Goal: Task Accomplishment & Management: Use online tool/utility

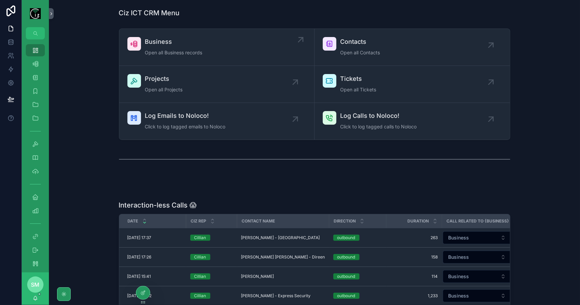
click at [239, 50] on div "Business Open all Business records" at bounding box center [216, 47] width 179 height 20
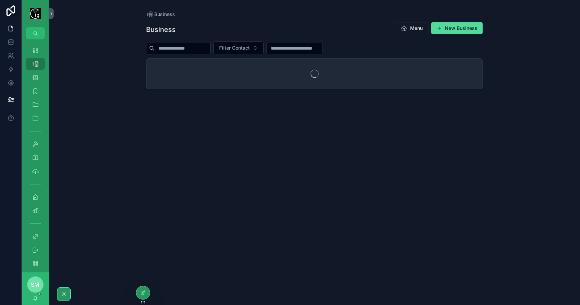
click at [205, 47] on input "scrollable content" at bounding box center [183, 48] width 56 height 10
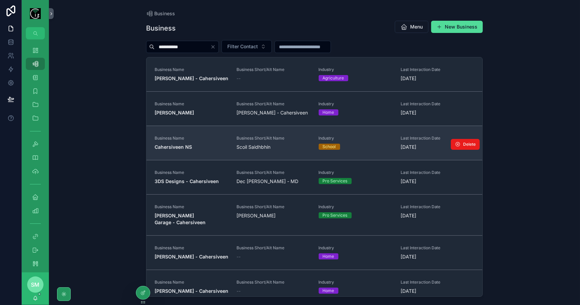
type input "**********"
click at [201, 149] on span "Cahersiveen NS" at bounding box center [192, 147] width 74 height 7
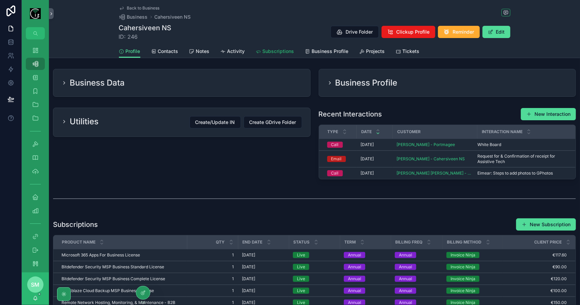
click at [273, 49] on span "Subscriptions" at bounding box center [279, 51] width 32 height 7
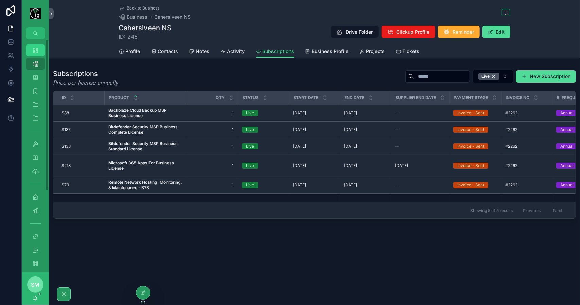
click at [37, 54] on div "Dashboard" at bounding box center [35, 50] width 11 height 11
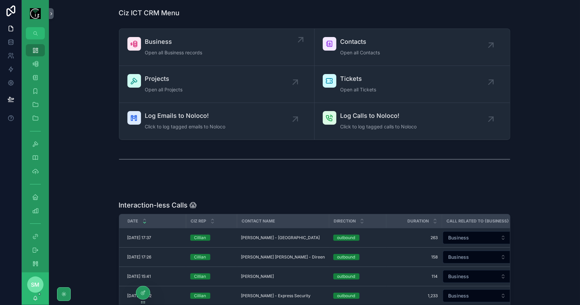
click at [155, 45] on span "Business" at bounding box center [173, 42] width 57 height 10
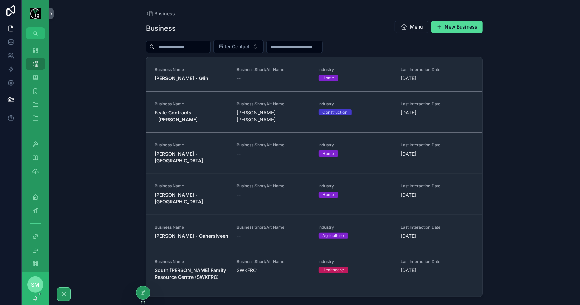
click at [178, 49] on input "scrollable content" at bounding box center [183, 47] width 56 height 10
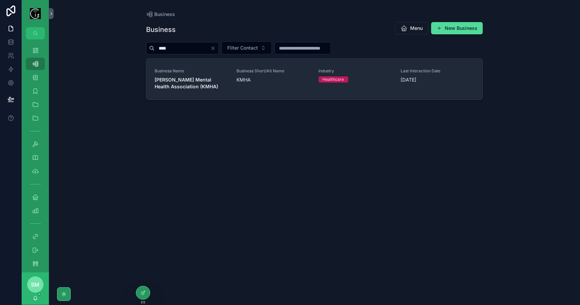
type input "****"
click at [195, 73] on div "Business Name Kerry Mental Health Association (KMHA)" at bounding box center [192, 79] width 74 height 22
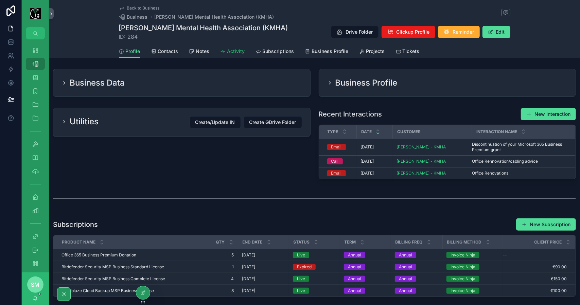
click at [235, 53] on span "Activity" at bounding box center [236, 51] width 18 height 7
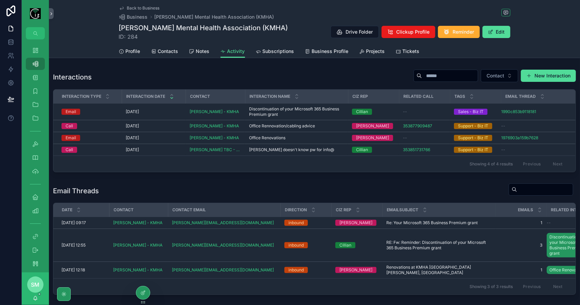
click at [133, 8] on span "Back to Business" at bounding box center [143, 7] width 33 height 5
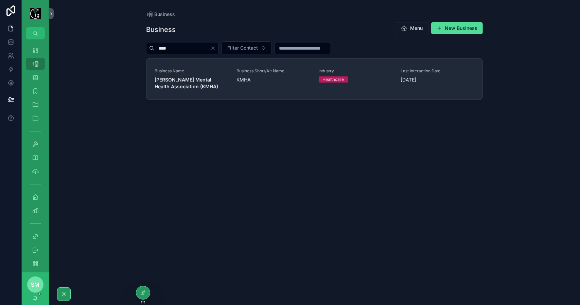
drag, startPoint x: 159, startPoint y: 49, endPoint x: 140, endPoint y: 49, distance: 18.7
click at [140, 49] on div "Business Business Menu New Business **** Filter Contact Business Name Kerry Men…" at bounding box center [314, 152] width 531 height 305
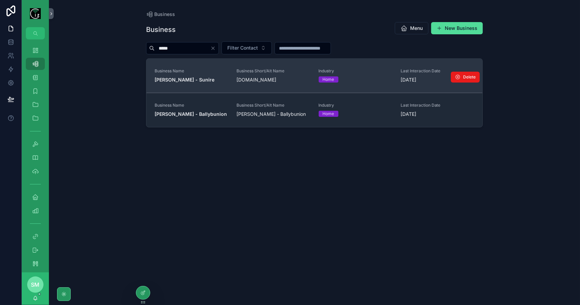
type input "*****"
click at [193, 79] on strong "Linda Chanders - Sunire" at bounding box center [185, 80] width 60 height 6
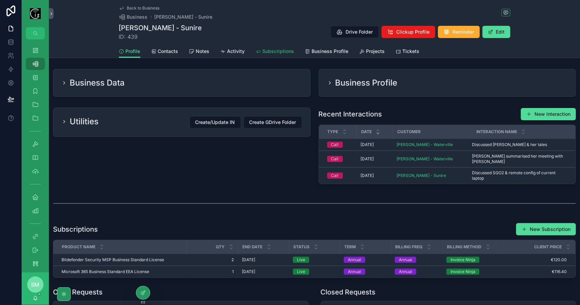
click at [277, 56] on link "Subscriptions" at bounding box center [275, 52] width 38 height 14
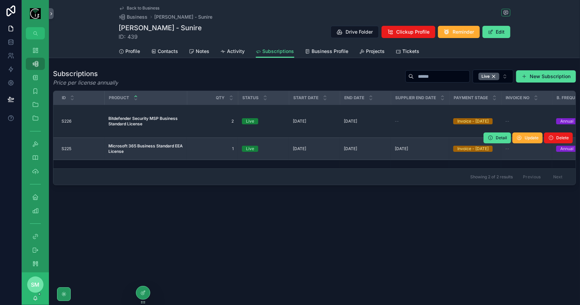
click at [155, 143] on strong "Microsoft 365 Business Standard EEA License" at bounding box center [145, 148] width 75 height 11
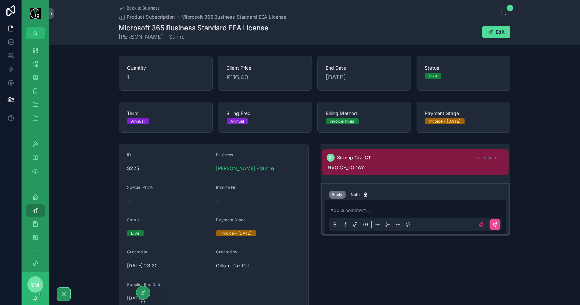
click at [148, 9] on span "Back to Business" at bounding box center [143, 7] width 33 height 5
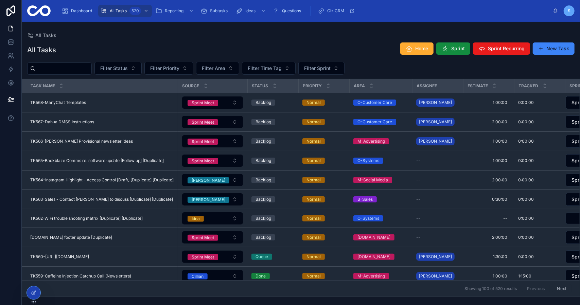
click at [307, 50] on div "All Tasks Home Sprint Sprint Recurring New Task" at bounding box center [300, 50] width 547 height 16
click at [454, 51] on span "Sprint" at bounding box center [458, 48] width 14 height 7
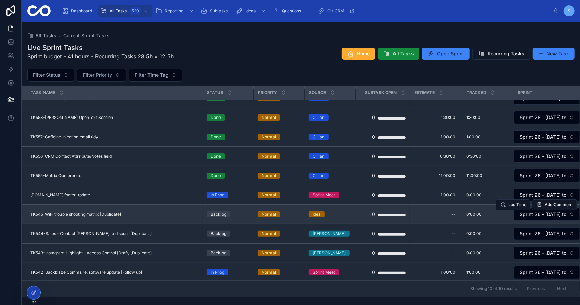
scroll to position [23, 0]
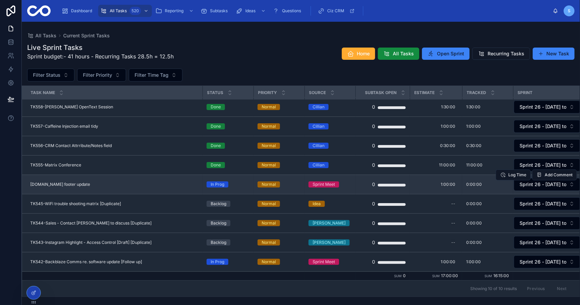
click at [138, 182] on div "TK546-Cizict.com footer update TK546-Cizict.com footer update" at bounding box center [114, 184] width 168 height 5
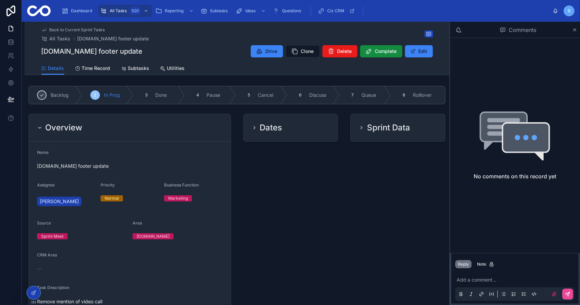
click at [154, 126] on div "Overview" at bounding box center [130, 127] width 186 height 11
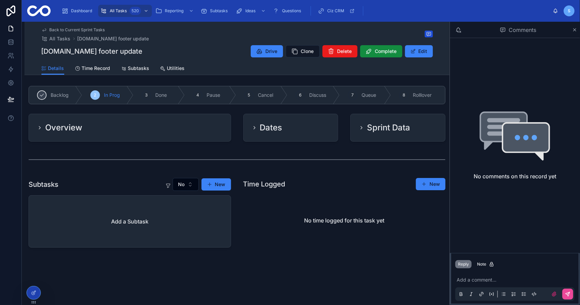
click at [310, 124] on div "Dates" at bounding box center [291, 127] width 78 height 11
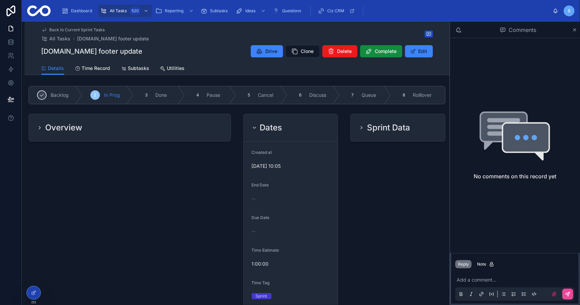
click at [383, 126] on h2 "Sprint Data" at bounding box center [388, 127] width 43 height 11
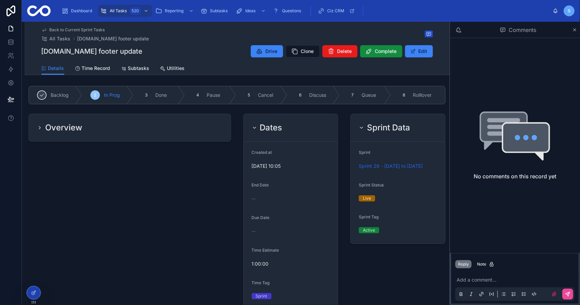
click at [292, 123] on div "Dates" at bounding box center [291, 127] width 78 height 11
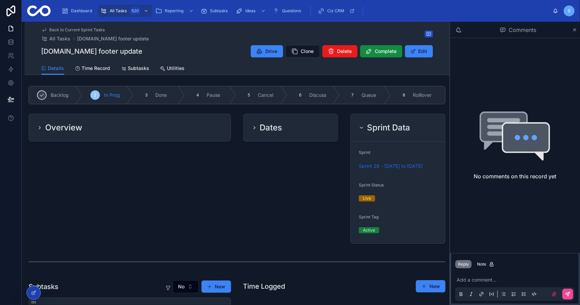
click at [196, 128] on div "Overview" at bounding box center [130, 127] width 186 height 11
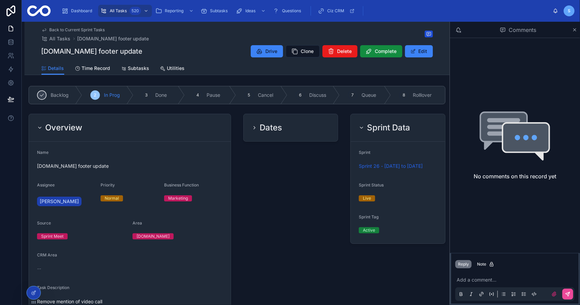
click at [196, 128] on div "Overview" at bounding box center [130, 127] width 186 height 11
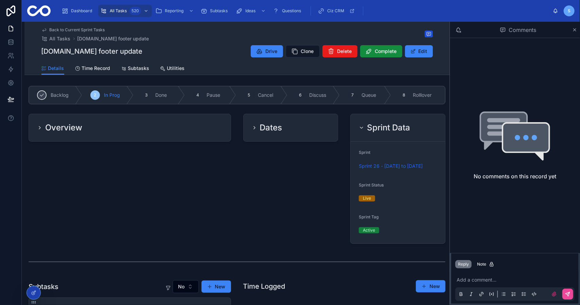
click at [300, 129] on div "Dates" at bounding box center [291, 127] width 78 height 11
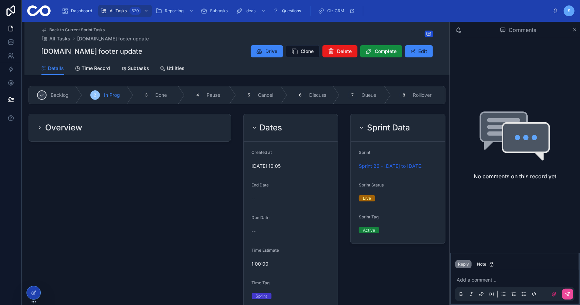
click at [300, 129] on div "Dates" at bounding box center [291, 127] width 78 height 11
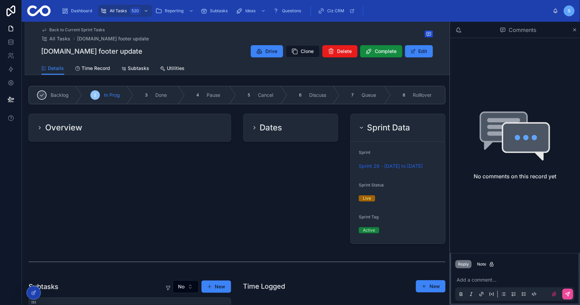
click at [372, 126] on h2 "Sprint Data" at bounding box center [388, 127] width 43 height 11
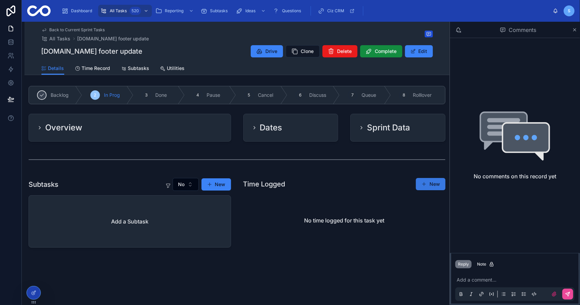
click at [435, 186] on button "New" at bounding box center [431, 184] width 30 height 12
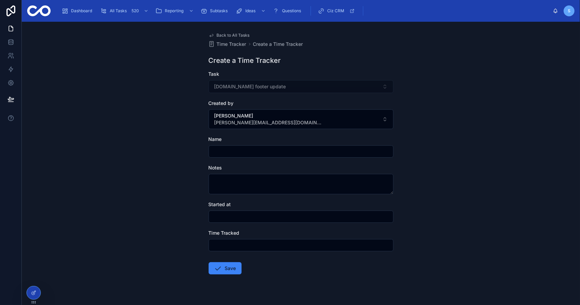
click at [275, 154] on input "text" at bounding box center [301, 152] width 184 height 10
type input "**********"
click at [262, 209] on div "Started at" at bounding box center [301, 212] width 185 height 22
click at [260, 215] on input "text" at bounding box center [301, 217] width 184 height 10
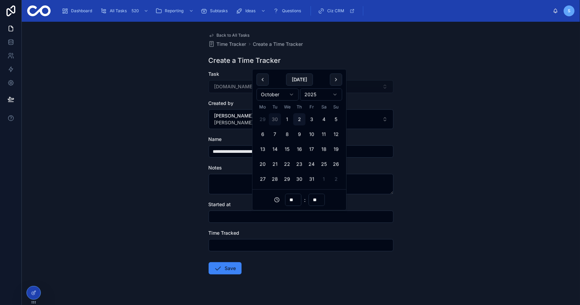
click at [274, 119] on button "30" at bounding box center [275, 119] width 12 height 12
click at [294, 200] on input "**" at bounding box center [293, 200] width 16 height 10
click at [292, 124] on div "17" at bounding box center [293, 121] width 31 height 11
type input "**********"
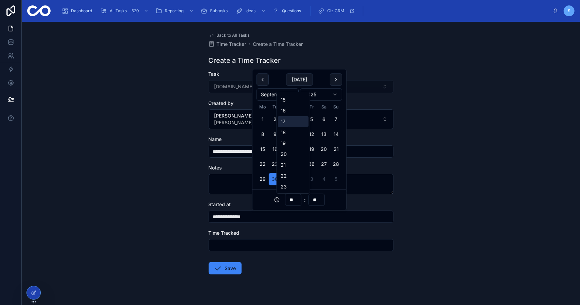
type input "**"
click at [262, 243] on input "text" at bounding box center [301, 246] width 184 height 10
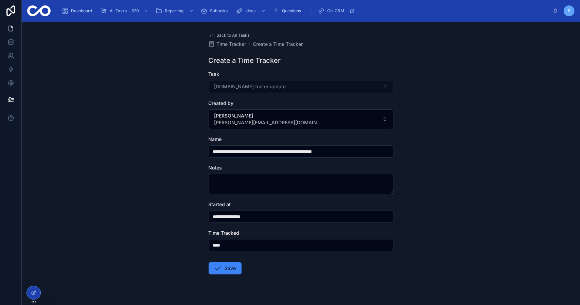
type input "*******"
click at [267, 274] on form "**********" at bounding box center [301, 194] width 185 height 247
click at [231, 267] on button "Save" at bounding box center [225, 268] width 33 height 12
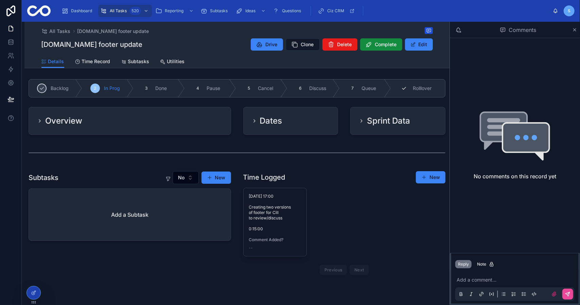
click at [423, 89] on span "Rolllover" at bounding box center [422, 88] width 19 height 7
click at [179, 132] on div "Overview" at bounding box center [130, 120] width 202 height 27
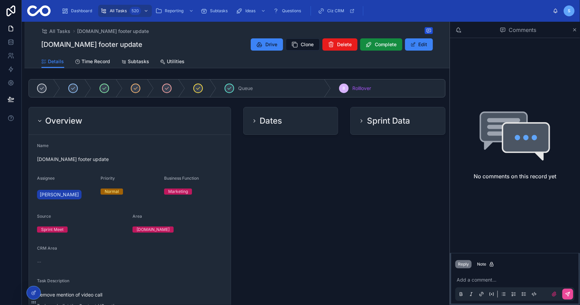
click at [290, 125] on div "Dates" at bounding box center [291, 121] width 78 height 11
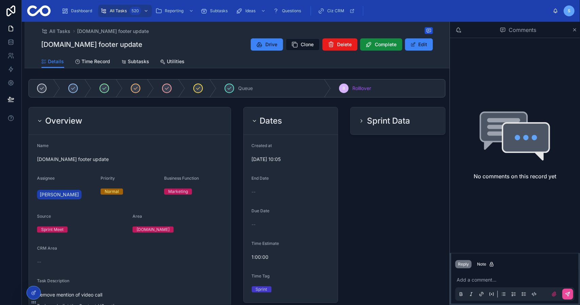
click at [389, 121] on h2 "Sprint Data" at bounding box center [388, 121] width 43 height 11
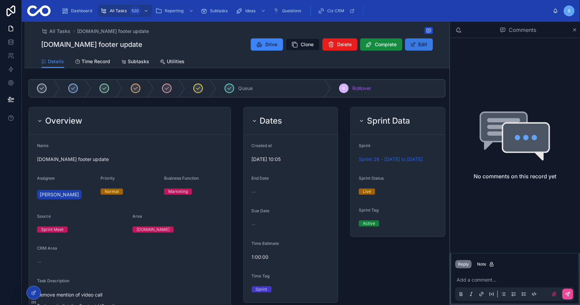
click at [421, 47] on button "Edit" at bounding box center [419, 44] width 28 height 12
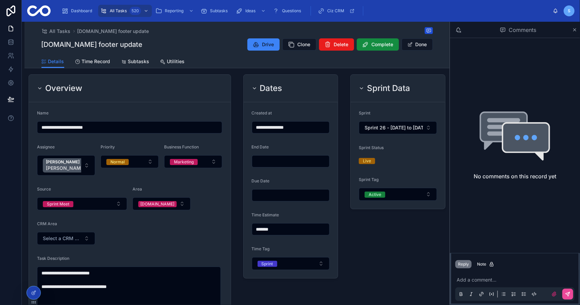
scroll to position [34, 0]
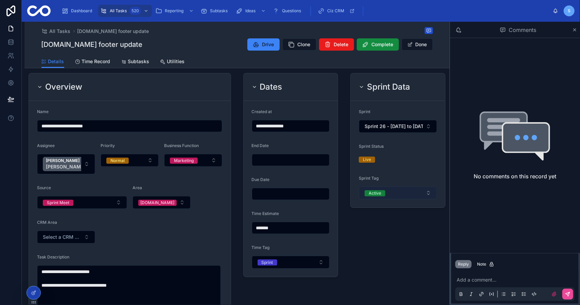
click at [407, 197] on button "Active" at bounding box center [398, 193] width 78 height 13
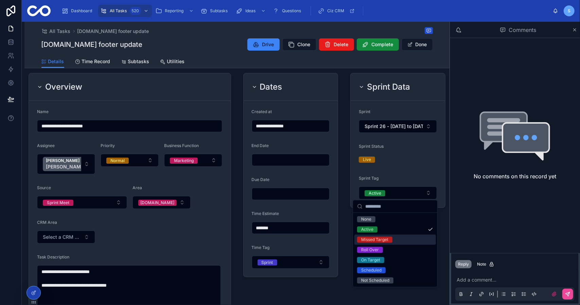
click at [390, 240] on span "Missed Target" at bounding box center [374, 240] width 35 height 6
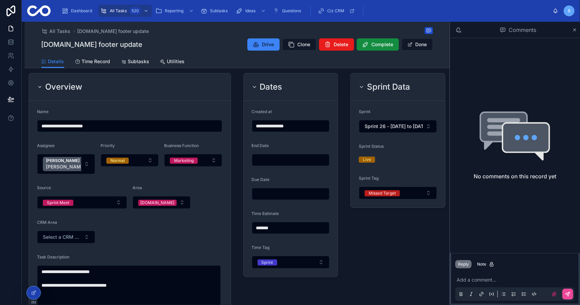
click at [378, 227] on div "Sprint Data Sprint Sprint 26 - 18/09/2025 to 01/10/2025 Sprint Status Live Spri…" at bounding box center [397, 237] width 103 height 335
click at [423, 47] on button "Done" at bounding box center [417, 44] width 31 height 12
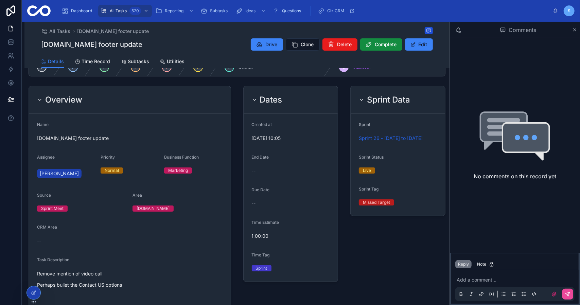
scroll to position [0, 0]
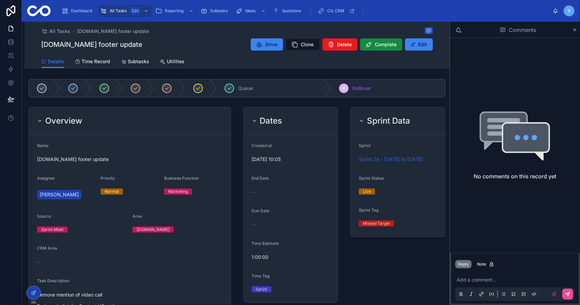
click at [198, 111] on div "Overview" at bounding box center [130, 121] width 202 height 28
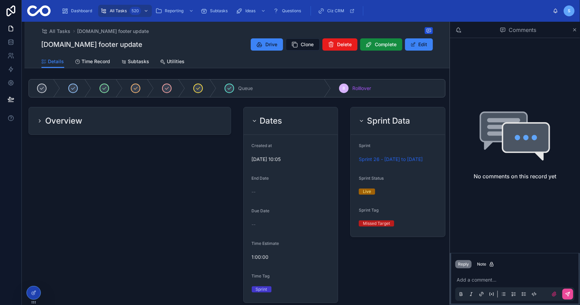
click at [288, 116] on div "Dates" at bounding box center [291, 121] width 78 height 11
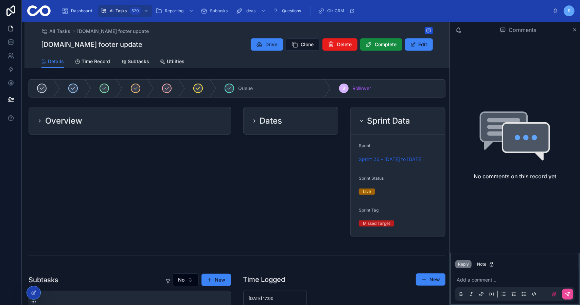
click at [378, 117] on h2 "Sprint Data" at bounding box center [388, 121] width 43 height 11
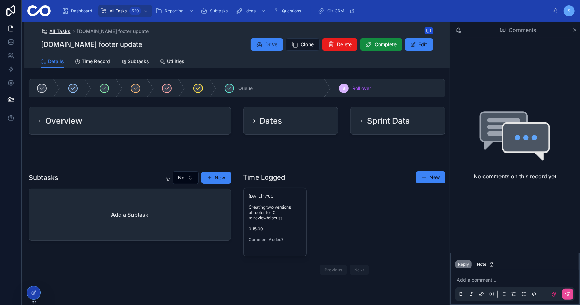
click at [64, 34] on span "All Tasks" at bounding box center [60, 31] width 21 height 7
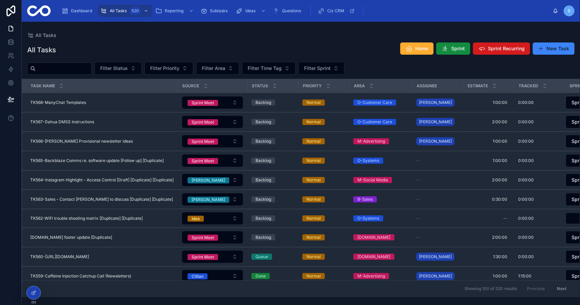
click at [492, 45] on button "Sprint Recurring" at bounding box center [501, 48] width 57 height 12
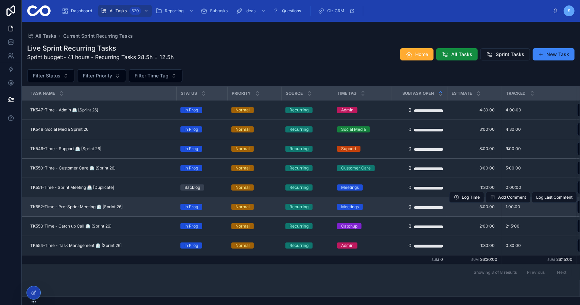
click at [107, 206] on span "TK552-Time - Pre-Sprint Meeting ⏲️ [Sprint 26]" at bounding box center [76, 206] width 92 height 5
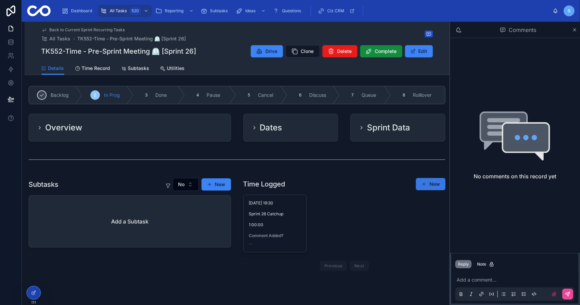
click at [428, 184] on button "New" at bounding box center [431, 184] width 30 height 12
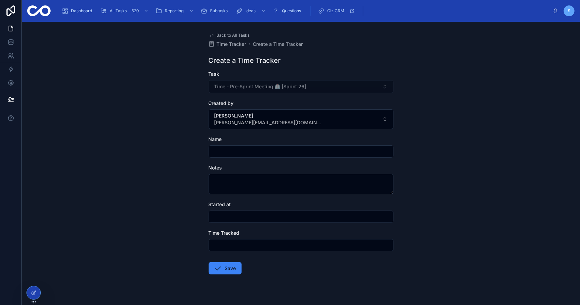
click at [260, 151] on input "text" at bounding box center [301, 152] width 184 height 10
type input "**********"
click at [267, 220] on input "text" at bounding box center [301, 217] width 184 height 10
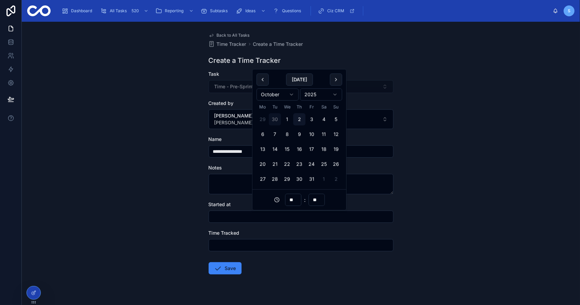
click at [273, 117] on button "30" at bounding box center [275, 119] width 12 height 12
click at [295, 202] on input "**" at bounding box center [293, 200] width 16 height 10
click at [294, 143] on div "19" at bounding box center [293, 143] width 31 height 11
type input "**********"
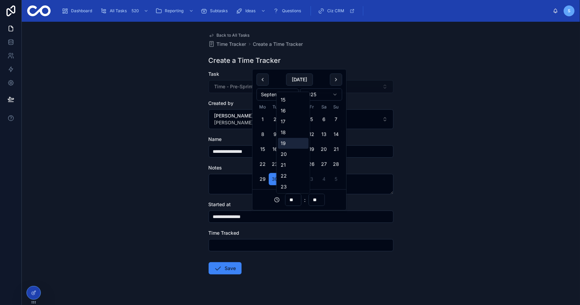
type input "**"
click at [317, 200] on input "**" at bounding box center [317, 200] width 16 height 10
click at [317, 161] on div "30" at bounding box center [316, 164] width 31 height 11
type input "**********"
type input "**"
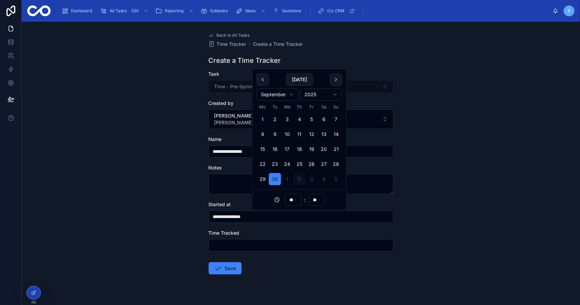
click at [256, 243] on input "text" at bounding box center [301, 246] width 184 height 10
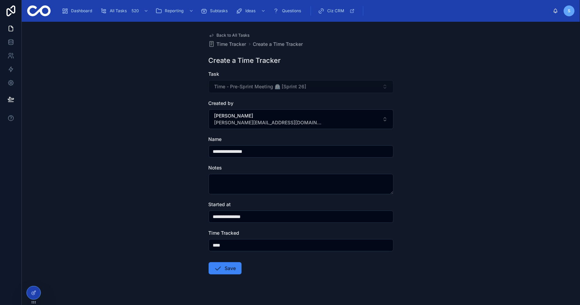
type input "*******"
click at [277, 259] on form "**********" at bounding box center [301, 194] width 185 height 247
click at [232, 268] on button "Save" at bounding box center [225, 268] width 33 height 12
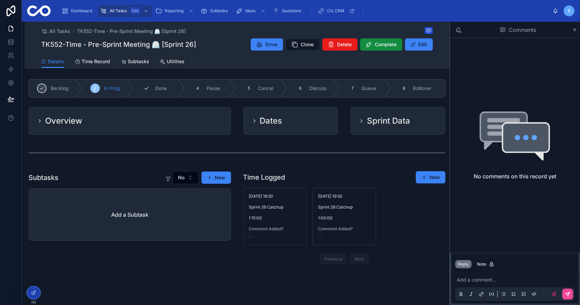
click at [163, 93] on div "3 Done" at bounding box center [159, 89] width 51 height 18
click at [384, 120] on h2 "Sprint Data" at bounding box center [388, 121] width 43 height 11
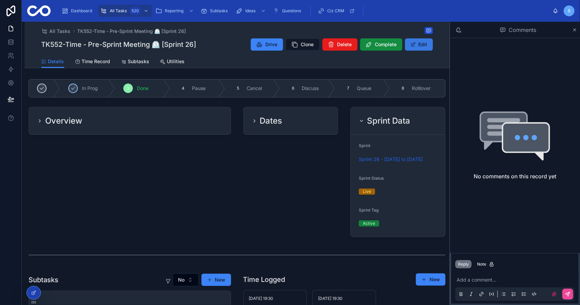
click at [418, 43] on button "Edit" at bounding box center [419, 44] width 28 height 12
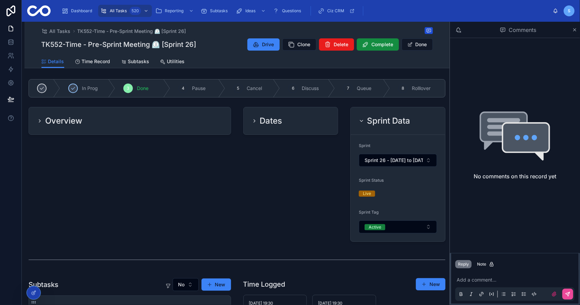
click at [313, 123] on div "Dates" at bounding box center [291, 121] width 78 height 11
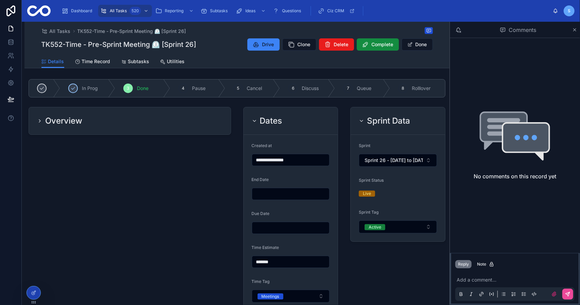
click at [282, 194] on input "text" at bounding box center [290, 194] width 77 height 10
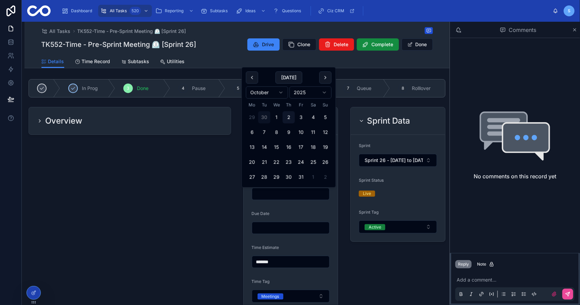
click at [266, 118] on button "30" at bounding box center [264, 117] width 12 height 12
type input "**********"
click at [342, 261] on div "**********" at bounding box center [236, 261] width 425 height 370
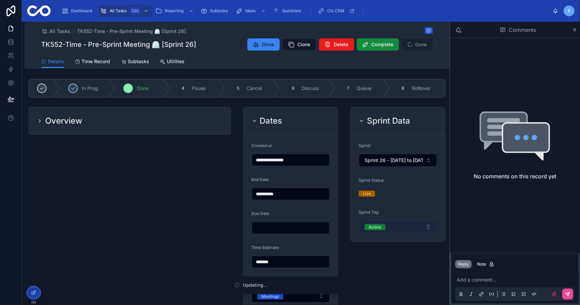
click at [398, 227] on button "Active" at bounding box center [398, 227] width 78 height 13
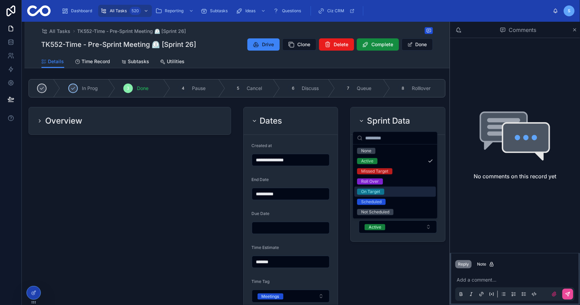
click at [386, 191] on div "On Target" at bounding box center [395, 192] width 82 height 10
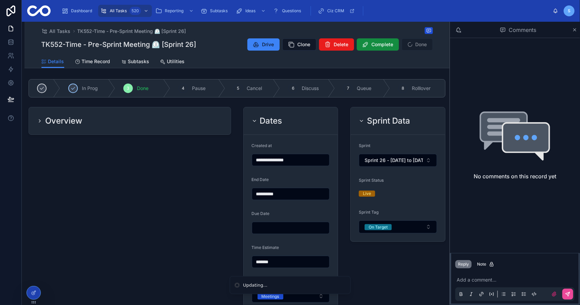
click at [394, 261] on div "Sprint Data Sprint Sprint 26 - 18/09/2025 to 01/10/2025 Sprint Status Live Spri…" at bounding box center [397, 209] width 103 height 210
click at [418, 48] on button "Done" at bounding box center [417, 44] width 31 height 12
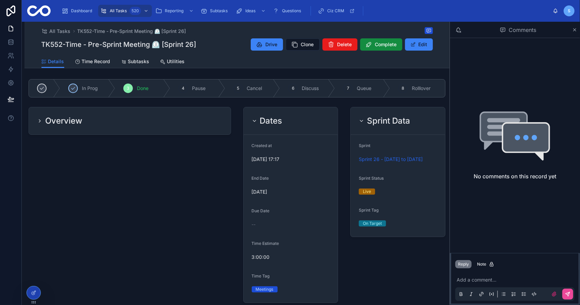
click at [191, 119] on div "Overview" at bounding box center [130, 121] width 186 height 11
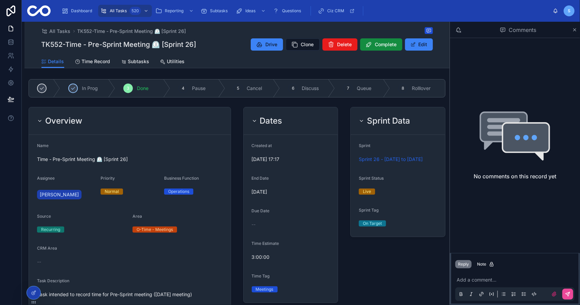
click at [271, 126] on h2 "Dates" at bounding box center [271, 121] width 22 height 11
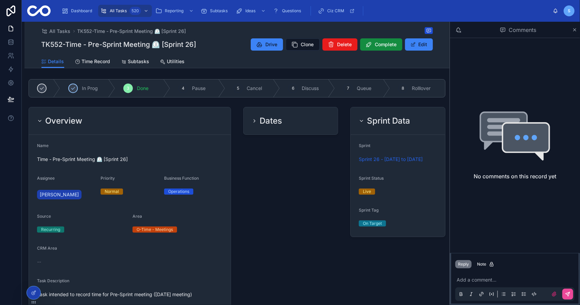
click at [272, 125] on h2 "Dates" at bounding box center [271, 121] width 22 height 11
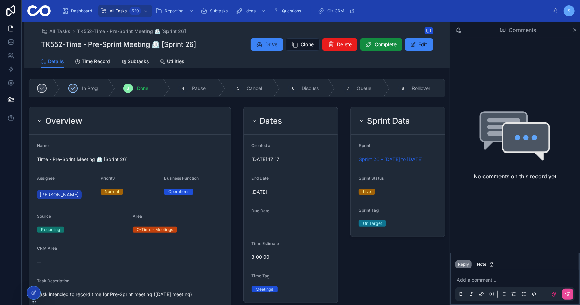
click at [367, 120] on h2 "Sprint Data" at bounding box center [388, 121] width 43 height 11
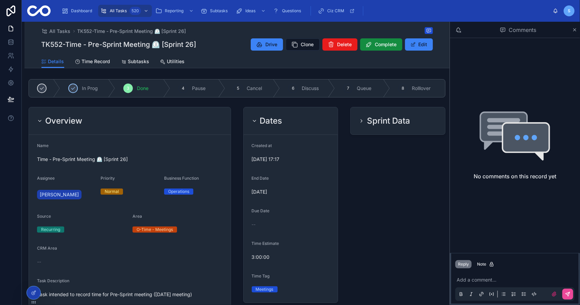
click at [297, 116] on div "Dates" at bounding box center [291, 121] width 78 height 11
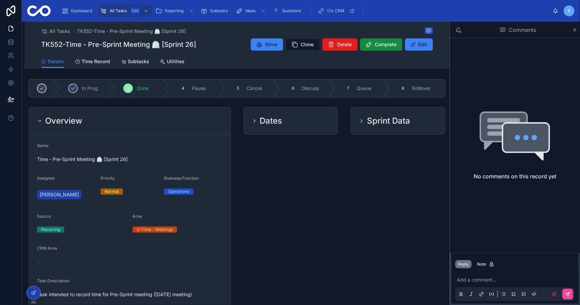
click at [170, 123] on div "Overview" at bounding box center [130, 121] width 186 height 11
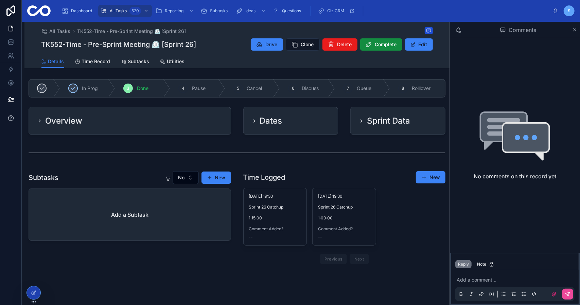
drag, startPoint x: 66, startPoint y: 34, endPoint x: 0, endPoint y: 126, distance: 113.1
click at [66, 34] on span "All Tasks" at bounding box center [60, 31] width 21 height 7
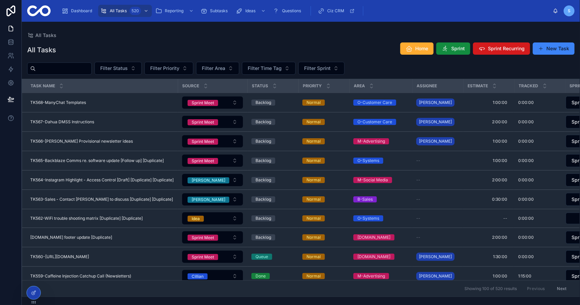
click at [518, 47] on span "Sprint Recurring" at bounding box center [506, 48] width 37 height 7
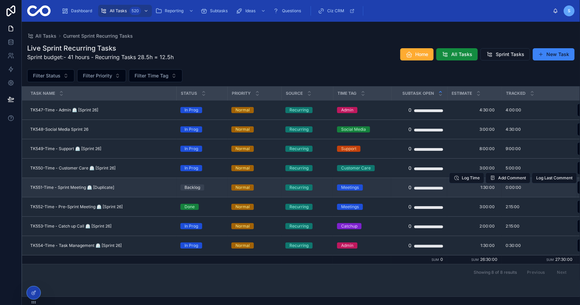
click at [106, 188] on span "TK551-Time - Sprint Meeting ⏲️ [Duplicate]" at bounding box center [72, 187] width 84 height 5
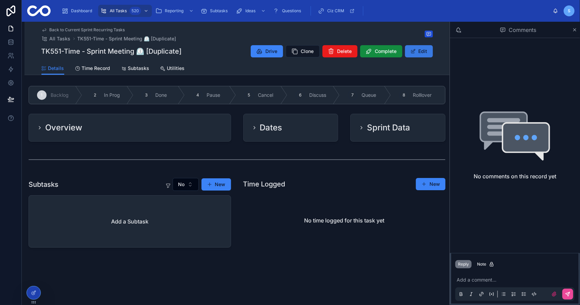
click at [423, 51] on button "Edit" at bounding box center [419, 51] width 28 height 12
click at [173, 120] on div "Overview" at bounding box center [130, 127] width 202 height 27
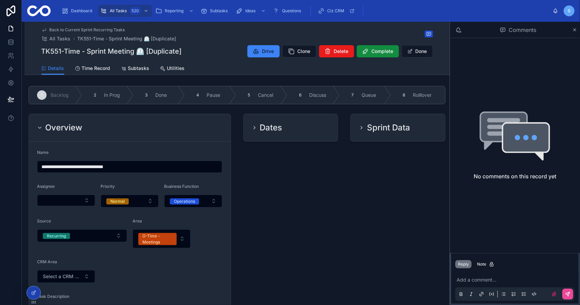
click at [115, 167] on input "**********" at bounding box center [129, 167] width 185 height 10
type input "**********"
click at [320, 180] on div "Dates" at bounding box center [290, 271] width 103 height 320
click at [83, 202] on button "Select Button" at bounding box center [66, 201] width 58 height 12
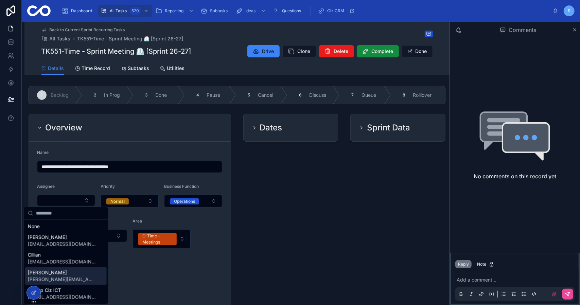
click at [73, 268] on div "Simon simon@cizict.com" at bounding box center [66, 276] width 82 height 18
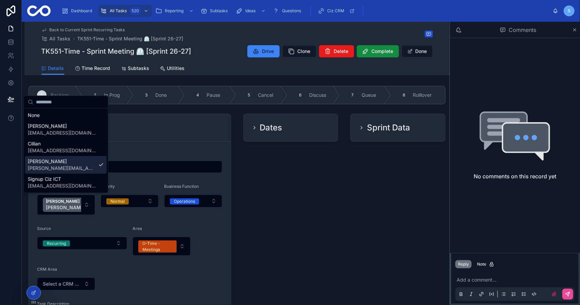
click at [294, 229] on div "Dates" at bounding box center [290, 275] width 103 height 328
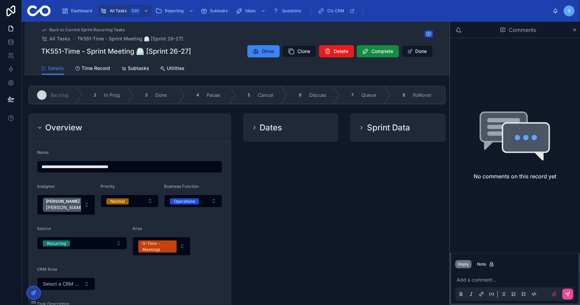
click at [312, 128] on div "Dates" at bounding box center [291, 127] width 78 height 11
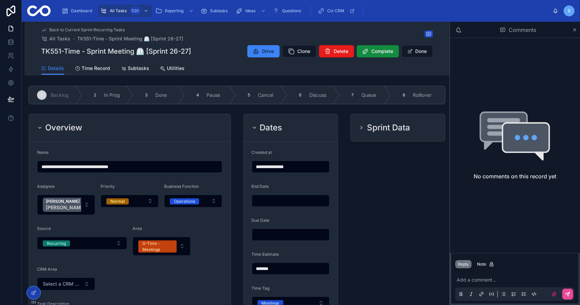
click at [398, 131] on h2 "Sprint Data" at bounding box center [388, 127] width 43 height 11
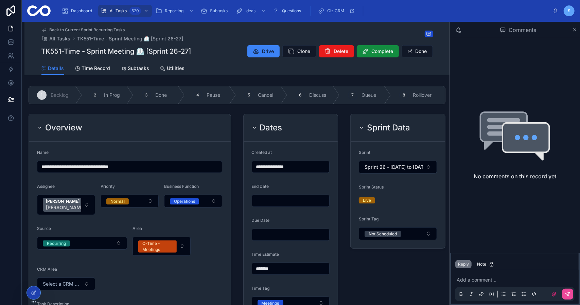
click at [291, 198] on input "text" at bounding box center [290, 201] width 77 height 10
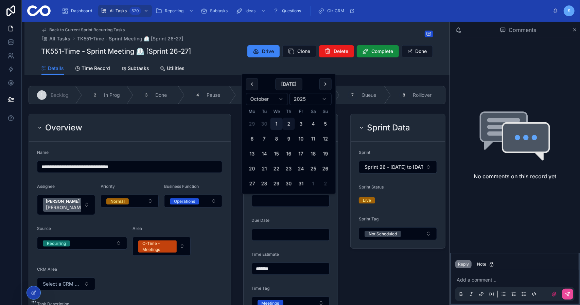
click at [275, 122] on button "1" at bounding box center [276, 124] width 12 height 12
type input "**********"
click at [374, 266] on div "Sprint Data Sprint Sprint 26 - 18/09/2025 to 01/10/2025 Sprint Status Live Spri…" at bounding box center [397, 275] width 103 height 328
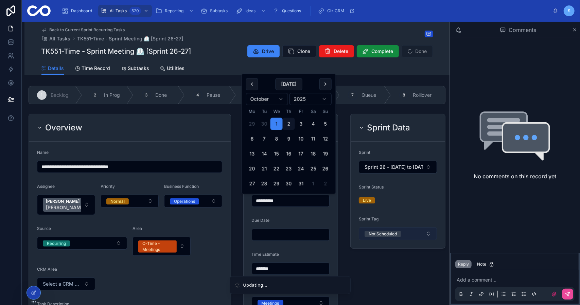
click at [384, 233] on div "Not Scheduled" at bounding box center [383, 234] width 28 height 6
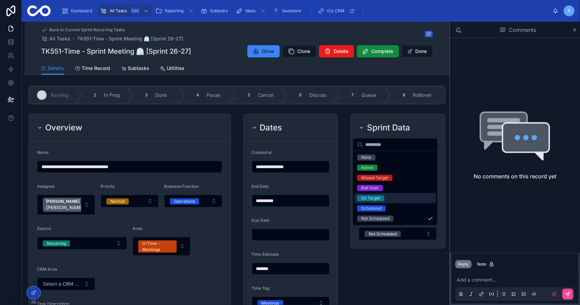
click at [381, 198] on span "On Target" at bounding box center [370, 198] width 27 height 6
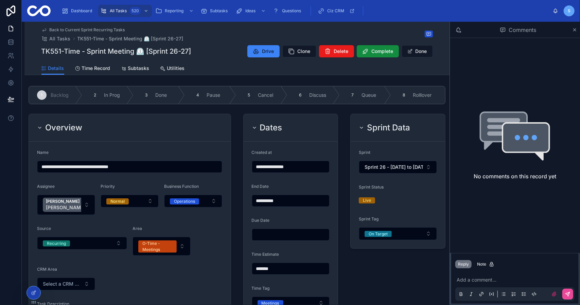
click at [380, 263] on div "Sprint Data Sprint Sprint 26 - 18/09/2025 to 01/10/2025 Sprint Status Live Spri…" at bounding box center [397, 275] width 103 height 328
click at [164, 97] on span "Done" at bounding box center [161, 95] width 12 height 7
click at [425, 52] on button "Done" at bounding box center [417, 51] width 31 height 12
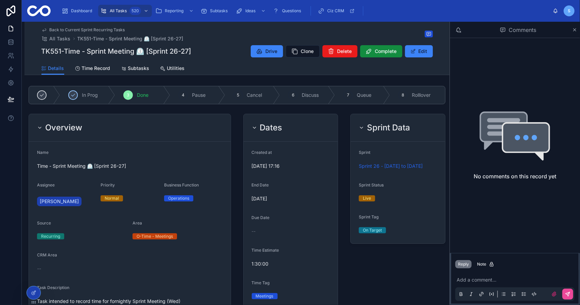
click at [91, 29] on span "Back to Current Sprint Recurring Tasks" at bounding box center [87, 29] width 75 height 5
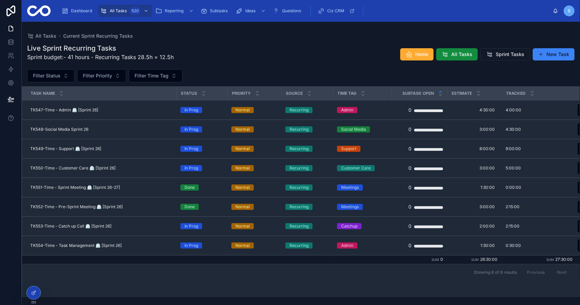
click at [293, 67] on div "Live Sprint Recurring Tasks Sprint budget:- 41 hours - Recurring Tasks 28.5h = …" at bounding box center [301, 168] width 558 height 258
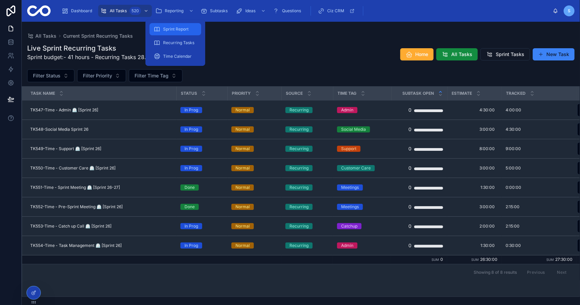
click at [183, 25] on div "Sprint Report" at bounding box center [175, 29] width 43 height 11
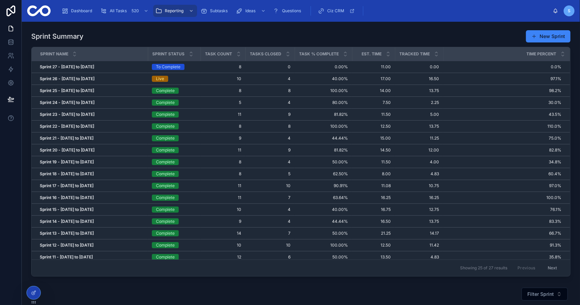
click at [270, 34] on div "Sprint Summary New Sprint" at bounding box center [300, 36] width 539 height 13
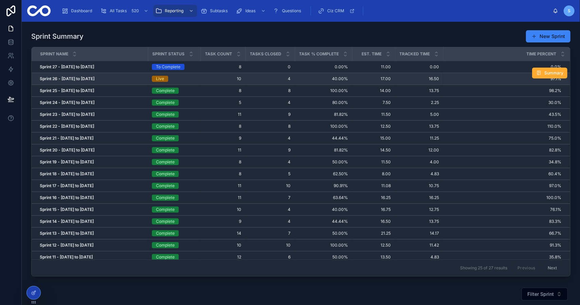
click at [94, 76] on strong "Sprint 26 - [DATE] to [DATE]" at bounding box center [67, 78] width 55 height 5
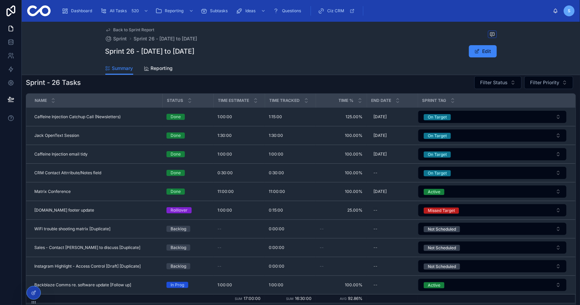
scroll to position [102, 0]
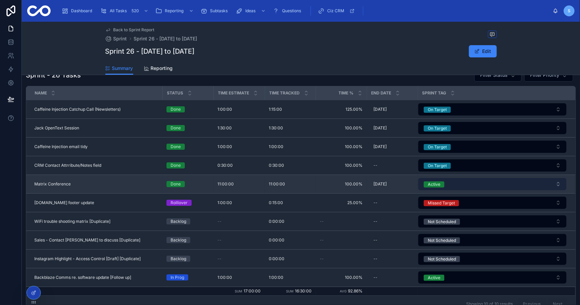
click at [447, 185] on button "Active" at bounding box center [492, 184] width 148 height 12
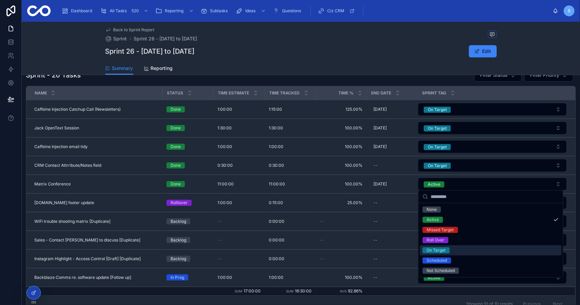
click at [447, 250] on span "On Target" at bounding box center [436, 250] width 27 height 6
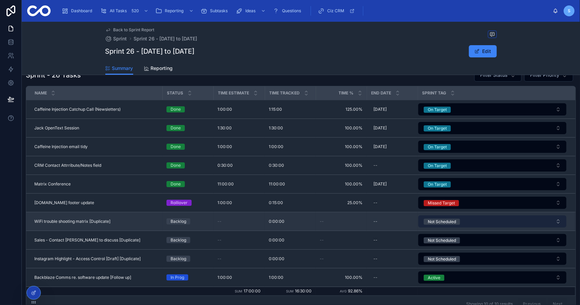
click at [450, 222] on div "Not Scheduled" at bounding box center [442, 222] width 28 height 6
drag, startPoint x: 450, startPoint y: 222, endPoint x: 101, endPoint y: 220, distance: 349.3
click at [101, 220] on span "WiFi trouble shooting matrix [Duplicate]" at bounding box center [72, 221] width 76 height 5
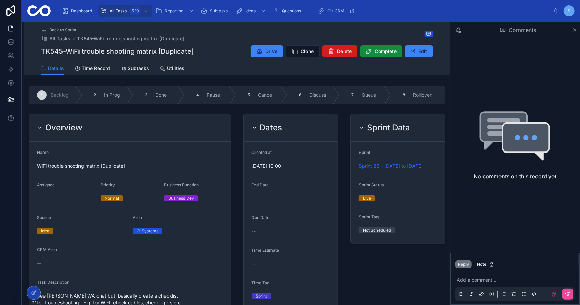
click at [337, 54] on span "Delete" at bounding box center [344, 51] width 15 height 7
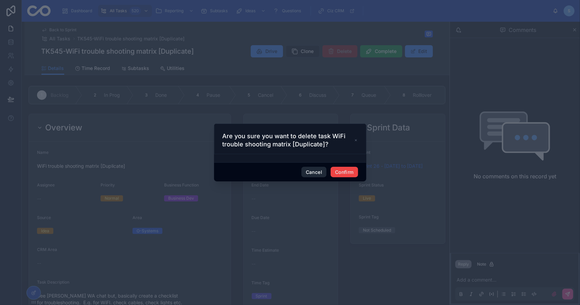
click at [317, 171] on button "Cancel" at bounding box center [313, 172] width 25 height 11
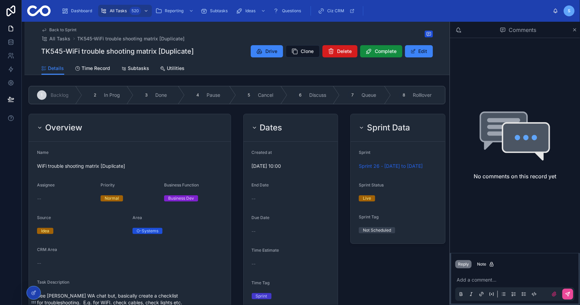
click at [338, 53] on span "Delete" at bounding box center [344, 51] width 15 height 7
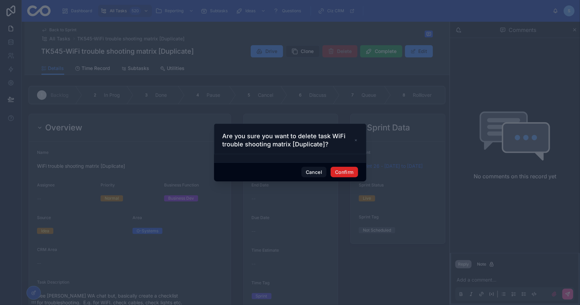
click at [344, 172] on button "Confirm" at bounding box center [344, 172] width 27 height 11
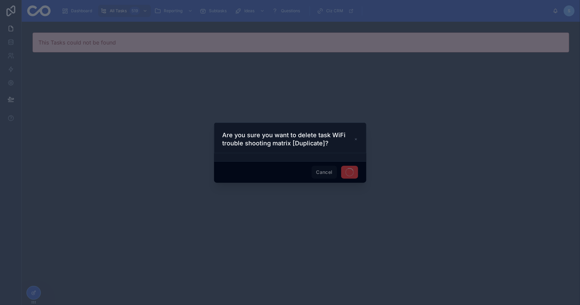
click at [213, 99] on div at bounding box center [290, 152] width 580 height 305
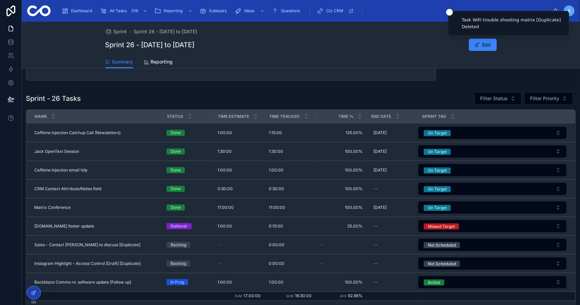
scroll to position [102, 0]
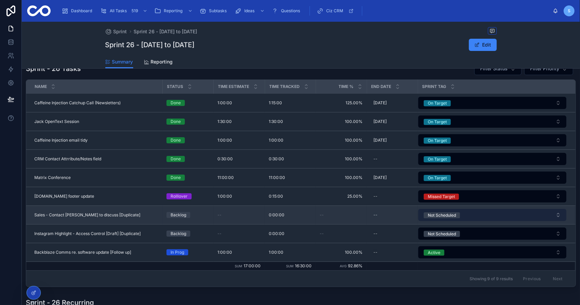
click at [449, 212] on div "Not Scheduled" at bounding box center [442, 215] width 28 height 6
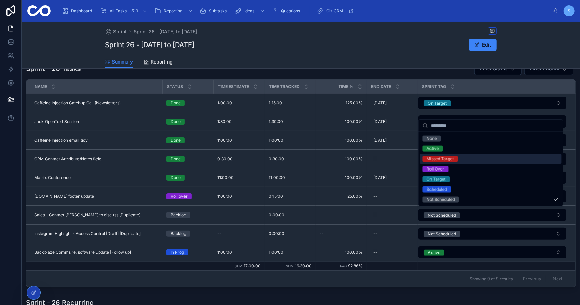
click at [457, 158] on span "Missed Target" at bounding box center [440, 159] width 35 height 6
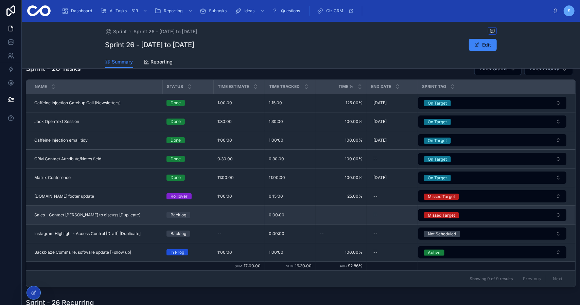
click at [137, 212] on div "Sales - Contact Dan Lewis to discuss [Duplicate] Sales - Contact Dan Lewis to d…" at bounding box center [96, 214] width 124 height 5
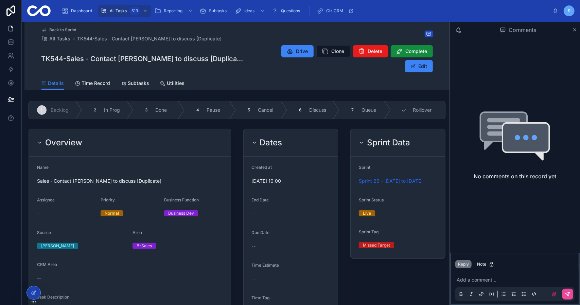
click at [422, 101] on div "8 Rolllover" at bounding box center [418, 110] width 54 height 18
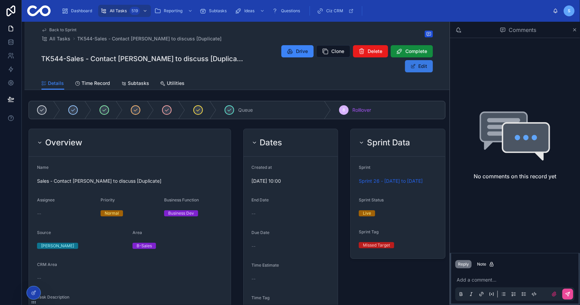
click at [430, 60] on button "Edit" at bounding box center [419, 66] width 28 height 12
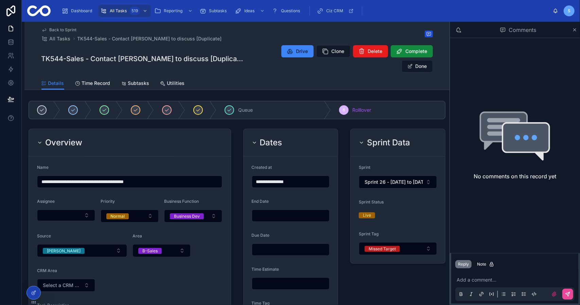
click at [275, 279] on input "text" at bounding box center [290, 284] width 77 height 10
type input "*******"
click at [364, 274] on div "Sprint Data Sprint Sprint 26 - 18/09/2025 to 01/10/2025 Sprint Status Live Spri…" at bounding box center [397, 307] width 103 height 362
click at [421, 60] on button "Done" at bounding box center [417, 66] width 31 height 12
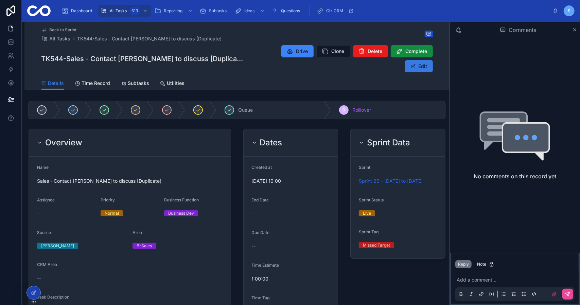
click at [420, 60] on button "Edit" at bounding box center [419, 66] width 28 height 12
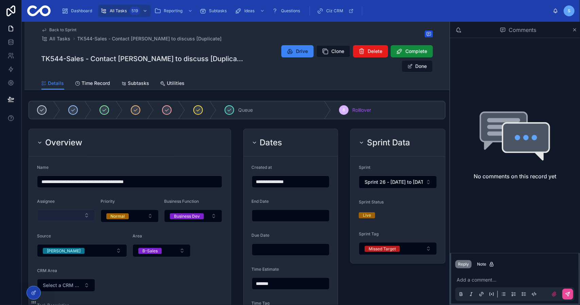
click at [75, 210] on button "Select Button" at bounding box center [66, 216] width 58 height 12
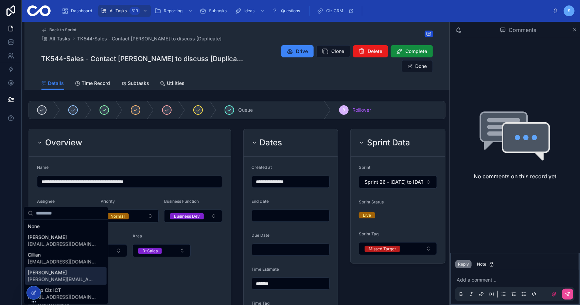
click at [74, 278] on div "Simon simon@cizict.com" at bounding box center [66, 276] width 82 height 18
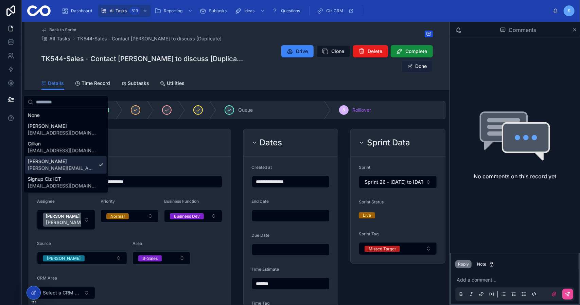
click at [421, 60] on button "Done" at bounding box center [417, 66] width 31 height 12
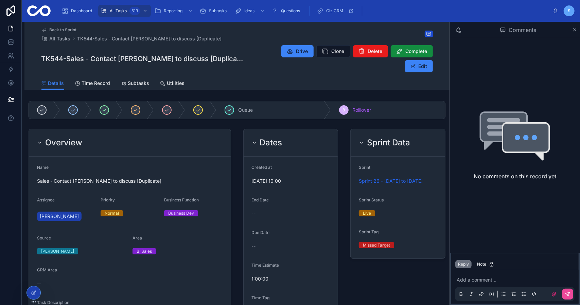
click at [62, 27] on span "Back to Sprint" at bounding box center [63, 29] width 27 height 5
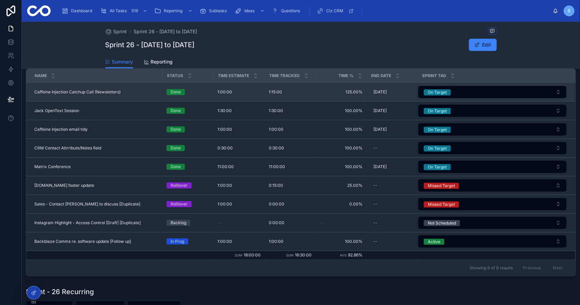
scroll to position [136, 0]
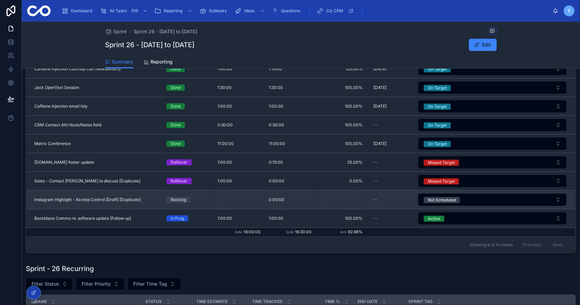
click at [231, 198] on div "--" at bounding box center [238, 199] width 43 height 5
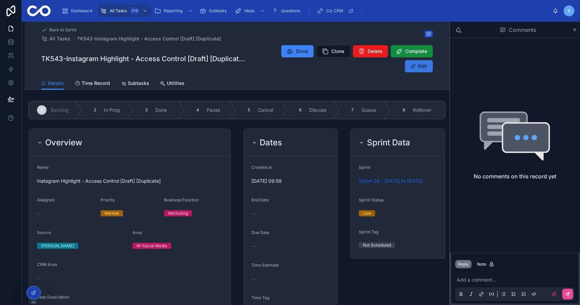
click at [423, 63] on button "Edit" at bounding box center [419, 66] width 28 height 12
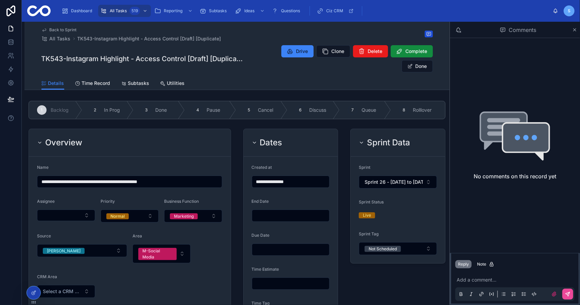
click at [279, 281] on input "text" at bounding box center [290, 284] width 77 height 10
type input "*******"
click at [366, 287] on div "Sprint Data Sprint Sprint 26 - 18/09/2025 to 01/10/2025 Sprint Status Live Spri…" at bounding box center [397, 280] width 103 height 308
click at [393, 248] on div "Not Scheduled" at bounding box center [383, 249] width 28 height 6
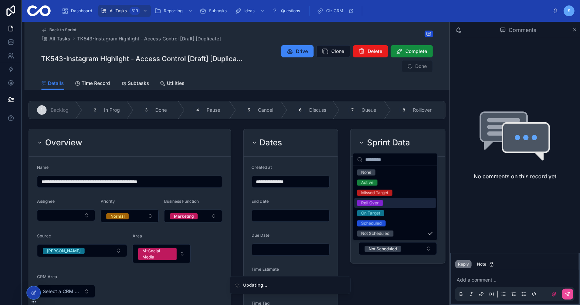
click at [393, 204] on div "Roll Over" at bounding box center [395, 203] width 82 height 10
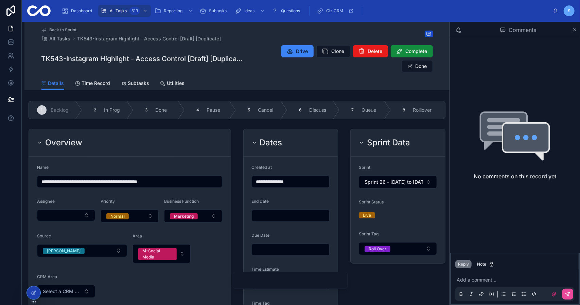
click at [378, 277] on div "Sprint Data Sprint Sprint 26 - 18/09/2025 to 01/10/2025 Sprint Status Live Spri…" at bounding box center [397, 280] width 103 height 308
click at [420, 111] on span "Rolllover" at bounding box center [422, 110] width 19 height 7
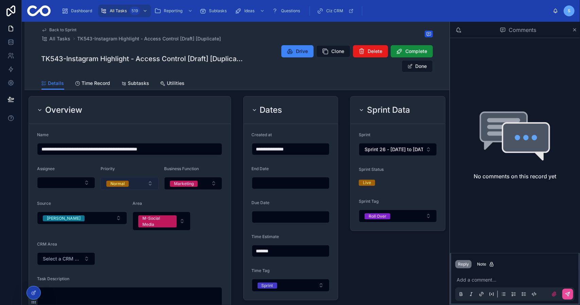
scroll to position [34, 0]
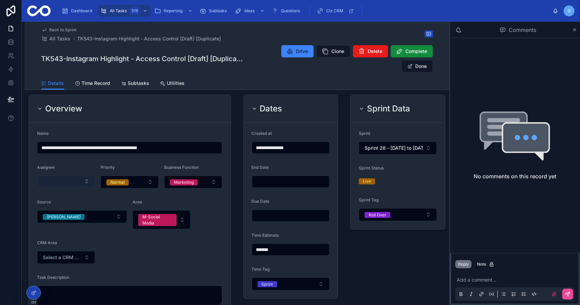
click at [75, 179] on button "Select Button" at bounding box center [66, 182] width 58 height 12
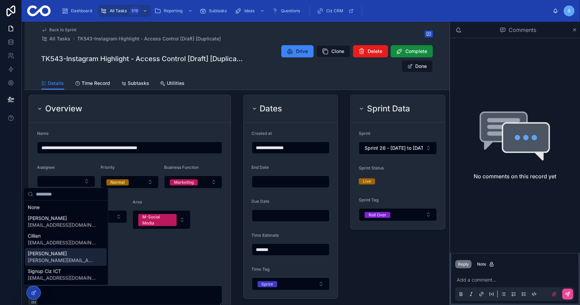
click at [71, 256] on div "Simon simon@cizict.com" at bounding box center [66, 257] width 82 height 18
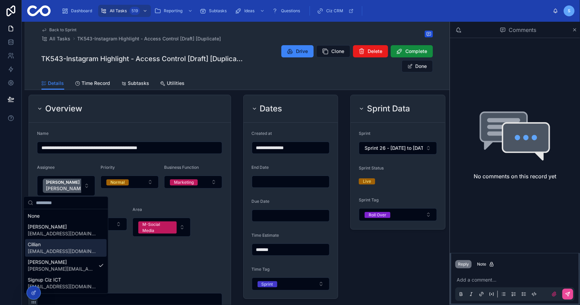
click at [224, 226] on form "**********" at bounding box center [130, 263] width 202 height 281
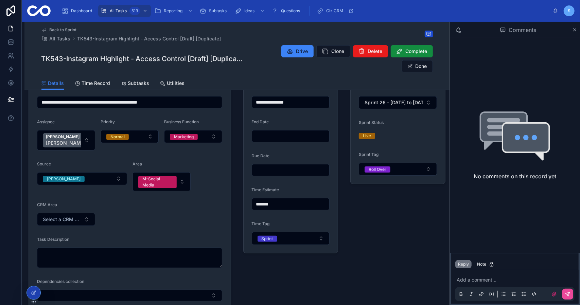
scroll to position [68, 0]
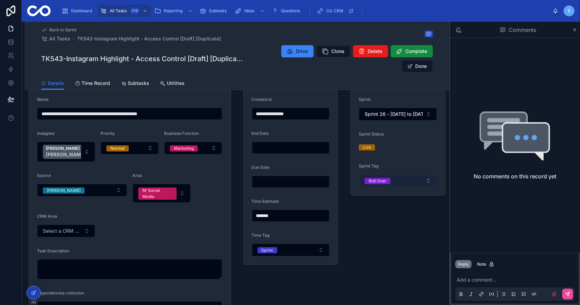
click at [382, 184] on button "Roll Over" at bounding box center [398, 180] width 78 height 13
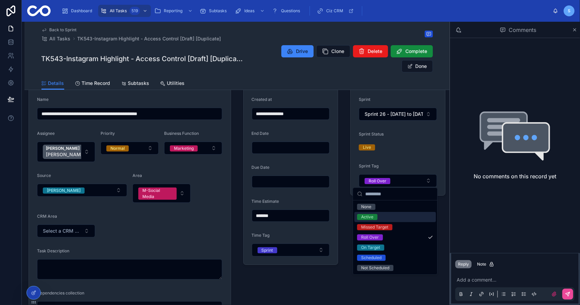
click at [382, 224] on div "Missed Target" at bounding box center [374, 227] width 27 height 6
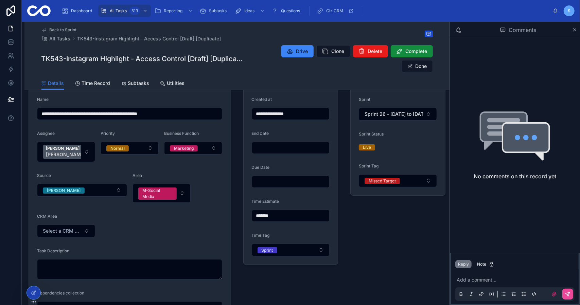
click at [387, 209] on div "Sprint Data Sprint Sprint 26 - 18/09/2025 to 01/10/2025 Sprint Status Live Spri…" at bounding box center [397, 215] width 103 height 315
click at [417, 66] on button "Done" at bounding box center [417, 66] width 31 height 12
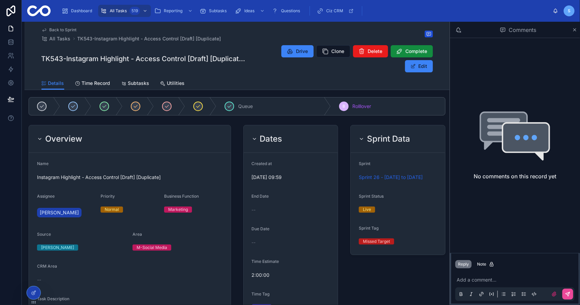
scroll to position [0, 0]
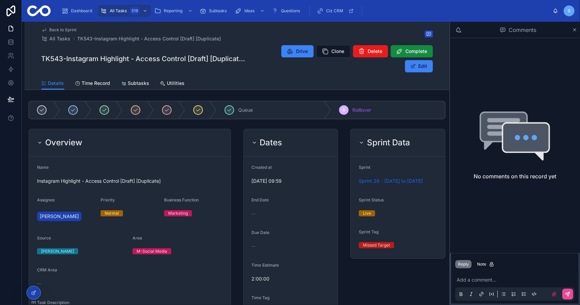
click at [374, 138] on h2 "Sprint Data" at bounding box center [388, 142] width 43 height 11
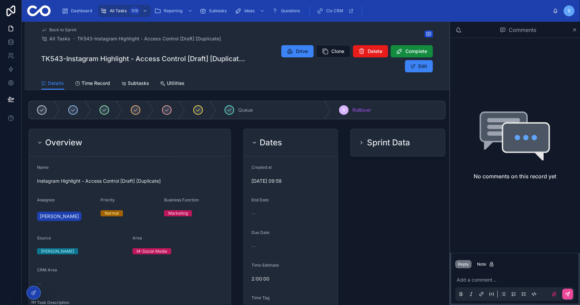
click at [295, 140] on div "Dates" at bounding box center [291, 142] width 78 height 11
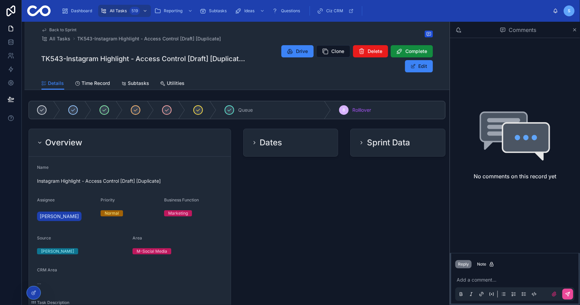
click at [173, 140] on div "Overview" at bounding box center [130, 142] width 186 height 11
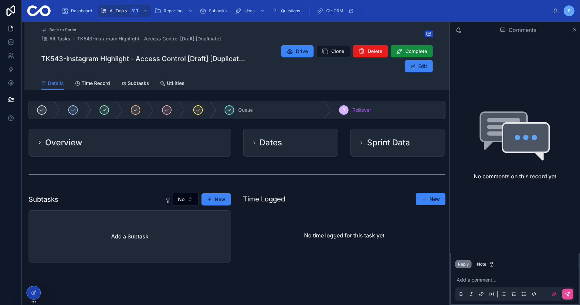
click at [61, 28] on span "Back to Sprint" at bounding box center [63, 29] width 27 height 5
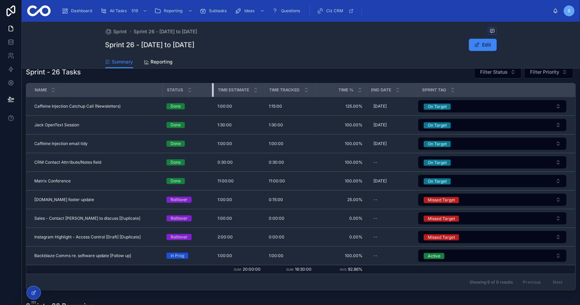
scroll to position [102, 0]
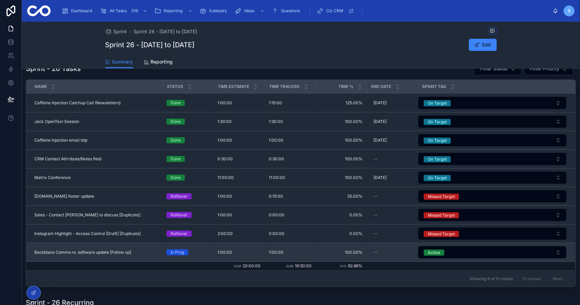
click at [118, 250] on span "Backblaze Comms re. software update [Follow up]" at bounding box center [82, 252] width 97 height 5
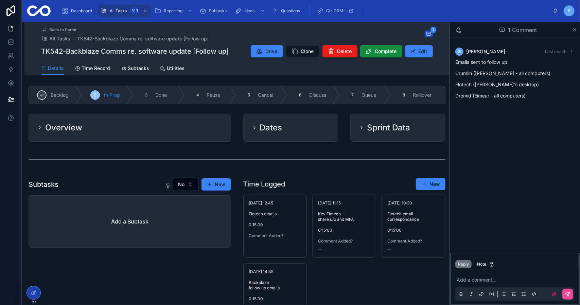
click at [390, 130] on h2 "Sprint Data" at bounding box center [388, 127] width 43 height 11
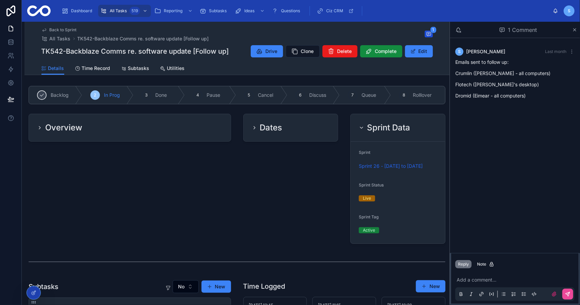
click at [388, 133] on div "Sprint Data" at bounding box center [398, 128] width 94 height 28
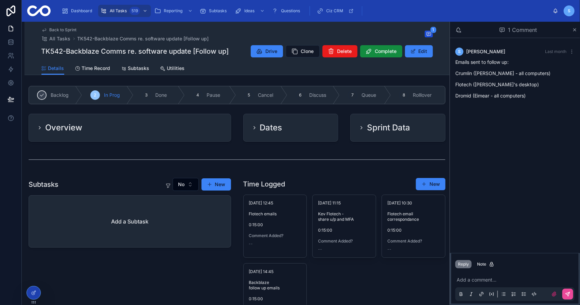
click at [421, 42] on div "Back to Sprint All Tasks TK542-Backblaze Comms re. software update [Follow up] …" at bounding box center [236, 42] width 391 height 40
click at [420, 51] on button "Edit" at bounding box center [419, 51] width 28 height 12
click at [402, 128] on h2 "Sprint Data" at bounding box center [388, 127] width 43 height 11
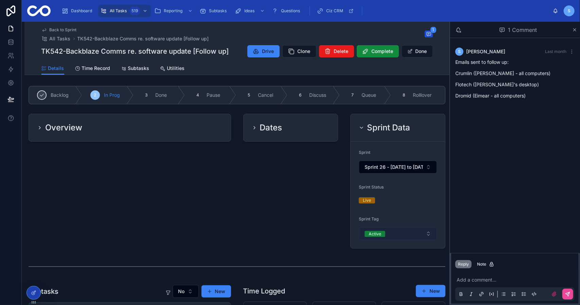
click at [397, 231] on button "Active" at bounding box center [398, 233] width 78 height 13
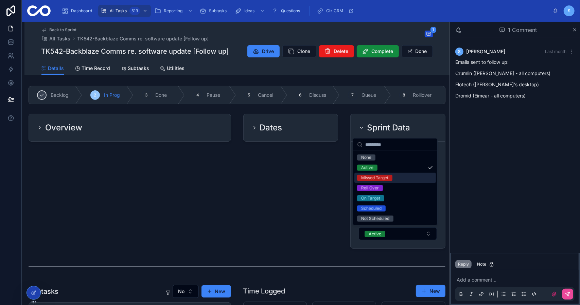
click at [400, 182] on div "Missed Target" at bounding box center [395, 178] width 82 height 10
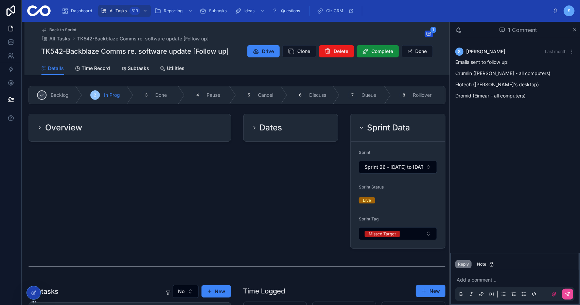
click at [266, 186] on div "Dates" at bounding box center [290, 181] width 103 height 140
click at [264, 128] on h2 "Dates" at bounding box center [271, 127] width 22 height 11
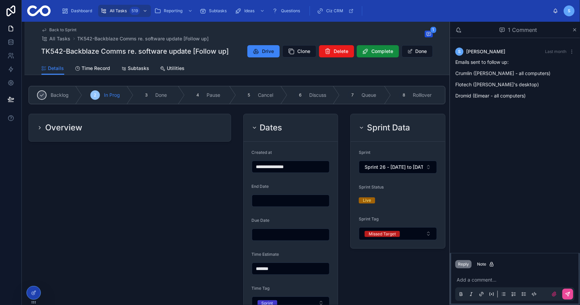
click at [160, 127] on div "Overview" at bounding box center [130, 127] width 186 height 11
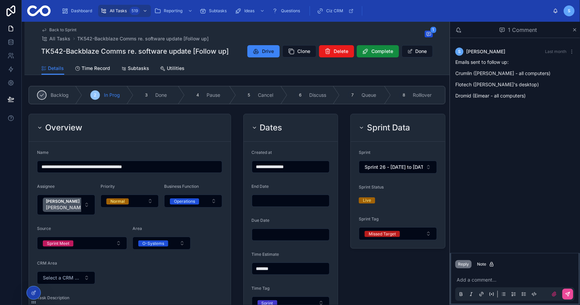
click at [159, 130] on div "Overview" at bounding box center [130, 127] width 186 height 11
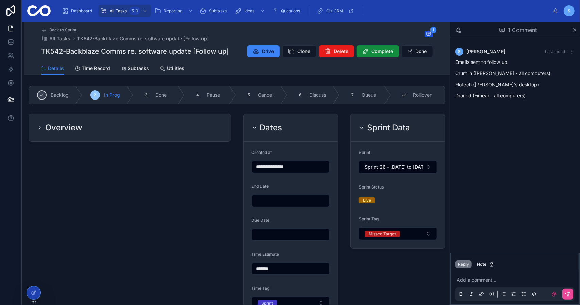
click at [411, 99] on div "8 Rolllover" at bounding box center [418, 95] width 54 height 18
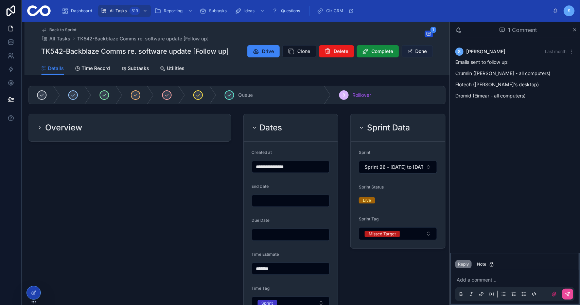
click at [416, 47] on button "Done" at bounding box center [417, 51] width 31 height 12
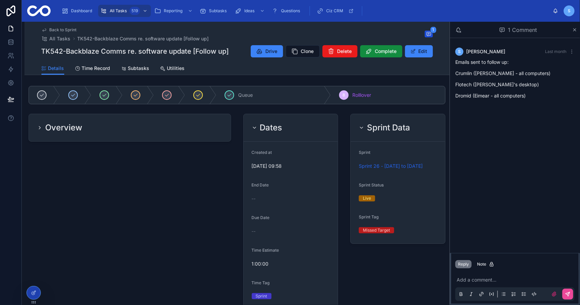
click at [64, 29] on span "Back to Sprint" at bounding box center [63, 29] width 27 height 5
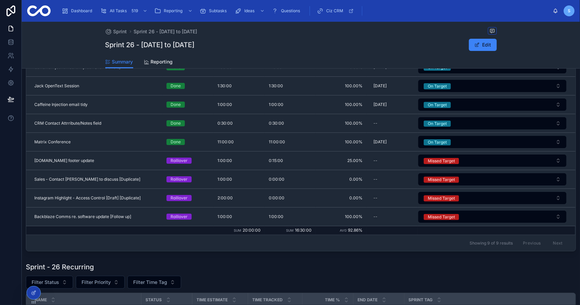
scroll to position [102, 0]
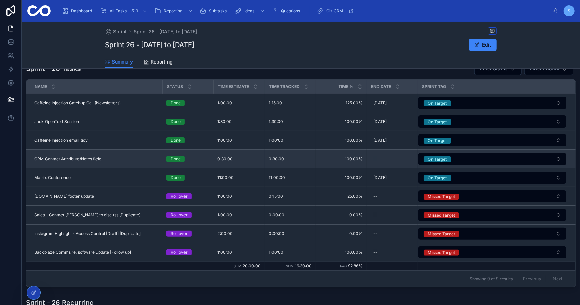
click at [135, 158] on div "CRM Contact Attrribute/Notes field CRM Contact Attrribute/Notes field" at bounding box center [96, 158] width 124 height 5
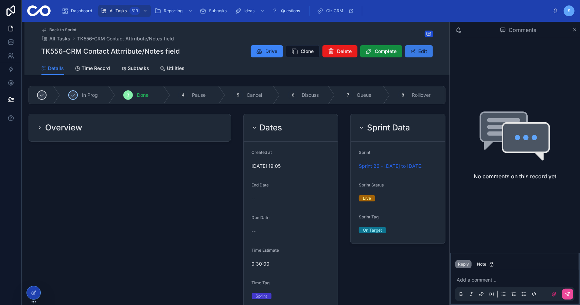
click at [421, 53] on button "Edit" at bounding box center [419, 51] width 28 height 12
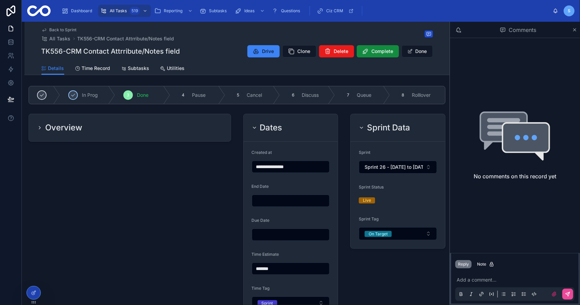
click at [293, 197] on input "text" at bounding box center [290, 201] width 77 height 10
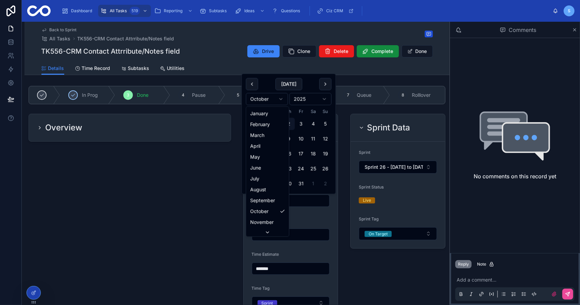
click at [278, 99] on html "**********" at bounding box center [290, 178] width 580 height 356
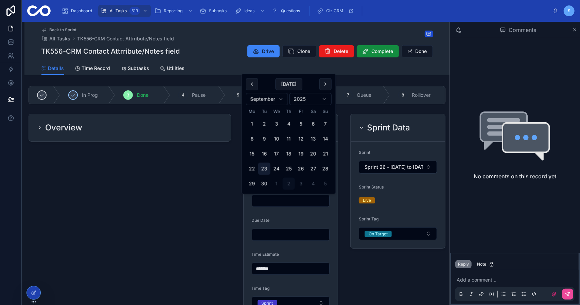
click at [269, 167] on button "23" at bounding box center [264, 169] width 12 height 12
type input "**********"
click at [375, 267] on div "Sprint Data Sprint Sprint 26 - 18/09/2025 to 01/10/2025 Sprint Status Live Spri…" at bounding box center [397, 216] width 103 height 210
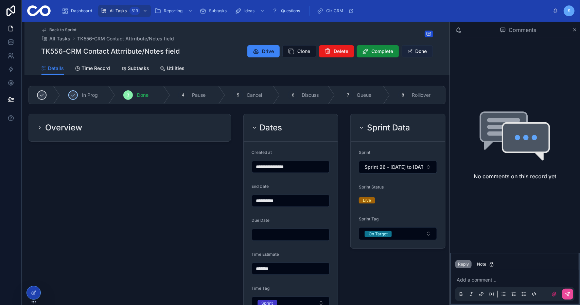
click at [419, 52] on button "Done" at bounding box center [417, 51] width 31 height 12
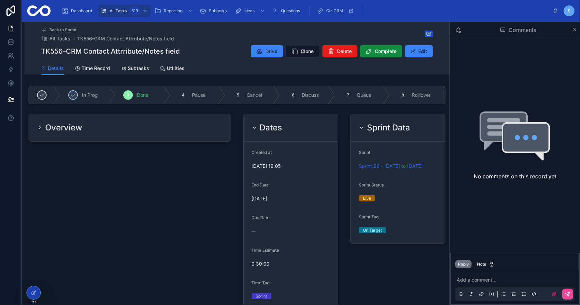
click at [57, 31] on span "Back to Sprint" at bounding box center [63, 29] width 27 height 5
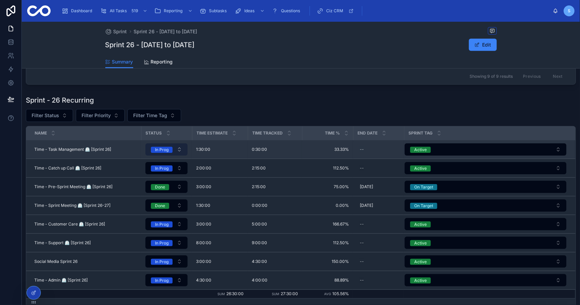
scroll to position [306, 0]
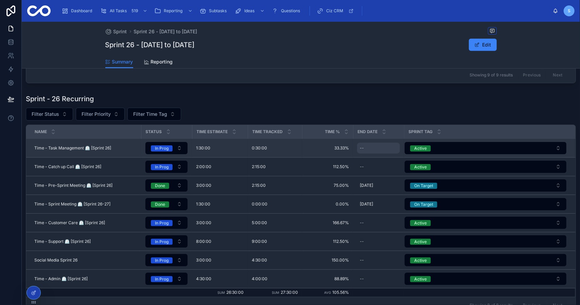
click at [364, 145] on div "--" at bounding box center [378, 148] width 43 height 11
click at [380, 145] on div "--" at bounding box center [378, 148] width 43 height 11
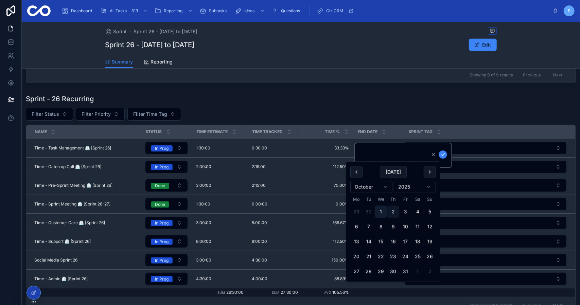
click at [381, 209] on button "1" at bounding box center [381, 212] width 12 height 12
type input "**********"
click at [385, 109] on div "Filter Status Filter Priority Filter Time Tag" at bounding box center [301, 114] width 550 height 13
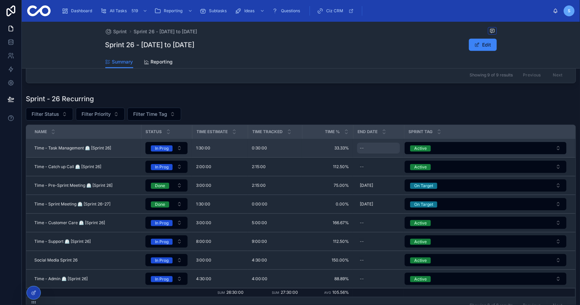
click at [375, 146] on div "--" at bounding box center [378, 148] width 43 height 11
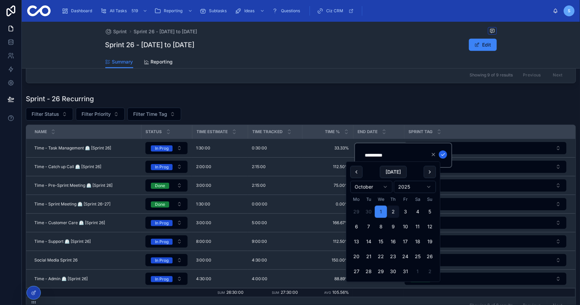
click at [444, 154] on icon "submit" at bounding box center [442, 155] width 3 height 2
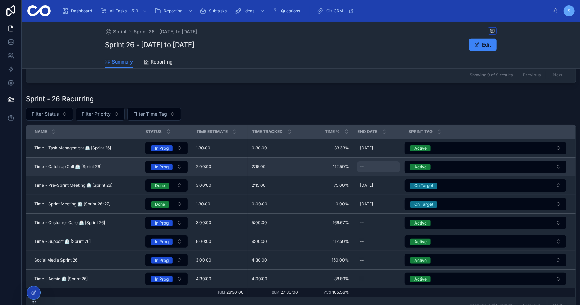
click at [375, 163] on div "--" at bounding box center [378, 166] width 43 height 11
click at [377, 163] on div "--" at bounding box center [378, 166] width 43 height 11
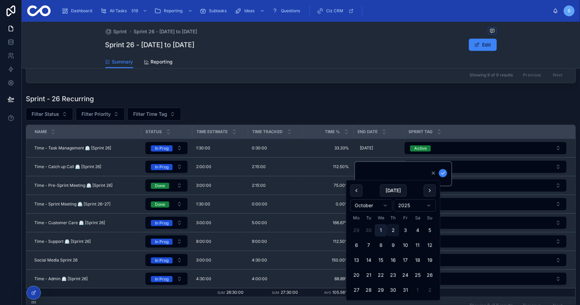
click at [381, 228] on button "1" at bounding box center [381, 230] width 12 height 12
type input "**********"
click at [444, 172] on icon "submit" at bounding box center [442, 173] width 5 height 5
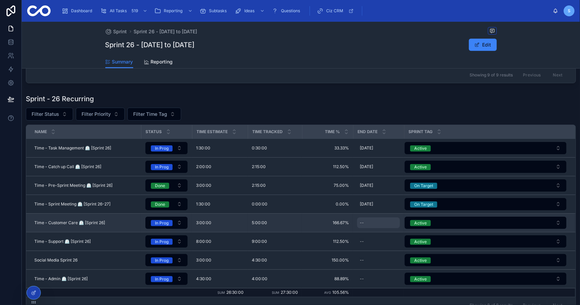
click at [372, 220] on div "--" at bounding box center [378, 222] width 43 height 11
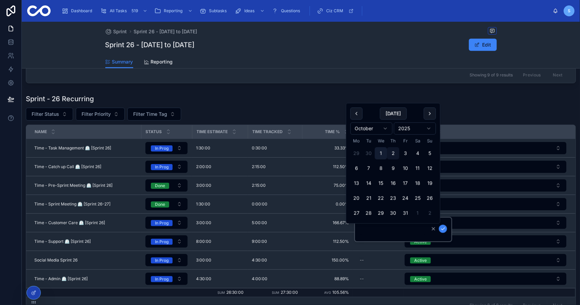
click at [384, 155] on button "1" at bounding box center [381, 153] width 12 height 12
type input "**********"
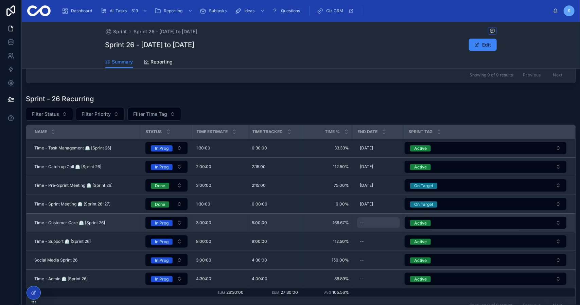
click at [383, 217] on div "--" at bounding box center [378, 222] width 43 height 11
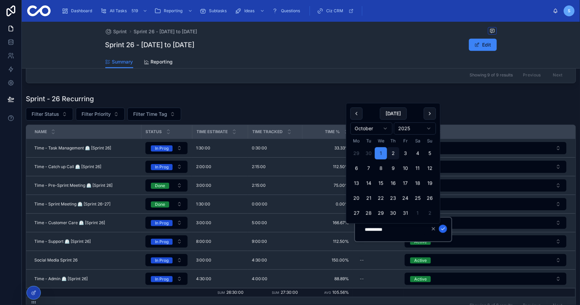
click at [443, 229] on icon "submit" at bounding box center [442, 228] width 5 height 5
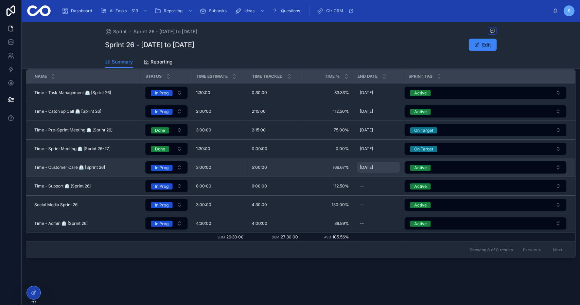
scroll to position [367, 0]
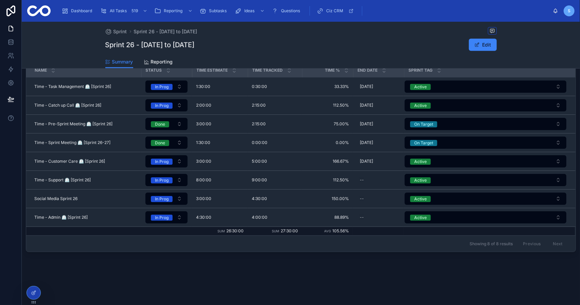
click at [362, 178] on div "--" at bounding box center [362, 179] width 4 height 5
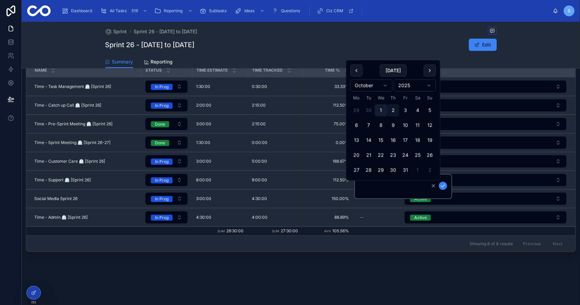
click at [382, 113] on button "1" at bounding box center [381, 110] width 12 height 12
type input "**********"
click at [444, 185] on icon "submit" at bounding box center [442, 186] width 3 height 2
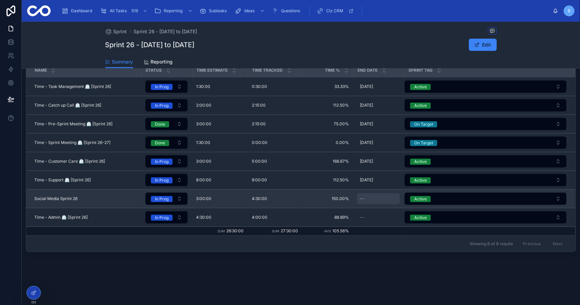
click at [371, 197] on div "--" at bounding box center [378, 198] width 43 height 11
click at [372, 200] on div "--" at bounding box center [378, 198] width 43 height 11
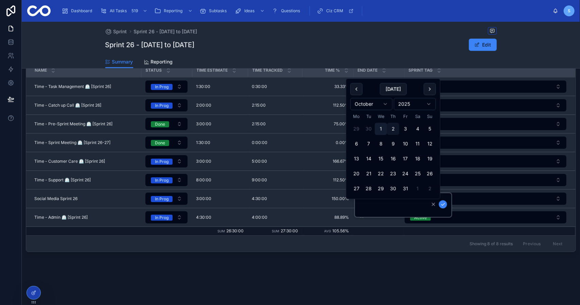
click at [383, 127] on button "1" at bounding box center [381, 129] width 12 height 12
type input "**********"
click at [443, 206] on icon "submit" at bounding box center [442, 204] width 5 height 5
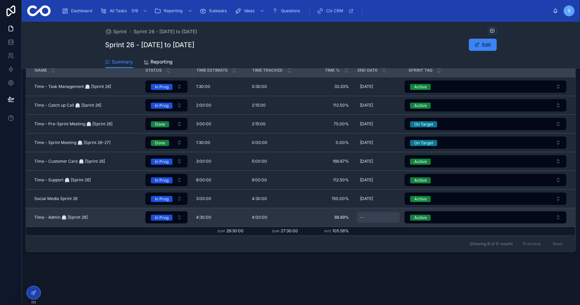
click at [373, 215] on div "--" at bounding box center [378, 217] width 43 height 11
click at [371, 217] on div "--" at bounding box center [378, 217] width 43 height 11
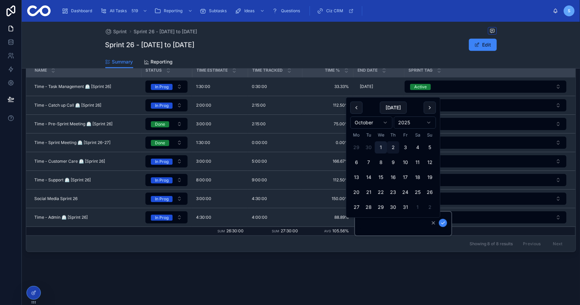
click at [383, 143] on button "1" at bounding box center [381, 147] width 12 height 12
type input "**********"
click at [442, 223] on icon "submit" at bounding box center [442, 222] width 5 height 5
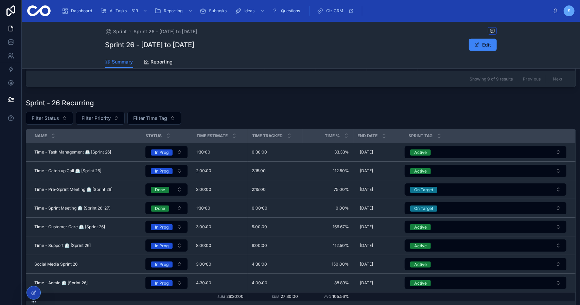
scroll to position [299, 0]
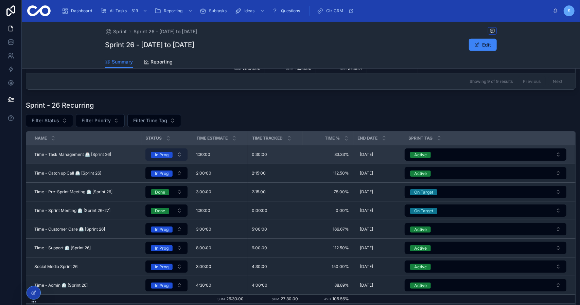
click at [169, 152] on span "In Prog" at bounding box center [162, 155] width 22 height 6
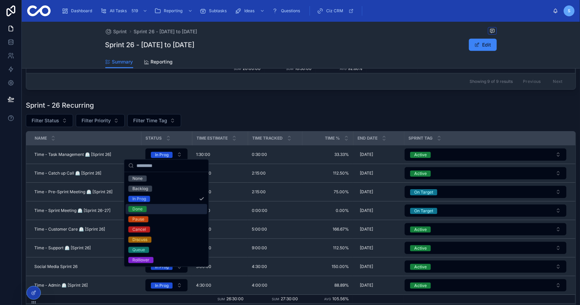
click at [169, 206] on div "Done" at bounding box center [167, 209] width 82 height 10
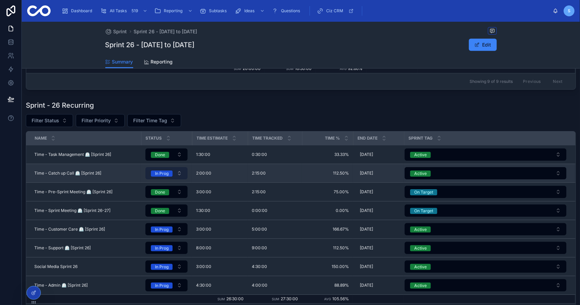
click at [168, 172] on div "In Prog" at bounding box center [162, 174] width 14 height 6
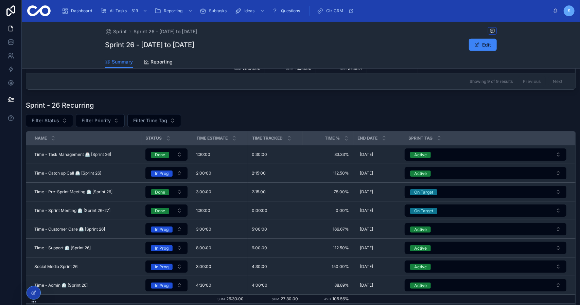
click at [163, 227] on div "In Prog" at bounding box center [162, 230] width 14 height 6
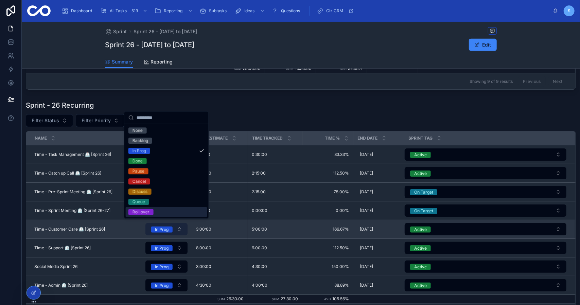
click at [169, 228] on span "In Prog" at bounding box center [162, 230] width 22 height 6
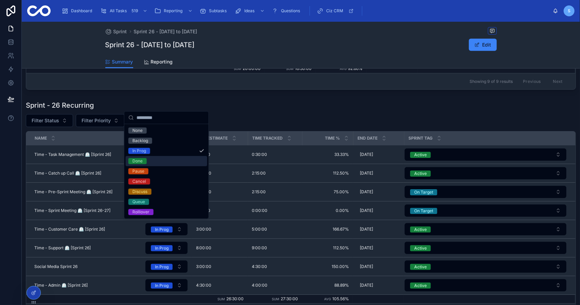
click at [159, 163] on div "Done" at bounding box center [167, 161] width 82 height 10
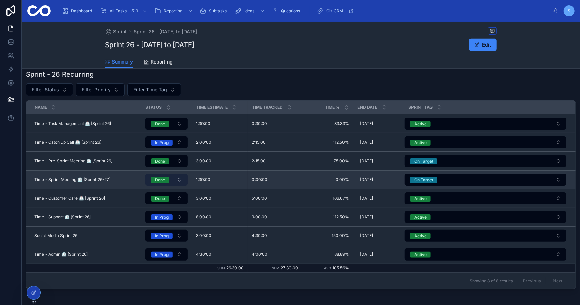
scroll to position [333, 0]
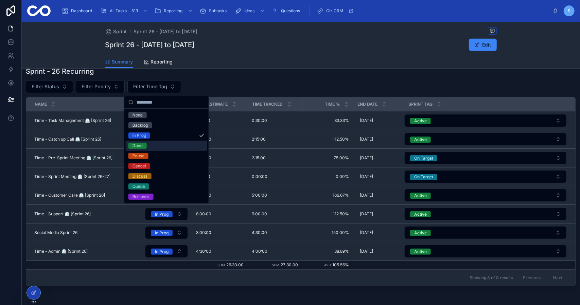
click at [164, 146] on div "Done" at bounding box center [167, 146] width 82 height 10
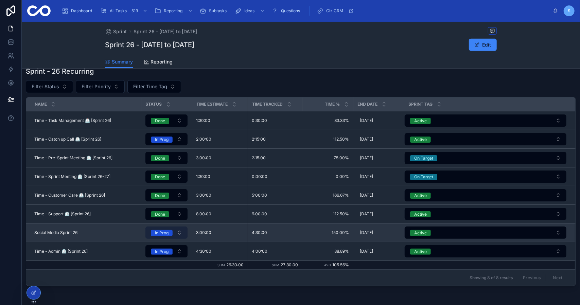
click at [173, 229] on button "In Prog" at bounding box center [166, 233] width 42 height 12
click at [174, 229] on button "In Prog" at bounding box center [166, 233] width 42 height 12
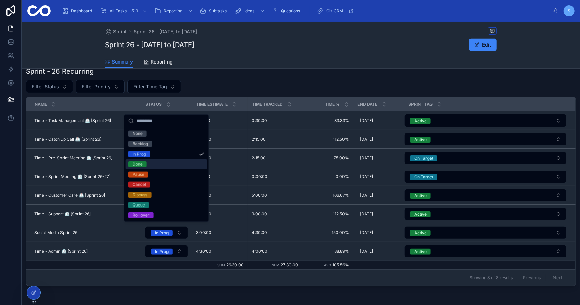
click at [161, 163] on div "Done" at bounding box center [167, 164] width 82 height 10
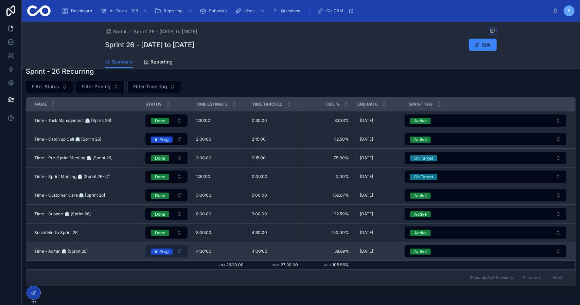
click at [175, 249] on button "In Prog" at bounding box center [166, 251] width 42 height 12
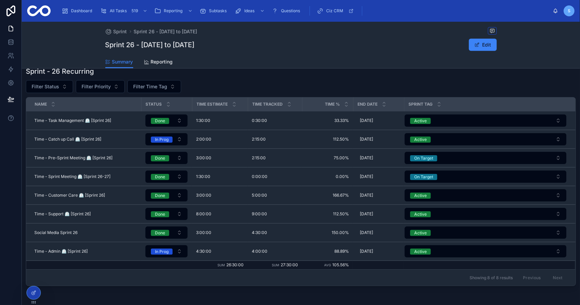
click at [163, 182] on td "Done" at bounding box center [166, 177] width 51 height 19
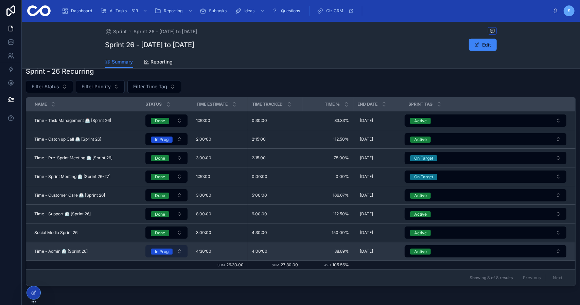
click at [173, 246] on button "In Prog" at bounding box center [166, 251] width 42 height 12
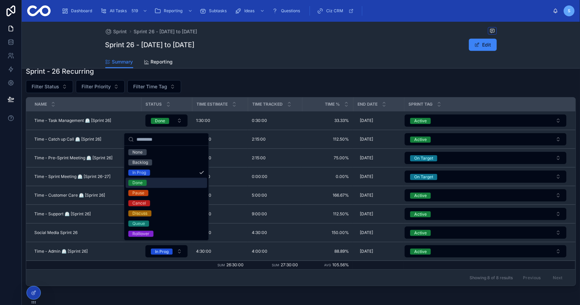
click at [162, 185] on div "Done" at bounding box center [167, 183] width 82 height 10
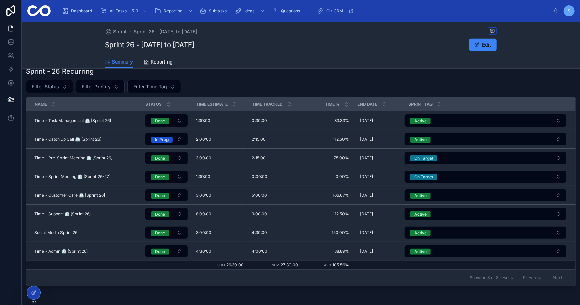
click at [167, 274] on div "Showing 8 of 8 results Previous Next" at bounding box center [300, 277] width 549 height 16
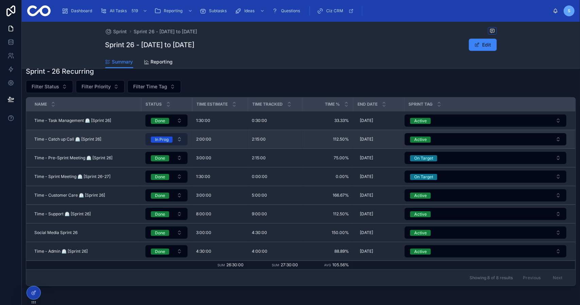
click at [173, 137] on button "In Prog" at bounding box center [166, 139] width 42 height 12
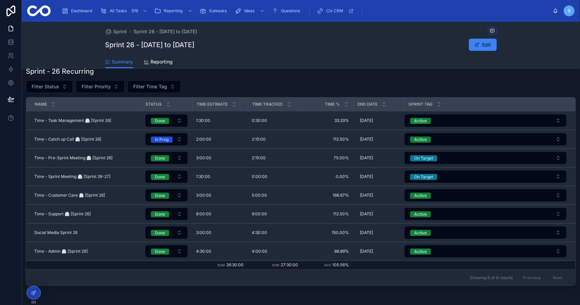
click at [173, 137] on button "In Prog" at bounding box center [166, 139] width 42 height 12
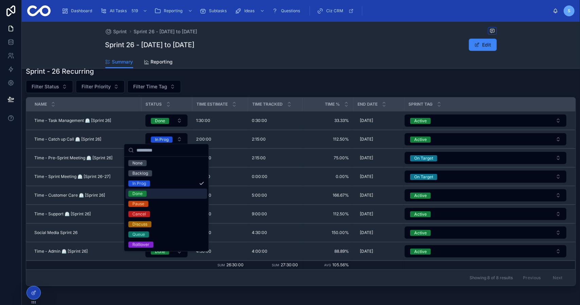
click at [165, 192] on div "Done" at bounding box center [167, 194] width 82 height 10
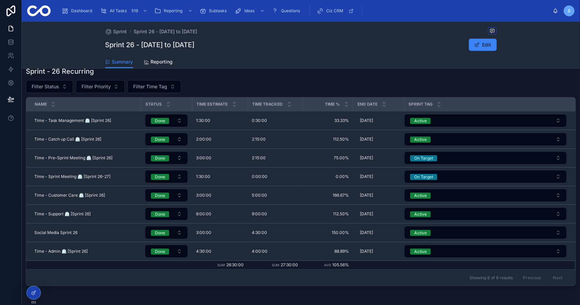
click at [441, 119] on button "Active" at bounding box center [486, 121] width 162 height 12
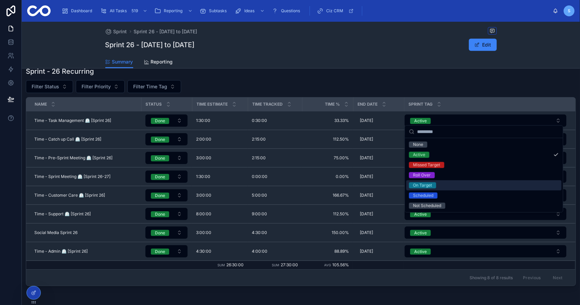
click at [439, 186] on div "On Target" at bounding box center [483, 185] width 155 height 10
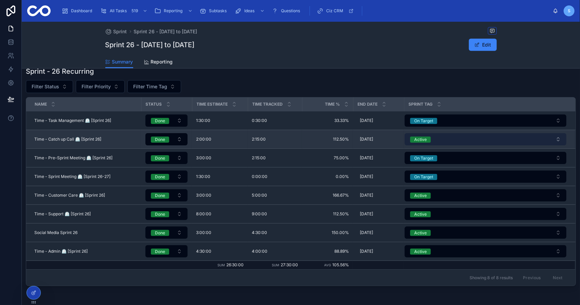
click at [444, 133] on button "Active" at bounding box center [486, 139] width 162 height 12
click at [439, 139] on button "Active" at bounding box center [486, 139] width 162 height 12
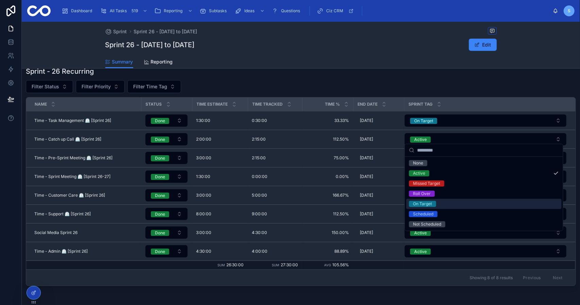
click at [440, 202] on div "On Target" at bounding box center [483, 204] width 155 height 10
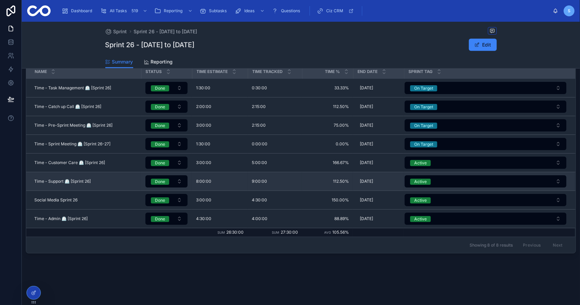
scroll to position [367, 0]
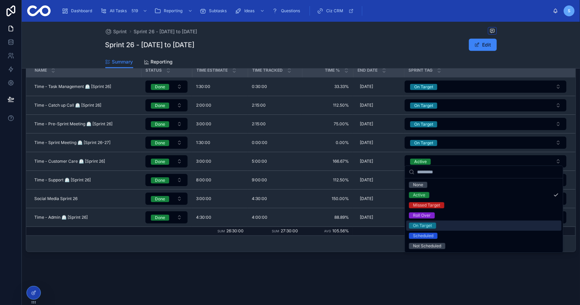
click at [434, 222] on div "On Target" at bounding box center [483, 226] width 155 height 10
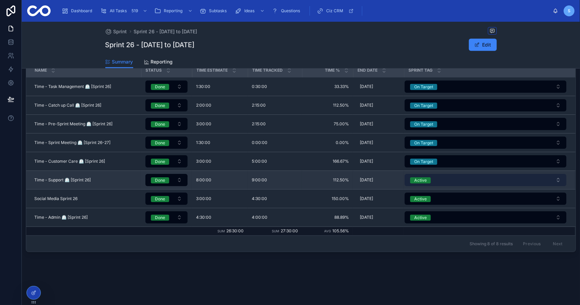
click at [437, 178] on button "Active" at bounding box center [486, 180] width 162 height 12
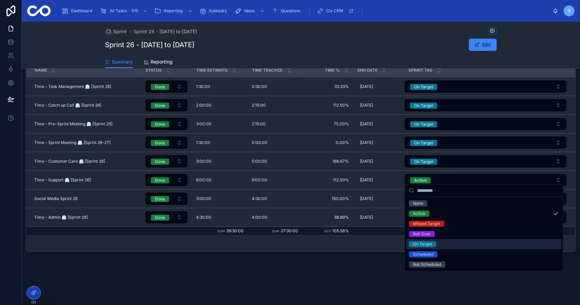
click at [440, 240] on div "On Target" at bounding box center [483, 244] width 155 height 10
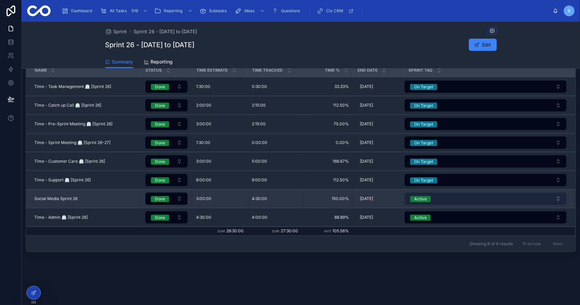
click at [438, 197] on button "Active" at bounding box center [486, 199] width 162 height 12
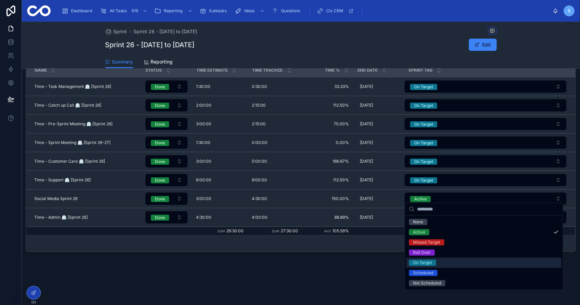
click at [436, 263] on div "On Target" at bounding box center [483, 263] width 155 height 10
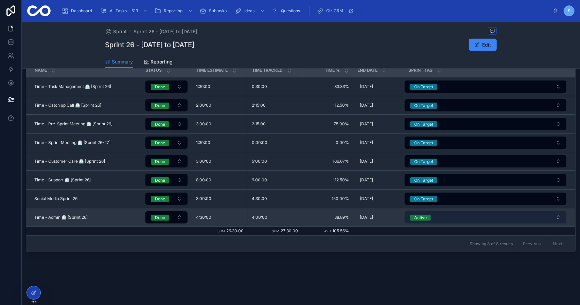
click at [436, 216] on button "Active" at bounding box center [486, 217] width 162 height 12
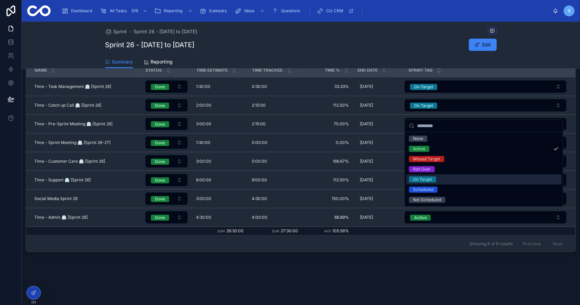
click at [438, 181] on div "On Target" at bounding box center [483, 179] width 155 height 10
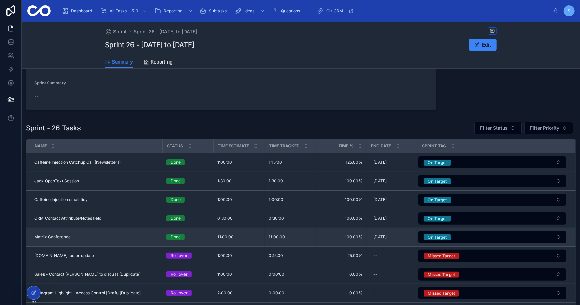
scroll to position [0, 0]
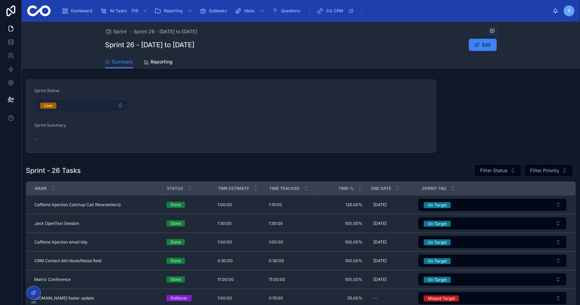
click at [113, 110] on button "Live" at bounding box center [81, 105] width 94 height 13
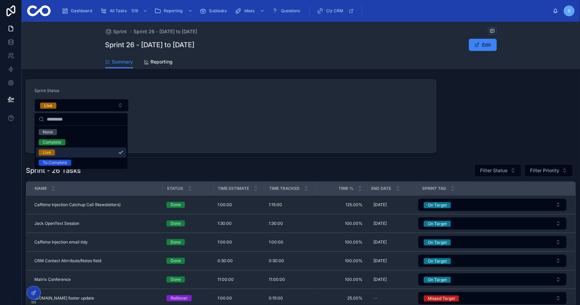
click at [235, 165] on div "Sprint - 26 Tasks Filter Status Filter Priority" at bounding box center [301, 171] width 550 height 14
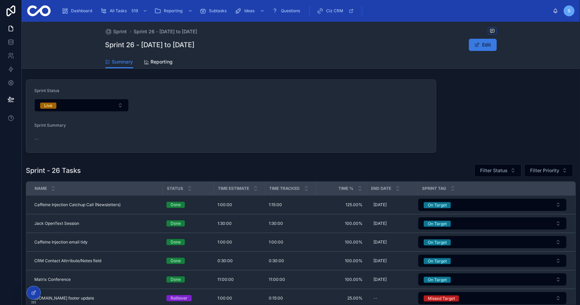
click at [488, 48] on button "Edit" at bounding box center [483, 45] width 28 height 12
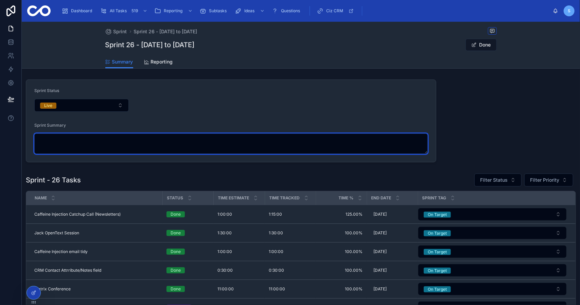
click at [170, 144] on textarea at bounding box center [230, 144] width 393 height 20
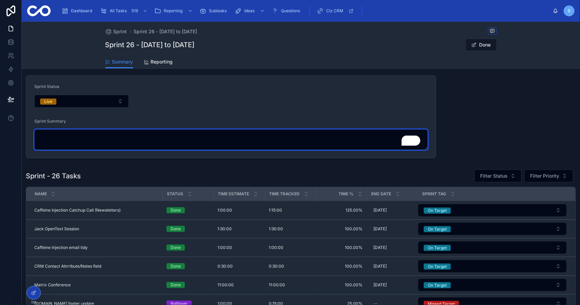
scroll to position [3, 0]
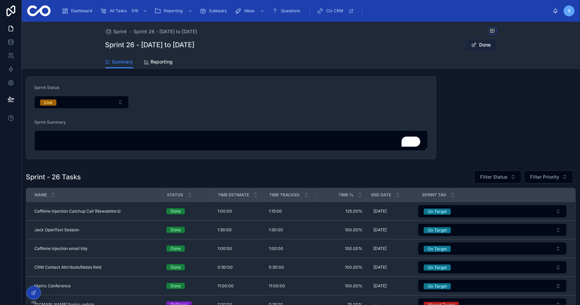
click at [478, 45] on button "Done" at bounding box center [481, 45] width 31 height 12
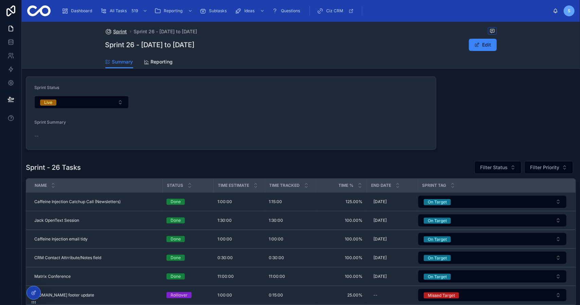
click at [118, 33] on span "Sprint" at bounding box center [120, 31] width 14 height 7
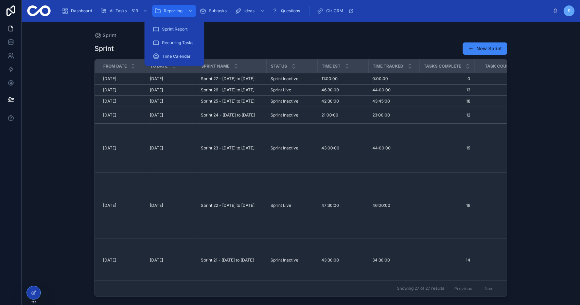
click at [177, 10] on span "Reporting" at bounding box center [173, 10] width 19 height 5
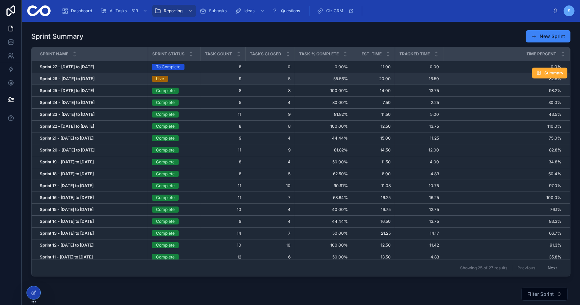
click at [94, 76] on strong "Sprint 26 - 18/09/2025 to 01/10/2025" at bounding box center [67, 78] width 55 height 5
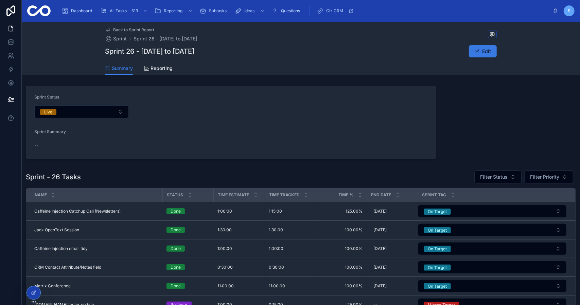
click at [472, 48] on button "Edit" at bounding box center [483, 51] width 28 height 12
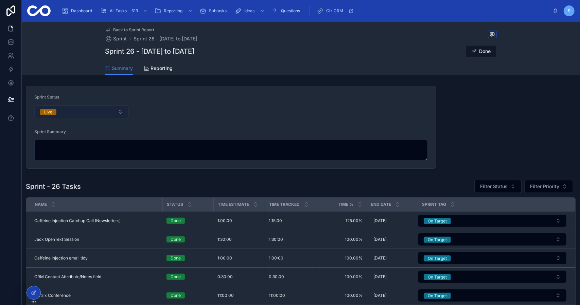
click at [92, 110] on button "Live" at bounding box center [81, 111] width 94 height 13
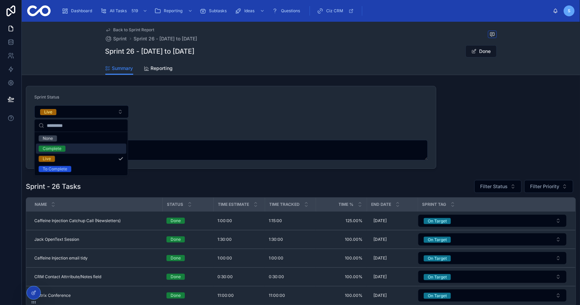
click at [89, 144] on div "Complete" at bounding box center [81, 149] width 90 height 10
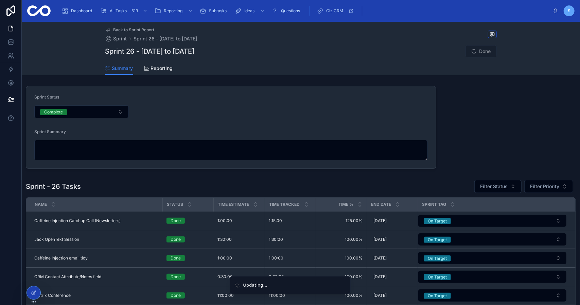
click at [478, 52] on button "Done" at bounding box center [481, 51] width 31 height 12
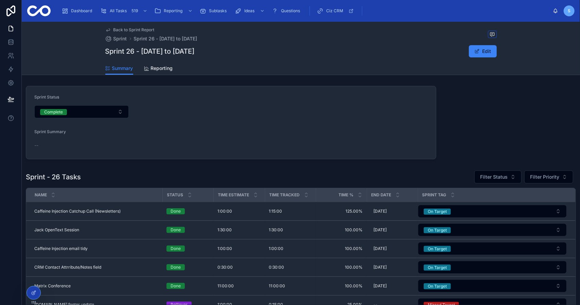
click at [141, 29] on span "Back to Sprint Report" at bounding box center [133, 29] width 41 height 5
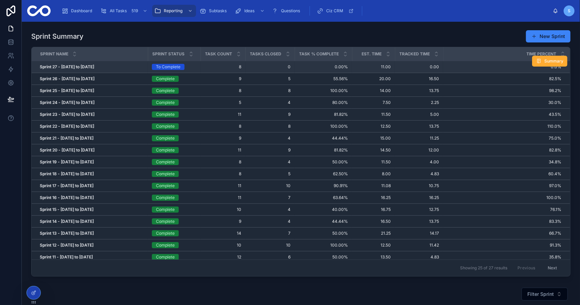
click at [115, 67] on div "Sprint 27 - 02/10/2025 to 15/10/2025 Sprint 27 - 02/10/2025 to 15/10/2025" at bounding box center [92, 66] width 104 height 5
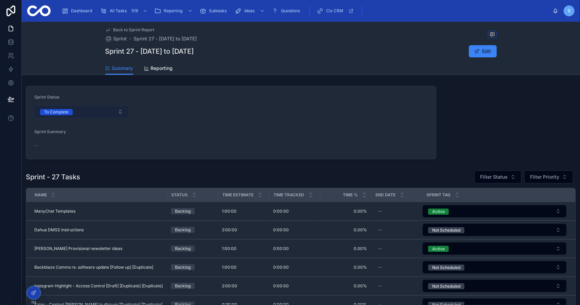
click at [112, 112] on button "To Complete" at bounding box center [81, 111] width 94 height 13
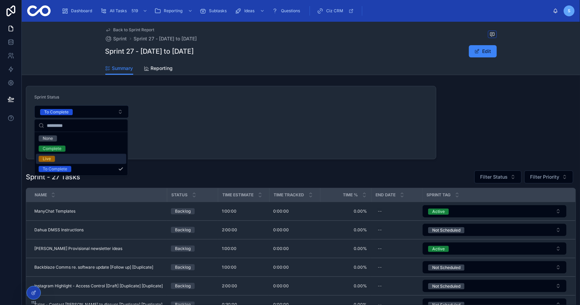
click at [94, 156] on div "Live" at bounding box center [81, 159] width 90 height 10
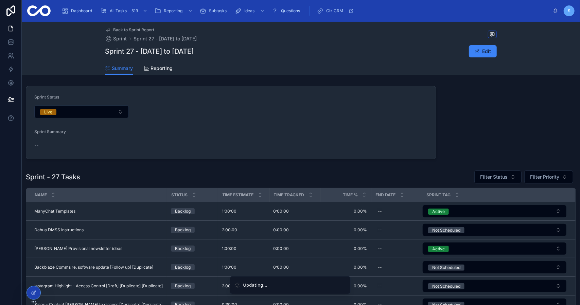
click at [453, 121] on div "Sprint Status Live Sprint Summary -- Sprint - 27 Tasks Filter Status Filter Pri…" at bounding box center [301, 283] width 558 height 401
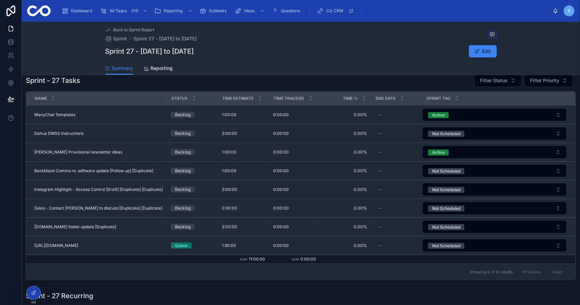
scroll to position [102, 0]
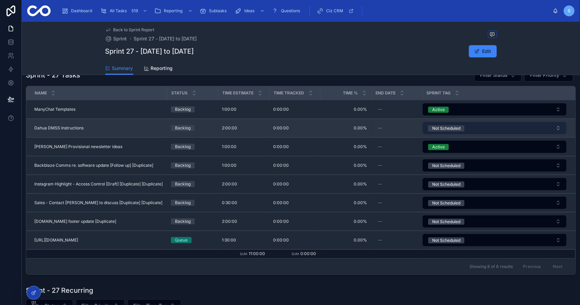
click at [457, 127] on div "Not Scheduled" at bounding box center [446, 128] width 28 height 6
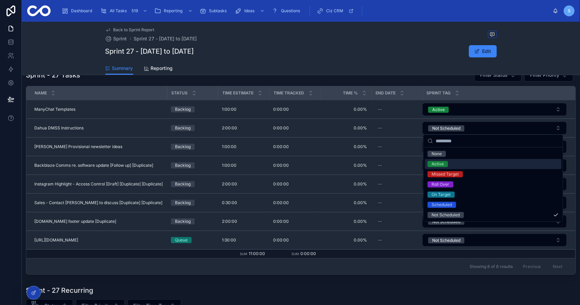
click at [449, 162] on div "Active" at bounding box center [493, 164] width 137 height 10
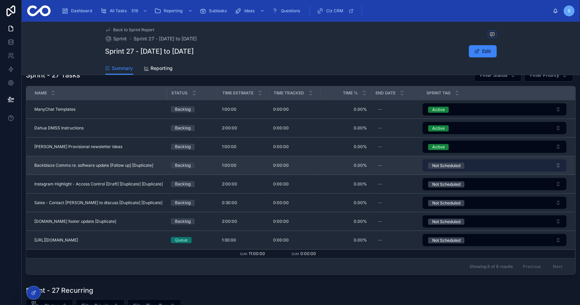
click at [448, 163] on div "Not Scheduled" at bounding box center [446, 166] width 28 height 6
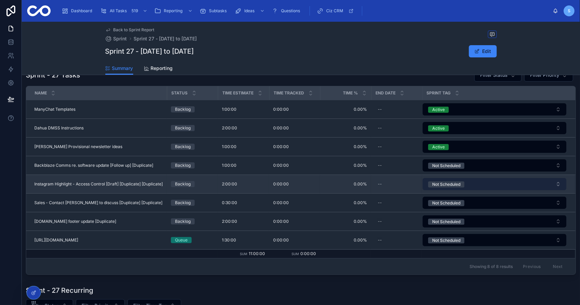
click at [445, 183] on div "Not Scheduled" at bounding box center [446, 184] width 28 height 6
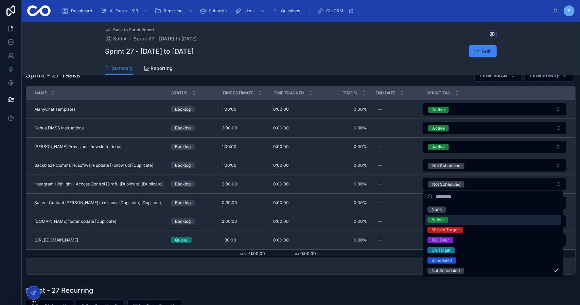
click at [435, 219] on div "Active" at bounding box center [438, 220] width 12 height 6
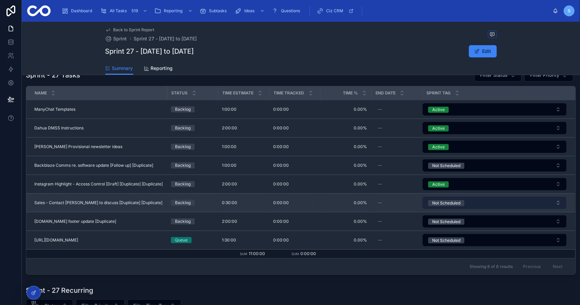
click at [442, 201] on div "Not Scheduled" at bounding box center [446, 203] width 28 height 6
click at [440, 204] on span "Not Scheduled" at bounding box center [446, 202] width 36 height 7
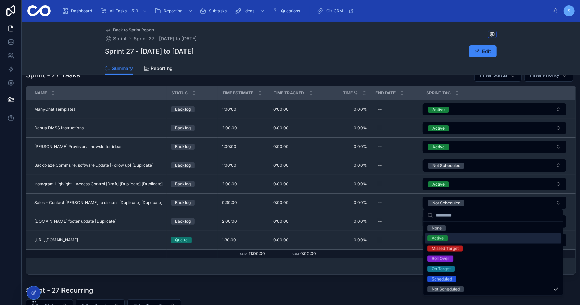
click at [441, 239] on div "Active" at bounding box center [438, 238] width 12 height 6
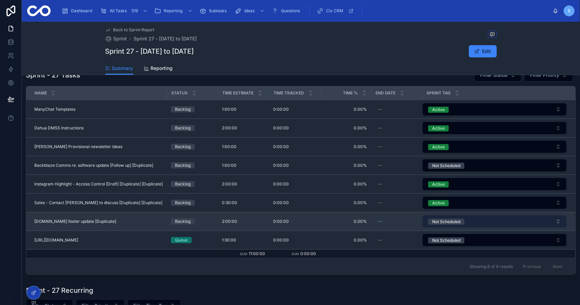
click at [440, 219] on div "Not Scheduled" at bounding box center [446, 222] width 28 height 6
click at [443, 220] on div "Not Scheduled" at bounding box center [446, 222] width 28 height 6
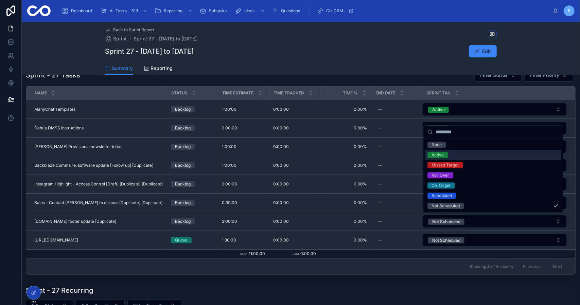
click at [444, 158] on div "Active" at bounding box center [493, 155] width 137 height 10
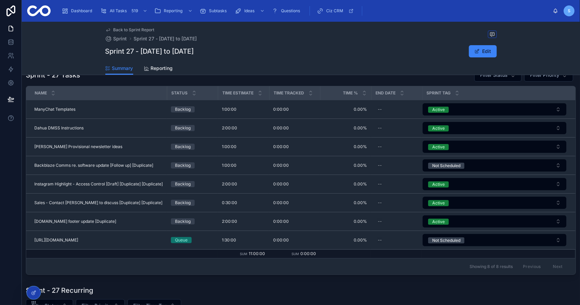
click at [444, 238] on div "Not Scheduled" at bounding box center [446, 241] width 28 height 6
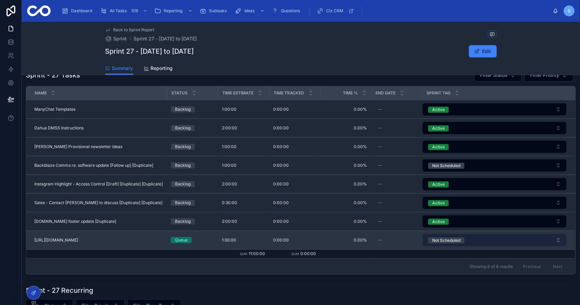
click at [442, 234] on button "Not Scheduled" at bounding box center [495, 240] width 144 height 12
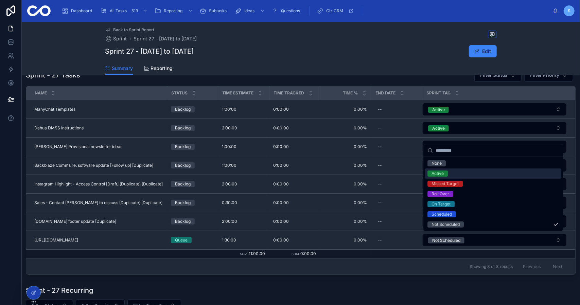
click at [441, 174] on div "Active" at bounding box center [438, 174] width 12 height 6
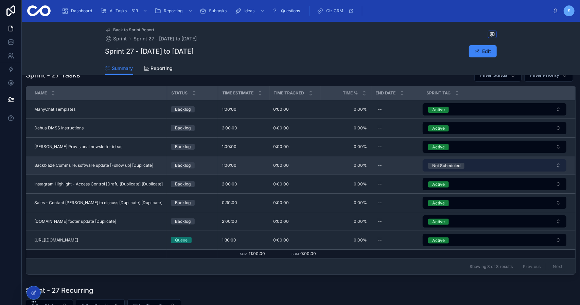
click at [443, 166] on div "Not Scheduled" at bounding box center [446, 166] width 28 height 6
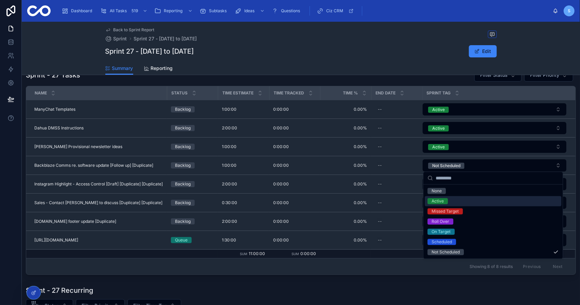
click at [441, 203] on div "Active" at bounding box center [438, 201] width 12 height 6
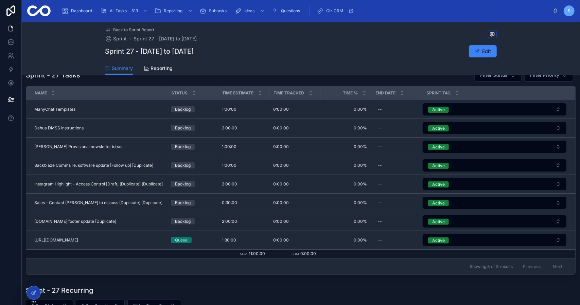
click at [229, 277] on div "Sprint Status Live Sprint Summary -- Sprint - 27 Tasks Filter Status Filter Pri…" at bounding box center [301, 181] width 558 height 401
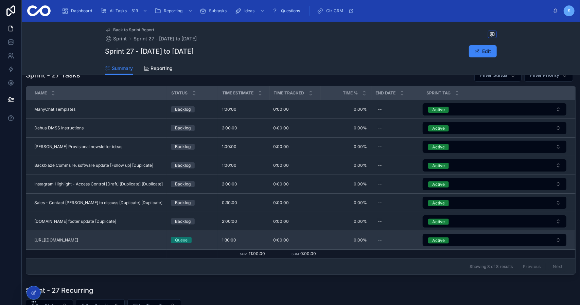
click at [78, 239] on span "https://www.thedigitaldepartment.ie/" at bounding box center [56, 240] width 44 height 5
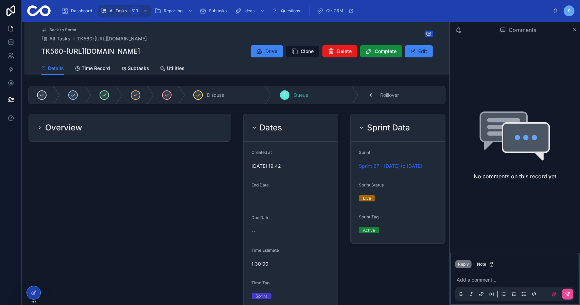
click at [78, 95] on div at bounding box center [75, 95] width 31 height 18
click at [63, 31] on span "Back to Sprint" at bounding box center [63, 29] width 27 height 5
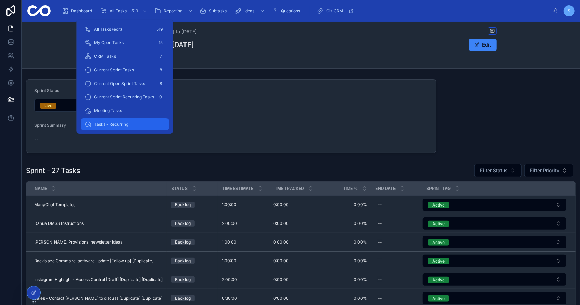
click at [112, 124] on span "Tasks - Recurring" at bounding box center [111, 124] width 34 height 5
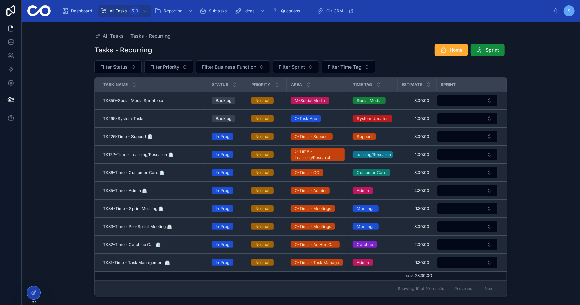
click at [531, 121] on div "All Tasks Tasks - Recurring Tasks - Recurring Home Sprint Filter Status Filter …" at bounding box center [301, 163] width 558 height 283
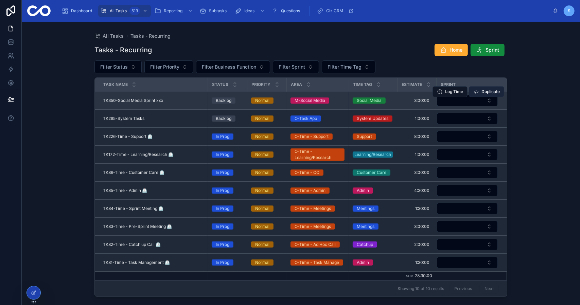
click at [491, 93] on span "Duplicate" at bounding box center [490, 91] width 18 height 5
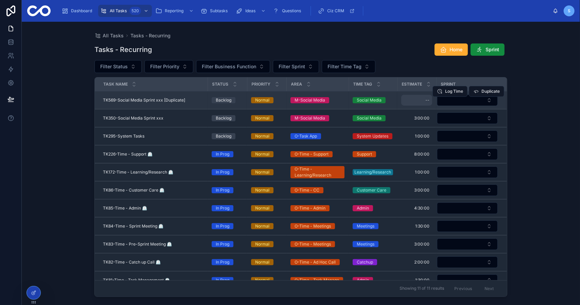
click at [421, 98] on div "--" at bounding box center [416, 100] width 31 height 11
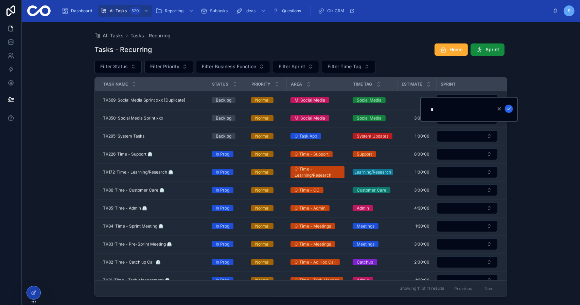
type input "*******"
click at [511, 109] on icon "submit" at bounding box center [508, 108] width 5 height 5
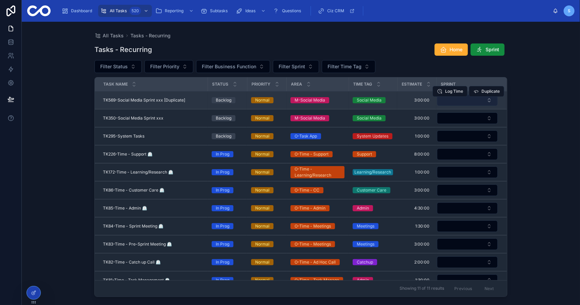
click at [478, 103] on button "Select Button" at bounding box center [467, 100] width 61 height 12
click at [481, 100] on button "Select Button" at bounding box center [467, 100] width 61 height 12
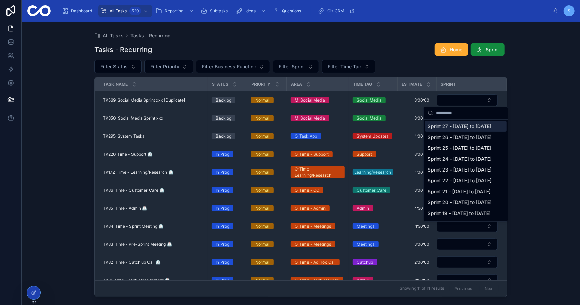
click at [463, 125] on span "Sprint 27 - [DATE] to [DATE]" at bounding box center [460, 126] width 64 height 7
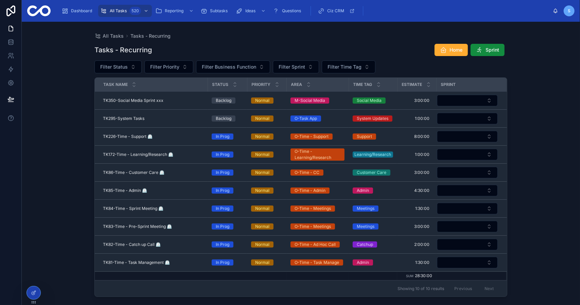
click at [518, 115] on div "All Tasks Tasks - Recurring Tasks - Recurring Home Sprint Filter Status Filter …" at bounding box center [301, 163] width 558 height 283
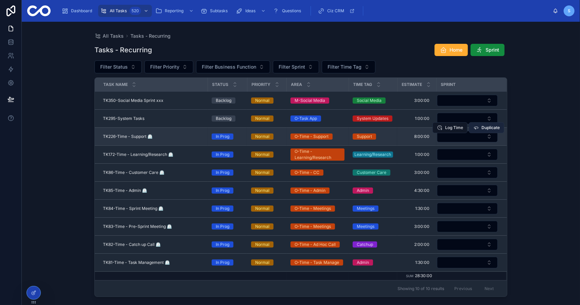
click at [485, 128] on span "Duplicate" at bounding box center [490, 127] width 18 height 5
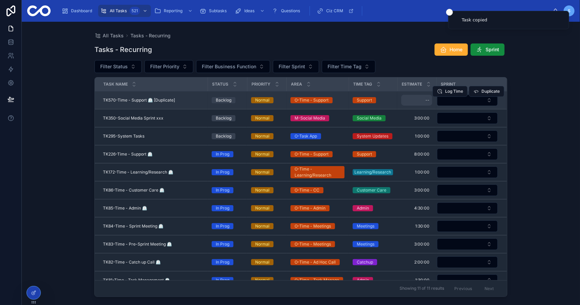
click at [418, 99] on div "--" at bounding box center [416, 100] width 31 height 11
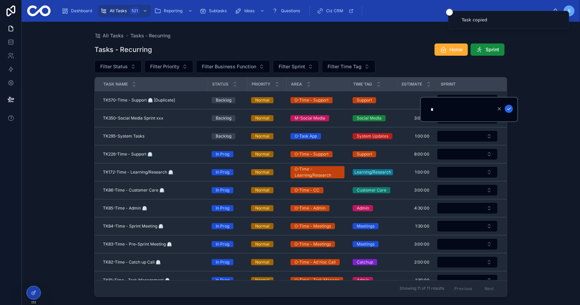
type input "*******"
click at [507, 109] on icon "submit" at bounding box center [508, 108] width 5 height 5
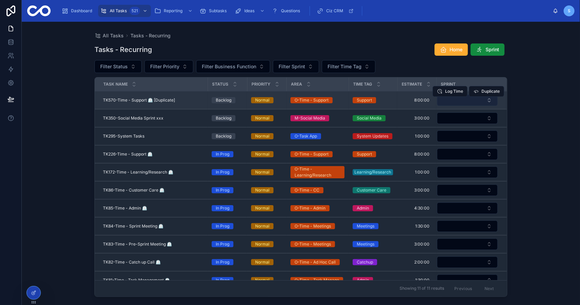
click at [473, 100] on button "Select Button" at bounding box center [467, 100] width 61 height 12
click at [465, 102] on button "Select Button" at bounding box center [467, 100] width 61 height 12
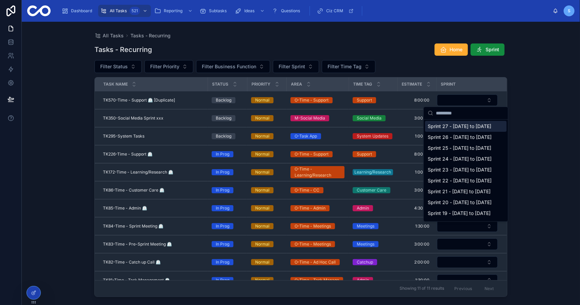
click at [458, 126] on span "Sprint 27 - [DATE] to [DATE]" at bounding box center [460, 126] width 64 height 7
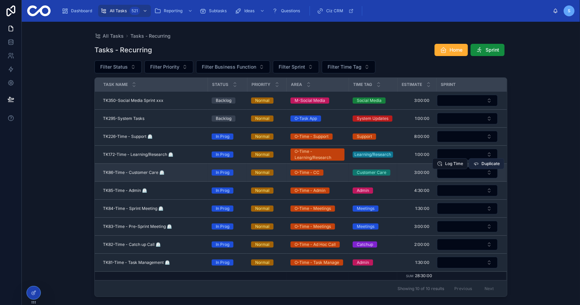
click at [483, 162] on span "Duplicate" at bounding box center [490, 163] width 18 height 5
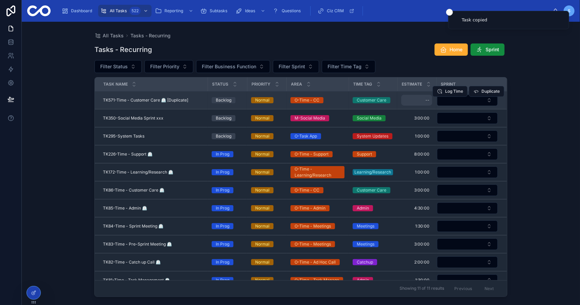
click at [418, 102] on div "--" at bounding box center [416, 100] width 31 height 11
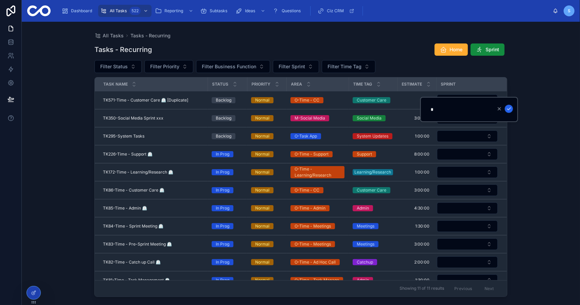
type input "*******"
click at [508, 111] on icon "submit" at bounding box center [508, 108] width 5 height 5
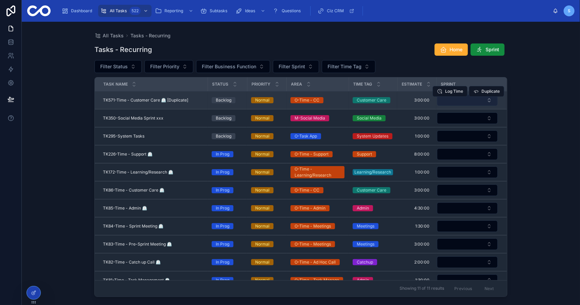
click at [477, 100] on div "Log Time Duplicate" at bounding box center [469, 92] width 72 height 18
click at [474, 102] on button "Select Button" at bounding box center [467, 100] width 61 height 12
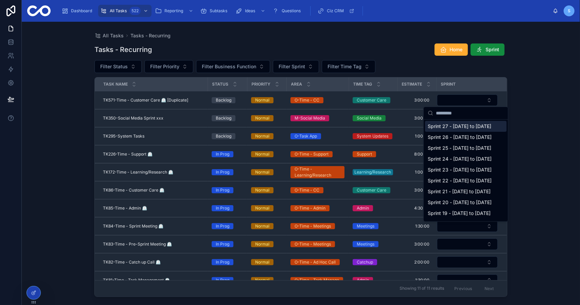
click at [463, 124] on span "Sprint 27 - [DATE] to [DATE]" at bounding box center [460, 126] width 64 height 7
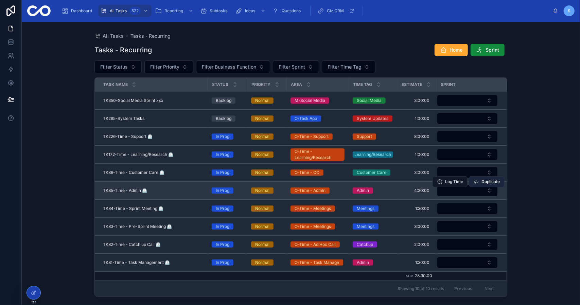
click at [490, 179] on span "Duplicate" at bounding box center [490, 181] width 18 height 5
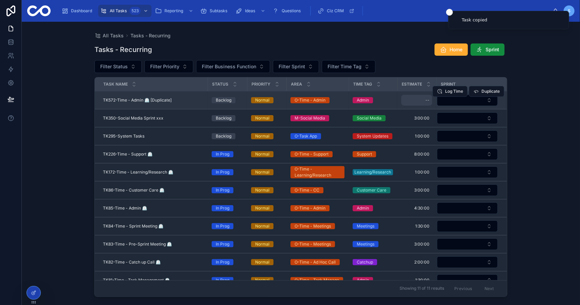
click at [420, 102] on div "--" at bounding box center [416, 100] width 31 height 11
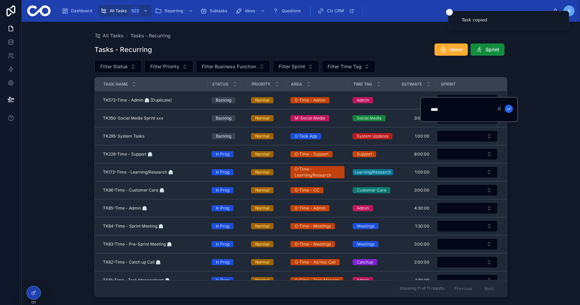
type input "*******"
click at [509, 110] on icon "submit" at bounding box center [508, 108] width 5 height 5
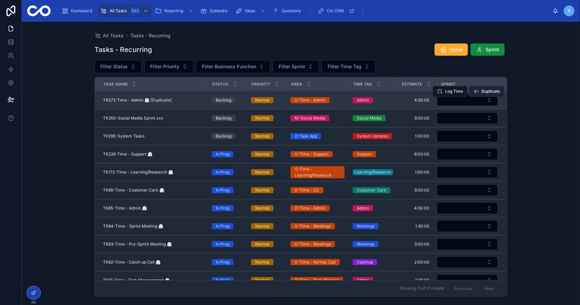
click at [476, 96] on button "Duplicate" at bounding box center [486, 91] width 35 height 11
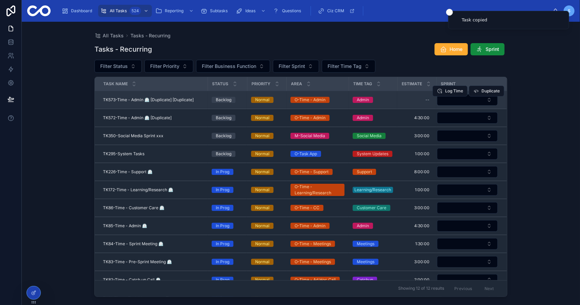
click at [177, 100] on span "TK573-Time - Admin ⏲️ [Duplicate] [Duplicate]" at bounding box center [148, 99] width 91 height 5
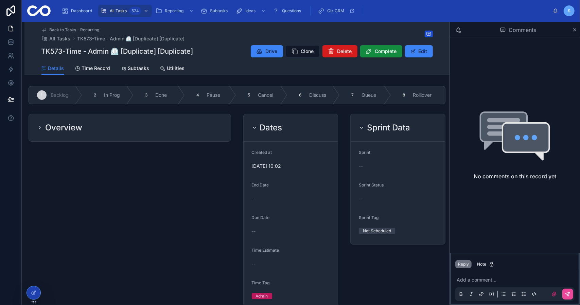
click at [341, 52] on span "Delete" at bounding box center [344, 51] width 15 height 7
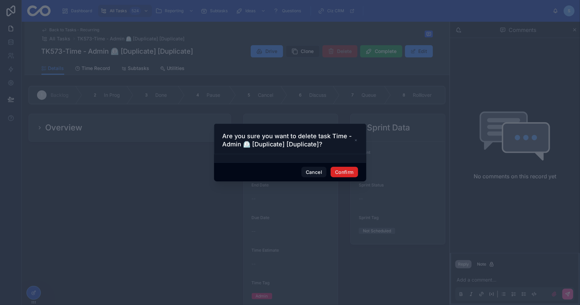
click at [349, 169] on button "Confirm" at bounding box center [344, 172] width 27 height 11
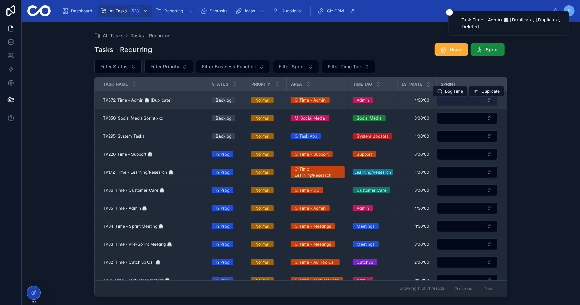
click at [459, 101] on button "Select Button" at bounding box center [467, 100] width 61 height 12
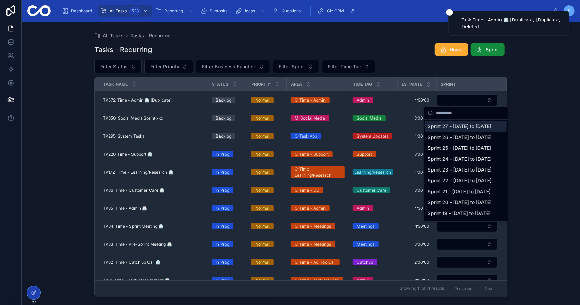
click at [455, 129] on span "Sprint 27 - [DATE] to [DATE]" at bounding box center [460, 126] width 64 height 7
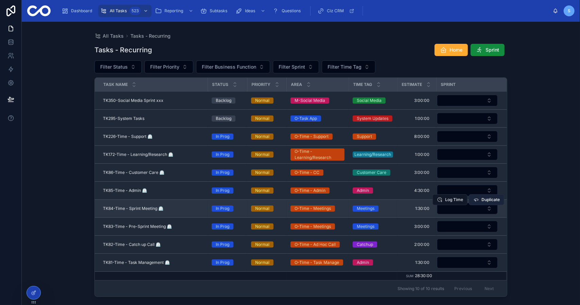
click at [495, 198] on span "Duplicate" at bounding box center [490, 199] width 18 height 5
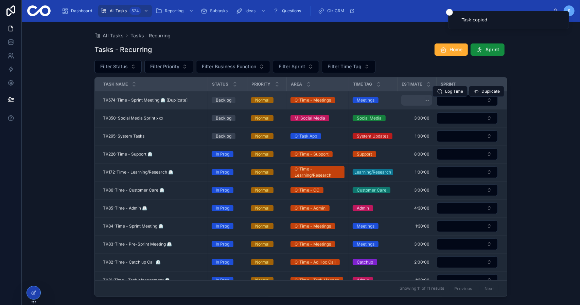
click at [415, 100] on div "--" at bounding box center [416, 100] width 31 height 11
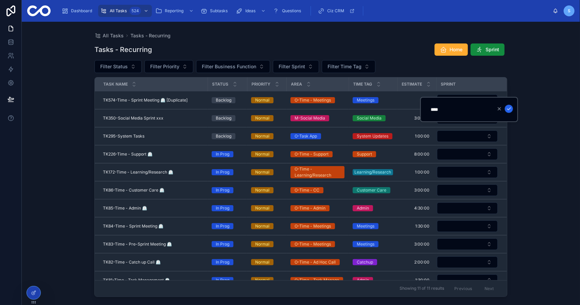
type input "*******"
click at [511, 109] on icon "submit" at bounding box center [508, 108] width 5 height 5
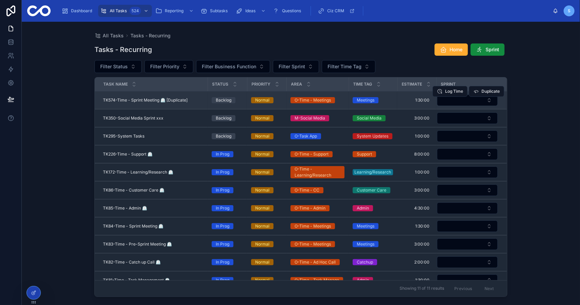
click at [466, 99] on div "Log Time Duplicate" at bounding box center [469, 92] width 72 height 18
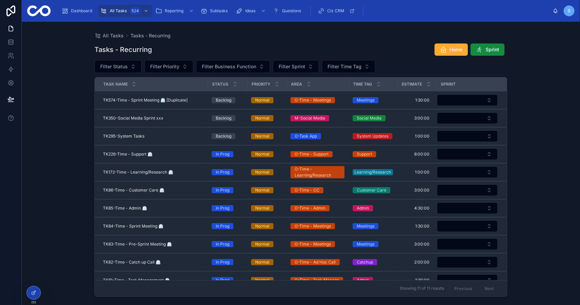
click at [468, 102] on button "Select Button" at bounding box center [467, 100] width 61 height 12
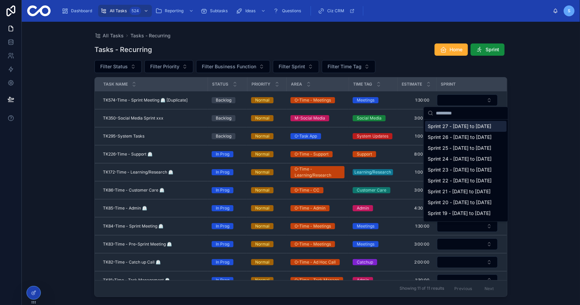
click at [457, 129] on span "Sprint 27 - [DATE] to [DATE]" at bounding box center [460, 126] width 64 height 7
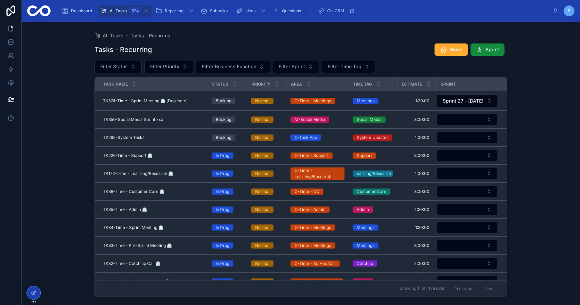
click at [521, 117] on div "All Tasks Tasks - Recurring Tasks - Recurring Home Sprint Filter Status Filter …" at bounding box center [301, 163] width 558 height 283
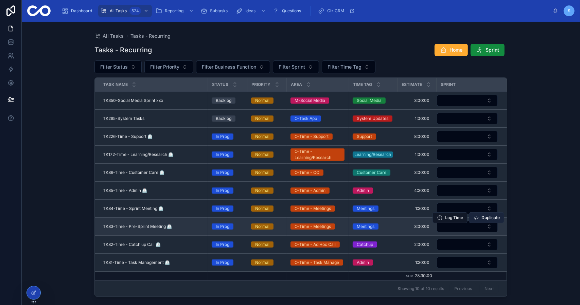
click at [493, 215] on span "Duplicate" at bounding box center [490, 217] width 18 height 5
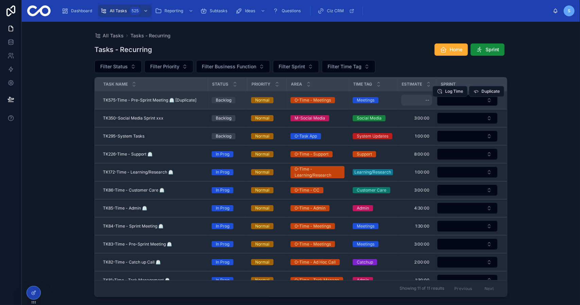
click at [410, 104] on div "--" at bounding box center [416, 100] width 31 height 11
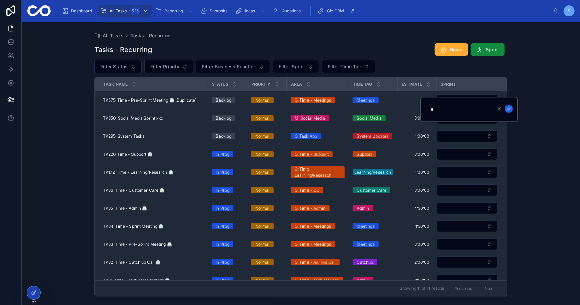
type input "*******"
click at [511, 111] on icon "submit" at bounding box center [508, 108] width 5 height 5
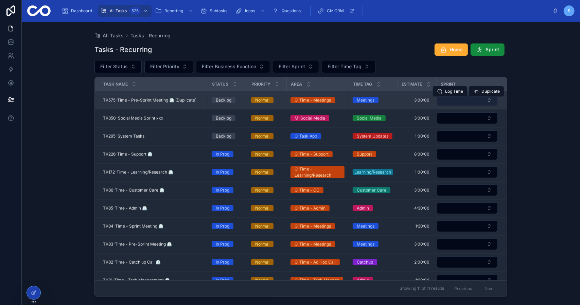
click at [477, 102] on button "Select Button" at bounding box center [467, 100] width 61 height 12
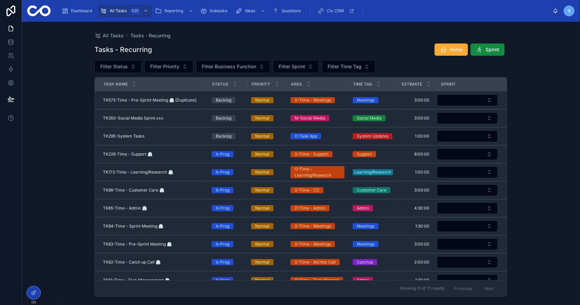
click at [521, 129] on div "All Tasks Tasks - Recurring Tasks - Recurring Home Sprint Filter Status Filter …" at bounding box center [301, 163] width 558 height 283
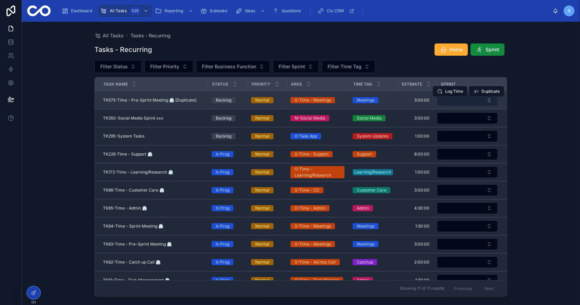
click at [474, 101] on button "Select Button" at bounding box center [467, 100] width 61 height 12
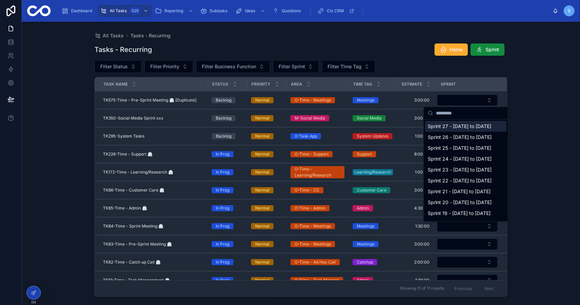
click at [463, 124] on span "Sprint 27 - [DATE] to [DATE]" at bounding box center [460, 126] width 64 height 7
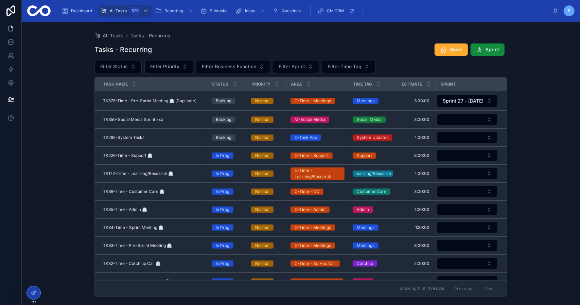
click at [527, 137] on div "All Tasks Tasks - Recurring Tasks - Recurring Home Sprint Filter Status Filter …" at bounding box center [301, 163] width 558 height 283
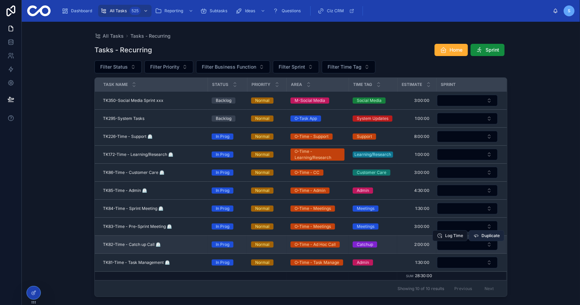
click at [492, 233] on span "Duplicate" at bounding box center [490, 235] width 18 height 5
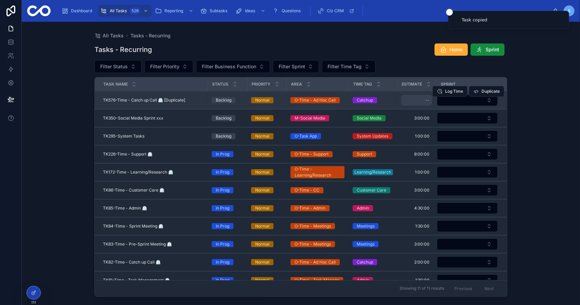
click at [415, 99] on div "--" at bounding box center [416, 100] width 31 height 11
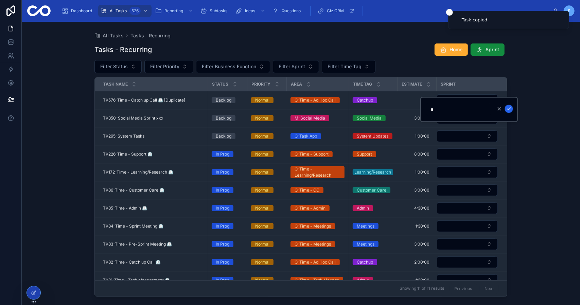
type input "*******"
click at [508, 110] on icon "submit" at bounding box center [508, 108] width 5 height 5
click at [517, 130] on div "All Tasks Tasks - Recurring Tasks - Recurring Home Sprint Filter Status Filter …" at bounding box center [301, 159] width 435 height 275
click at [476, 101] on button "Select Button" at bounding box center [467, 100] width 61 height 12
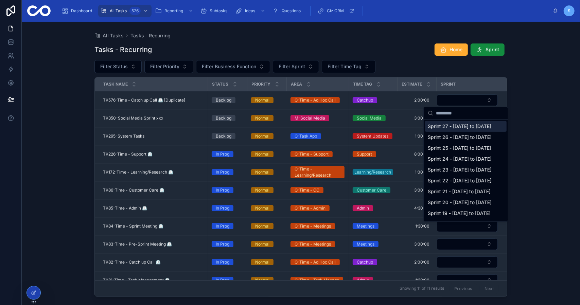
click at [462, 125] on span "Sprint 27 - [DATE] to [DATE]" at bounding box center [460, 126] width 64 height 7
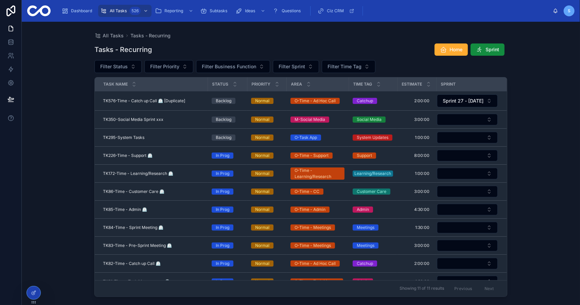
click at [521, 128] on div "All Tasks Tasks - Recurring Tasks - Recurring Home Sprint Filter Status Filter …" at bounding box center [301, 163] width 558 height 283
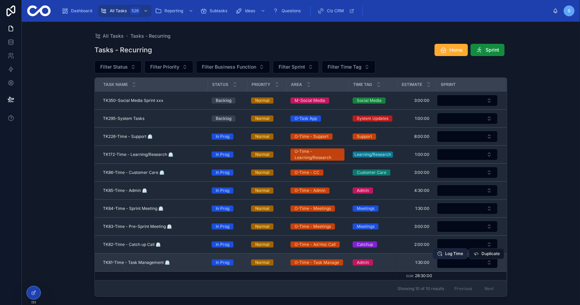
click at [448, 252] on span "Log Time" at bounding box center [454, 253] width 18 height 5
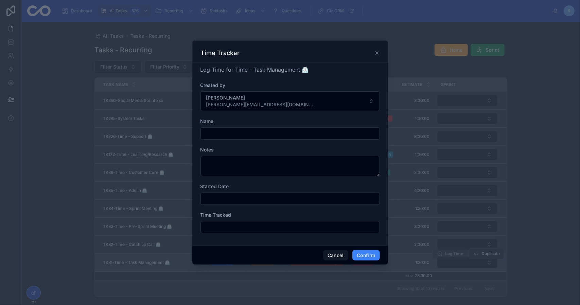
click at [375, 57] on div "Time Tracker" at bounding box center [290, 53] width 179 height 8
click at [376, 53] on icon at bounding box center [376, 53] width 3 height 3
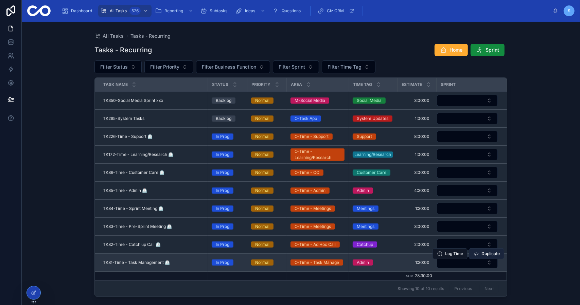
click at [493, 251] on span "Duplicate" at bounding box center [490, 253] width 18 height 5
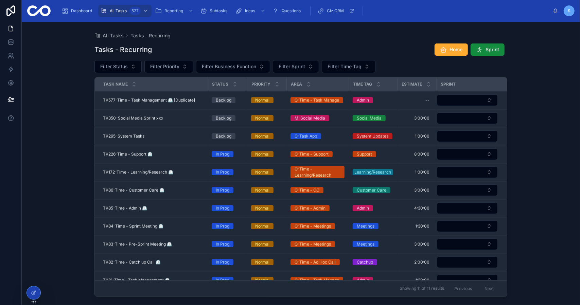
click at [413, 99] on div "--" at bounding box center [416, 100] width 31 height 11
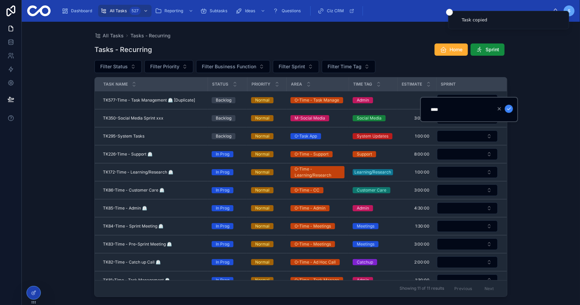
type input "*******"
click at [513, 112] on div at bounding box center [504, 109] width 18 height 8
click at [510, 109] on icon "submit" at bounding box center [508, 108] width 5 height 5
click at [540, 105] on div "All Tasks Tasks - Recurring Tasks - Recurring Home Sprint Filter Status Filter …" at bounding box center [301, 163] width 558 height 283
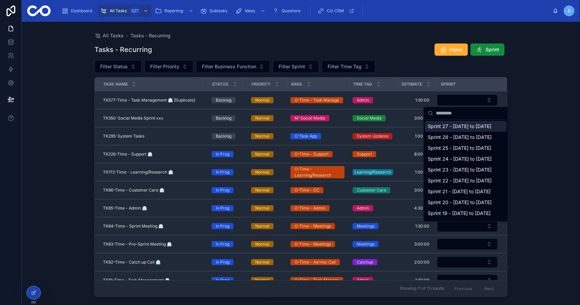
click at [464, 129] on span "Sprint 27 - [DATE] to [DATE]" at bounding box center [460, 126] width 64 height 7
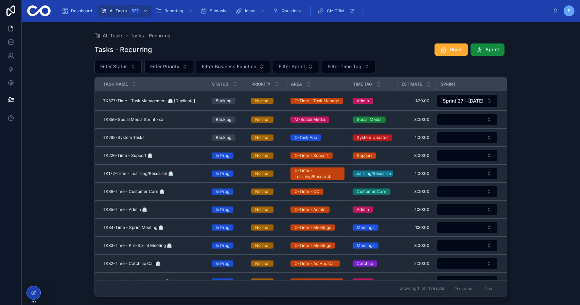
click at [537, 112] on div "All Tasks Tasks - Recurring Tasks - Recurring Home Sprint Filter Status Filter …" at bounding box center [301, 163] width 558 height 283
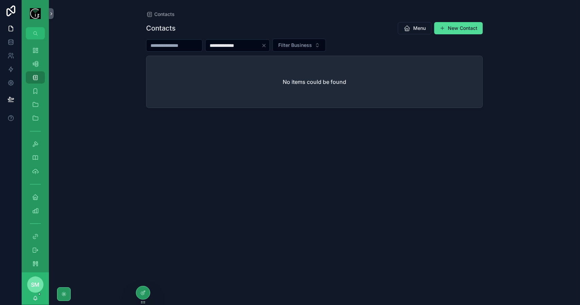
click at [228, 46] on input "**********" at bounding box center [234, 46] width 56 height 10
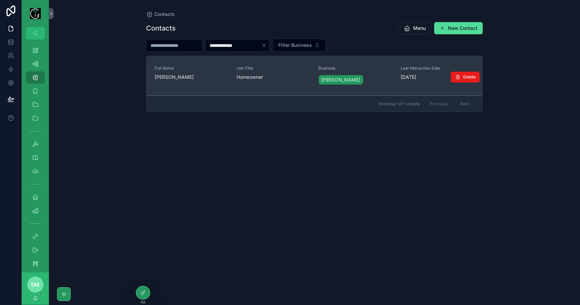
type input "**********"
click at [211, 70] on span "Full Name" at bounding box center [192, 68] width 74 height 5
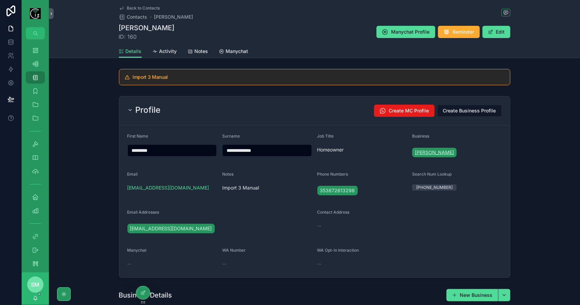
click at [439, 153] on span "[PERSON_NAME]" at bounding box center [434, 152] width 39 height 7
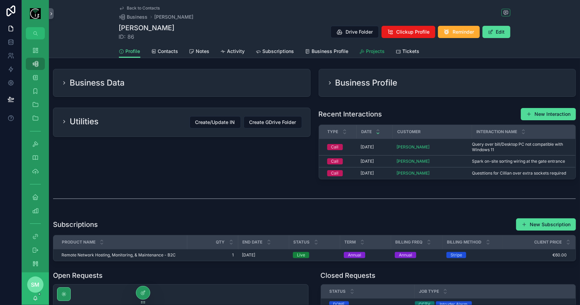
click at [374, 53] on span "Projects" at bounding box center [375, 51] width 19 height 7
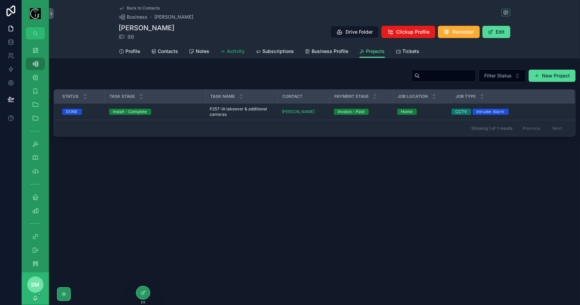
click at [230, 50] on span "Activity" at bounding box center [236, 51] width 18 height 7
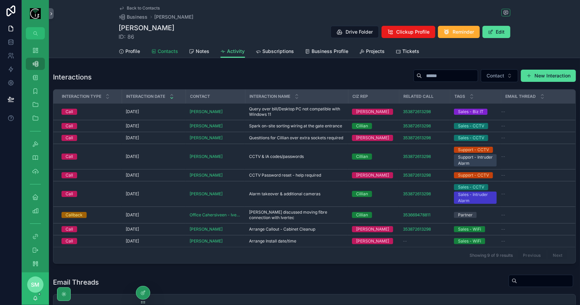
click at [172, 55] on link "Contacts" at bounding box center [164, 52] width 27 height 14
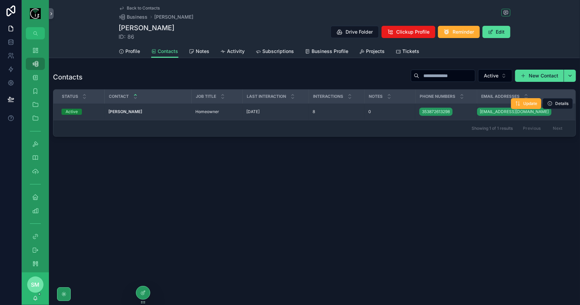
click at [142, 111] on strong "[PERSON_NAME]" at bounding box center [125, 111] width 34 height 5
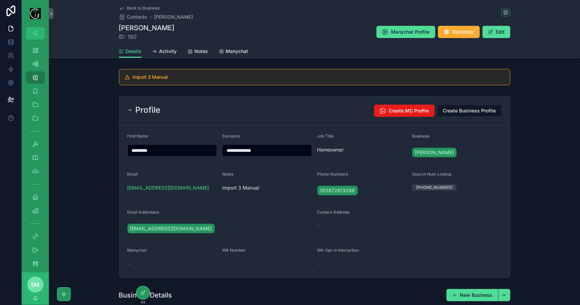
click at [213, 106] on div "Profile Create MC Profile Create Business Profile" at bounding box center [314, 111] width 374 height 12
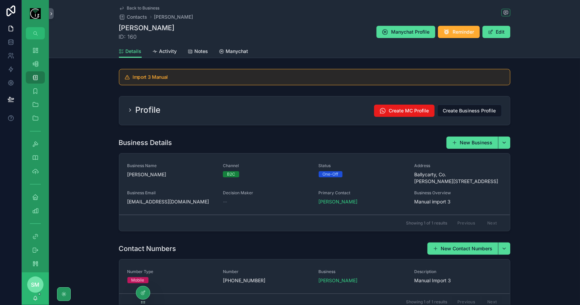
click at [143, 11] on span "Back to Business" at bounding box center [143, 7] width 33 height 5
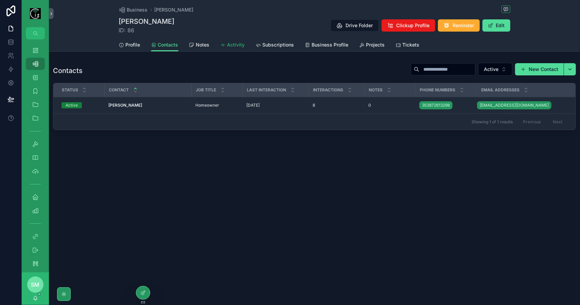
click at [232, 47] on span "Activity" at bounding box center [236, 44] width 18 height 7
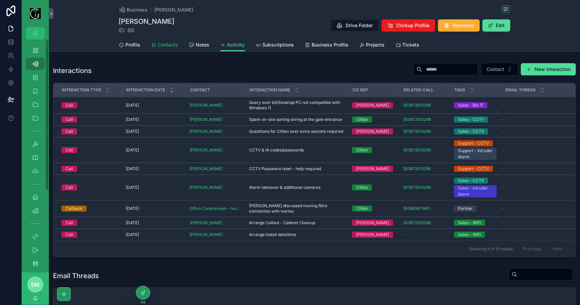
click at [162, 42] on span "Contacts" at bounding box center [168, 44] width 20 height 7
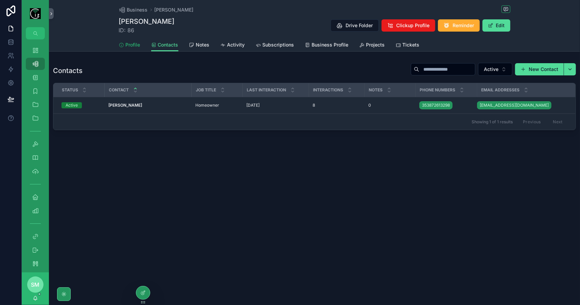
click at [130, 43] on span "Profile" at bounding box center [133, 44] width 15 height 7
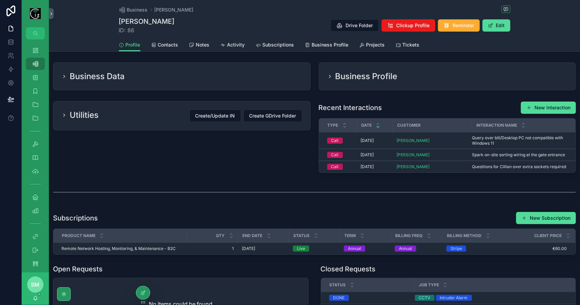
click at [213, 82] on div "Business Data" at bounding box center [181, 76] width 257 height 27
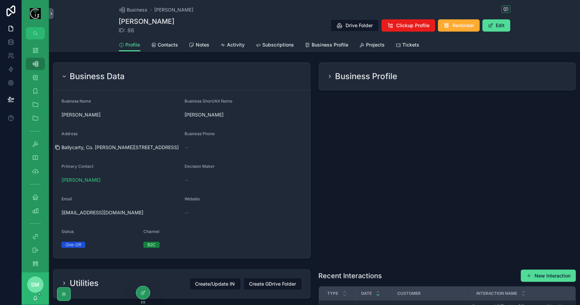
click at [58, 146] on icon "scrollable content" at bounding box center [57, 147] width 3 height 3
click at [250, 79] on div "Business Data" at bounding box center [182, 76] width 241 height 11
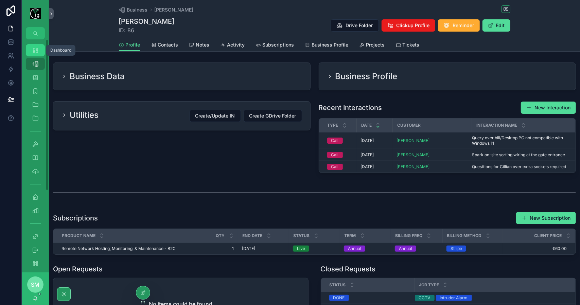
click at [42, 52] on link "Dashboard" at bounding box center [35, 50] width 19 height 12
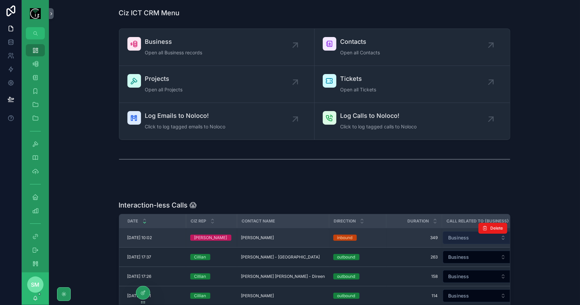
click at [465, 239] on button "Business" at bounding box center [477, 237] width 69 height 13
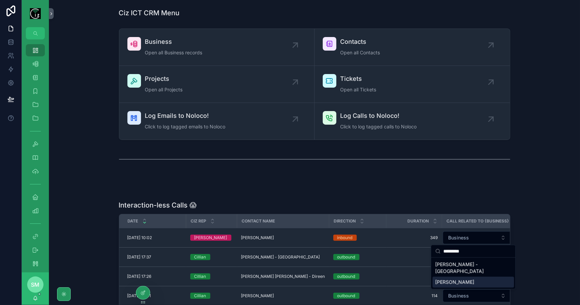
type input "*********"
click at [473, 279] on span "[PERSON_NAME]" at bounding box center [454, 282] width 39 height 7
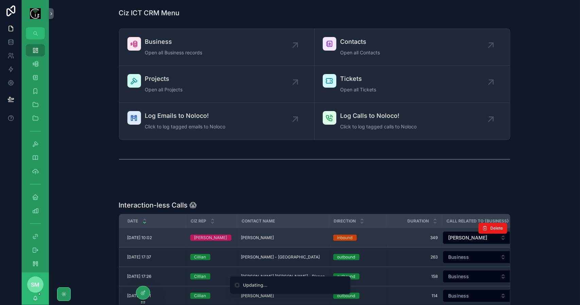
click at [268, 237] on span "[PERSON_NAME]" at bounding box center [257, 237] width 33 height 5
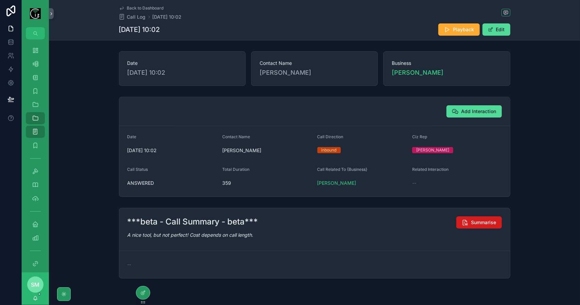
click at [488, 222] on span "Summarise" at bounding box center [483, 222] width 25 height 7
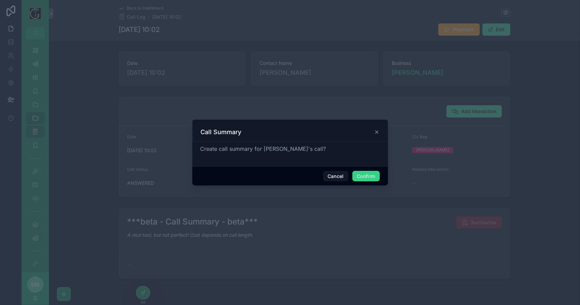
click at [360, 177] on button "Confirm" at bounding box center [365, 176] width 27 height 11
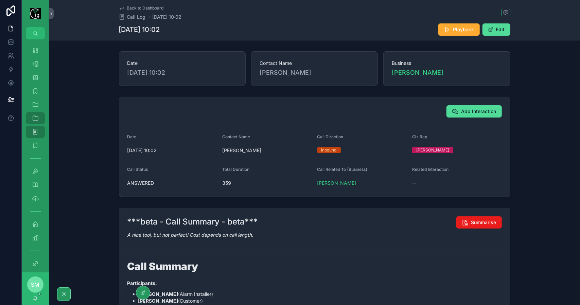
drag, startPoint x: 70, startPoint y: 197, endPoint x: 124, endPoint y: 189, distance: 54.5
click at [70, 197] on div "Add Interaction Date [DATE] 10:02 Contact Name [PERSON_NAME] - Tralee Call Dire…" at bounding box center [314, 147] width 531 height 106
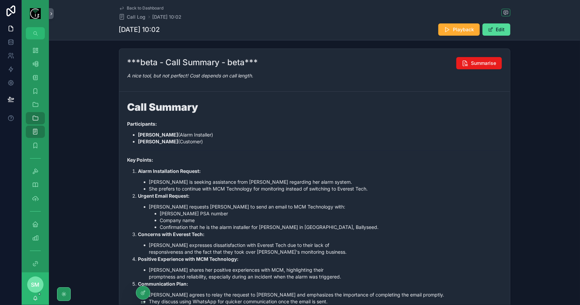
scroll to position [170, 0]
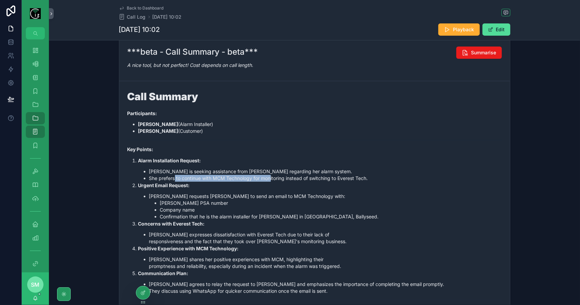
drag, startPoint x: 172, startPoint y: 178, endPoint x: 269, endPoint y: 175, distance: 97.6
click at [269, 175] on li "She prefers to continue with MCM Technology for monitoring instead of switching…" at bounding box center [325, 178] width 353 height 7
click at [328, 176] on li "She prefers to continue with MCM Technology for monitoring instead of switching…" at bounding box center [325, 178] width 353 height 7
click at [359, 178] on li "She prefers to continue with MCM Technology for monitoring instead of switching…" at bounding box center [325, 178] width 353 height 7
click at [500, 29] on button "Edit" at bounding box center [497, 29] width 28 height 12
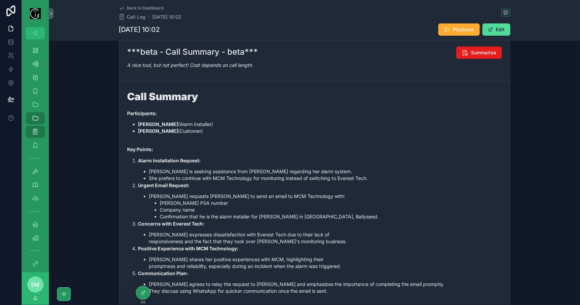
scroll to position [172, 0]
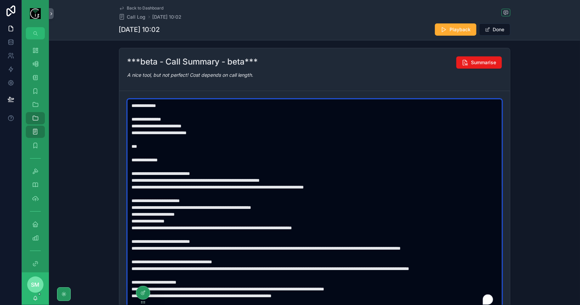
drag, startPoint x: 138, startPoint y: 185, endPoint x: 200, endPoint y: 184, distance: 62.2
click at [200, 184] on textarea "To enrich screen reader interactions, please activate Accessibility in Grammarl…" at bounding box center [314, 204] width 375 height 210
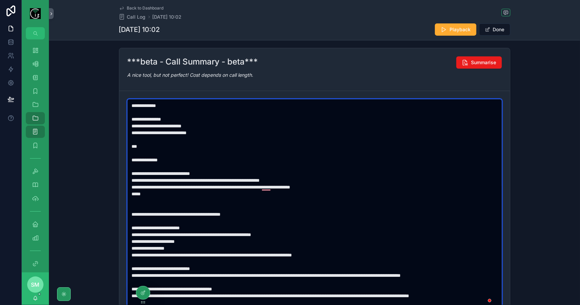
click at [160, 192] on textarea "To enrich screen reader interactions, please activate Accessibility in Grammarl…" at bounding box center [314, 204] width 375 height 210
paste textarea "**********"
drag, startPoint x: 200, startPoint y: 192, endPoint x: 140, endPoint y: 191, distance: 60.5
click at [140, 191] on textarea "To enrich screen reader interactions, please activate Accessibility in Grammarl…" at bounding box center [314, 204] width 375 height 210
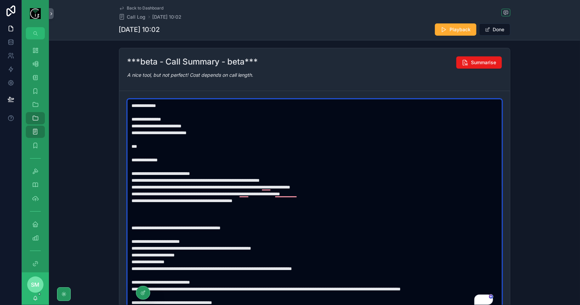
click at [161, 208] on textarea "To enrich screen reader interactions, please activate Accessibility in Grammarl…" at bounding box center [314, 204] width 375 height 210
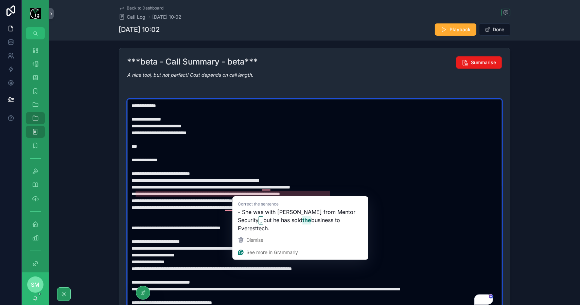
click at [198, 205] on textarea "To enrich screen reader interactions, please activate Accessibility in Grammarl…" at bounding box center [314, 204] width 375 height 210
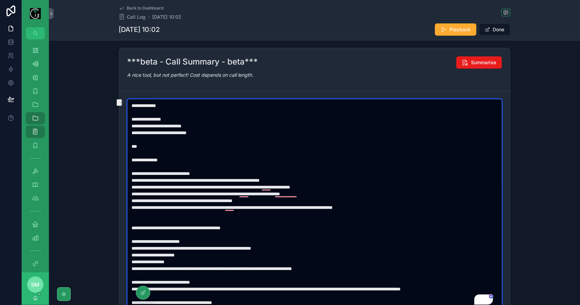
drag, startPoint x: 258, startPoint y: 227, endPoint x: 170, endPoint y: 216, distance: 88.8
click at [157, 216] on textarea "To enrich screen reader interactions, please activate Accessibility in Grammarl…" at bounding box center [314, 204] width 375 height 210
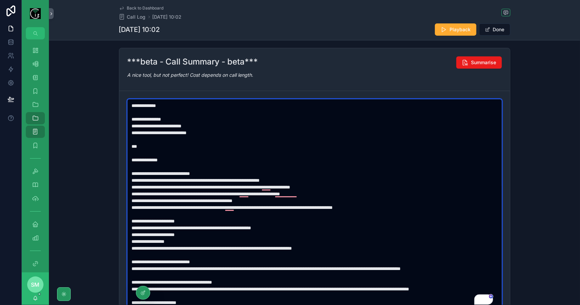
drag, startPoint x: 158, startPoint y: 233, endPoint x: 140, endPoint y: 233, distance: 18.7
click at [140, 233] on textarea "To enrich screen reader interactions, please activate Accessibility in Grammarl…" at bounding box center [314, 204] width 375 height 210
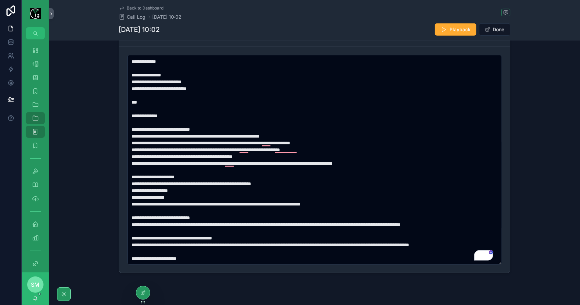
scroll to position [229, 0]
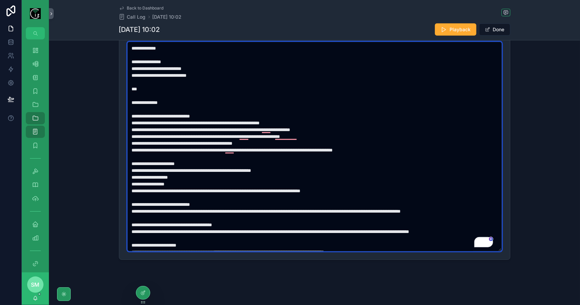
click at [336, 189] on textarea "To enrich screen reader interactions, please activate Accessibility in Grammarl…" at bounding box center [314, 147] width 375 height 210
click at [307, 190] on textarea "To enrich screen reader interactions, please activate Accessibility in Grammarl…" at bounding box center [314, 147] width 375 height 210
click at [309, 189] on textarea "To enrich screen reader interactions, please activate Accessibility in Grammarl…" at bounding box center [314, 147] width 375 height 210
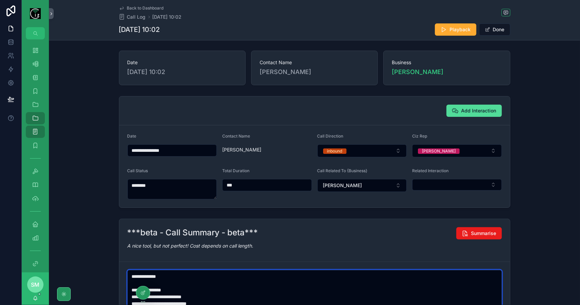
scroll to position [0, 0]
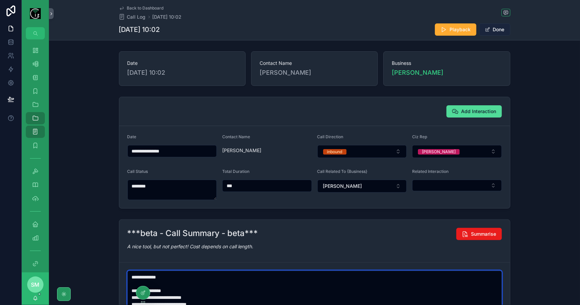
type textarea "**********"
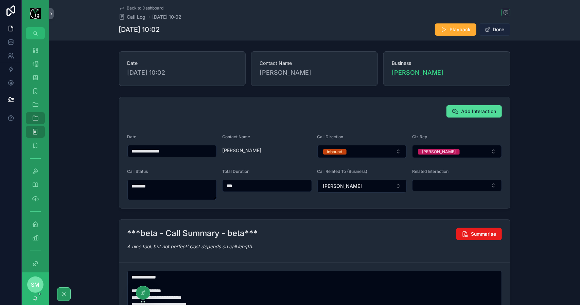
click at [497, 28] on button "Done" at bounding box center [494, 29] width 31 height 12
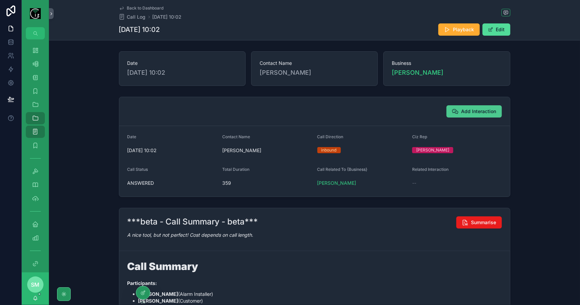
click at [476, 109] on span "Add Interaction" at bounding box center [478, 111] width 35 height 7
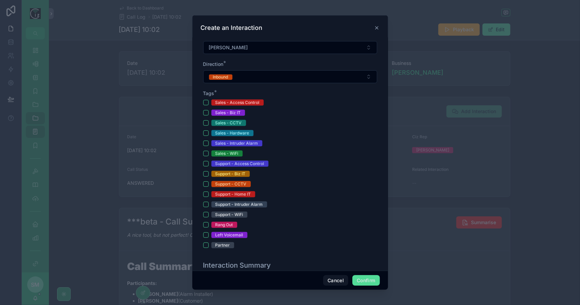
scroll to position [170, 0]
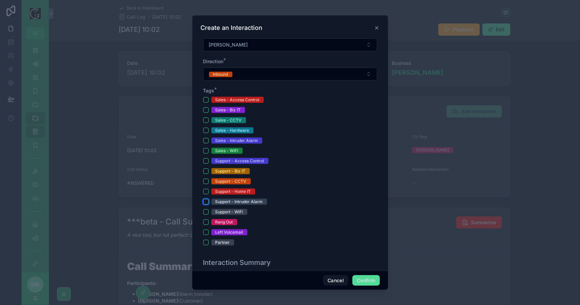
click at [207, 199] on button "Support - Intruder Alarm" at bounding box center [205, 201] width 5 height 5
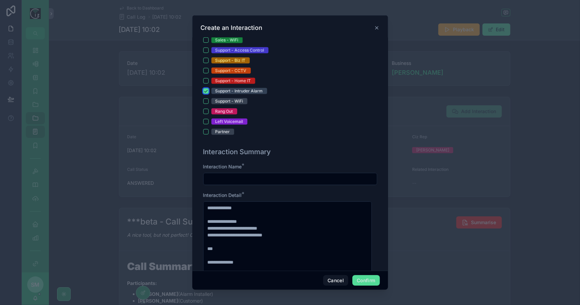
scroll to position [306, 0]
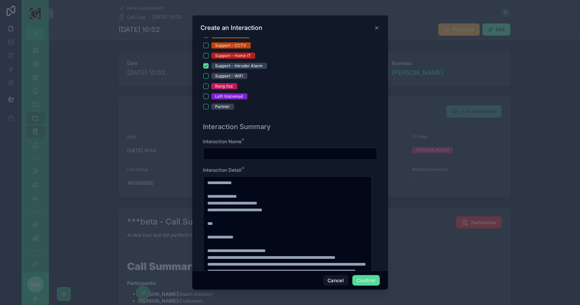
click at [226, 149] on input "text" at bounding box center [290, 154] width 173 height 10
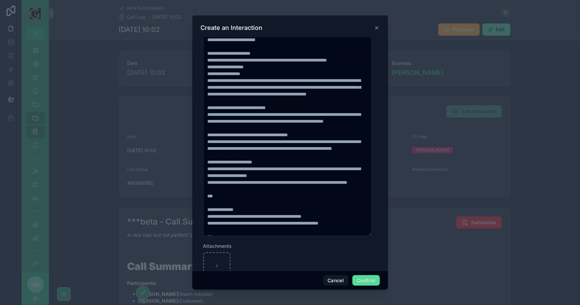
scroll to position [476, 0]
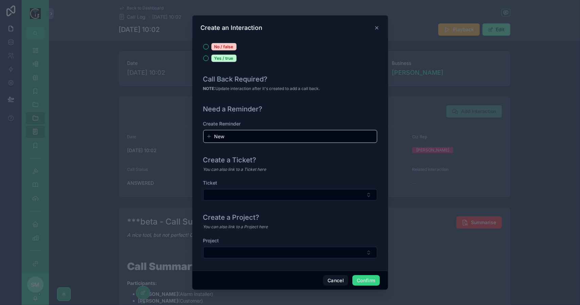
type input "**********"
click at [371, 280] on button "Confirm" at bounding box center [365, 280] width 27 height 11
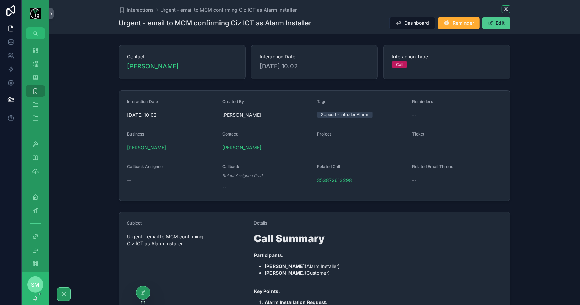
click at [492, 25] on button "Edit" at bounding box center [497, 23] width 28 height 12
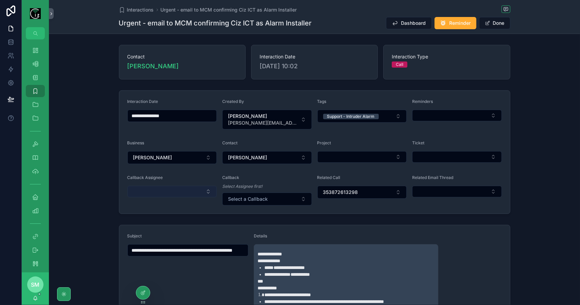
click at [179, 186] on button "Select Button" at bounding box center [172, 192] width 90 height 12
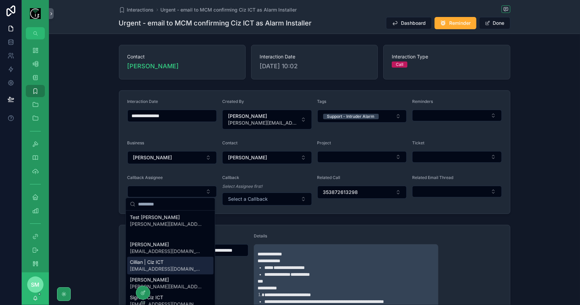
click at [170, 261] on div "Cillian | Ciz ICT cillian@cizict.com" at bounding box center [170, 266] width 86 height 18
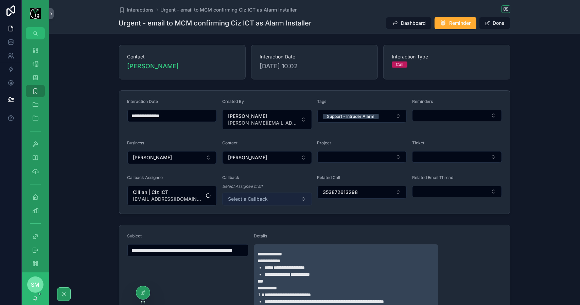
click at [275, 195] on button "Select a Callback" at bounding box center [267, 199] width 90 height 13
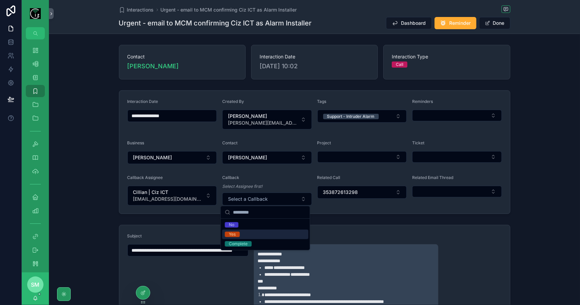
click at [264, 230] on div "Yes" at bounding box center [265, 235] width 86 height 10
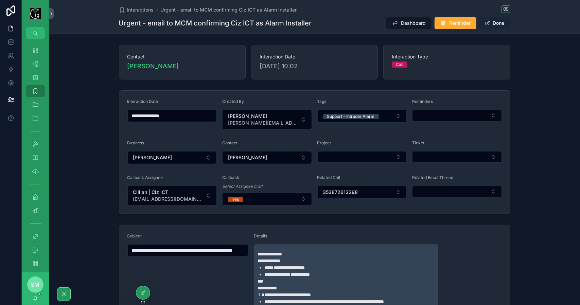
click at [497, 27] on button "Done" at bounding box center [494, 23] width 31 height 12
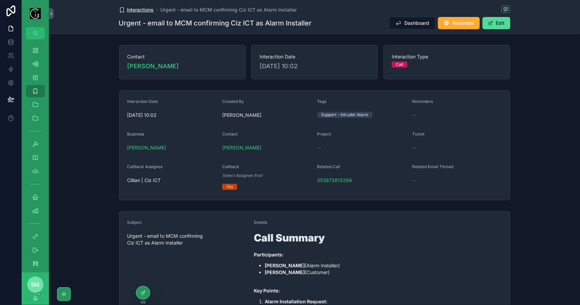
click at [139, 10] on span "Interactions" at bounding box center [140, 9] width 27 height 7
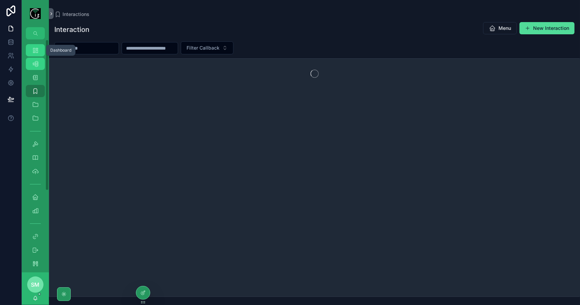
click at [39, 55] on div "Dashboard" at bounding box center [35, 50] width 11 height 11
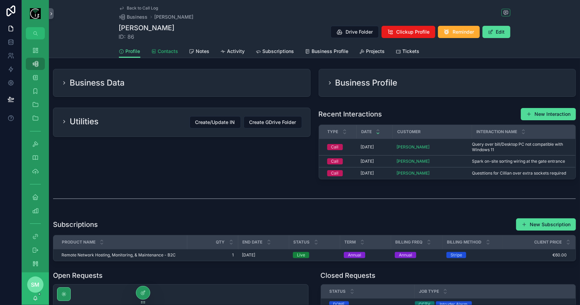
click at [167, 55] on link "Contacts" at bounding box center [164, 52] width 27 height 14
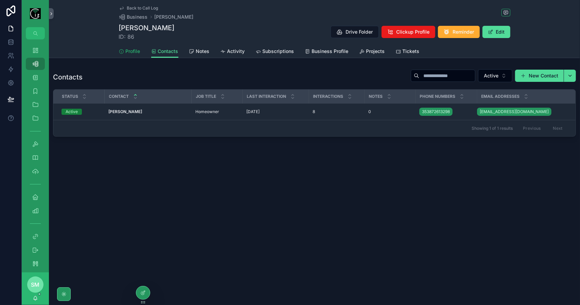
click at [134, 54] on span "Profile" at bounding box center [133, 51] width 15 height 7
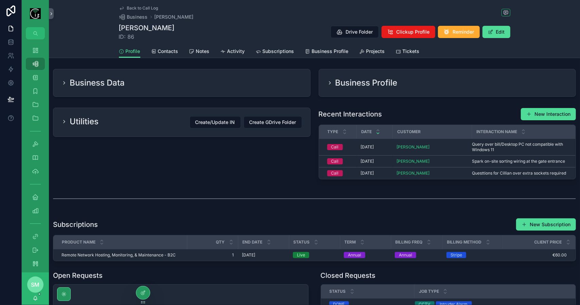
click at [167, 85] on div "Business Data" at bounding box center [182, 82] width 241 height 11
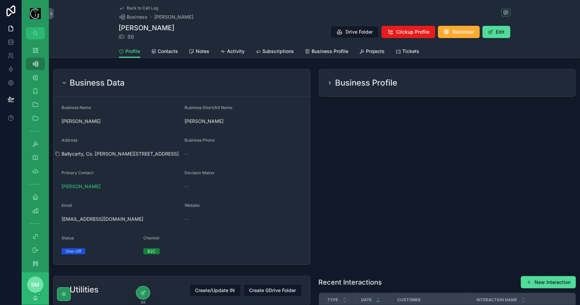
click at [127, 151] on span "Ballycarty, Co. [PERSON_NAME][STREET_ADDRESS]" at bounding box center [121, 154] width 118 height 7
click at [58, 154] on icon "scrollable content" at bounding box center [57, 153] width 5 height 5
click at [239, 74] on div "Business Data" at bounding box center [181, 83] width 257 height 28
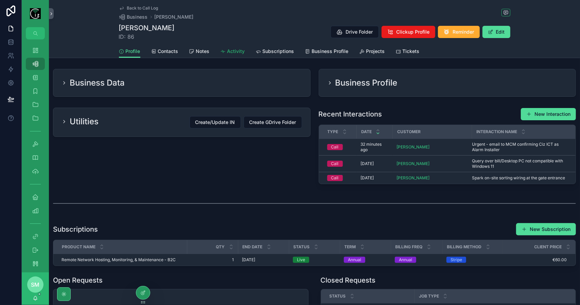
click at [227, 52] on span "Activity" at bounding box center [236, 51] width 18 height 7
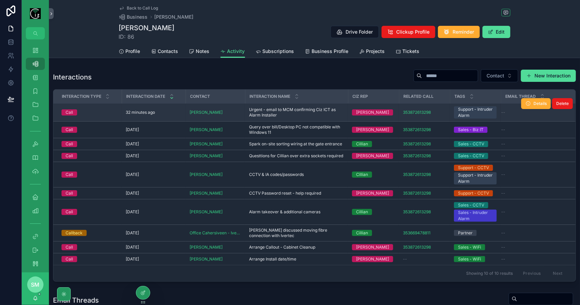
click at [270, 112] on span "Urgent - email to MCM confirming Ciz ICT as Alarm Installer" at bounding box center [296, 112] width 95 height 11
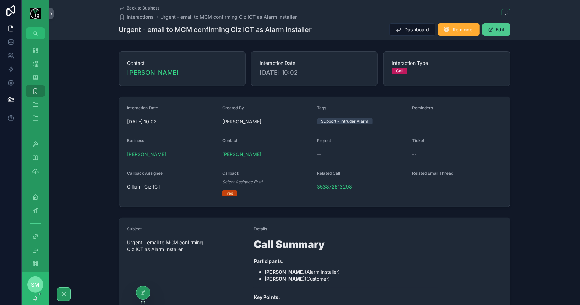
click at [497, 28] on button "Edit" at bounding box center [497, 29] width 28 height 12
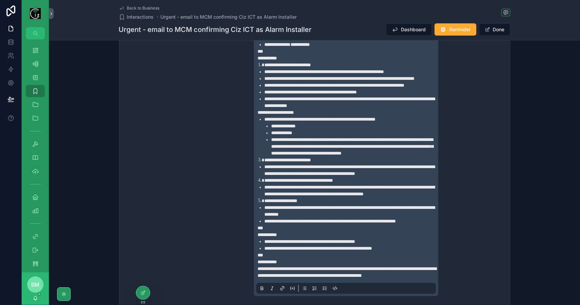
scroll to position [238, 0]
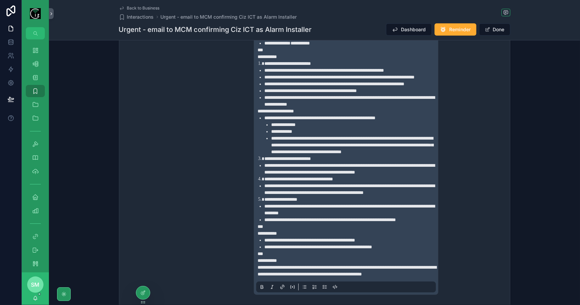
click at [346, 155] on li "**********" at bounding box center [354, 145] width 166 height 20
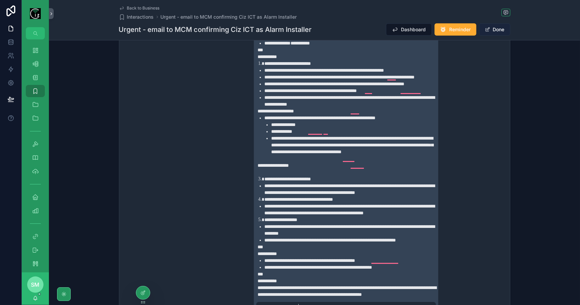
click at [500, 28] on button "Done" at bounding box center [494, 29] width 31 height 12
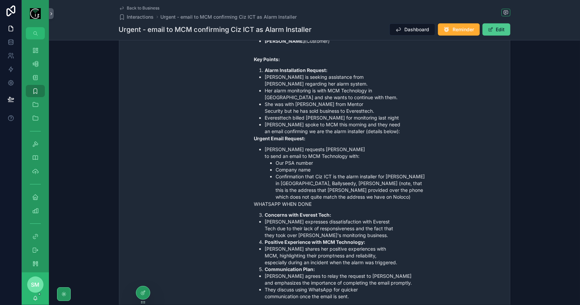
scroll to position [225, 0]
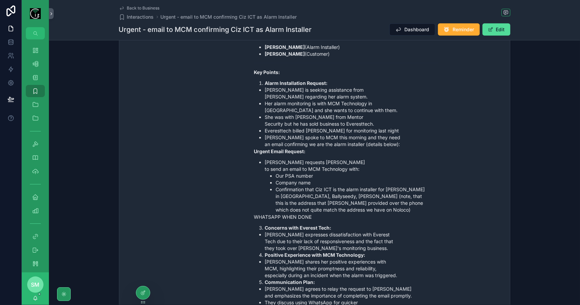
click at [151, 8] on span "Back to Business" at bounding box center [143, 7] width 33 height 5
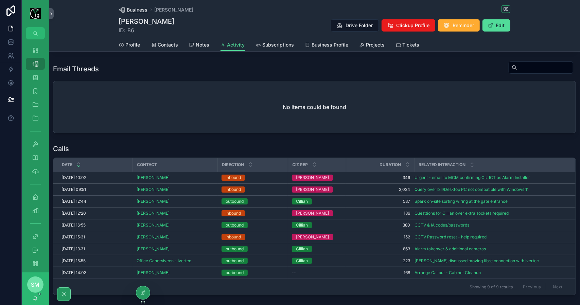
click at [137, 8] on span "Business" at bounding box center [137, 9] width 21 height 7
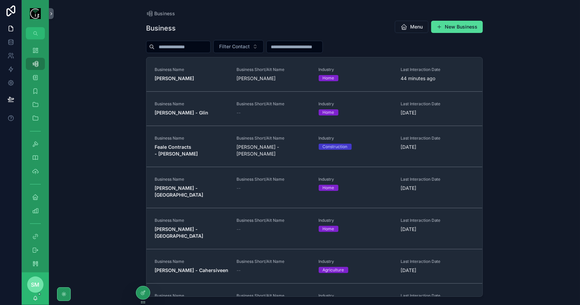
click at [183, 44] on input "scrollable content" at bounding box center [183, 47] width 56 height 10
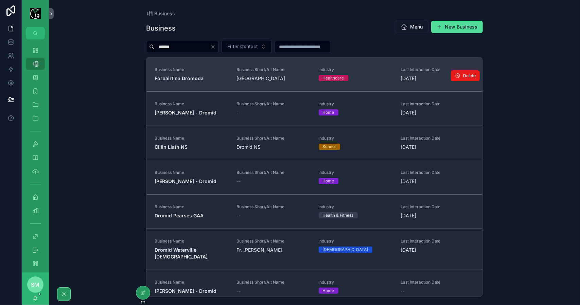
type input "******"
click at [203, 78] on span "Forbairt na Dromoda" at bounding box center [192, 78] width 74 height 7
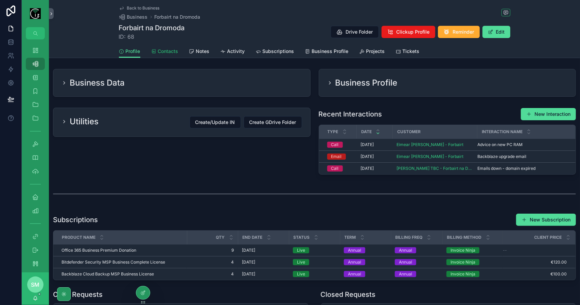
click at [168, 55] on link "Contacts" at bounding box center [164, 52] width 27 height 14
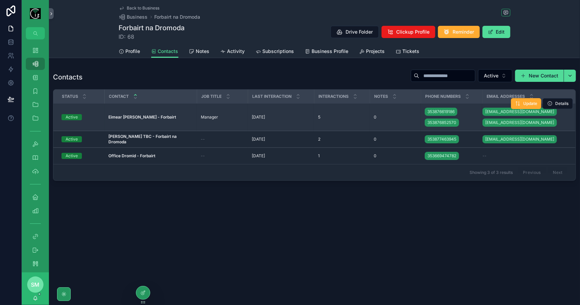
click at [158, 115] on strong "Eimear Ní Mhurchú - Forbairt" at bounding box center [142, 117] width 68 height 5
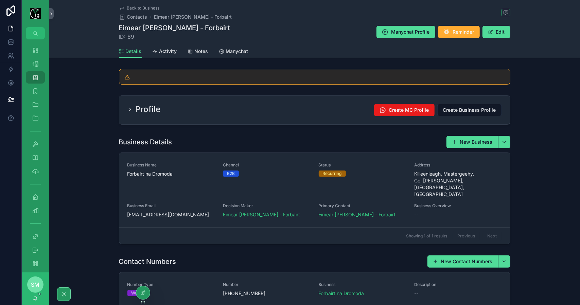
click at [140, 6] on span "Back to Business" at bounding box center [143, 7] width 33 height 5
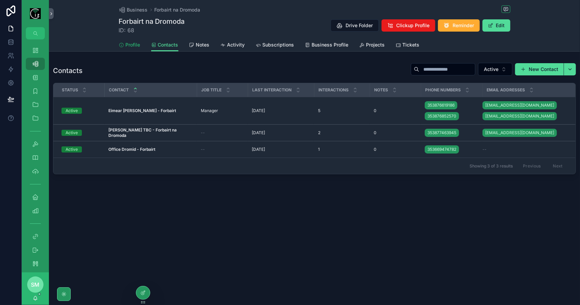
click at [137, 43] on span "Profile" at bounding box center [133, 44] width 15 height 7
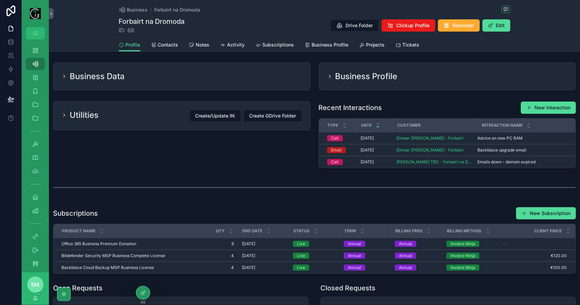
click at [162, 77] on div "Business Data" at bounding box center [182, 76] width 241 height 11
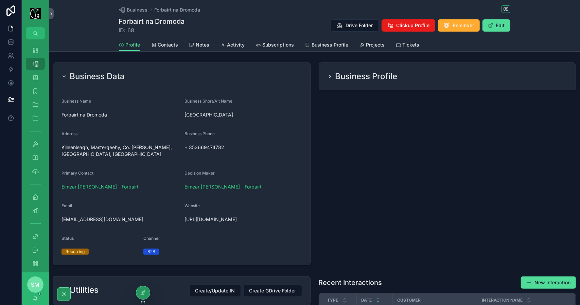
click at [369, 80] on h2 "Business Profile" at bounding box center [366, 76] width 62 height 11
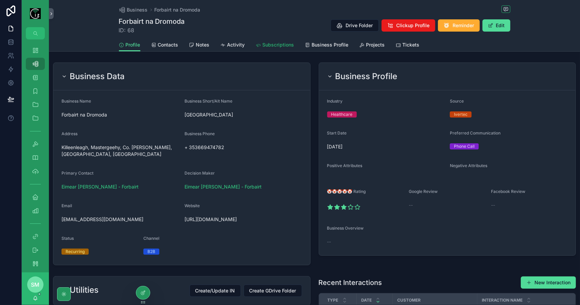
click at [257, 46] on icon "scrollable content" at bounding box center [258, 44] width 5 height 5
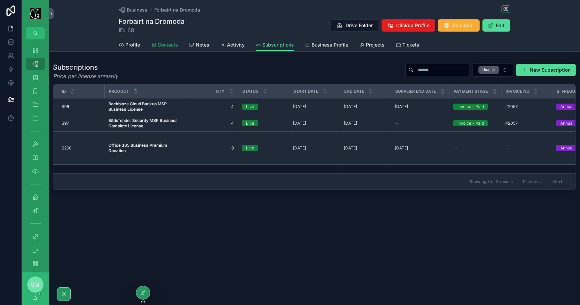
click at [167, 49] on link "Contacts" at bounding box center [164, 46] width 27 height 14
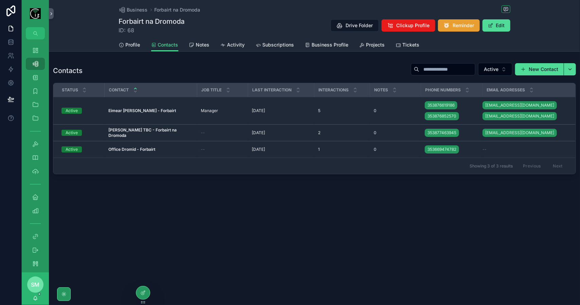
click at [458, 24] on span "Reminder" at bounding box center [463, 25] width 21 height 7
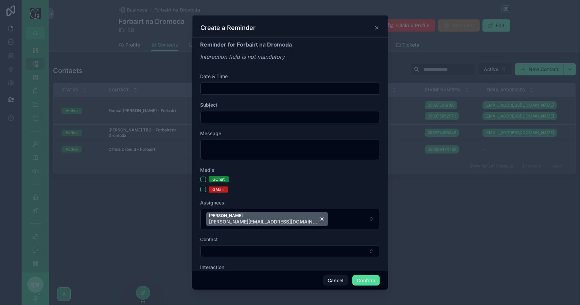
click at [273, 91] on input "text" at bounding box center [290, 89] width 179 height 10
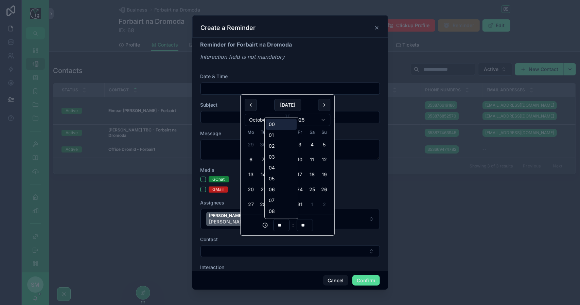
click at [283, 225] on input "**" at bounding box center [282, 226] width 16 height 10
click at [279, 151] on div "12" at bounding box center [281, 152] width 31 height 11
click at [287, 144] on button "2" at bounding box center [287, 145] width 12 height 12
click at [282, 228] on input "**" at bounding box center [282, 226] width 16 height 10
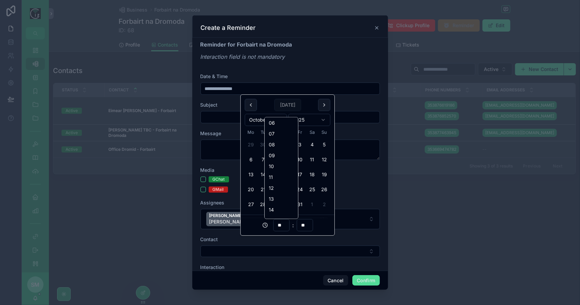
scroll to position [68, 0]
click at [278, 186] on div "12" at bounding box center [281, 186] width 31 height 11
type input "**********"
type input "**"
click at [232, 118] on input "text" at bounding box center [290, 117] width 179 height 10
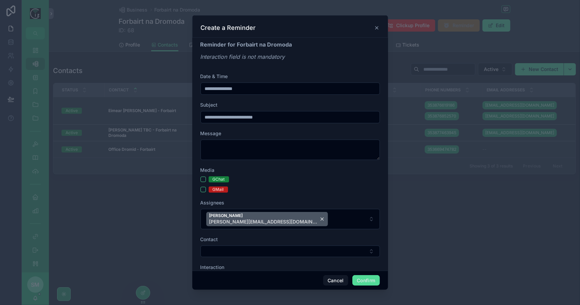
drag, startPoint x: 293, startPoint y: 115, endPoint x: 190, endPoint y: 115, distance: 102.3
click at [190, 115] on div "**********" at bounding box center [290, 152] width 580 height 305
type input "**********"
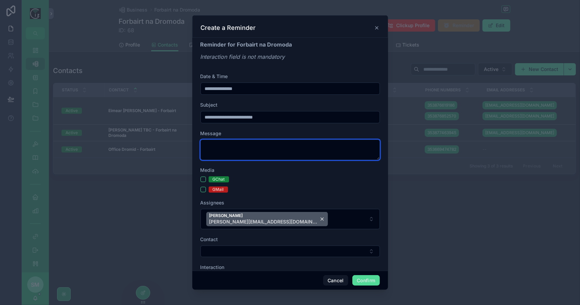
click at [246, 148] on textarea at bounding box center [289, 150] width 179 height 20
paste textarea "**********"
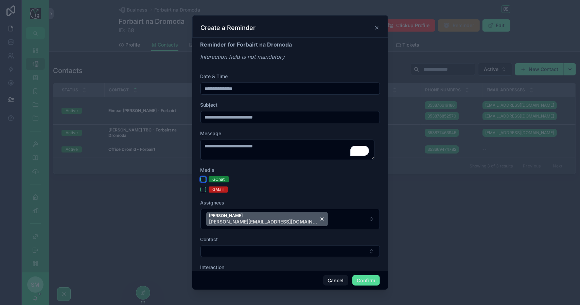
click at [202, 179] on button "GChat" at bounding box center [202, 179] width 5 height 5
click at [202, 192] on form "**********" at bounding box center [289, 182] width 179 height 219
click at [204, 190] on button "GMail" at bounding box center [202, 189] width 5 height 5
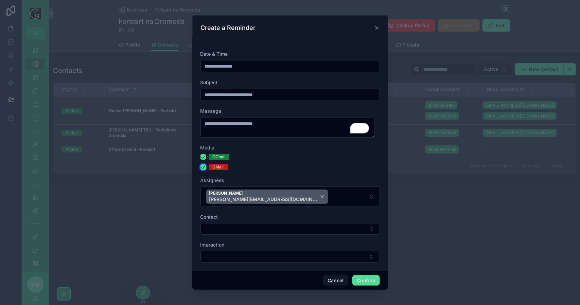
scroll to position [25, 0]
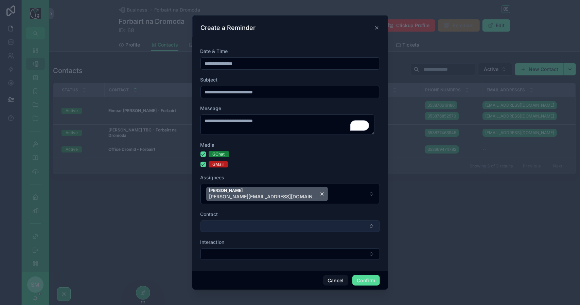
click at [269, 223] on button "Select Button" at bounding box center [289, 227] width 179 height 12
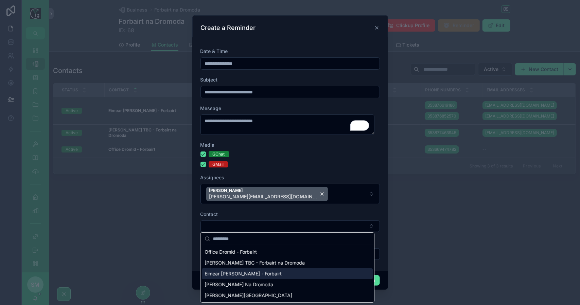
click at [255, 271] on span "Eimear [PERSON_NAME] - Forbairt" at bounding box center [243, 273] width 77 height 7
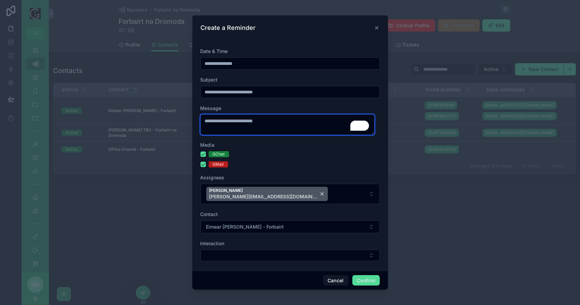
click at [271, 123] on textarea "**********" at bounding box center [287, 125] width 174 height 20
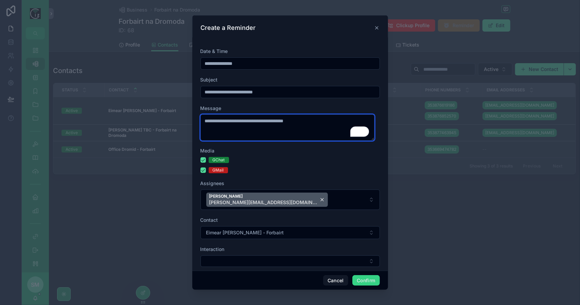
type textarea "**********"
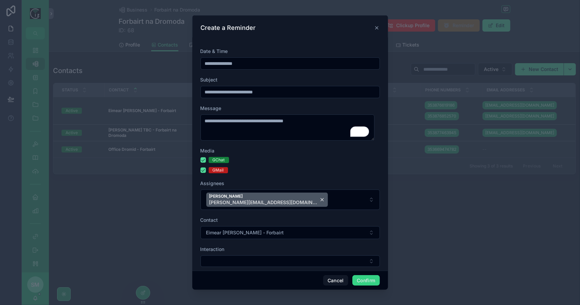
click at [360, 280] on button "Confirm" at bounding box center [365, 280] width 27 height 11
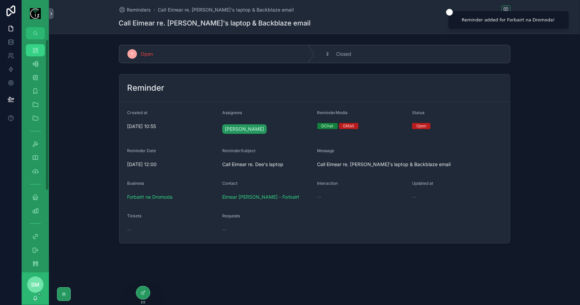
click at [41, 51] on link "Dashboard" at bounding box center [35, 50] width 19 height 12
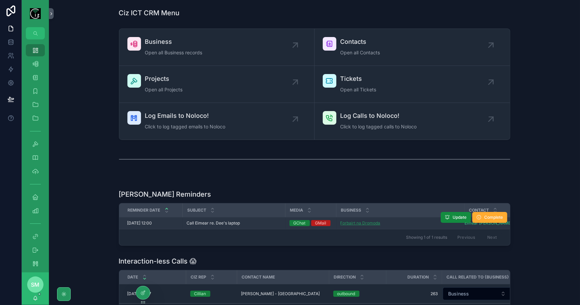
click at [355, 223] on span "Forbairt na Dromoda" at bounding box center [360, 223] width 40 height 5
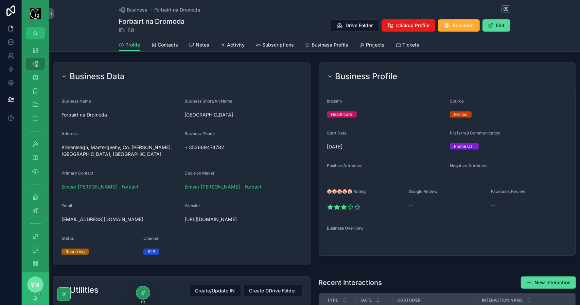
click at [256, 74] on div "Business Data" at bounding box center [182, 76] width 241 height 11
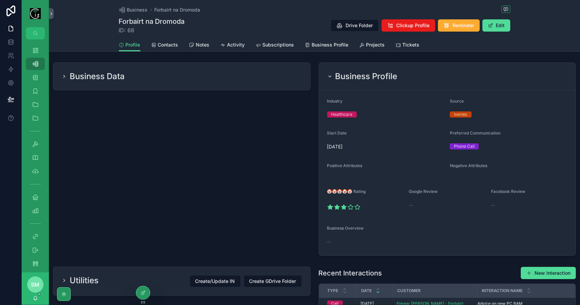
click at [350, 74] on h2 "Business Profile" at bounding box center [366, 76] width 62 height 11
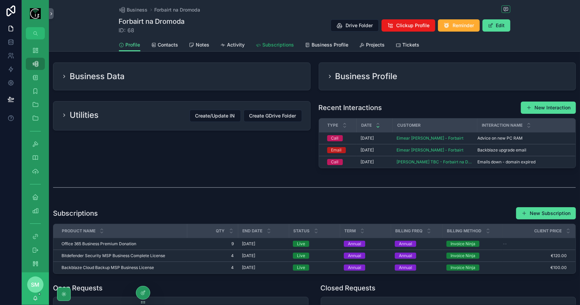
click at [273, 45] on span "Subscriptions" at bounding box center [279, 44] width 32 height 7
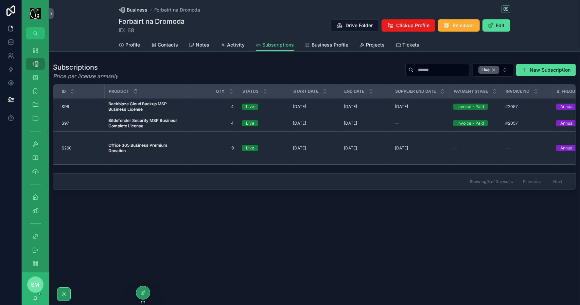
click at [139, 8] on span "Business" at bounding box center [137, 9] width 21 height 7
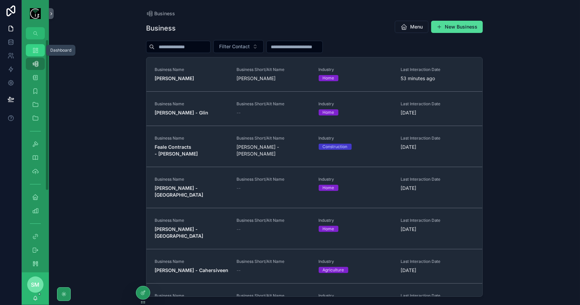
click at [34, 47] on icon "scrollable content" at bounding box center [35, 50] width 7 height 7
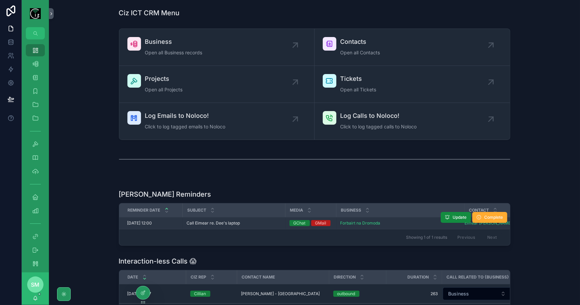
click at [222, 223] on span "Call Eimear re. Dee's laptop" at bounding box center [213, 223] width 53 height 5
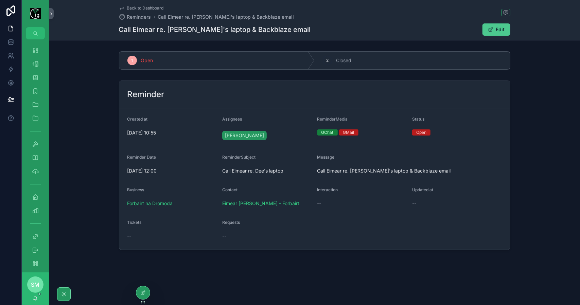
click at [501, 29] on button "Edit" at bounding box center [497, 29] width 28 height 12
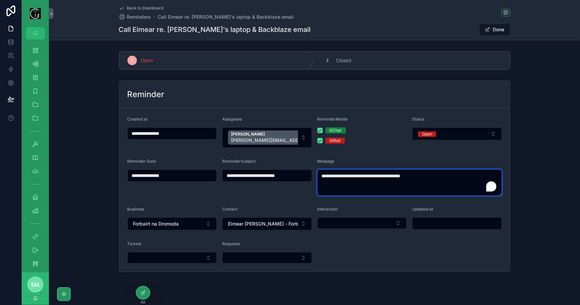
drag, startPoint x: 430, startPoint y: 177, endPoint x: 309, endPoint y: 172, distance: 121.7
click at [310, 172] on form "**********" at bounding box center [314, 189] width 391 height 163
paste textarea "**********"
type textarea "**********"
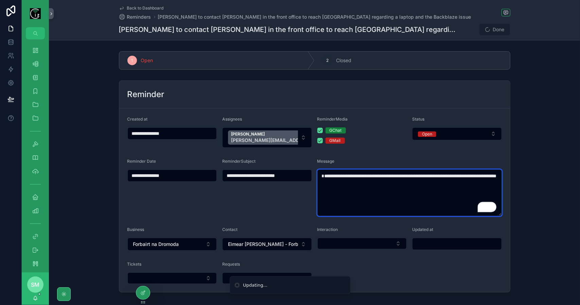
click at [321, 176] on textarea "**********" at bounding box center [409, 193] width 185 height 47
type input "**********"
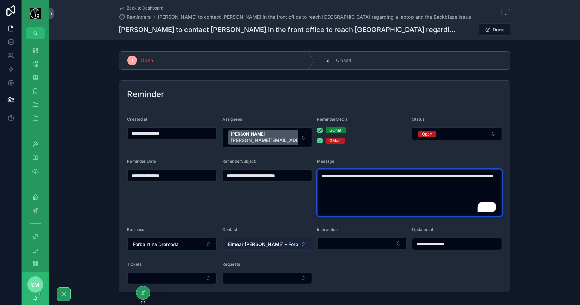
type textarea "**********"
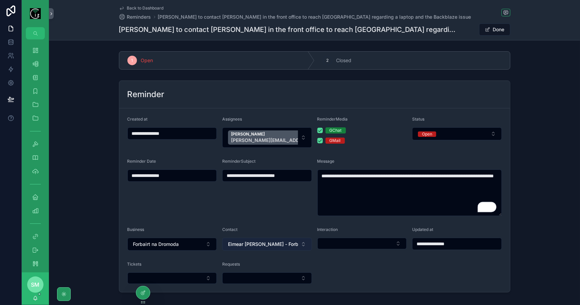
click at [278, 242] on span "Eimear [PERSON_NAME] - Forbairt" at bounding box center [263, 244] width 70 height 7
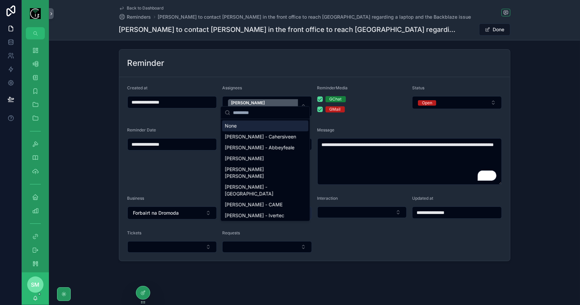
scroll to position [32, 0]
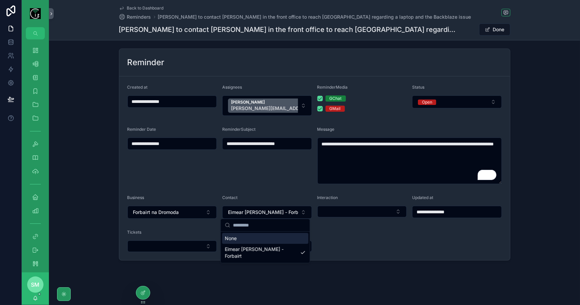
click at [316, 223] on form "**********" at bounding box center [314, 168] width 391 height 184
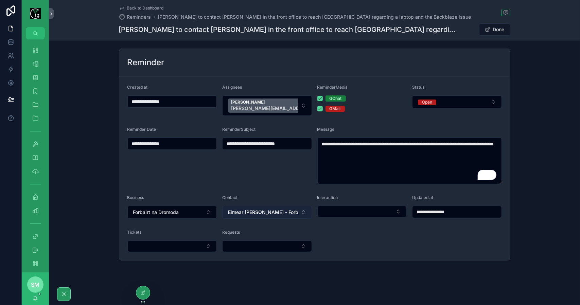
click at [274, 213] on span "Eimear [PERSON_NAME] - Forbairt" at bounding box center [263, 212] width 70 height 7
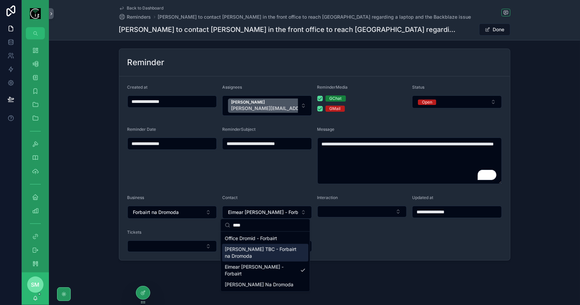
type input "****"
click at [268, 248] on span "[PERSON_NAME] TBC - Forbairt na Dromoda" at bounding box center [261, 253] width 73 height 14
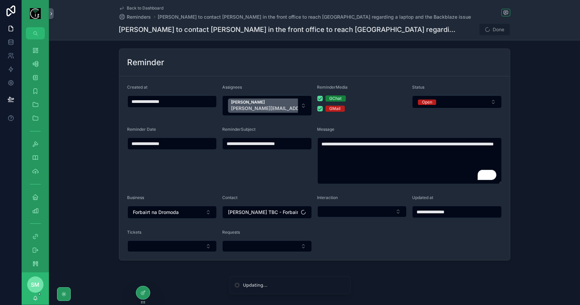
click at [332, 238] on form "**********" at bounding box center [314, 168] width 391 height 184
click at [496, 30] on button "Done" at bounding box center [494, 29] width 31 height 12
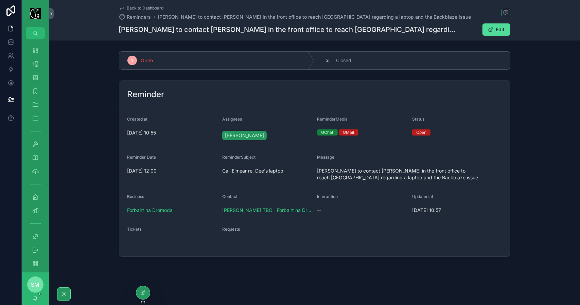
click at [139, 8] on span "Back to Dashboard" at bounding box center [145, 7] width 37 height 5
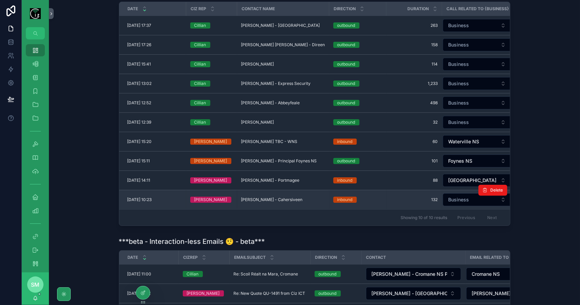
scroll to position [272, 0]
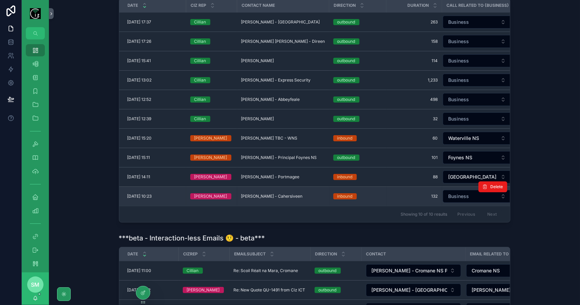
click at [292, 197] on span "Donal O Sullivan - Cahersiveen" at bounding box center [272, 196] width 62 height 5
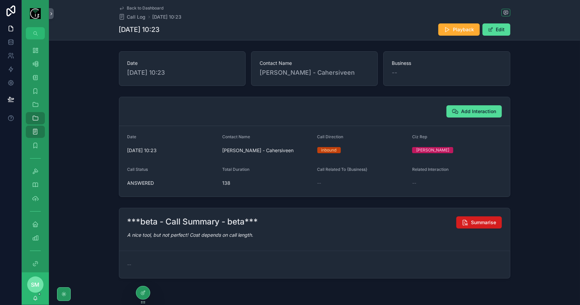
click at [480, 223] on span "Summarise" at bounding box center [483, 222] width 25 height 7
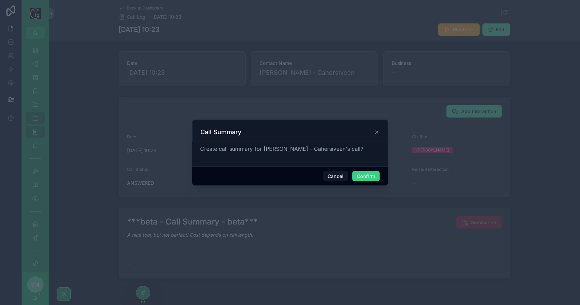
click at [364, 175] on button "Confirm" at bounding box center [365, 176] width 27 height 11
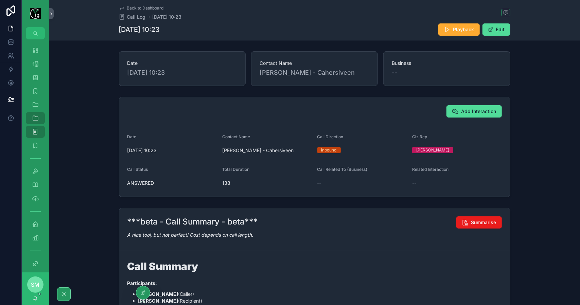
click at [154, 7] on span "Back to Dashboard" at bounding box center [145, 7] width 37 height 5
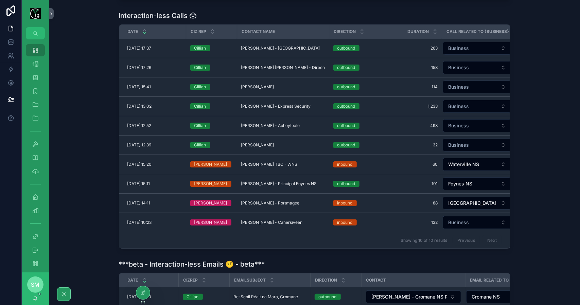
scroll to position [272, 0]
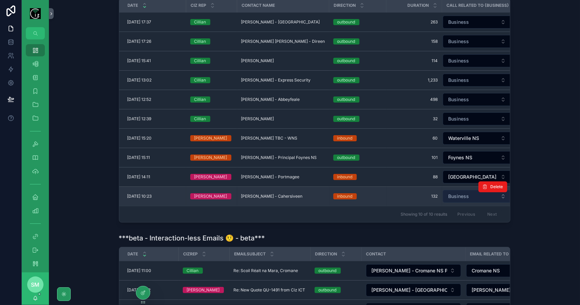
click at [462, 196] on span "Business" at bounding box center [459, 196] width 21 height 7
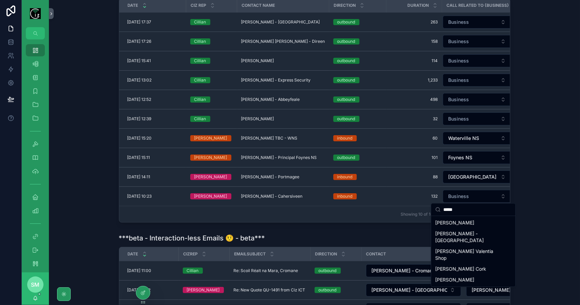
type input "*****"
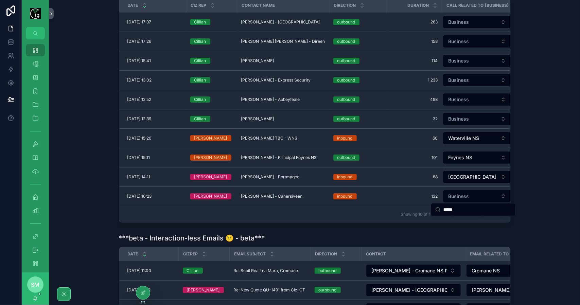
click at [100, 193] on div "Interaction-less Calls 😱 Date Ciz Rep Contact Name Direction Duration Call Rela…" at bounding box center [314, 103] width 520 height 243
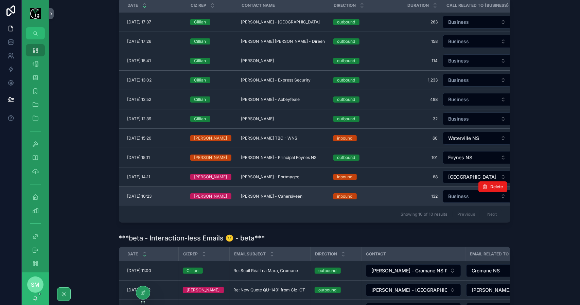
click at [264, 197] on span "Donal O Sullivan - Cahersiveen" at bounding box center [272, 196] width 62 height 5
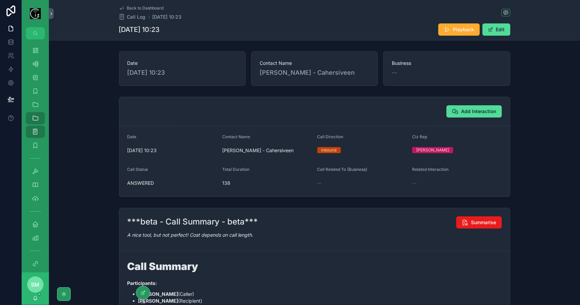
click at [141, 10] on span "Back to Dashboard" at bounding box center [145, 7] width 37 height 5
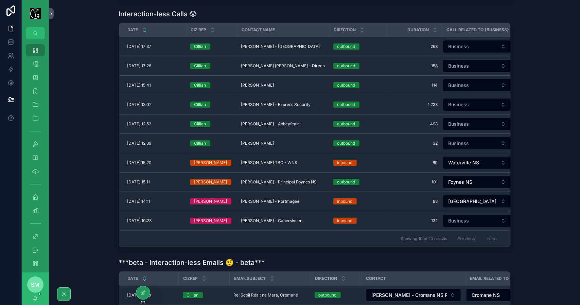
scroll to position [272, 0]
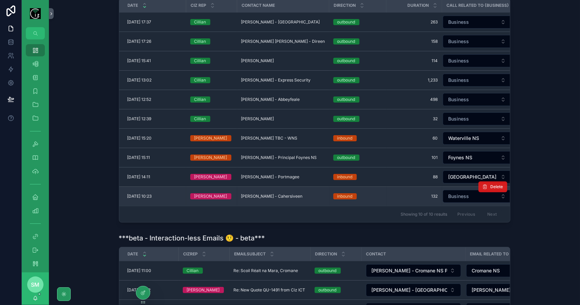
click at [491, 188] on span "Delete" at bounding box center [497, 186] width 13 height 5
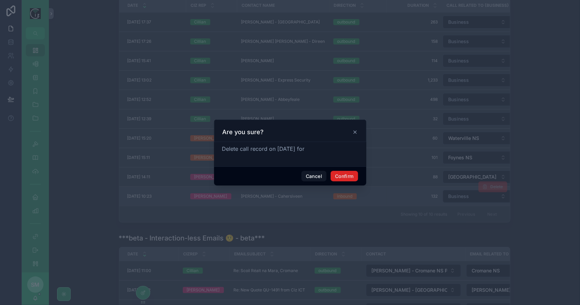
click at [341, 174] on button "Confirm" at bounding box center [344, 176] width 27 height 11
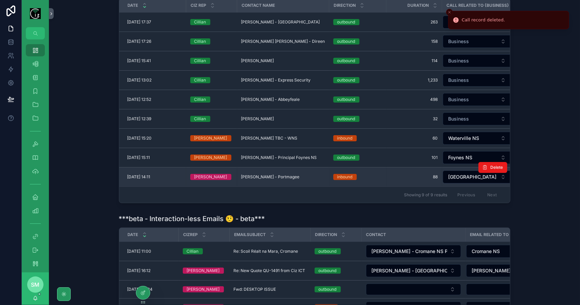
click at [280, 179] on span "Patsy Lynch - Portmagee" at bounding box center [270, 176] width 58 height 5
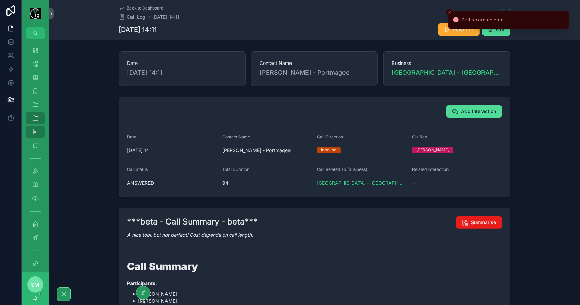
click at [450, 11] on icon "Close toast" at bounding box center [450, 12] width 4 height 4
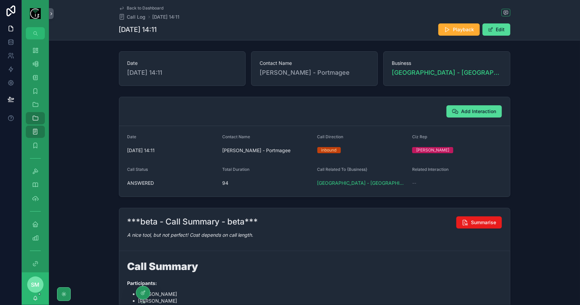
click at [152, 8] on span "Back to Dashboard" at bounding box center [145, 7] width 37 height 5
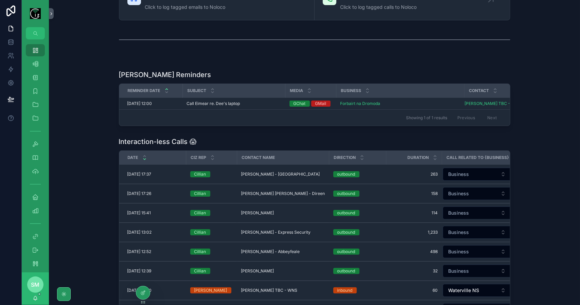
scroll to position [238, 0]
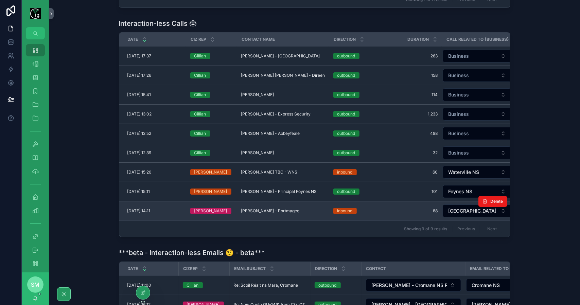
click at [276, 211] on span "Patsy Lynch - Portmagee" at bounding box center [270, 210] width 58 height 5
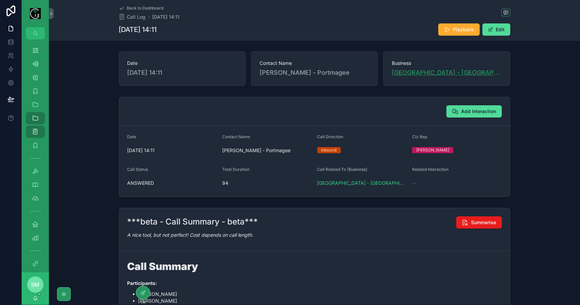
click at [410, 73] on span "Prior Parish - Portmagee Church" at bounding box center [447, 73] width 110 height 10
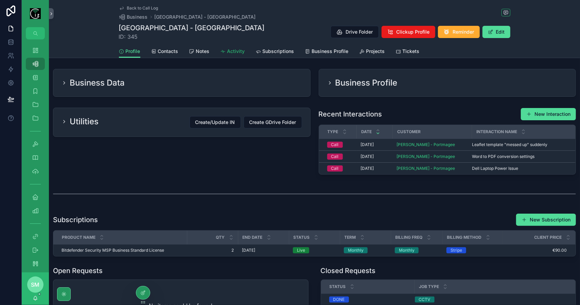
click at [226, 47] on link "Activity" at bounding box center [233, 52] width 24 height 14
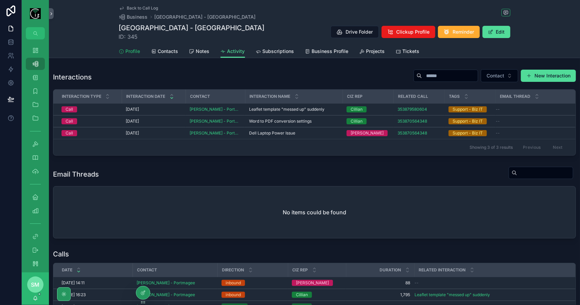
click at [128, 49] on span "Profile" at bounding box center [133, 51] width 15 height 7
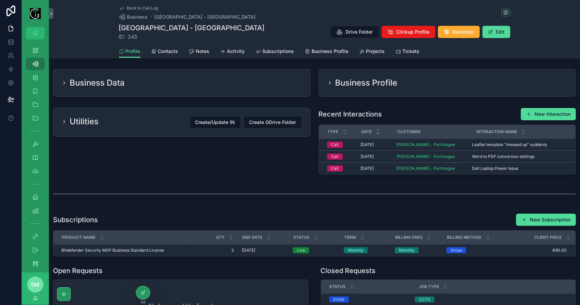
click at [146, 8] on span "Back to Call Log" at bounding box center [142, 7] width 31 height 5
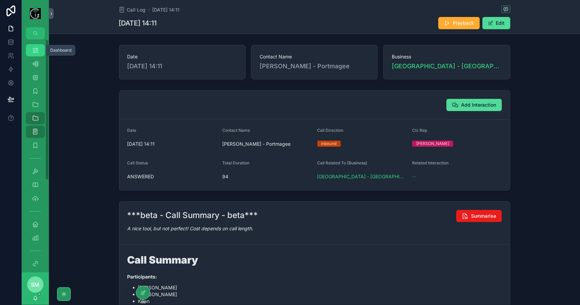
click at [34, 47] on icon "scrollable content" at bounding box center [35, 50] width 7 height 7
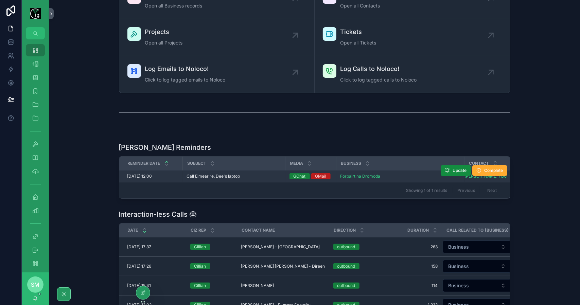
scroll to position [272, 0]
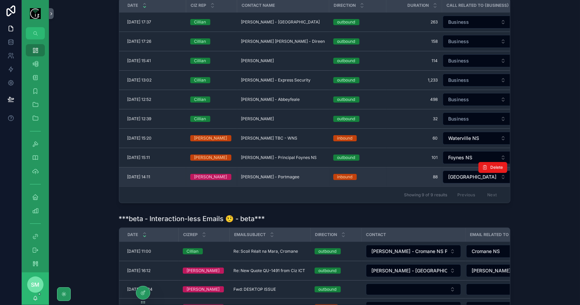
click at [256, 178] on span "Patsy Lynch - Portmagee" at bounding box center [270, 176] width 58 height 5
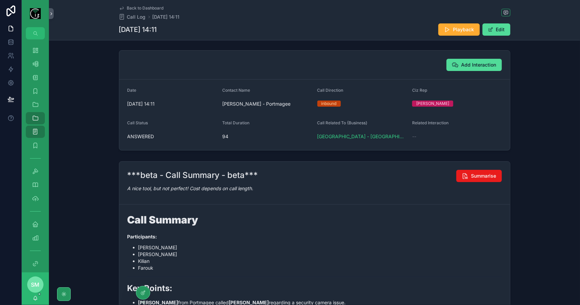
scroll to position [23, 0]
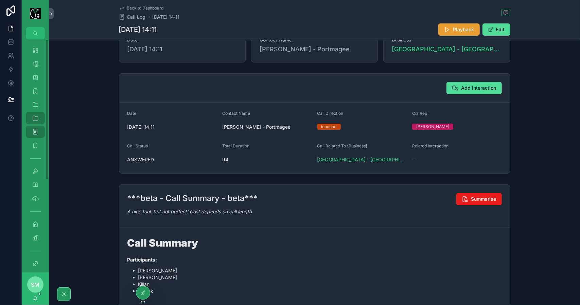
click at [466, 32] on span "Playback" at bounding box center [463, 29] width 21 height 7
click at [323, 94] on div "Add Interaction" at bounding box center [314, 88] width 391 height 29
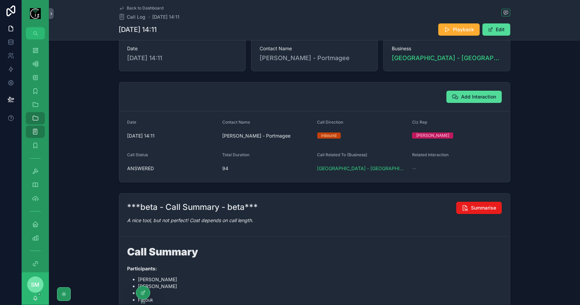
scroll to position [0, 0]
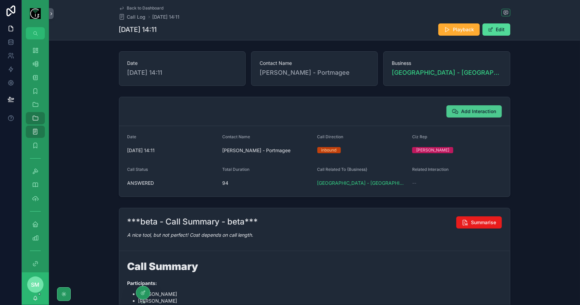
click at [478, 115] on button "Add Interaction" at bounding box center [473, 111] width 55 height 12
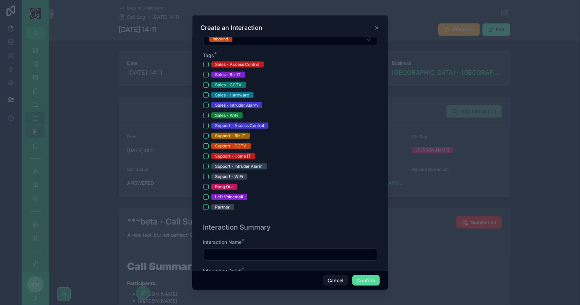
scroll to position [204, 0]
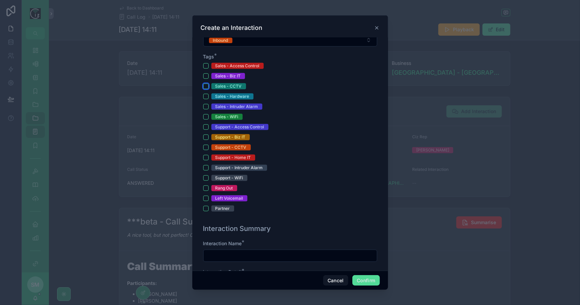
click at [204, 84] on button "Sales - CCTV" at bounding box center [205, 86] width 5 height 5
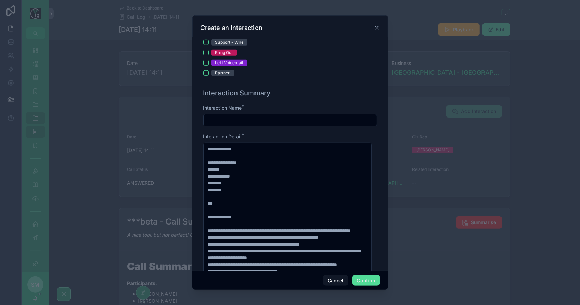
scroll to position [340, 0]
click at [233, 116] on input "text" at bounding box center [290, 120] width 173 height 10
type input "**********"
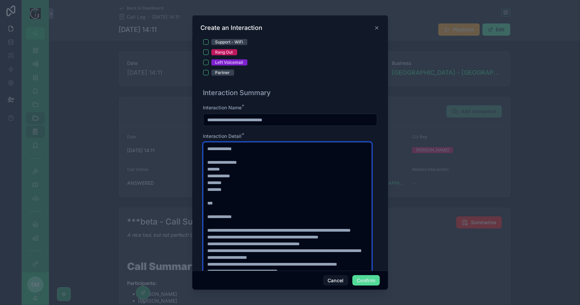
drag, startPoint x: 235, startPoint y: 191, endPoint x: 206, endPoint y: 178, distance: 31.8
click at [206, 178] on textarea "**********" at bounding box center [287, 247] width 169 height 210
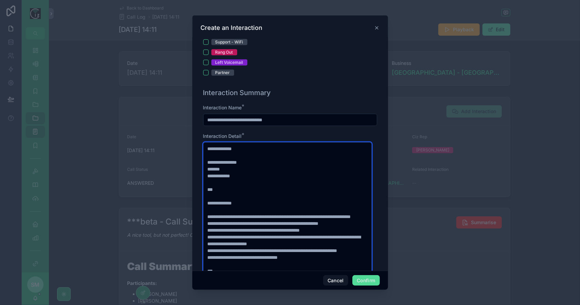
click at [300, 214] on textarea "**********" at bounding box center [287, 247] width 169 height 210
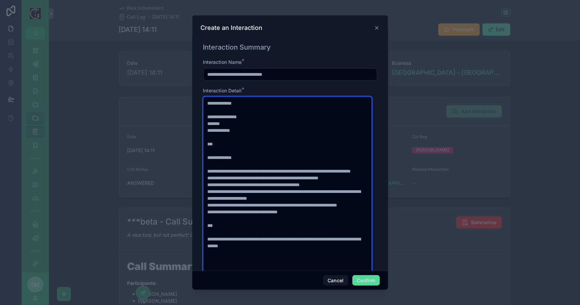
scroll to position [408, 0]
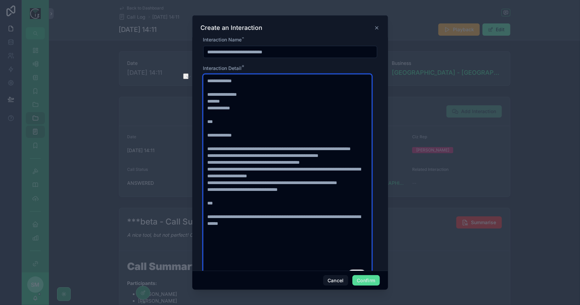
drag, startPoint x: 338, startPoint y: 166, endPoint x: 206, endPoint y: 165, distance: 131.8
click at [206, 165] on textarea "**********" at bounding box center [287, 179] width 169 height 210
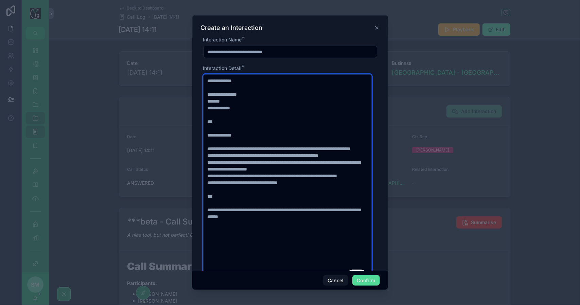
click at [344, 183] on textarea "**********" at bounding box center [287, 179] width 169 height 210
click at [314, 196] on textarea "**********" at bounding box center [287, 179] width 169 height 210
click at [303, 220] on textarea "**********" at bounding box center [287, 179] width 169 height 210
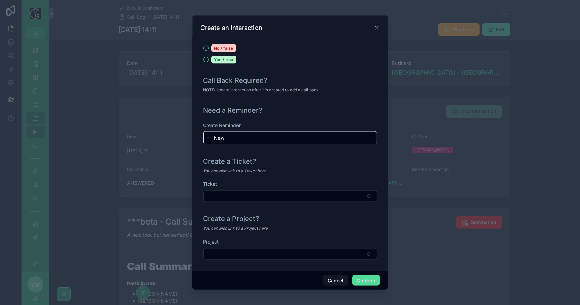
scroll to position [730, 0]
type textarea "**********"
click at [366, 277] on button "Confirm" at bounding box center [365, 280] width 27 height 11
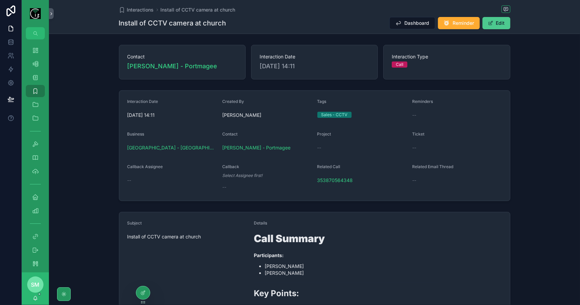
click at [499, 22] on button "Edit" at bounding box center [497, 23] width 28 height 12
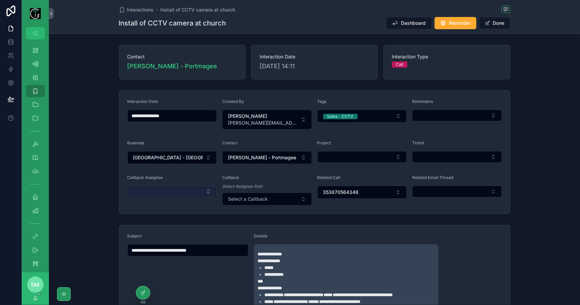
click at [185, 189] on button "Select Button" at bounding box center [172, 192] width 90 height 12
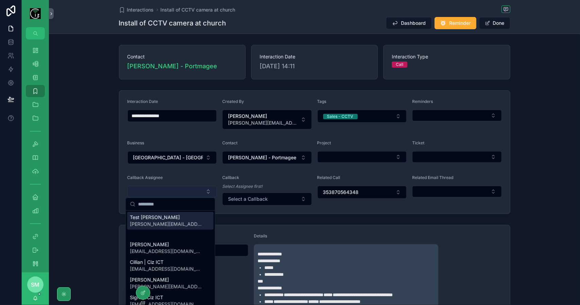
click at [185, 195] on button "Select Button" at bounding box center [172, 192] width 90 height 12
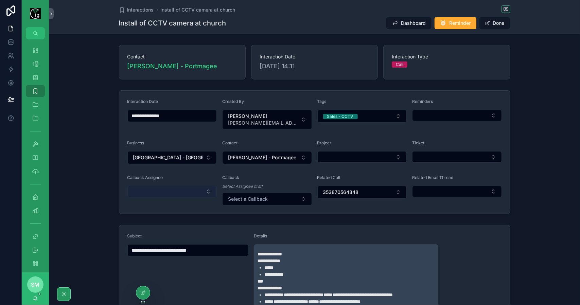
click at [185, 195] on button "Select Button" at bounding box center [172, 192] width 90 height 12
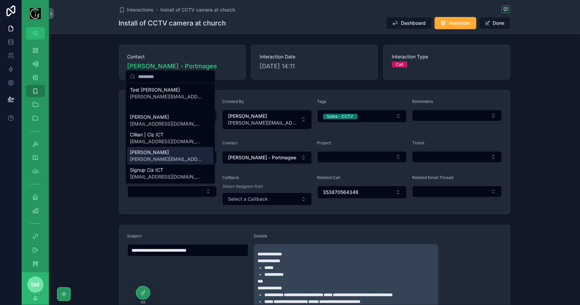
click at [179, 141] on div "Cillian | Ciz ICT cillian@cizict.com" at bounding box center [170, 138] width 86 height 18
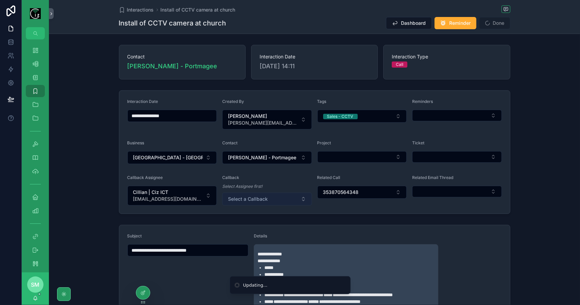
click at [278, 196] on button "Select a Callback" at bounding box center [267, 199] width 90 height 13
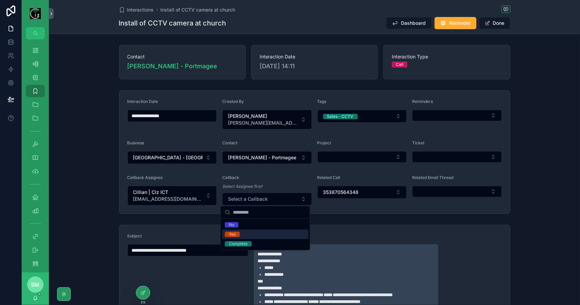
click at [259, 232] on div "Yes" at bounding box center [265, 235] width 86 height 10
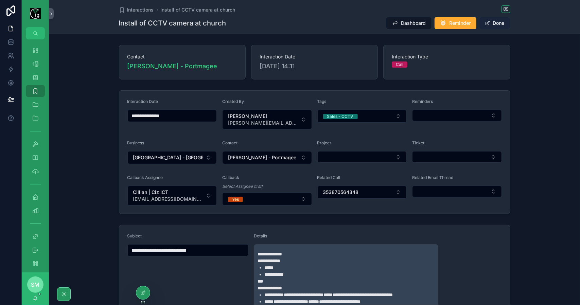
click at [488, 22] on button "Done" at bounding box center [494, 23] width 31 height 12
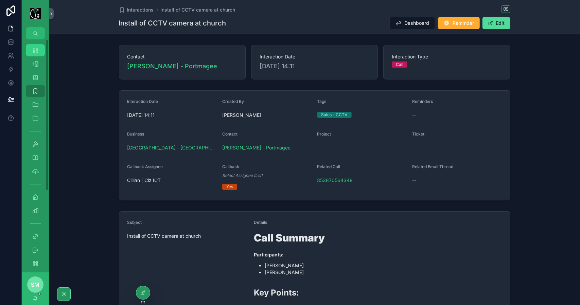
click at [36, 53] on icon "scrollable content" at bounding box center [35, 50] width 7 height 7
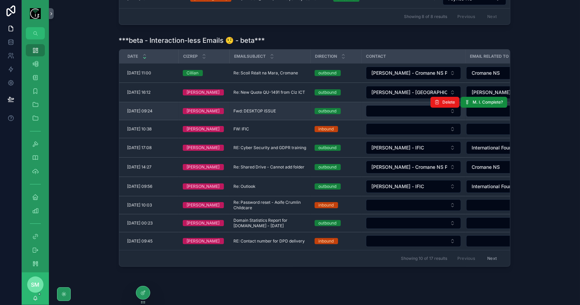
scroll to position [456, 0]
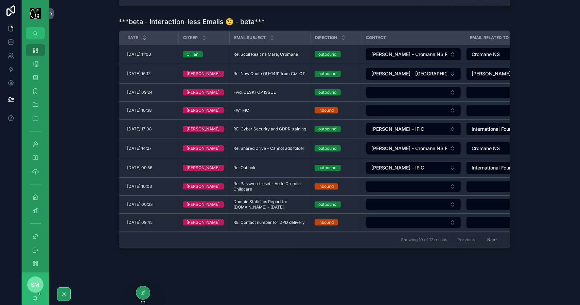
click at [494, 237] on button "Next" at bounding box center [492, 239] width 19 height 11
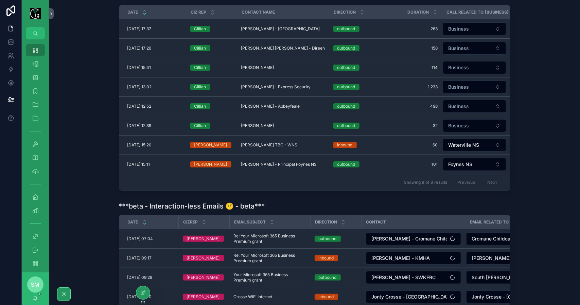
scroll to position [400, 0]
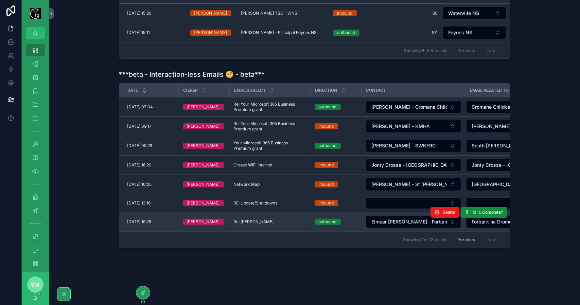
click at [258, 220] on span "Re: Inny Tavern" at bounding box center [254, 221] width 40 height 5
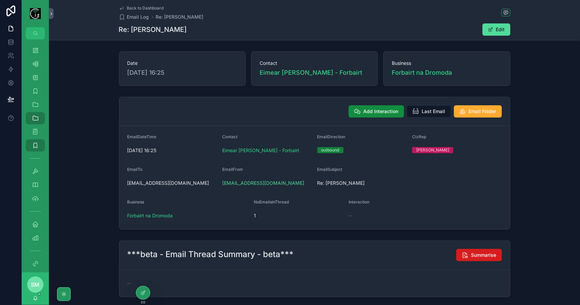
click at [479, 250] on button "Summarise" at bounding box center [479, 255] width 46 height 12
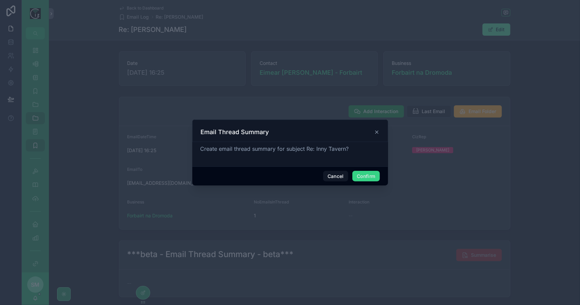
click at [360, 171] on button "Confirm" at bounding box center [365, 176] width 27 height 11
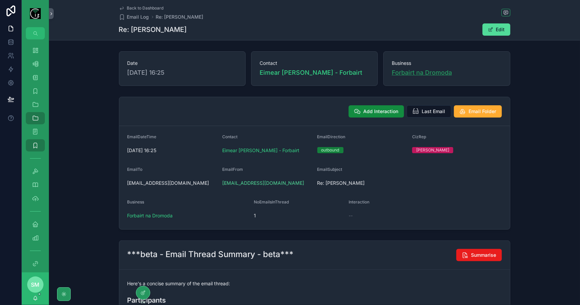
click at [402, 73] on span "Forbairt na Dromoda" at bounding box center [422, 73] width 60 height 10
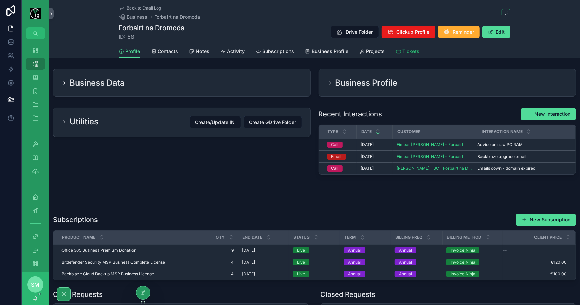
click at [396, 51] on icon "scrollable content" at bounding box center [398, 51] width 5 height 5
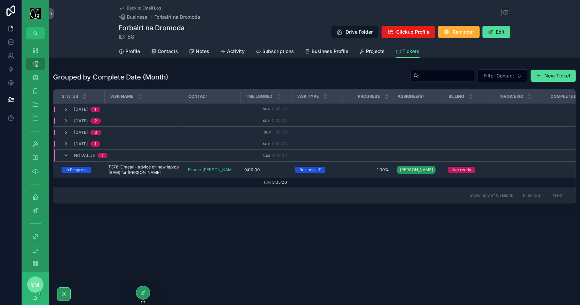
click at [66, 142] on icon "scrollable content" at bounding box center [65, 143] width 5 height 5
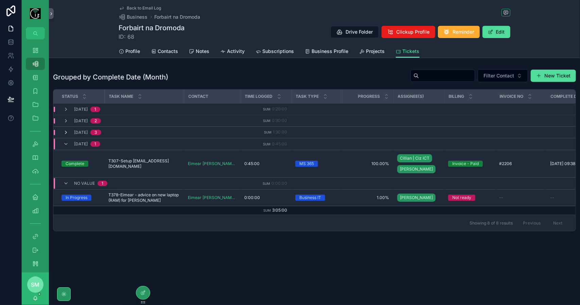
click at [67, 133] on icon "scrollable content" at bounding box center [65, 132] width 5 height 5
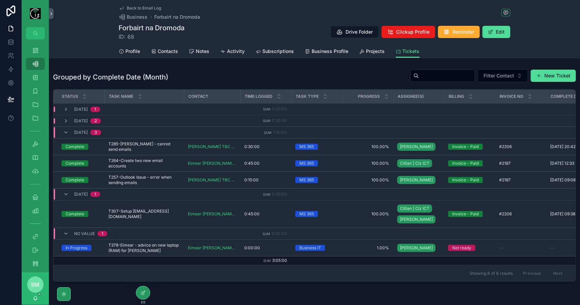
click at [67, 133] on icon "scrollable content" at bounding box center [65, 132] width 5 height 5
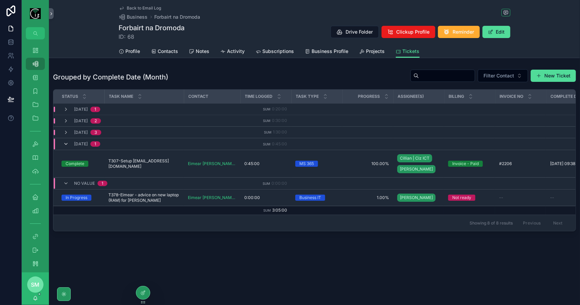
click at [67, 142] on icon "scrollable content" at bounding box center [65, 143] width 5 height 5
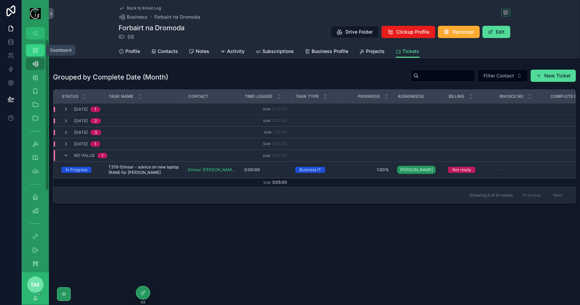
click at [35, 51] on icon "scrollable content" at bounding box center [35, 50] width 7 height 7
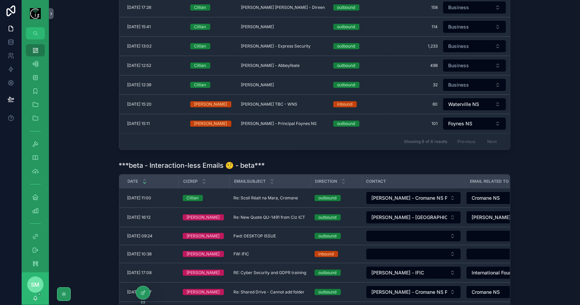
scroll to position [456, 0]
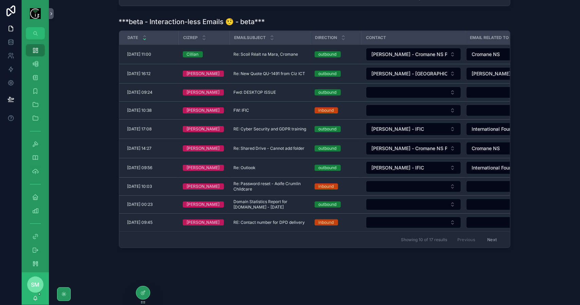
click at [496, 235] on button "Next" at bounding box center [492, 239] width 19 height 11
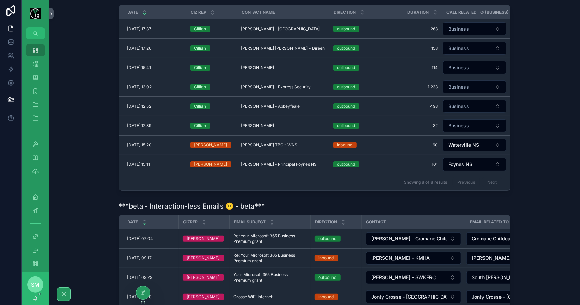
scroll to position [400, 0]
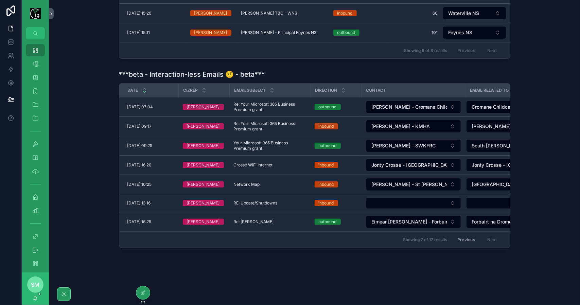
click at [465, 234] on button "Previous" at bounding box center [466, 239] width 27 height 11
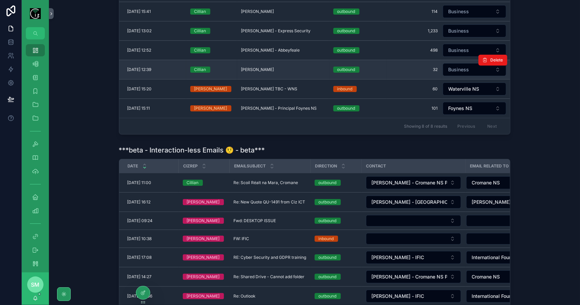
scroll to position [332, 0]
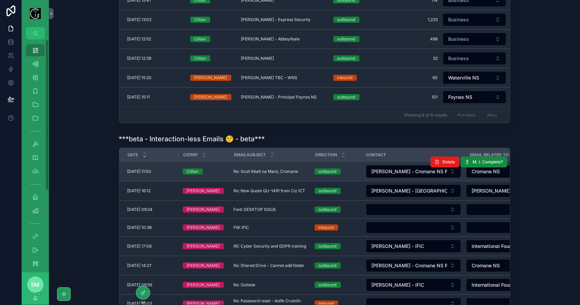
click at [257, 174] on span "Re: Scoil Réalt na Mara, Cromane" at bounding box center [266, 171] width 65 height 5
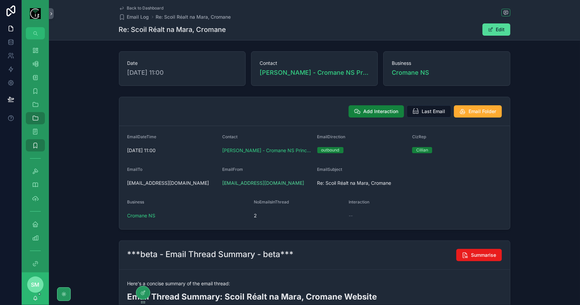
click at [362, 112] on button "Add Interaction" at bounding box center [376, 111] width 55 height 12
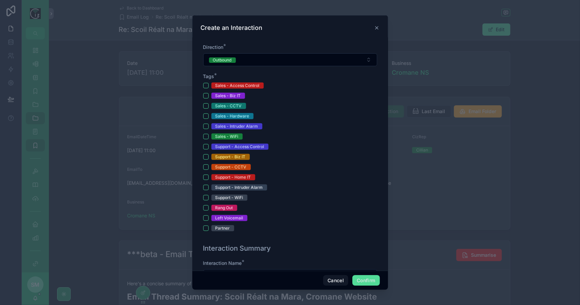
scroll to position [204, 0]
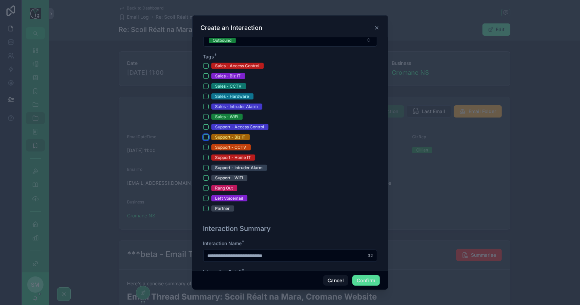
drag, startPoint x: 205, startPoint y: 135, endPoint x: 220, endPoint y: 153, distance: 22.9
click at [205, 135] on button "Support - Biz IT" at bounding box center [205, 137] width 5 height 5
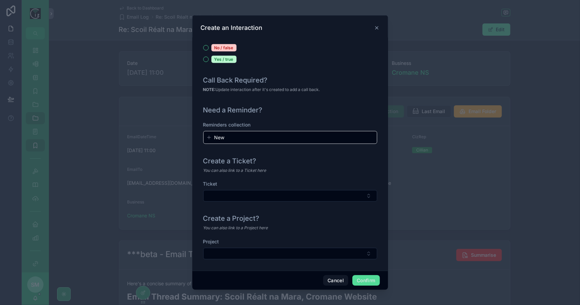
scroll to position [730, 0]
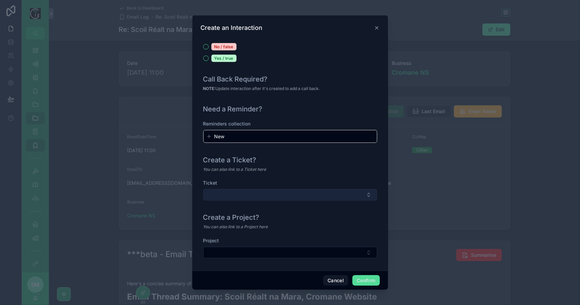
click at [306, 195] on button "Select Button" at bounding box center [290, 195] width 174 height 12
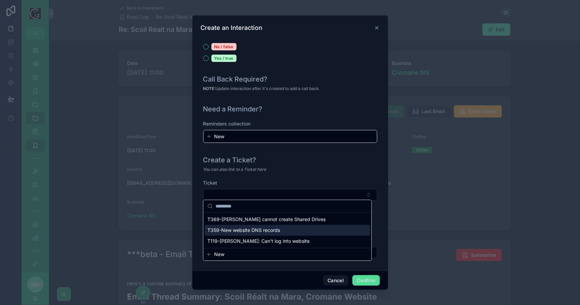
click at [296, 230] on div "T359-New website DNS records" at bounding box center [287, 230] width 165 height 11
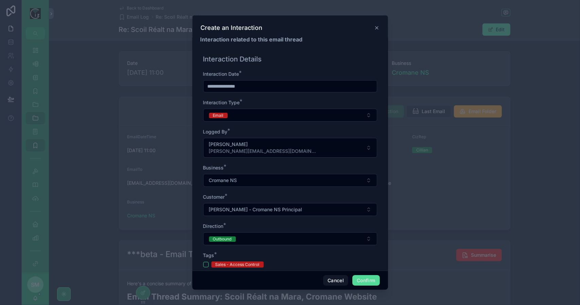
scroll to position [0, 0]
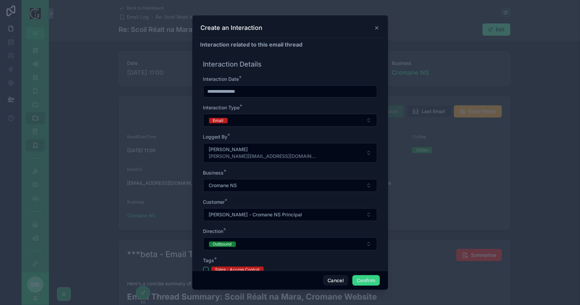
click at [364, 281] on button "Confirm" at bounding box center [365, 280] width 27 height 11
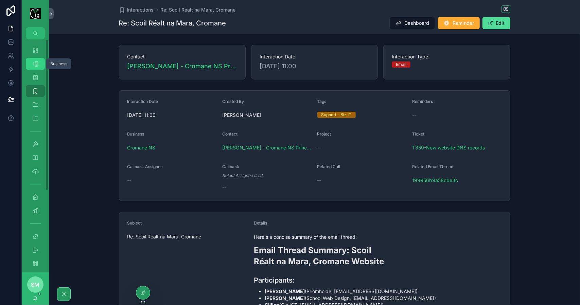
click at [33, 60] on div "Business 540" at bounding box center [35, 63] width 11 height 11
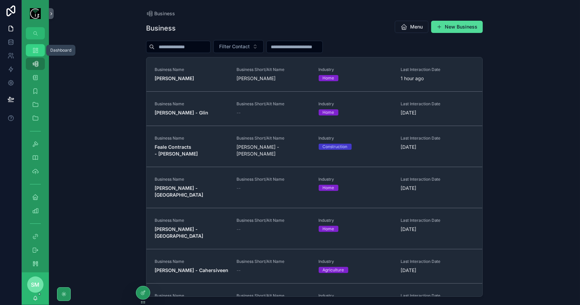
click at [36, 51] on icon "scrollable content" at bounding box center [35, 50] width 7 height 7
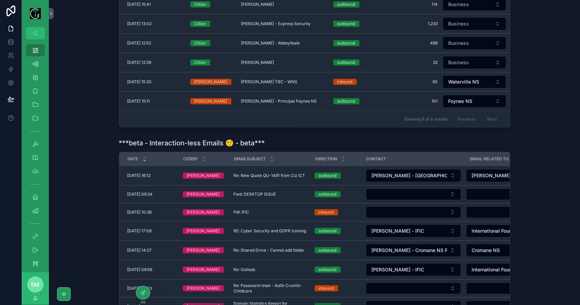
scroll to position [374, 0]
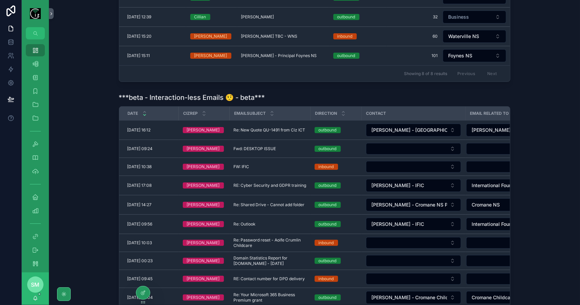
click at [284, 133] on span "Re: New Quote QU-1491 from Ciz ICT" at bounding box center [270, 129] width 72 height 5
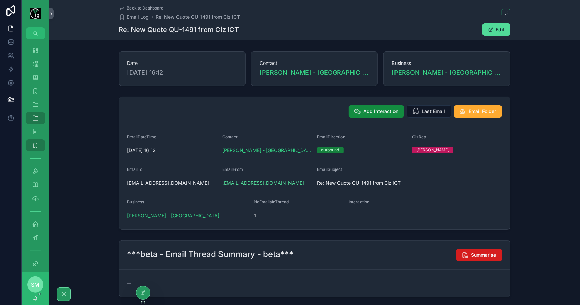
click at [468, 250] on button "Summarise" at bounding box center [479, 255] width 46 height 12
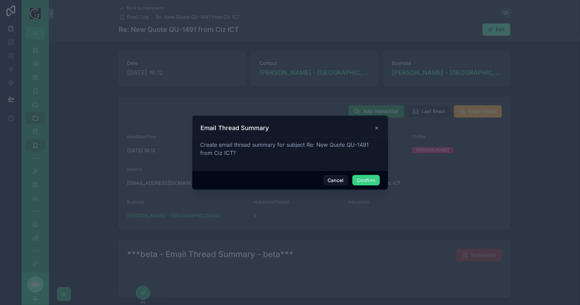
click at [373, 181] on button "Confirm" at bounding box center [365, 180] width 27 height 11
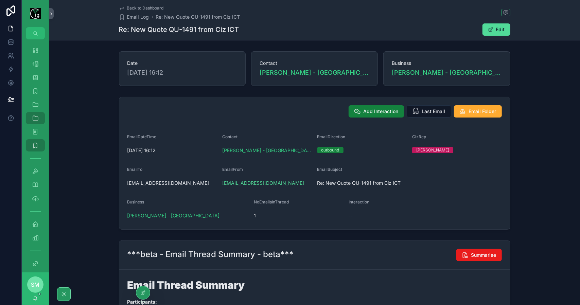
click at [377, 108] on span "Add Interaction" at bounding box center [381, 111] width 35 height 7
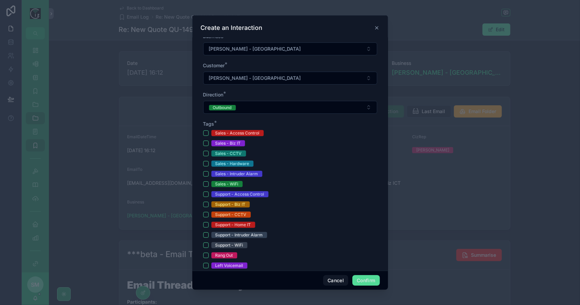
scroll to position [170, 0]
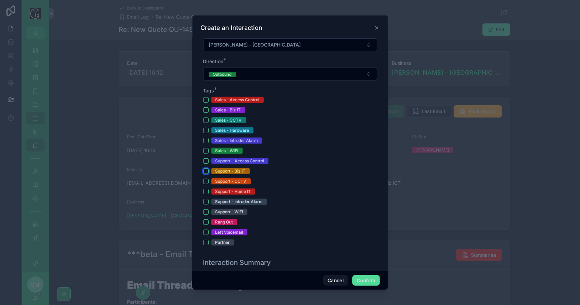
click at [205, 169] on button "Support - Biz IT" at bounding box center [205, 171] width 5 height 5
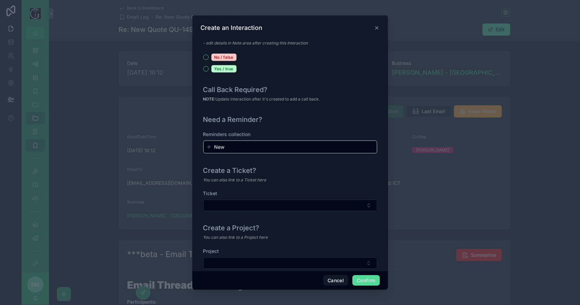
scroll to position [730, 0]
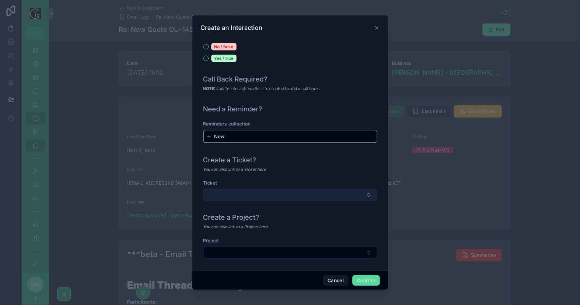
click at [306, 193] on button "Select Button" at bounding box center [290, 195] width 174 height 12
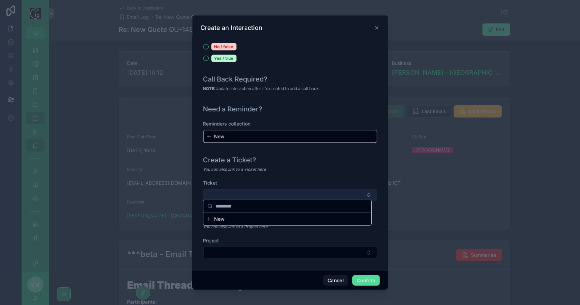
click at [306, 193] on button "Select Button" at bounding box center [290, 195] width 174 height 12
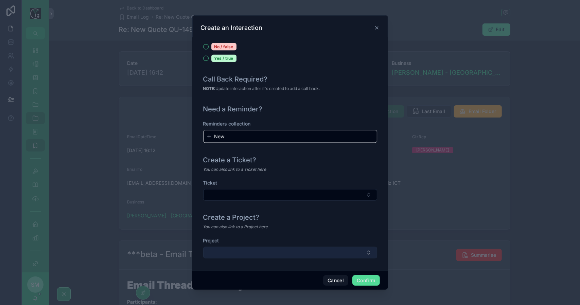
click at [304, 247] on button "Select Button" at bounding box center [290, 253] width 174 height 12
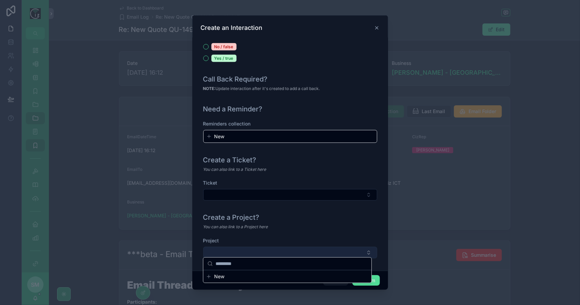
click at [304, 247] on button "Select Button" at bounding box center [290, 253] width 174 height 12
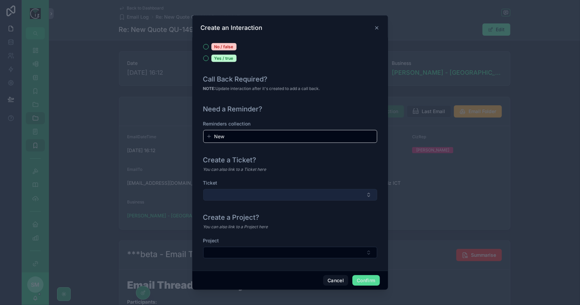
click at [303, 191] on button "Select Button" at bounding box center [290, 195] width 174 height 12
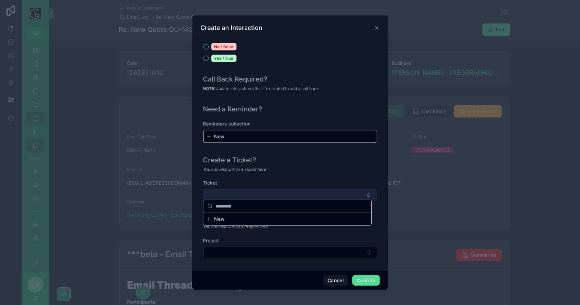
click at [303, 191] on button "Select Button" at bounding box center [290, 195] width 174 height 12
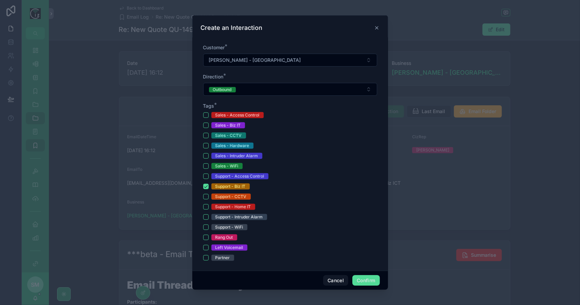
scroll to position [170, 0]
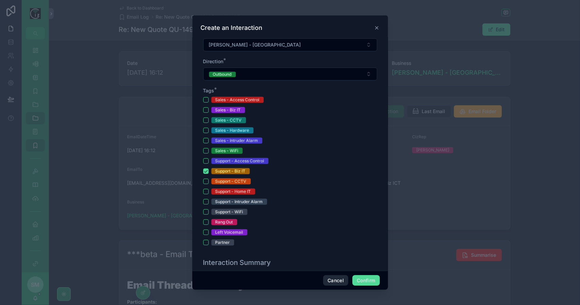
click at [334, 282] on button "Cancel" at bounding box center [335, 280] width 25 height 11
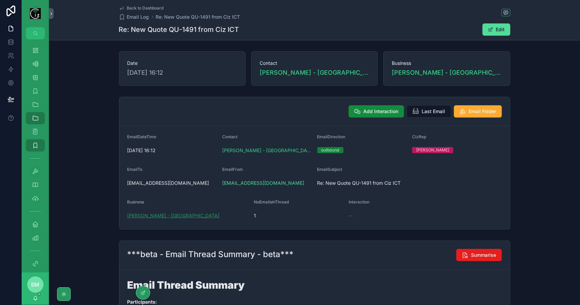
click at [163, 218] on span "Paula Huggard - Waterville" at bounding box center [173, 215] width 92 height 7
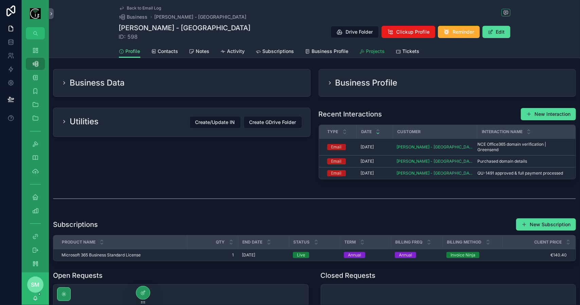
click at [377, 50] on span "Projects" at bounding box center [375, 51] width 19 height 7
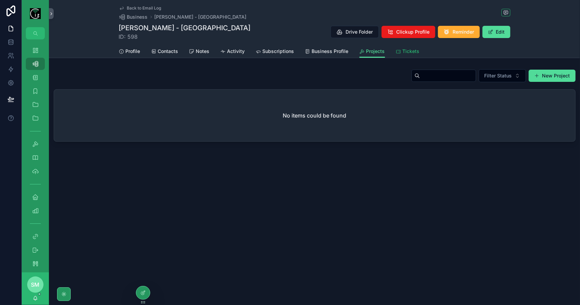
click at [410, 52] on span "Tickets" at bounding box center [411, 51] width 17 height 7
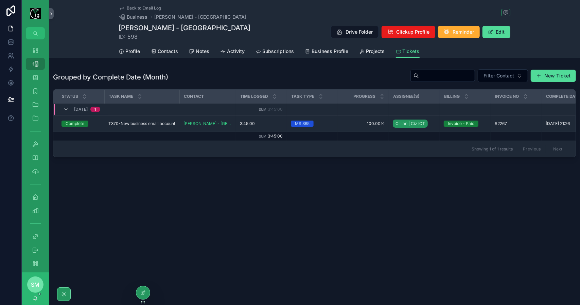
click at [145, 8] on span "Back to Email Log" at bounding box center [144, 7] width 34 height 5
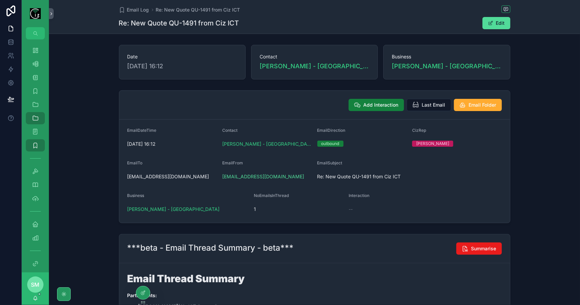
click at [381, 105] on span "Add Interaction" at bounding box center [381, 105] width 35 height 7
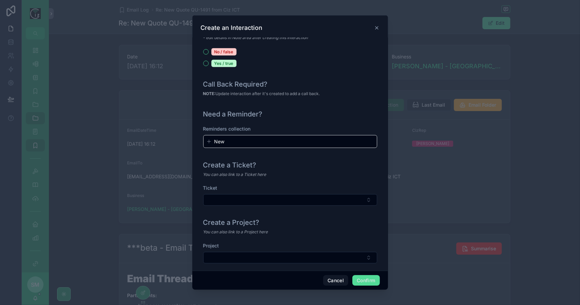
scroll to position [730, 0]
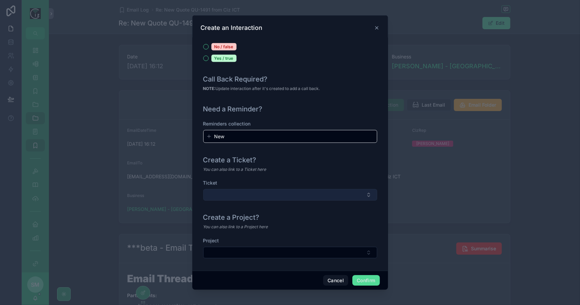
click at [311, 192] on button "Select Button" at bounding box center [290, 195] width 174 height 12
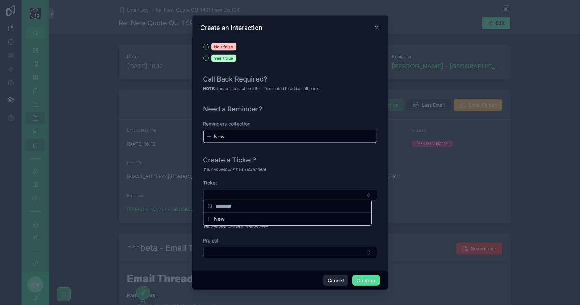
click at [339, 279] on button "Cancel" at bounding box center [335, 280] width 25 height 11
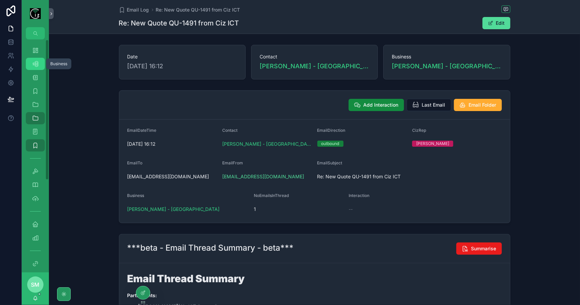
click at [35, 62] on icon "scrollable content" at bounding box center [35, 63] width 7 height 7
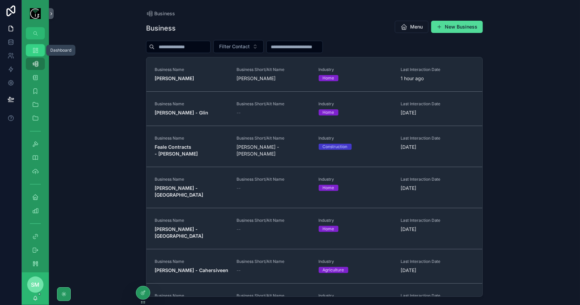
click at [39, 54] on div "Dashboard" at bounding box center [35, 50] width 11 height 11
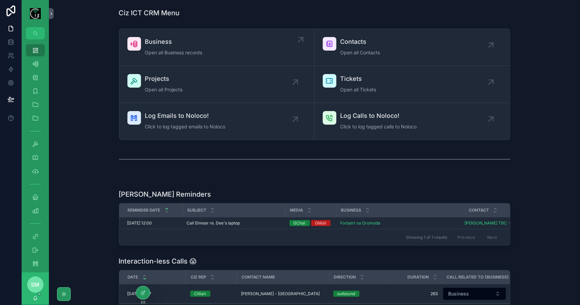
click at [211, 48] on div "Business Open all Business records" at bounding box center [216, 47] width 179 height 20
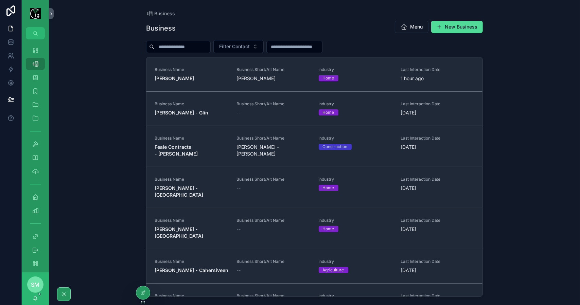
click at [210, 48] on input "scrollable content" at bounding box center [183, 47] width 56 height 10
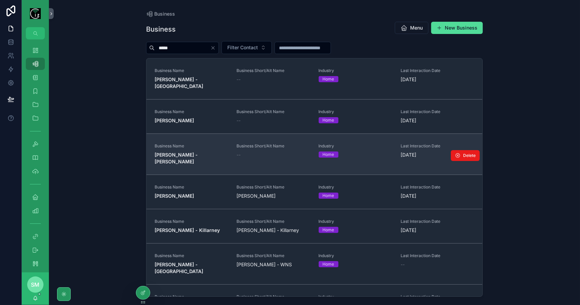
type input "*****"
click at [206, 152] on span "David Mooney - Bray" at bounding box center [192, 159] width 74 height 14
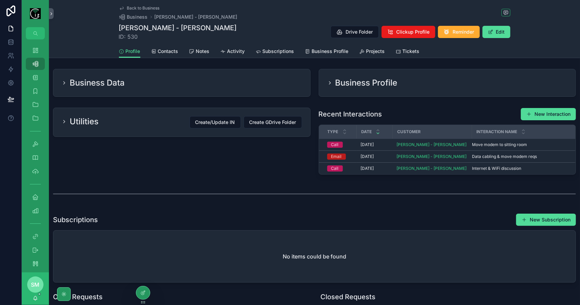
click at [268, 84] on div "Business Data" at bounding box center [182, 82] width 241 height 11
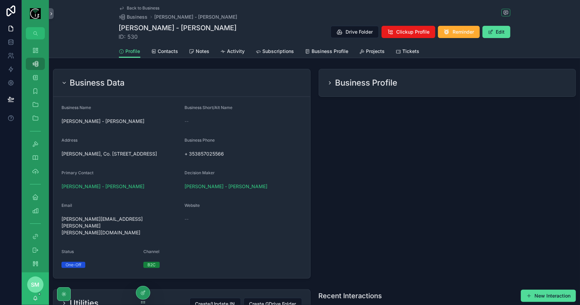
click at [362, 87] on h2 "Business Profile" at bounding box center [366, 82] width 62 height 11
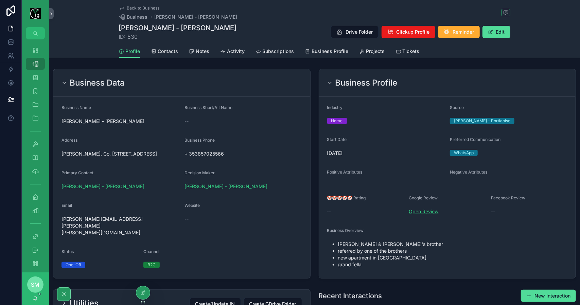
click at [420, 211] on link "Open Review" at bounding box center [424, 212] width 30 height 6
click at [376, 54] on span "Projects" at bounding box center [375, 51] width 19 height 7
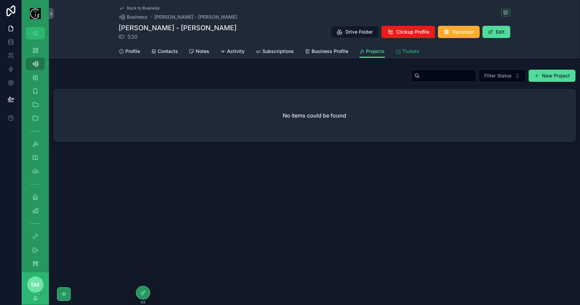
click at [415, 52] on span "Tickets" at bounding box center [411, 51] width 17 height 7
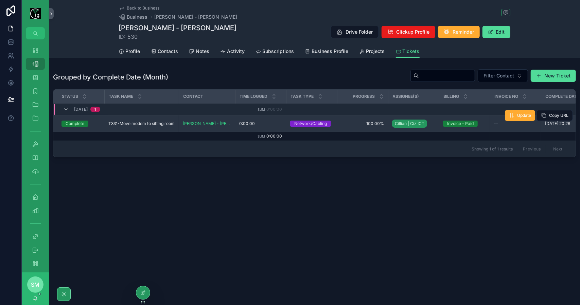
click at [145, 123] on span "T331-Move modem to sitting room" at bounding box center [141, 123] width 66 height 5
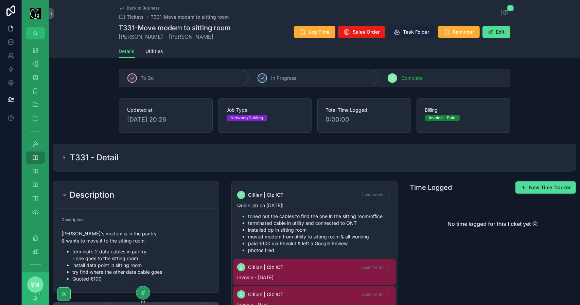
click at [419, 34] on span "Task Folder" at bounding box center [416, 32] width 26 height 7
click at [147, 7] on span "Back to Business" at bounding box center [143, 7] width 33 height 5
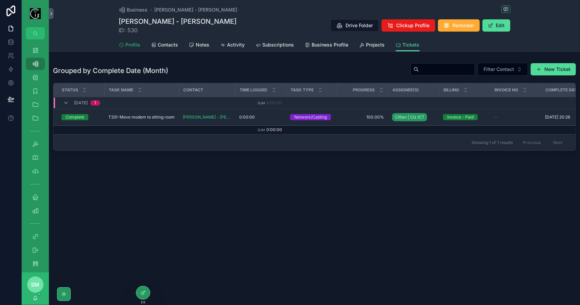
click at [136, 44] on span "Profile" at bounding box center [133, 44] width 15 height 7
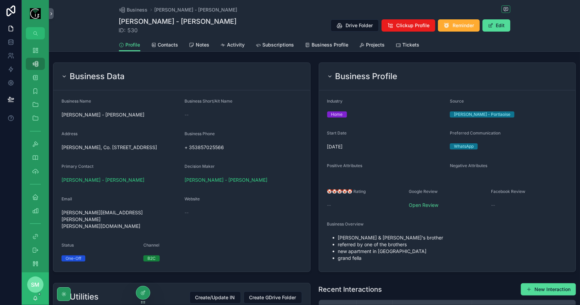
click at [419, 48] on div "Profile Contacts Notes Activity Subscriptions Business Profile Projects Tickets" at bounding box center [314, 44] width 391 height 13
click at [412, 46] on span "Tickets" at bounding box center [411, 44] width 17 height 7
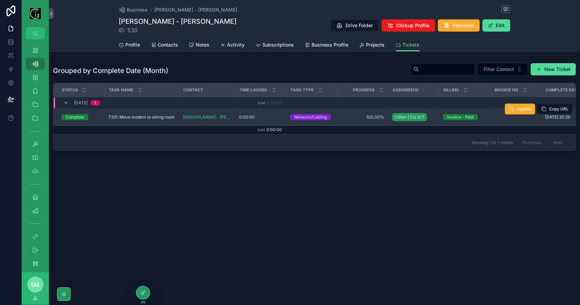
click at [144, 116] on span "T331-Move modem to sitting room" at bounding box center [141, 117] width 66 height 5
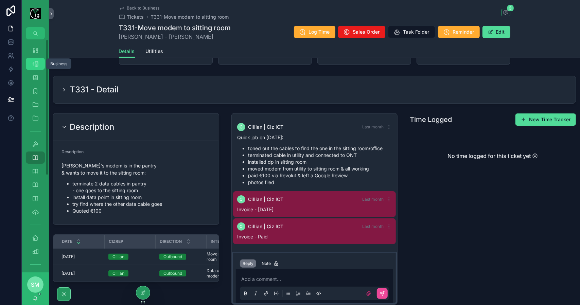
click at [37, 68] on div "Business 540" at bounding box center [35, 63] width 11 height 11
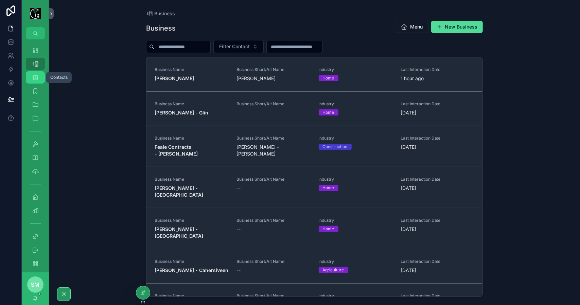
click at [38, 78] on icon "scrollable content" at bounding box center [35, 77] width 7 height 7
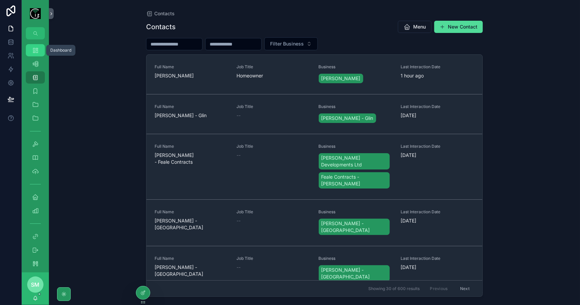
click at [40, 50] on div "Dashboard" at bounding box center [35, 50] width 11 height 11
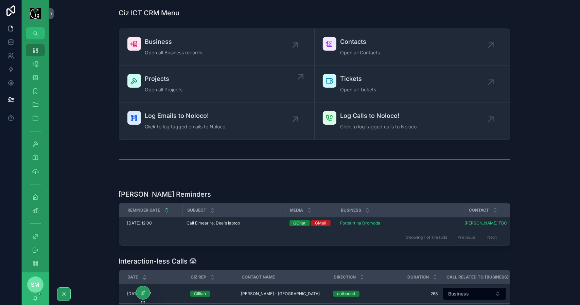
click at [209, 86] on div "Projects Open all Projects" at bounding box center [216, 84] width 179 height 20
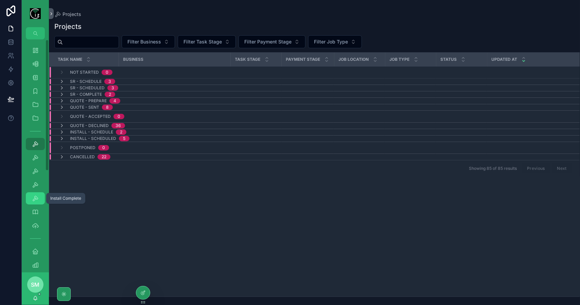
click at [38, 200] on icon "scrollable content" at bounding box center [35, 198] width 7 height 7
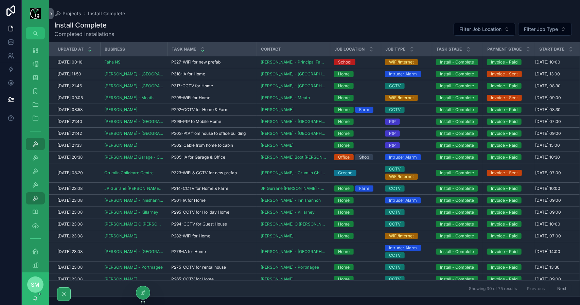
click at [203, 52] on icon "scrollable content" at bounding box center [202, 51] width 4 height 4
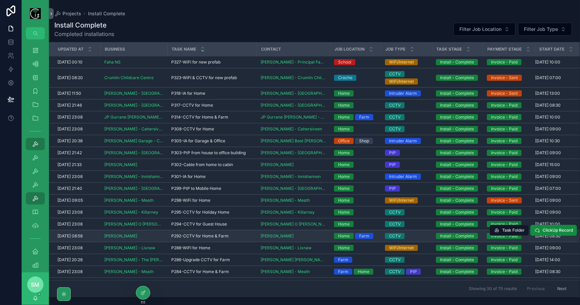
scroll to position [68, 0]
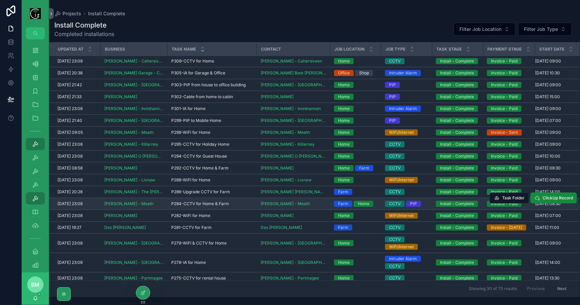
click at [205, 203] on span "P284-CCTV for Home & Farm" at bounding box center [200, 203] width 58 height 5
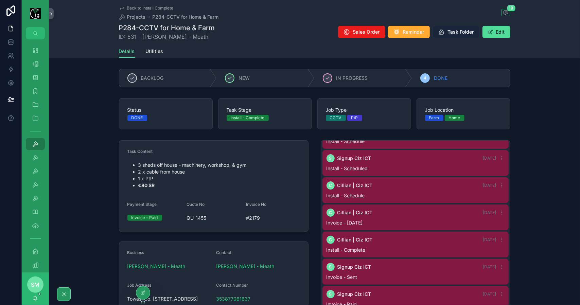
click at [451, 36] on button "Task Folder" at bounding box center [456, 32] width 47 height 12
click at [38, 49] on icon "scrollable content" at bounding box center [35, 50] width 7 height 7
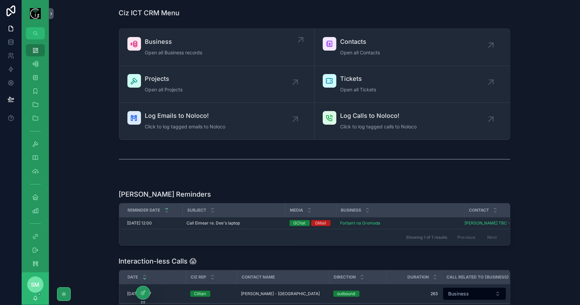
click at [192, 38] on span "Business" at bounding box center [173, 42] width 57 height 10
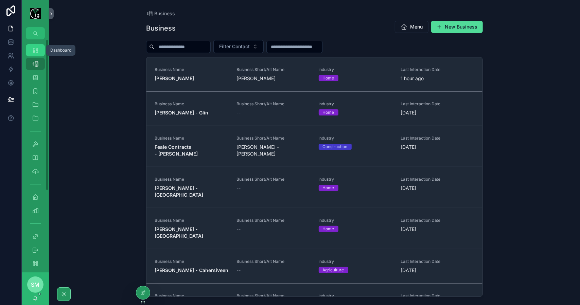
click at [38, 52] on icon "scrollable content" at bounding box center [35, 50] width 7 height 7
click at [37, 64] on icon "scrollable content" at bounding box center [35, 63] width 7 height 7
click at [37, 76] on icon "scrollable content" at bounding box center [35, 77] width 7 height 7
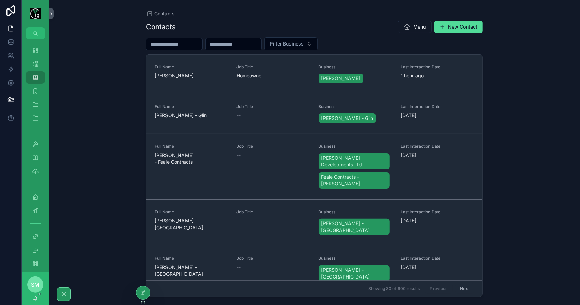
click at [177, 46] on input "scrollable content" at bounding box center [174, 44] width 56 height 10
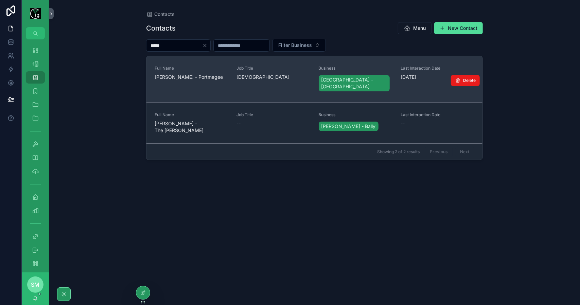
type input "*****"
click at [206, 72] on div "Full Name Patsy Lynch - Portmagee" at bounding box center [192, 73] width 74 height 15
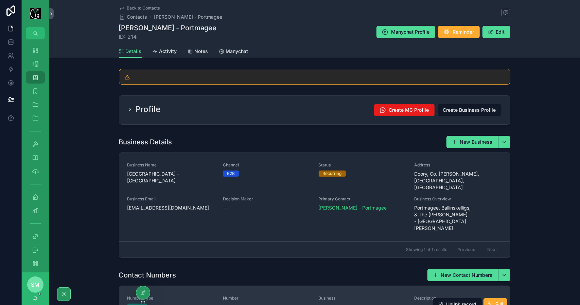
click at [357, 304] on span "Prior Parish - Portmagee Church" at bounding box center [363, 307] width 88 height 7
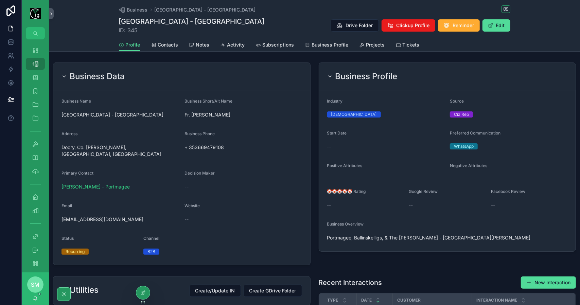
click at [247, 75] on div "Business Data" at bounding box center [182, 76] width 241 height 11
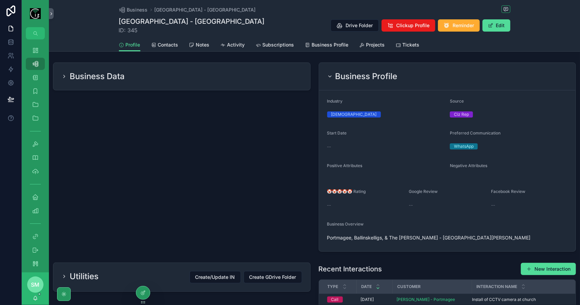
click at [357, 73] on h2 "Business Profile" at bounding box center [366, 76] width 62 height 11
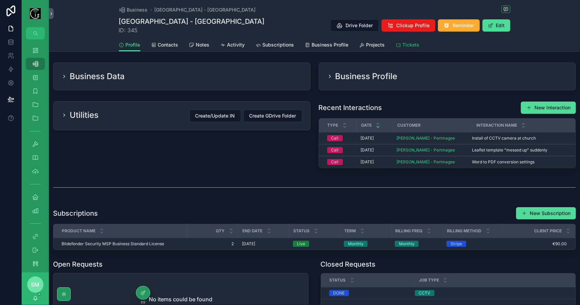
click at [410, 44] on span "Tickets" at bounding box center [411, 44] width 17 height 7
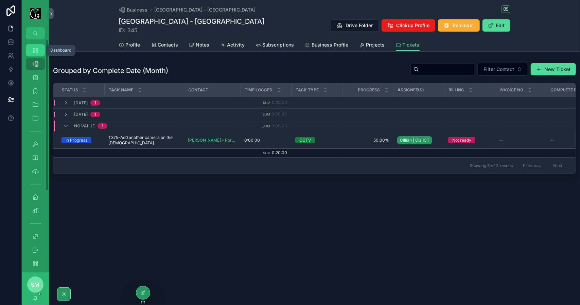
click at [37, 50] on icon "scrollable content" at bounding box center [35, 50] width 7 height 7
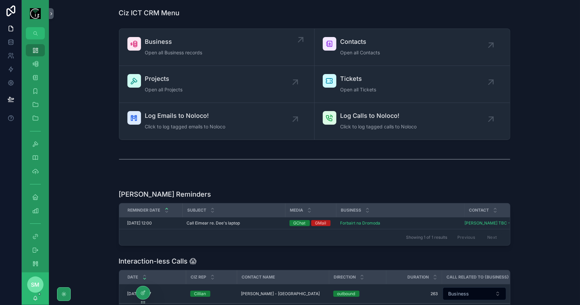
click at [199, 47] on div "Business Open all Business records" at bounding box center [173, 47] width 57 height 20
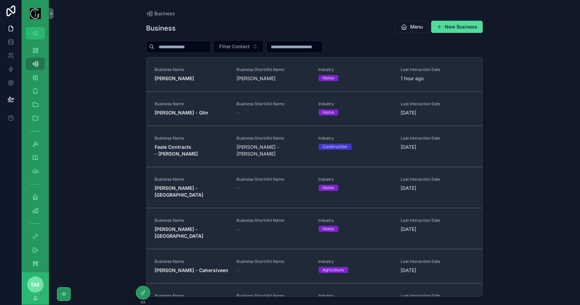
click at [199, 47] on input "scrollable content" at bounding box center [183, 47] width 56 height 10
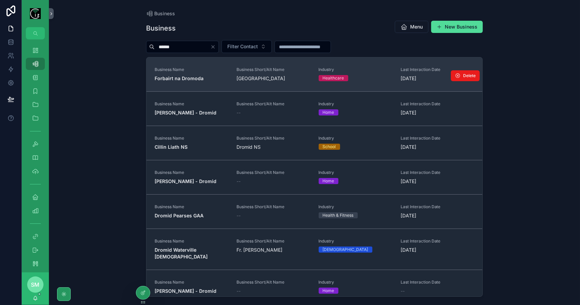
type input "******"
click at [215, 76] on span "Forbairt na Dromoda" at bounding box center [192, 78] width 74 height 7
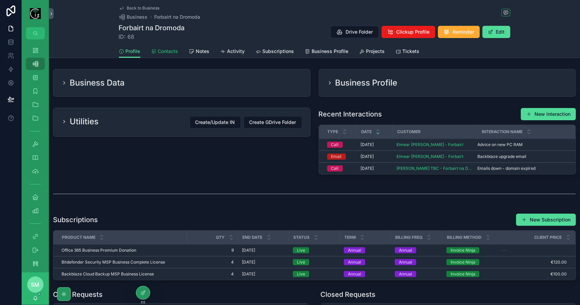
click at [167, 51] on span "Contacts" at bounding box center [168, 51] width 20 height 7
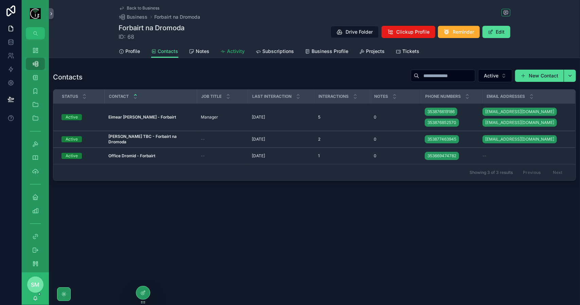
click at [234, 51] on span "Activity" at bounding box center [236, 51] width 18 height 7
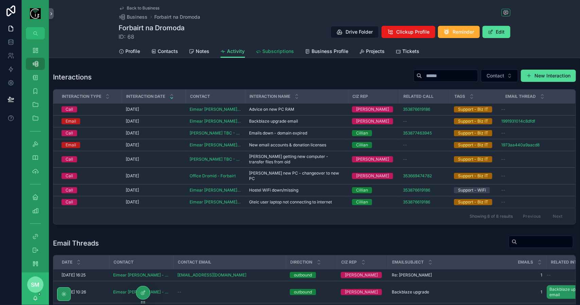
click at [275, 51] on span "Subscriptions" at bounding box center [279, 51] width 32 height 7
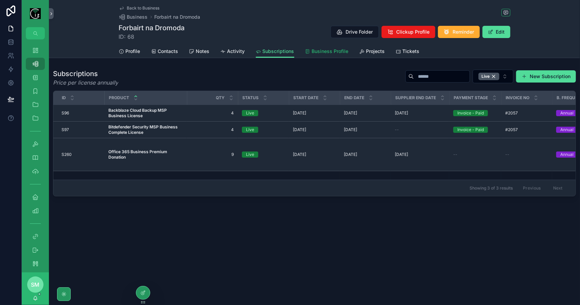
click at [333, 53] on span "Business Profile" at bounding box center [330, 51] width 37 height 7
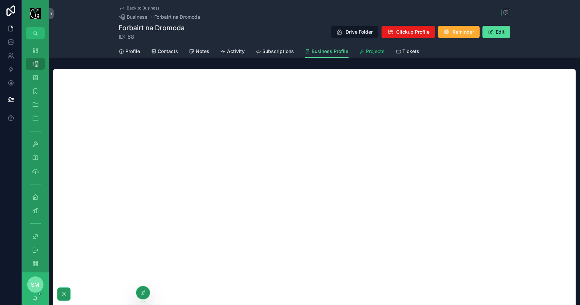
click at [377, 55] on link "Projects" at bounding box center [372, 52] width 25 height 14
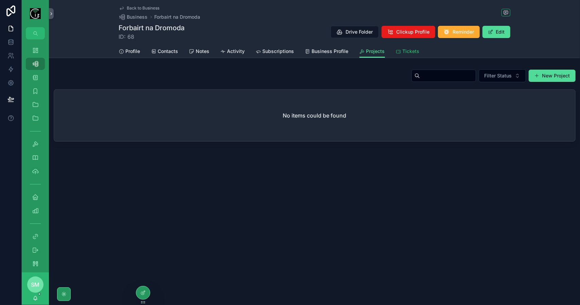
click at [411, 52] on span "Tickets" at bounding box center [411, 51] width 17 height 7
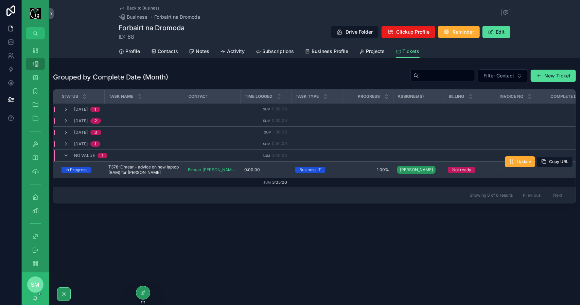
click at [152, 166] on span "T378-Eimear - advice on new laptop (RAM) for Dee" at bounding box center [143, 169] width 71 height 11
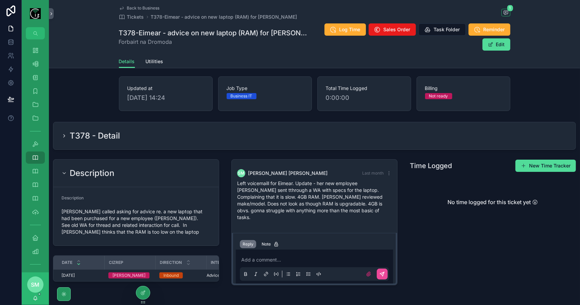
scroll to position [34, 0]
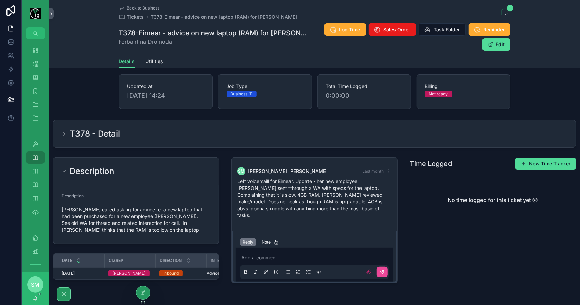
click at [138, 7] on span "Back to Business" at bounding box center [143, 7] width 33 height 5
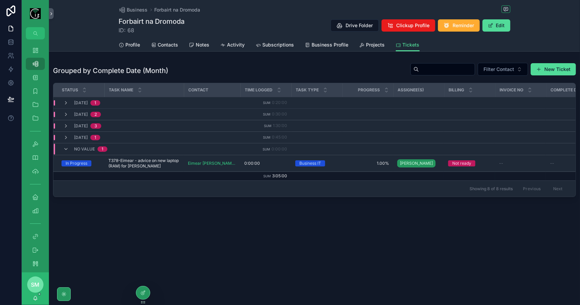
click at [180, 41] on div "Profile Contacts Notes Activity Subscriptions Business Profile Projects Tickets" at bounding box center [314, 44] width 391 height 13
click at [174, 42] on span "Contacts" at bounding box center [168, 44] width 20 height 7
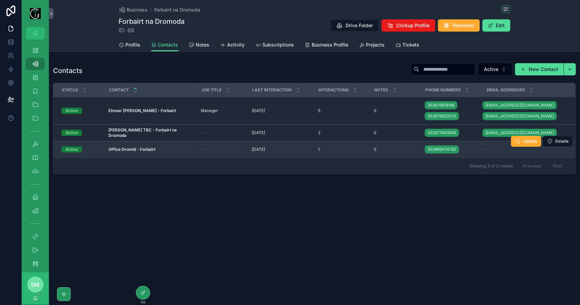
click at [153, 147] on strong "Office Dromid - Forbairt" at bounding box center [131, 149] width 47 height 5
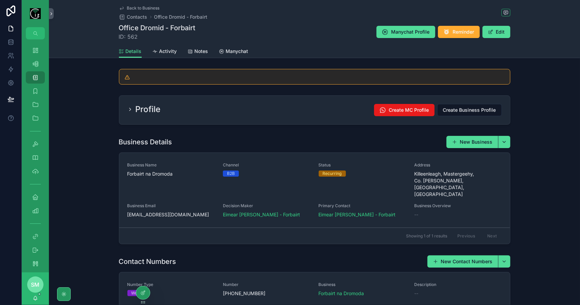
click at [150, 8] on span "Back to Business" at bounding box center [143, 7] width 33 height 5
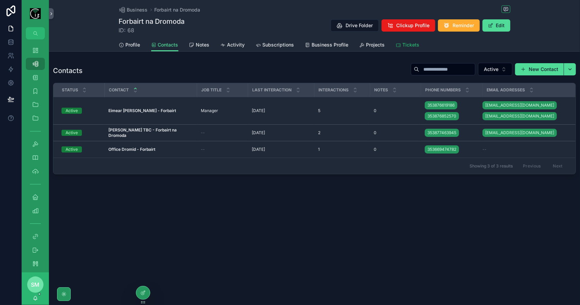
click at [403, 40] on link "Tickets" at bounding box center [408, 46] width 24 height 14
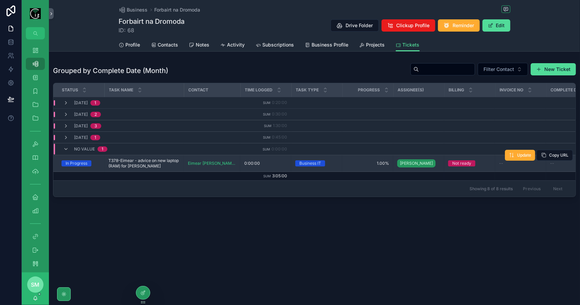
click at [154, 158] on span "T378-Eimear - advice on new laptop (RAM) for Dee" at bounding box center [143, 163] width 71 height 11
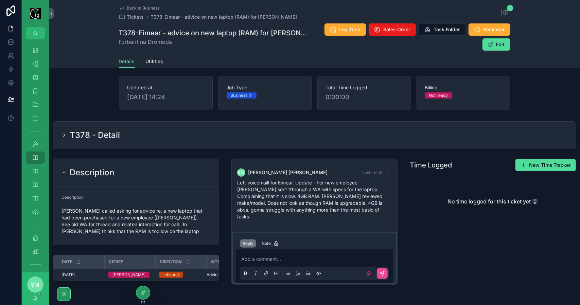
scroll to position [34, 0]
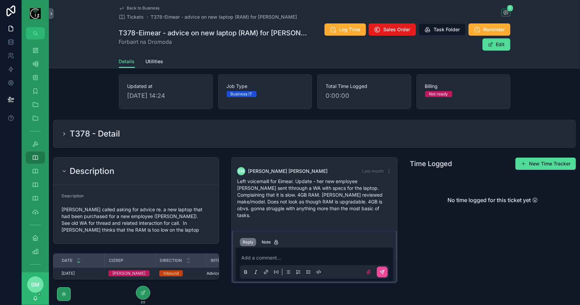
click at [141, 8] on span "Back to Business" at bounding box center [143, 7] width 33 height 5
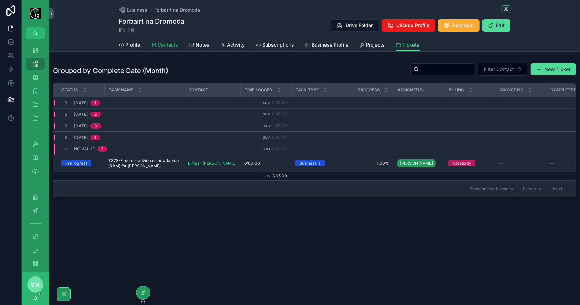
click at [178, 48] on span "Contacts" at bounding box center [168, 44] width 20 height 7
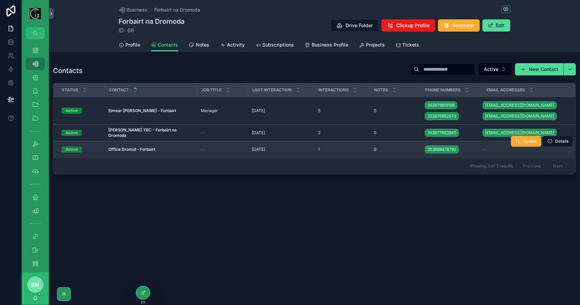
click at [189, 149] on td "Office Dromid - Forbairt Office Dromid - Forbairt" at bounding box center [150, 149] width 92 height 17
click at [162, 150] on div "Office Dromid - Forbairt Office Dromid - Forbairt" at bounding box center [150, 149] width 84 height 5
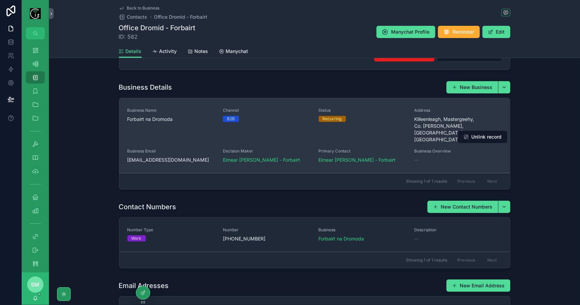
scroll to position [129, 0]
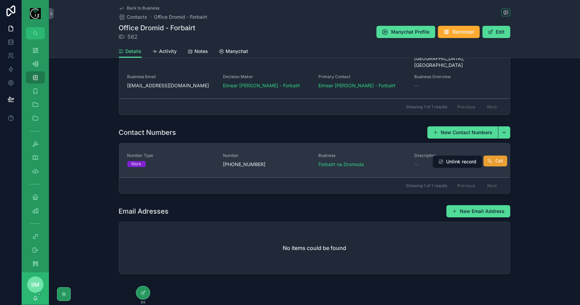
click at [496, 158] on span "Call" at bounding box center [499, 160] width 7 height 5
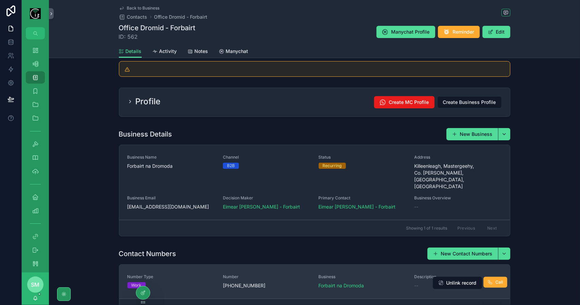
scroll to position [0, 0]
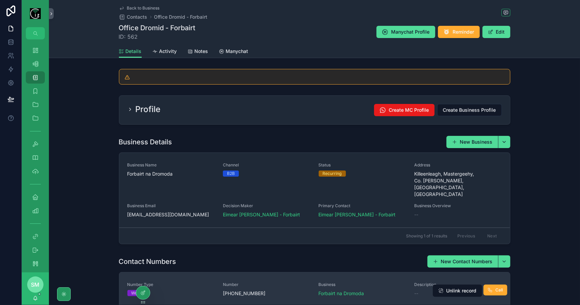
drag, startPoint x: 99, startPoint y: 123, endPoint x: 107, endPoint y: 123, distance: 8.9
click at [99, 123] on div "Profile Create MC Profile Create Business Profile" at bounding box center [314, 110] width 531 height 35
click at [143, 4] on div "Back to Business Contacts Office Dromid - Forbairt Office Dromid - Forbairt ID:…" at bounding box center [314, 22] width 391 height 45
click at [144, 6] on span "Back to Business" at bounding box center [143, 7] width 33 height 5
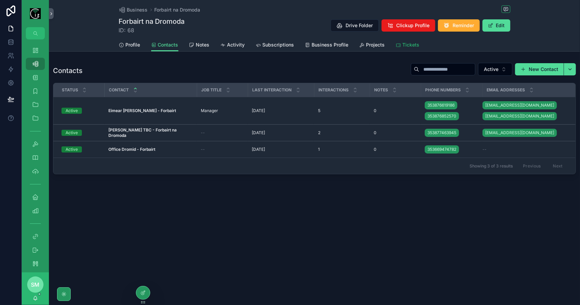
click at [415, 43] on span "Tickets" at bounding box center [411, 44] width 17 height 7
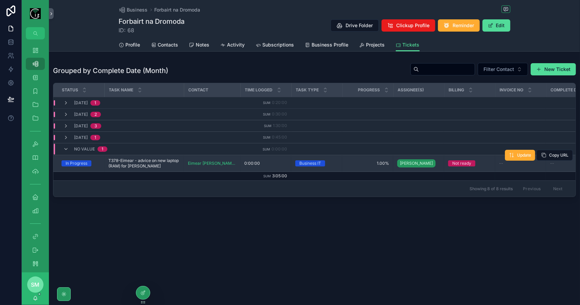
click at [159, 160] on span "T378-Eimear - advice on new laptop (RAM) for Dee" at bounding box center [143, 163] width 71 height 11
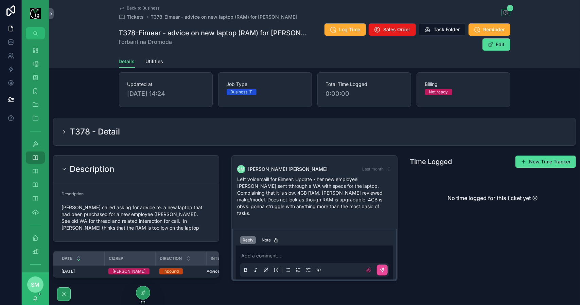
scroll to position [49, 0]
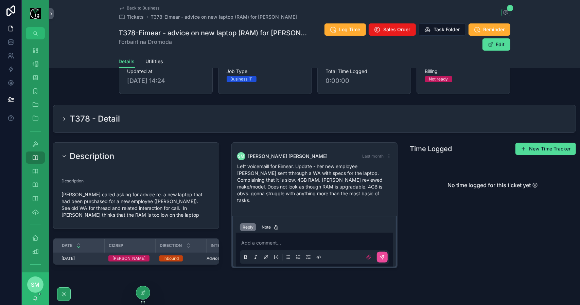
click at [90, 256] on div "19 days ago" at bounding box center [81, 258] width 39 height 5
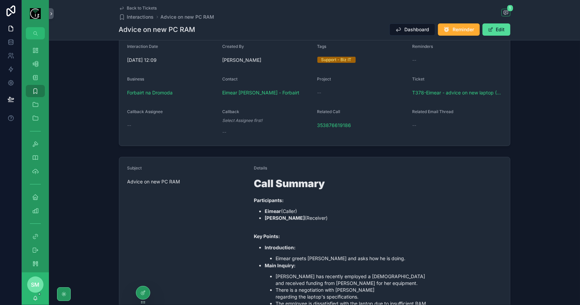
scroll to position [34, 0]
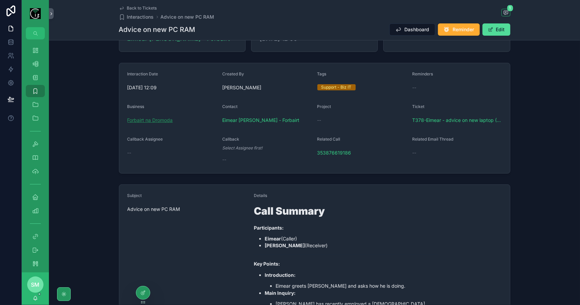
click at [160, 117] on span "Forbairt na Dromoda" at bounding box center [150, 120] width 46 height 7
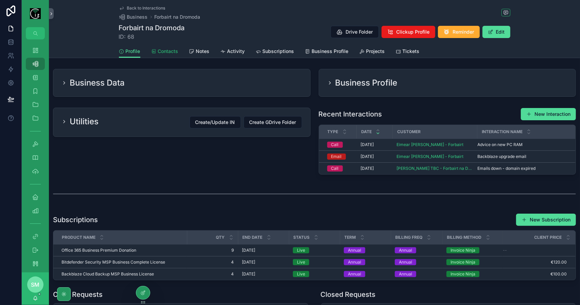
click at [165, 52] on span "Contacts" at bounding box center [168, 51] width 20 height 7
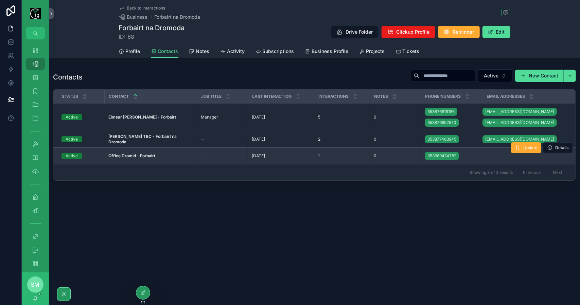
click at [213, 155] on div "--" at bounding box center [222, 155] width 43 height 5
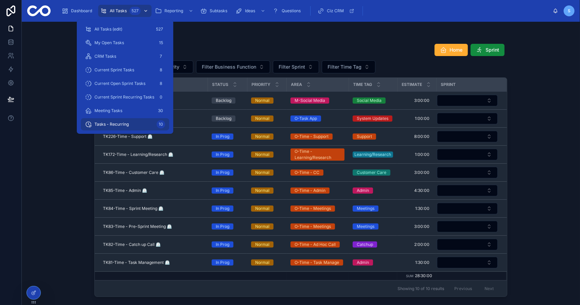
click at [115, 10] on span "All Tasks" at bounding box center [118, 10] width 17 height 5
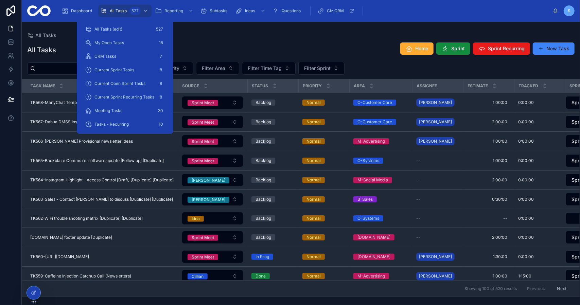
click at [274, 43] on div "All Tasks Home Sprint Sprint Recurring New Task" at bounding box center [300, 50] width 547 height 16
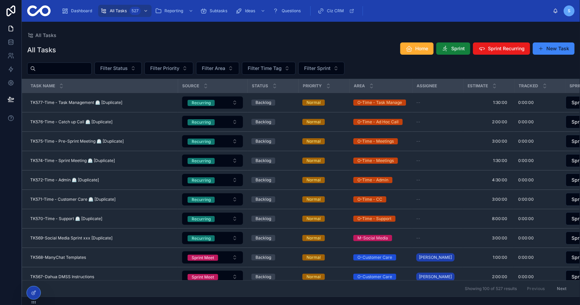
click at [453, 48] on span "Sprint" at bounding box center [458, 48] width 14 height 7
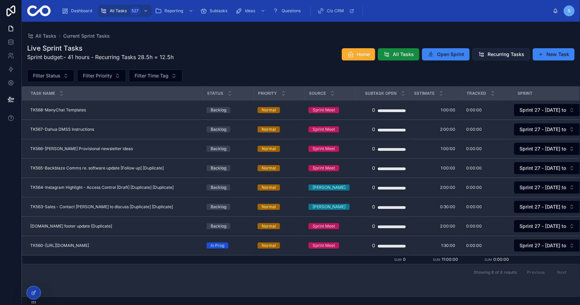
click at [496, 56] on span "Recurring Tasks" at bounding box center [506, 54] width 37 height 7
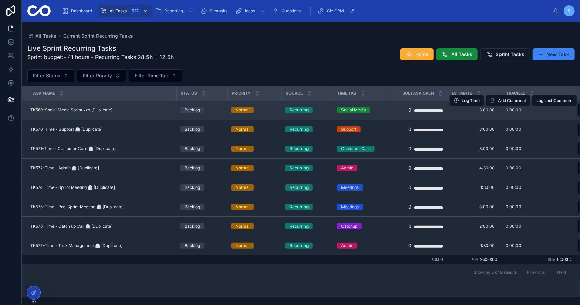
click at [132, 108] on div "TK569-Social Media Sprint xxx [Duplicate] TK569-Social Media Sprint xxx [Duplic…" at bounding box center [101, 109] width 142 height 5
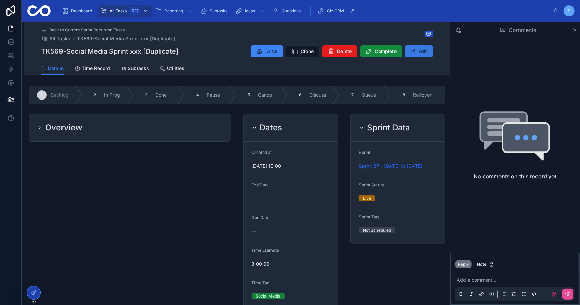
click at [417, 53] on button "Edit" at bounding box center [419, 51] width 28 height 12
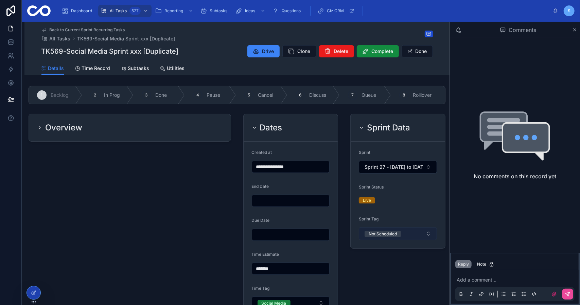
click at [400, 230] on button "Not Scheduled" at bounding box center [398, 233] width 78 height 13
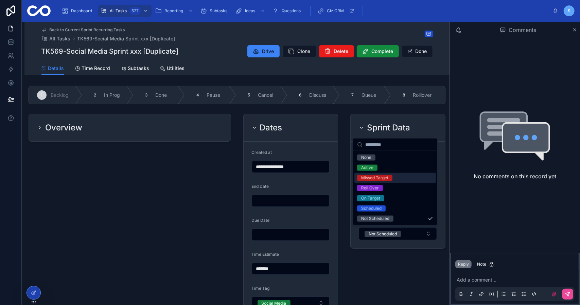
click at [381, 167] on div "Active" at bounding box center [395, 168] width 82 height 10
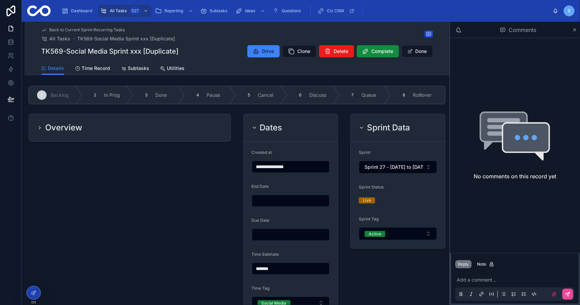
click at [139, 136] on div "Overview" at bounding box center [130, 127] width 202 height 27
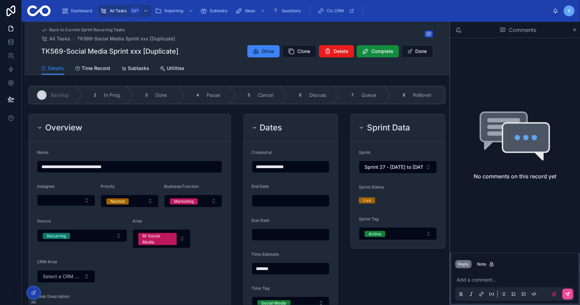
drag, startPoint x: 87, startPoint y: 168, endPoint x: 95, endPoint y: 168, distance: 7.8
click at [95, 168] on input "**********" at bounding box center [129, 167] width 185 height 10
drag, startPoint x: 86, startPoint y: 167, endPoint x: 159, endPoint y: 165, distance: 73.4
click at [159, 165] on input "**********" at bounding box center [129, 167] width 185 height 10
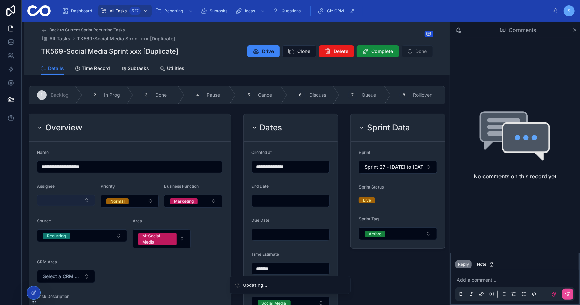
type input "**********"
click at [81, 202] on button "Select Button" at bounding box center [66, 201] width 58 height 12
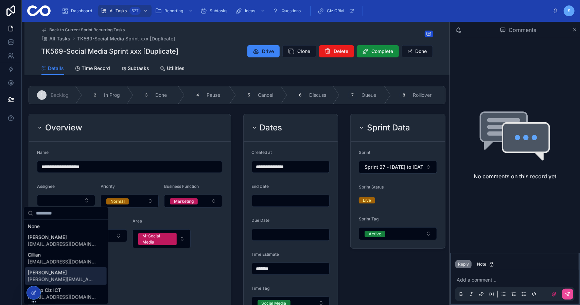
click at [68, 273] on span "[PERSON_NAME]" at bounding box center [62, 272] width 68 height 7
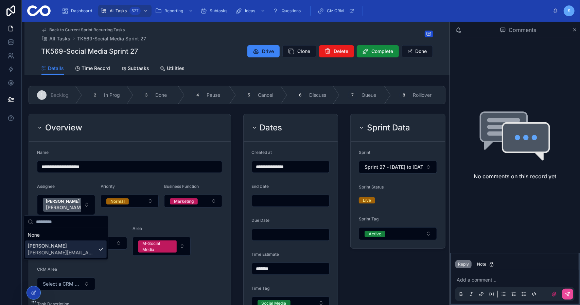
click at [167, 221] on form "**********" at bounding box center [130, 282] width 202 height 281
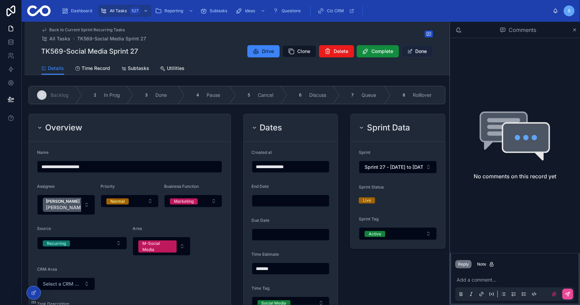
click at [418, 50] on button "Done" at bounding box center [417, 51] width 31 height 12
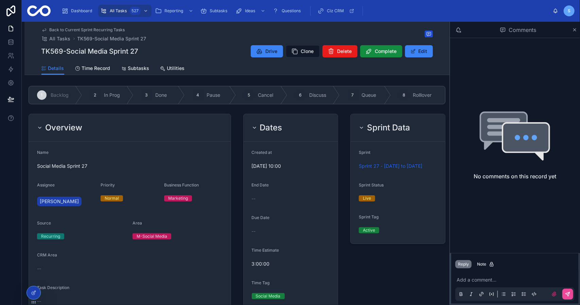
click at [103, 27] on span "Back to Current Sprint Recurring Tasks" at bounding box center [87, 29] width 75 height 5
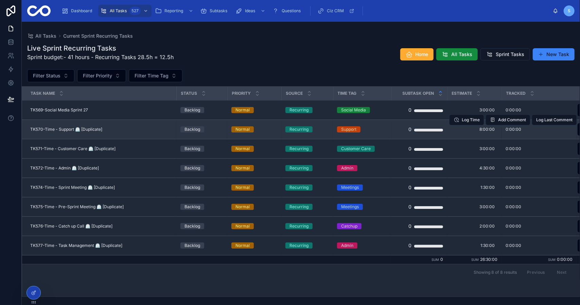
click at [96, 130] on span "TK570-Time - Support ⏲️ [Duplicate]" at bounding box center [66, 129] width 72 height 5
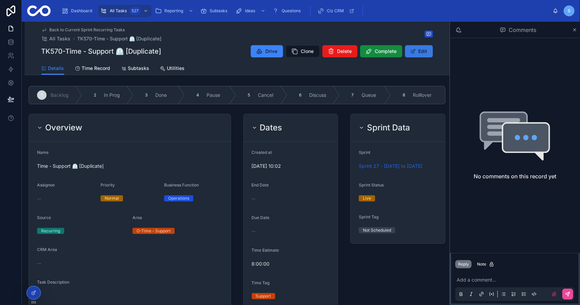
click at [426, 54] on button "Edit" at bounding box center [419, 51] width 28 height 12
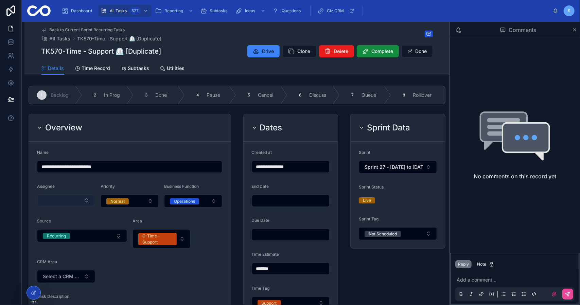
click at [56, 201] on button "Select Button" at bounding box center [66, 201] width 58 height 12
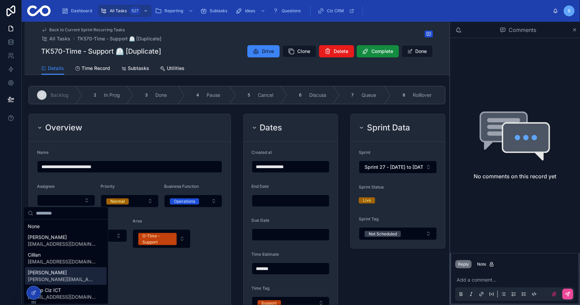
click at [62, 274] on span "[PERSON_NAME]" at bounding box center [62, 272] width 68 height 7
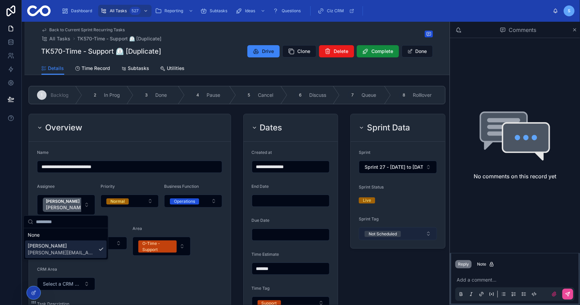
click at [381, 232] on div "Not Scheduled" at bounding box center [383, 234] width 28 height 6
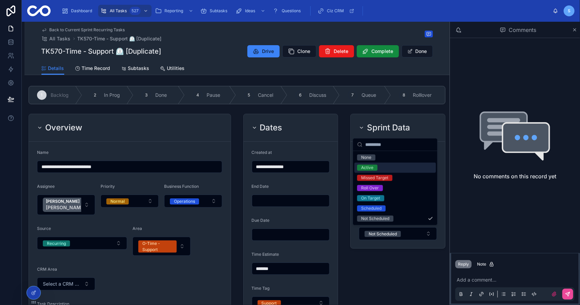
click at [377, 168] on span "Active" at bounding box center [367, 168] width 20 height 6
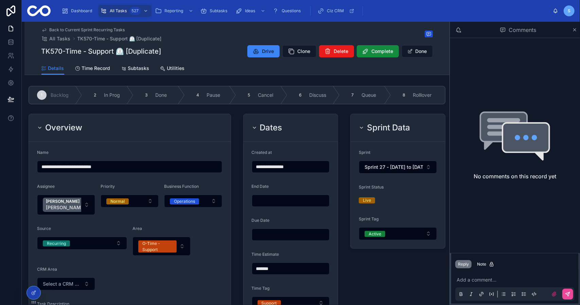
click at [103, 169] on input "**********" at bounding box center [129, 167] width 185 height 10
type input "**********"
click at [424, 50] on button "Done" at bounding box center [417, 51] width 31 height 12
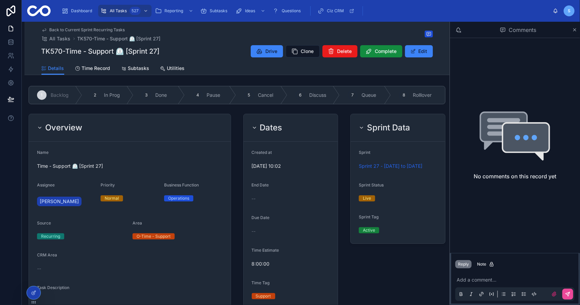
click at [107, 28] on span "Back to Current Sprint Recurring Tasks" at bounding box center [87, 29] width 75 height 5
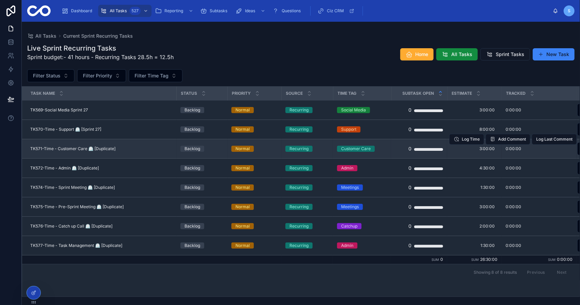
click at [78, 151] on span "TK571-Time - Customer Care ⏲️ [Duplicate]" at bounding box center [72, 148] width 85 height 5
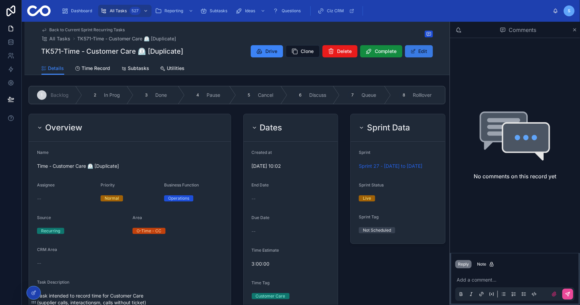
click at [417, 53] on button "Edit" at bounding box center [419, 51] width 28 height 12
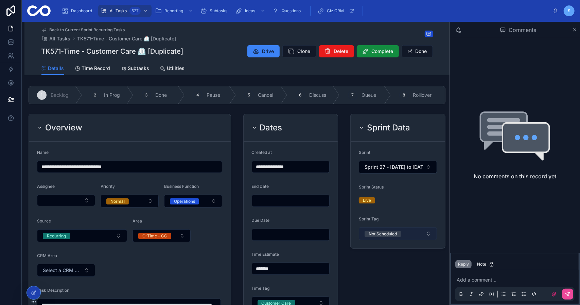
click at [399, 229] on button "Not Scheduled" at bounding box center [398, 233] width 78 height 13
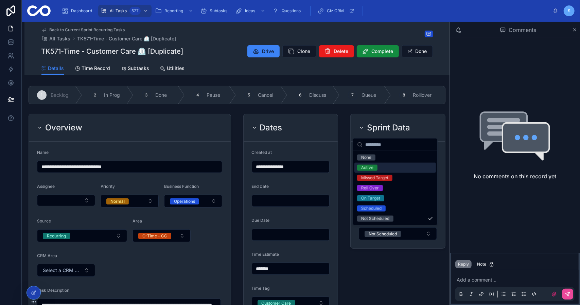
click at [388, 168] on div "Active" at bounding box center [395, 168] width 82 height 10
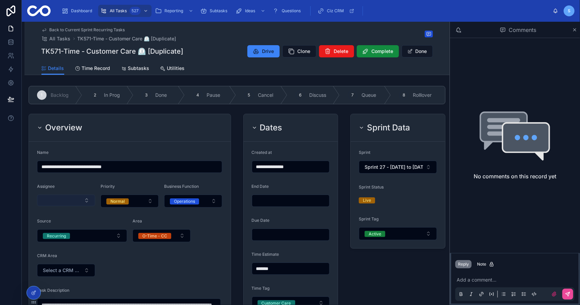
click at [63, 201] on button "Select Button" at bounding box center [66, 201] width 58 height 12
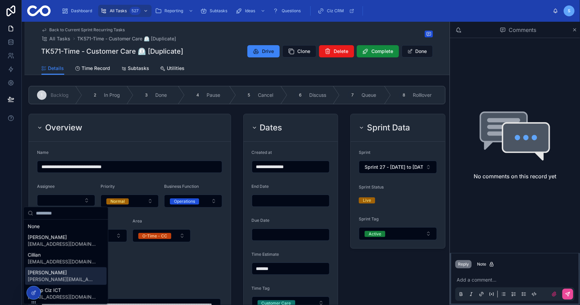
click at [68, 280] on span "[PERSON_NAME][EMAIL_ADDRESS][DOMAIN_NAME]" at bounding box center [62, 279] width 68 height 7
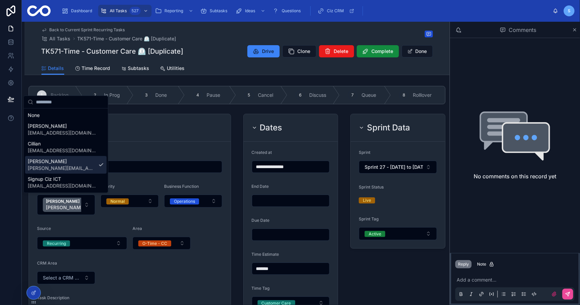
click at [116, 165] on input "**********" at bounding box center [129, 167] width 185 height 10
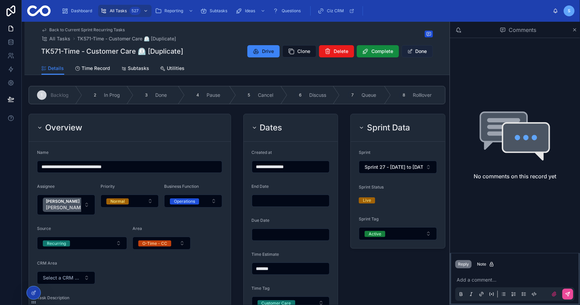
type input "**********"
click at [420, 51] on button "Done" at bounding box center [417, 51] width 31 height 12
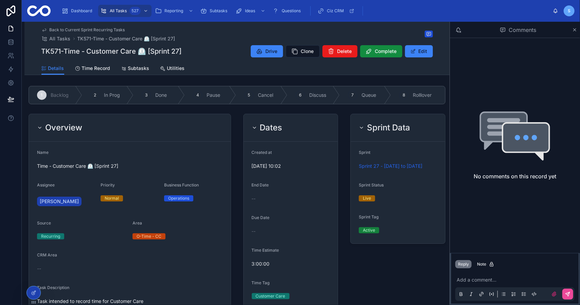
click at [98, 31] on span "Back to Current Sprint Recurring Tasks" at bounding box center [87, 29] width 75 height 5
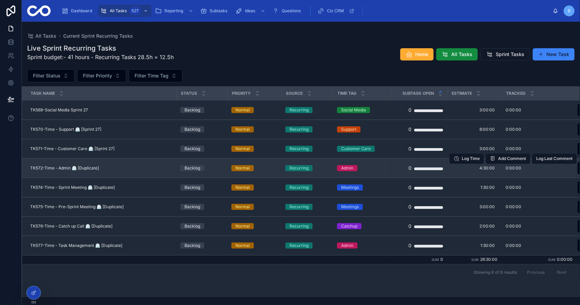
click at [62, 169] on span "TK572-Time - Admin ⏲️ [Duplicate]" at bounding box center [64, 167] width 69 height 5
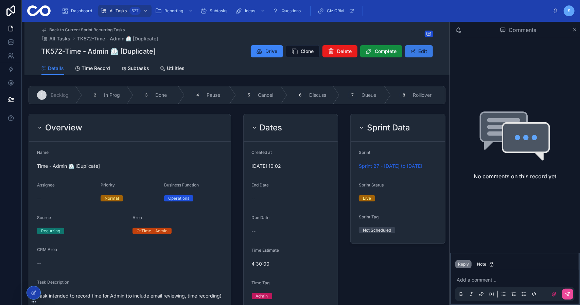
click at [425, 53] on button "Edit" at bounding box center [419, 51] width 28 height 12
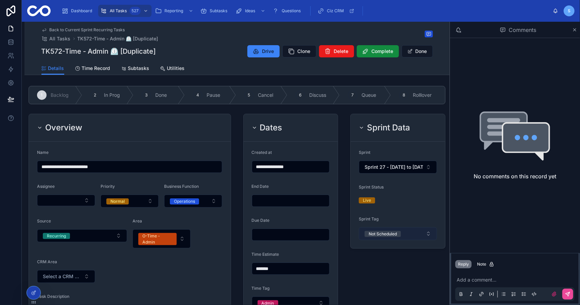
click at [396, 232] on span "Not Scheduled" at bounding box center [383, 234] width 36 height 6
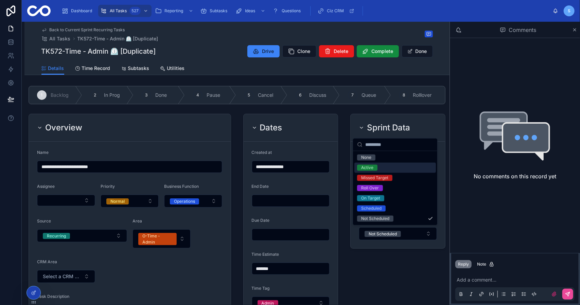
click at [385, 168] on div "Active" at bounding box center [395, 168] width 82 height 10
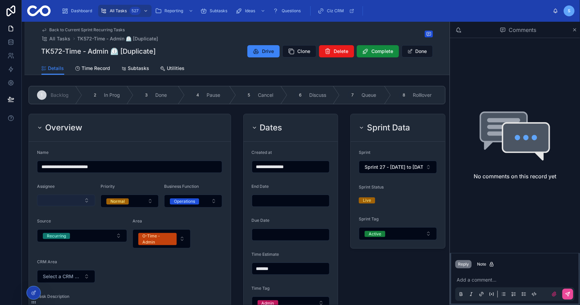
click at [49, 196] on button "Select Button" at bounding box center [66, 201] width 58 height 12
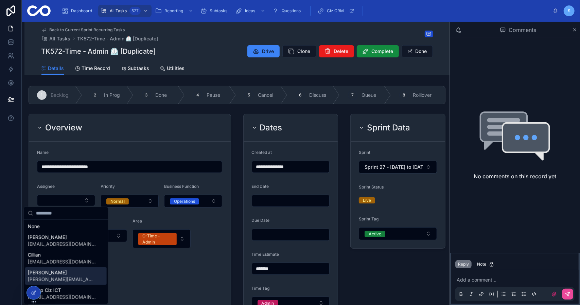
click at [57, 274] on span "[PERSON_NAME]" at bounding box center [62, 272] width 68 height 7
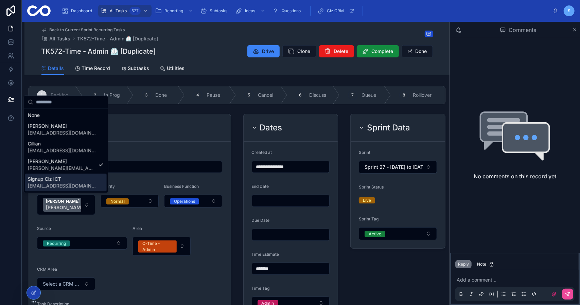
click at [154, 167] on input "**********" at bounding box center [129, 167] width 185 height 10
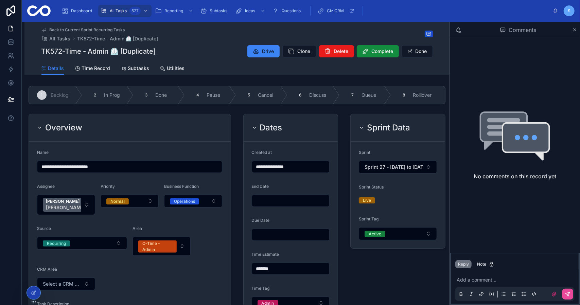
click at [87, 167] on input "**********" at bounding box center [129, 167] width 185 height 10
type input "**********"
click at [417, 52] on button "Done" at bounding box center [417, 51] width 31 height 12
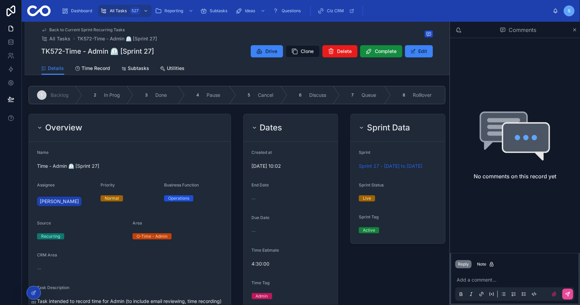
click at [109, 29] on span "Back to Current Sprint Recurring Tasks" at bounding box center [87, 29] width 75 height 5
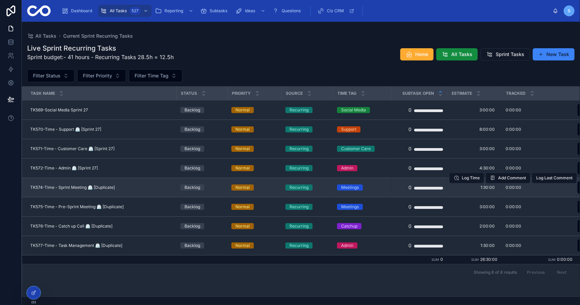
click at [73, 183] on td "TK574-Time - Sprint Meeting ⏲️ [Duplicate] TK574-Time - Sprint Meeting ⏲️ [Dupl…" at bounding box center [99, 187] width 154 height 19
click at [73, 186] on span "TK574-Time - Sprint Meeting ⏲️ [Duplicate]" at bounding box center [72, 187] width 85 height 5
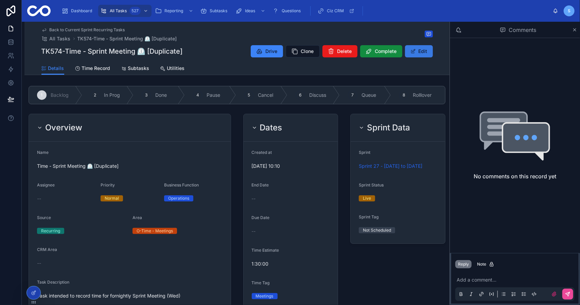
click at [425, 54] on button "Edit" at bounding box center [419, 51] width 28 height 12
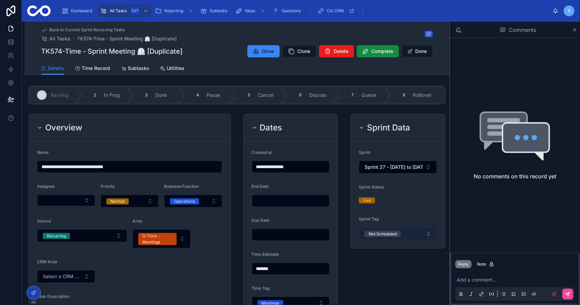
click at [394, 235] on div "Not Scheduled" at bounding box center [383, 234] width 28 height 6
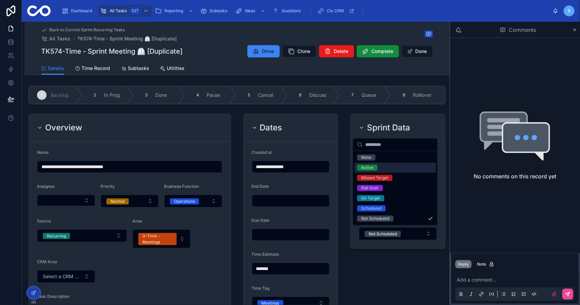
click at [380, 171] on div "Active" at bounding box center [395, 168] width 82 height 10
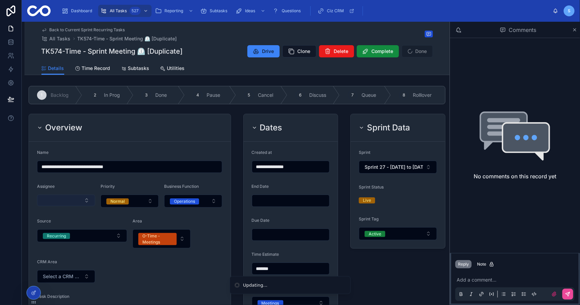
click at [73, 198] on button "Select Button" at bounding box center [66, 201] width 58 height 12
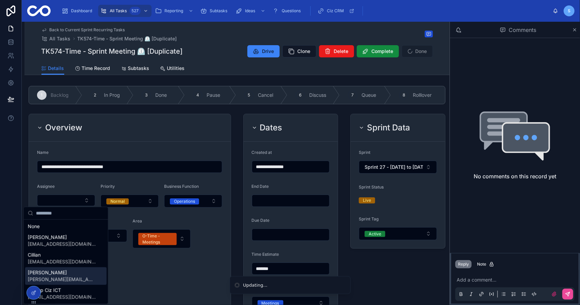
click at [67, 271] on span "[PERSON_NAME]" at bounding box center [62, 272] width 68 height 7
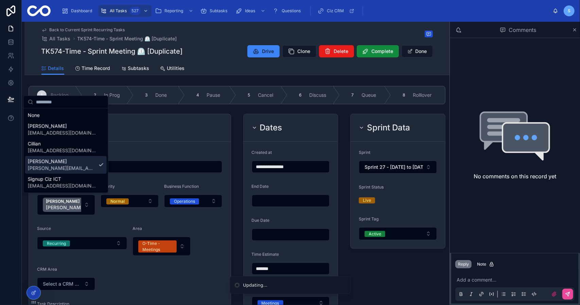
click at [116, 168] on input "**********" at bounding box center [129, 167] width 185 height 10
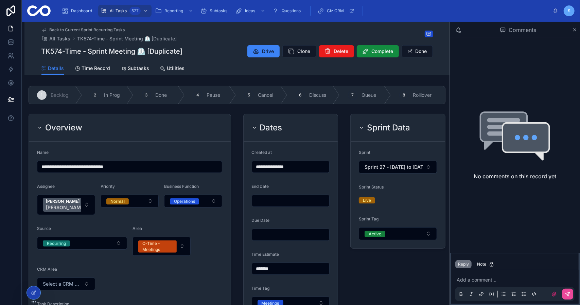
click at [116, 168] on input "**********" at bounding box center [129, 167] width 185 height 10
type input "**********"
click at [398, 123] on h2 "Sprint Data" at bounding box center [388, 127] width 43 height 11
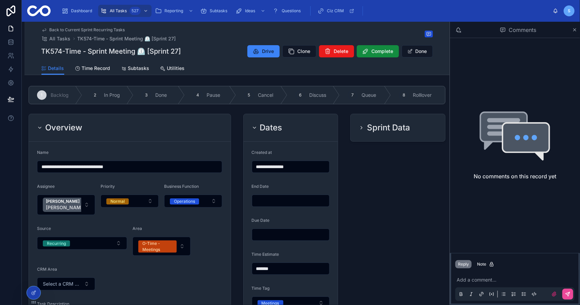
click at [327, 124] on div "Dates" at bounding box center [291, 128] width 94 height 28
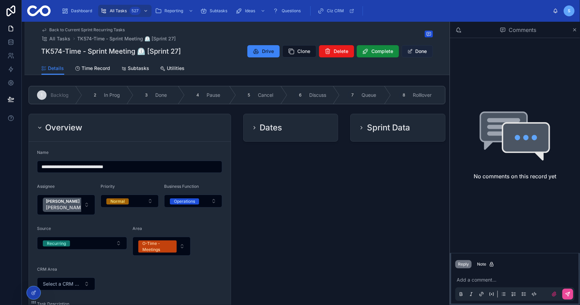
click at [423, 52] on button "Done" at bounding box center [417, 51] width 31 height 12
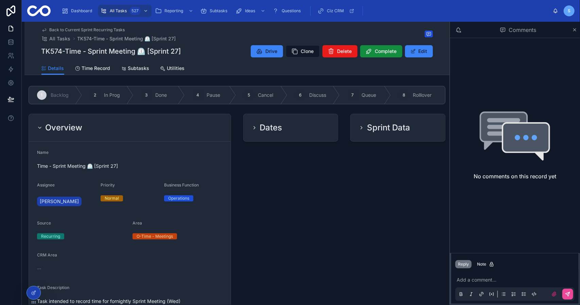
click at [80, 30] on span "Back to Current Sprint Recurring Tasks" at bounding box center [87, 29] width 75 height 5
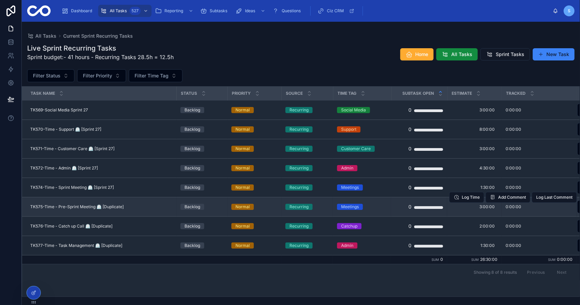
click at [75, 205] on span "TK575-Time - Pre-Sprint Meeting ⏲️ [Duplicate]" at bounding box center [76, 206] width 93 height 5
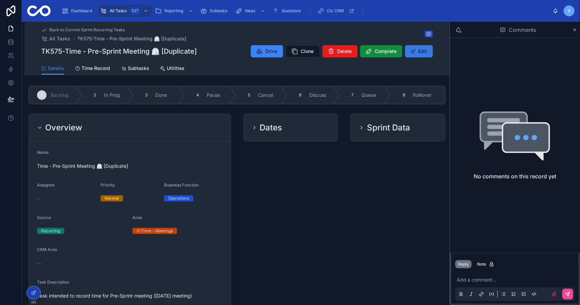
click at [412, 53] on span at bounding box center [412, 51] width 5 height 5
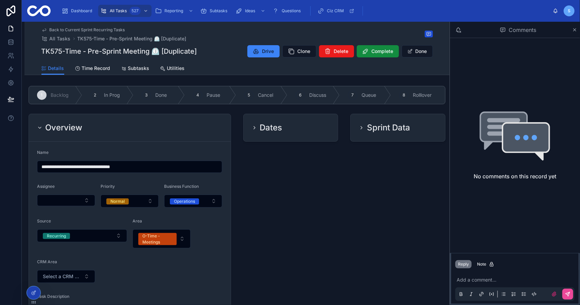
click at [391, 138] on div "Sprint Data" at bounding box center [398, 127] width 94 height 27
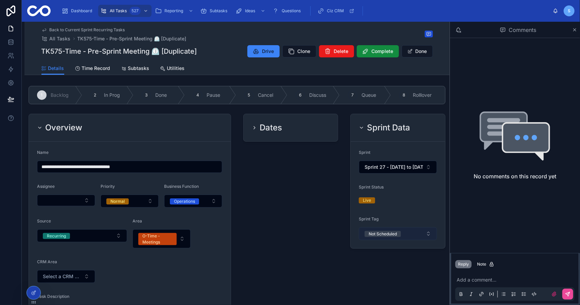
click at [393, 231] on div "Not Scheduled" at bounding box center [383, 234] width 28 height 6
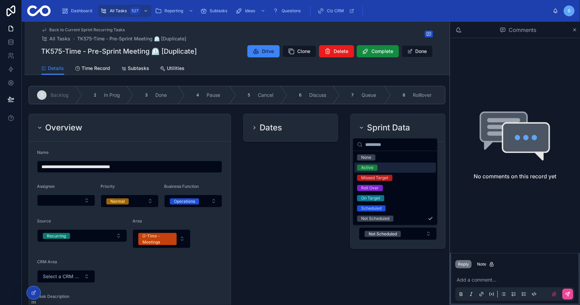
click at [383, 167] on div "Active" at bounding box center [395, 168] width 82 height 10
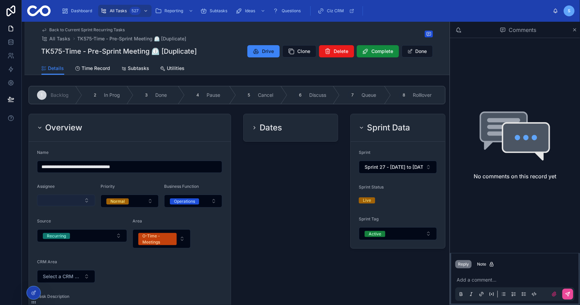
click at [59, 199] on button "Select Button" at bounding box center [66, 201] width 58 height 12
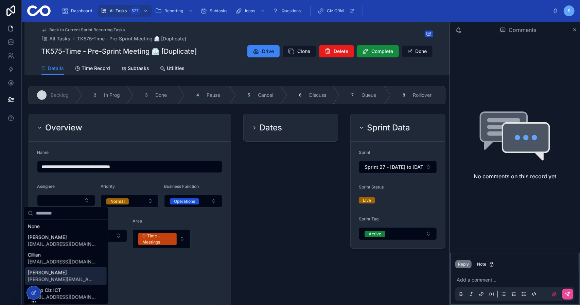
click at [62, 276] on span "[PERSON_NAME]" at bounding box center [62, 272] width 68 height 7
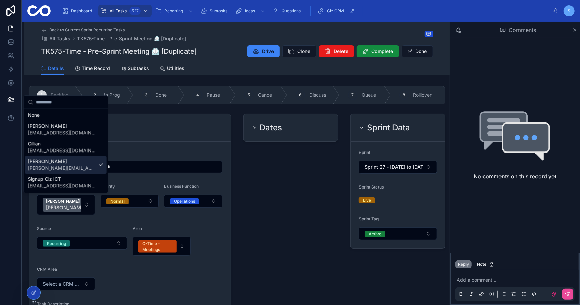
click at [120, 167] on input "**********" at bounding box center [129, 167] width 185 height 10
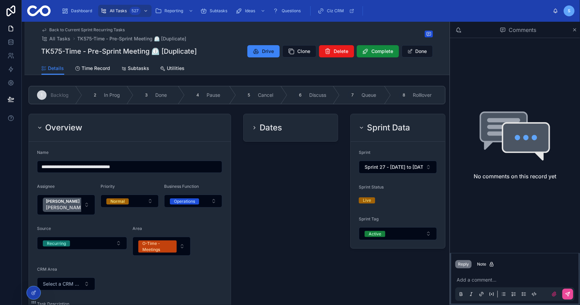
click at [120, 167] on input "**********" at bounding box center [129, 167] width 185 height 10
type input "**********"
click at [419, 54] on button "Done" at bounding box center [417, 51] width 31 height 12
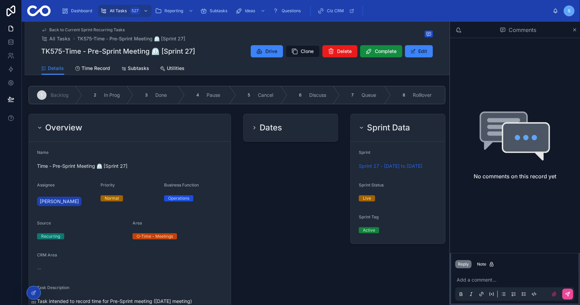
click at [84, 31] on span "Back to Current Sprint Recurring Tasks" at bounding box center [87, 29] width 75 height 5
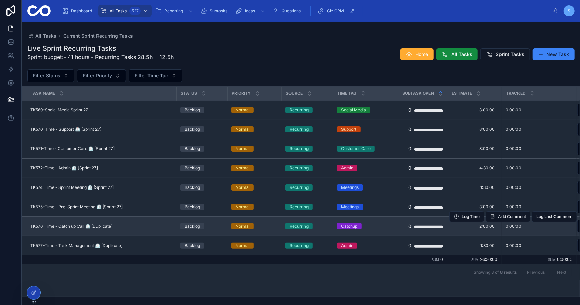
click at [69, 226] on span "TK576-Time - Catch up Call ⏲️ [Duplicate]" at bounding box center [71, 226] width 82 height 5
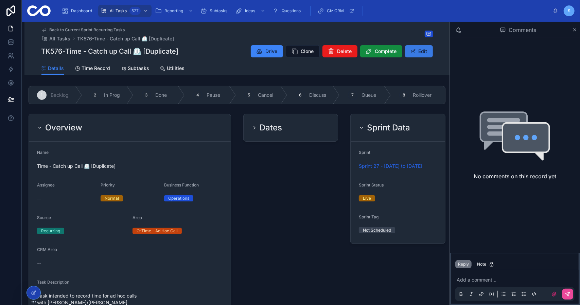
click at [416, 49] on button "Edit" at bounding box center [419, 51] width 28 height 12
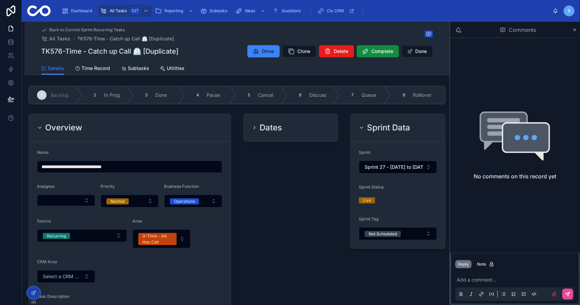
click at [105, 167] on input "**********" at bounding box center [129, 167] width 185 height 10
click at [112, 168] on input "**********" at bounding box center [129, 167] width 185 height 10
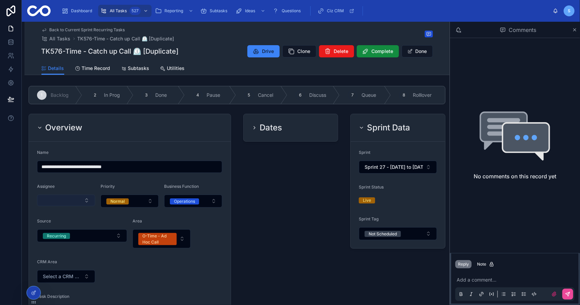
type input "**********"
click at [71, 200] on button "Select Button" at bounding box center [66, 201] width 58 height 12
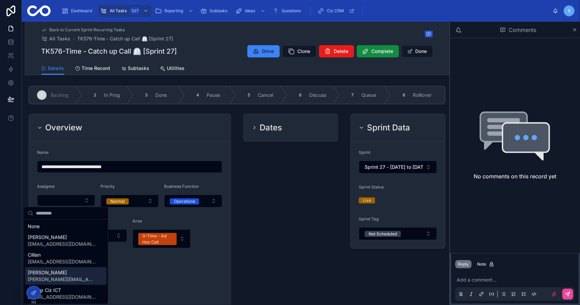
click at [66, 276] on span "[PERSON_NAME][EMAIL_ADDRESS][DOMAIN_NAME]" at bounding box center [62, 279] width 68 height 7
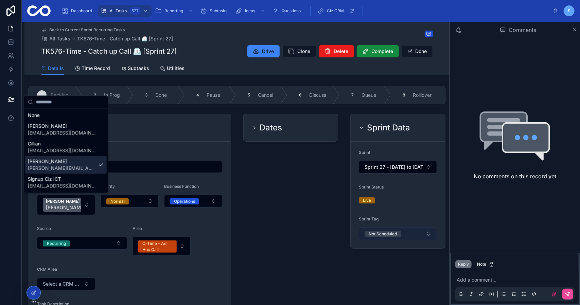
click at [395, 236] on span "Not Scheduled" at bounding box center [383, 233] width 36 height 7
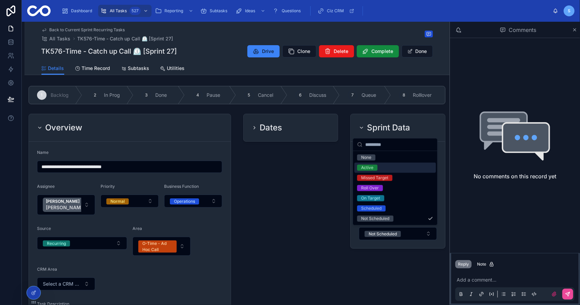
click at [382, 166] on div "Active" at bounding box center [395, 168] width 82 height 10
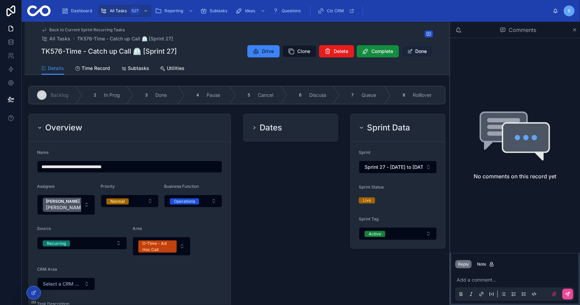
click at [420, 53] on button "Done" at bounding box center [417, 51] width 31 height 12
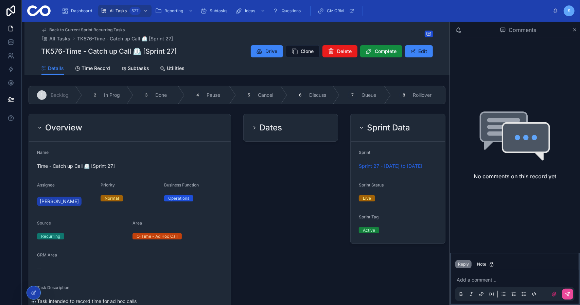
click at [98, 32] on span "Back to Current Sprint Recurring Tasks" at bounding box center [87, 29] width 75 height 5
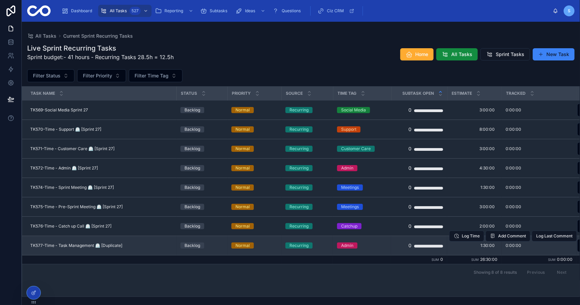
click at [74, 245] on span "TK577-Time - Task Management ⏲️ [Duplicate]" at bounding box center [76, 245] width 92 height 5
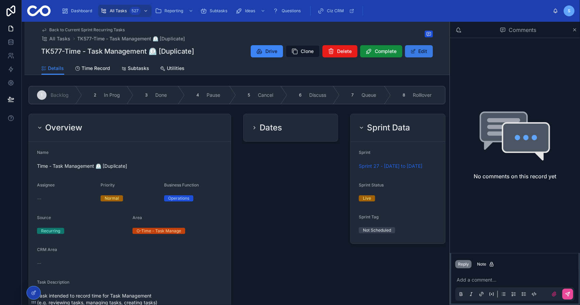
click at [422, 53] on button "Edit" at bounding box center [419, 51] width 28 height 12
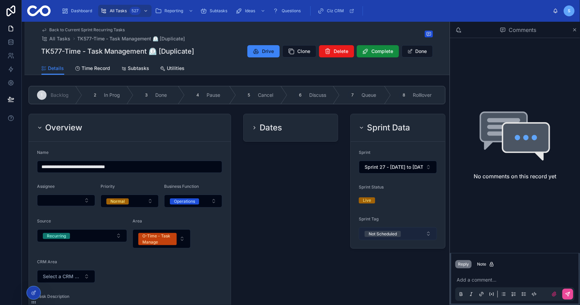
click at [400, 231] on button "Not Scheduled" at bounding box center [398, 233] width 78 height 13
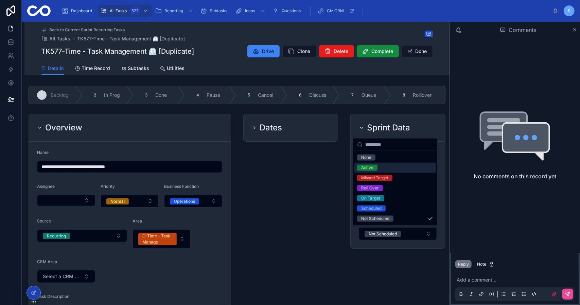
click at [382, 169] on div "Active" at bounding box center [395, 168] width 82 height 10
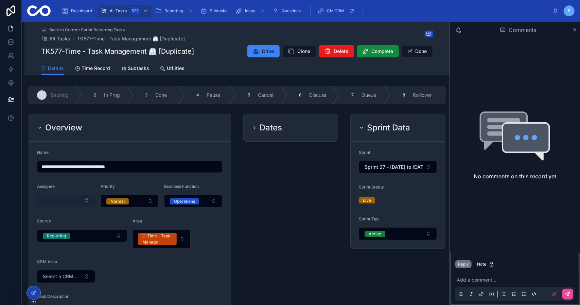
click at [68, 196] on button "Select Button" at bounding box center [66, 201] width 58 height 12
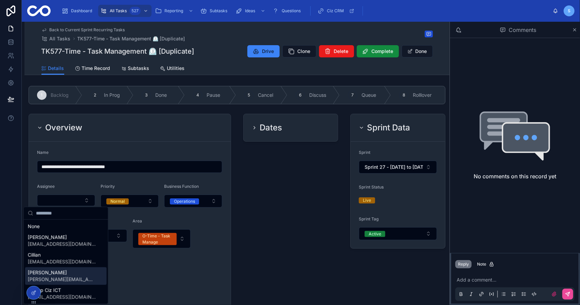
click at [67, 277] on span "[PERSON_NAME][EMAIL_ADDRESS][DOMAIN_NAME]" at bounding box center [62, 279] width 68 height 7
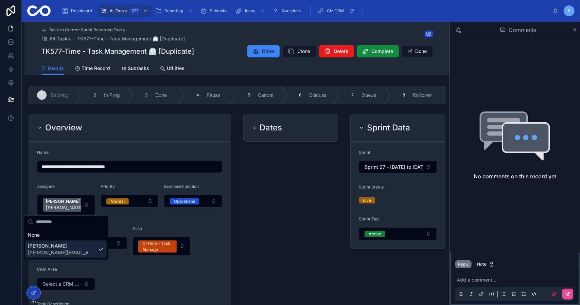
click at [113, 162] on input "**********" at bounding box center [129, 167] width 185 height 10
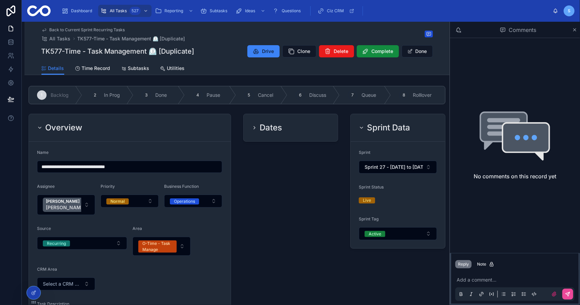
click at [122, 165] on input "**********" at bounding box center [129, 167] width 185 height 10
click at [116, 170] on input "**********" at bounding box center [129, 167] width 185 height 10
type input "**********"
click at [257, 176] on div "Dates" at bounding box center [290, 281] width 103 height 341
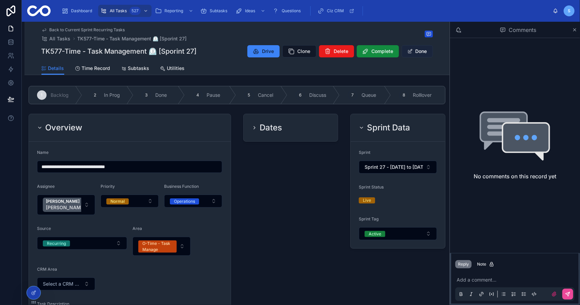
click at [418, 50] on button "Done" at bounding box center [417, 51] width 31 height 12
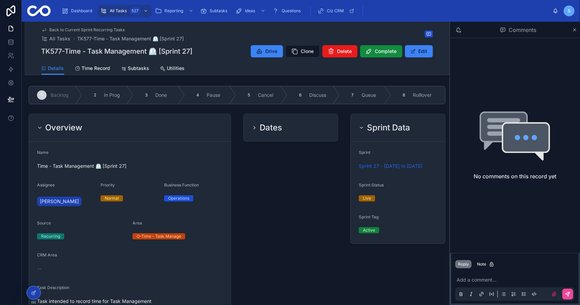
click at [89, 31] on span "Back to Current Sprint Recurring Tasks" at bounding box center [87, 29] width 75 height 5
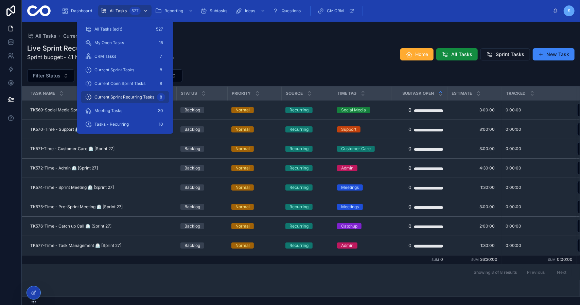
click at [115, 8] on div "All Tasks 527" at bounding box center [124, 10] width 49 height 11
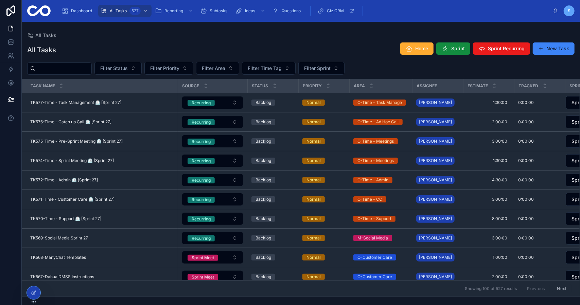
click at [287, 38] on div "All Tasks Home Sprint Sprint Recurring New Task Filter Status Filter Priority F…" at bounding box center [301, 167] width 558 height 259
click at [450, 46] on button "Sprint" at bounding box center [453, 48] width 34 height 12
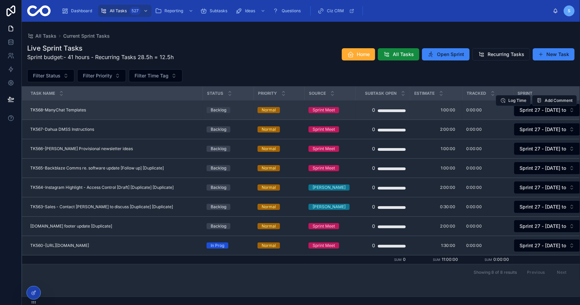
click at [120, 115] on td "TK568-ManyChat Templates TK568-ManyChat Templates" at bounding box center [112, 110] width 180 height 19
click at [81, 110] on span "TK568-ManyChat Templates" at bounding box center [58, 109] width 56 height 5
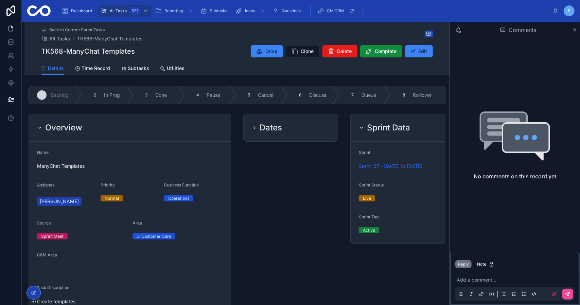
click at [92, 29] on span "Back to Current Sprint Tasks" at bounding box center [77, 29] width 55 height 5
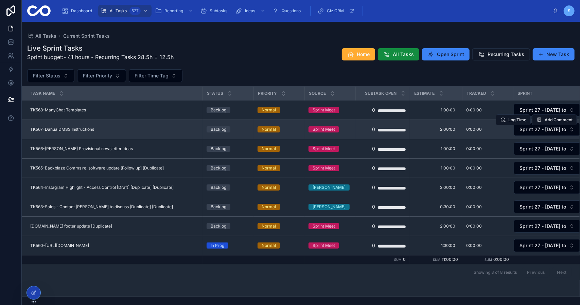
click at [89, 127] on span "TK567-Dahua DMSS Instructions" at bounding box center [62, 129] width 64 height 5
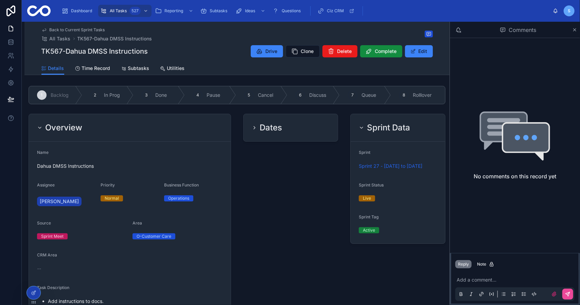
click at [82, 32] on span "Back to Current Sprint Tasks" at bounding box center [77, 29] width 55 height 5
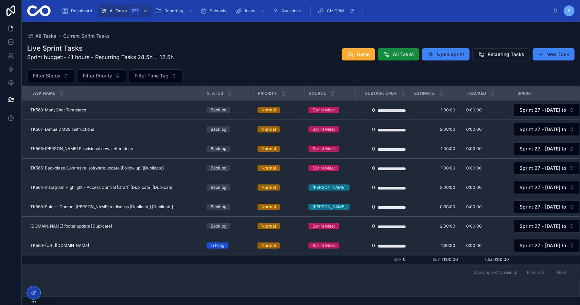
click at [235, 63] on div "Live Sprint Tasks Sprint budget:- 41 hours - Recurring Tasks 28.5h = 12.5h Home…" at bounding box center [300, 54] width 547 height 22
click at [11, 42] on icon at bounding box center [10, 42] width 7 height 7
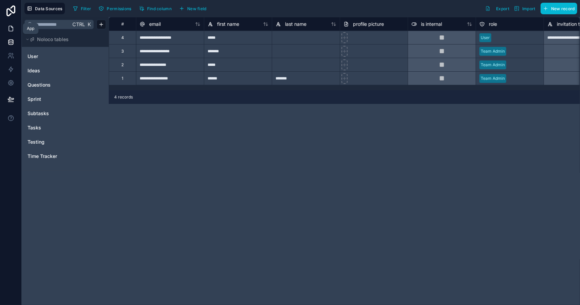
click at [12, 26] on icon at bounding box center [10, 28] width 7 height 7
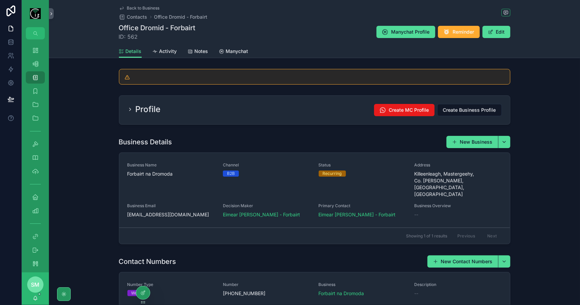
click at [141, 9] on span "Back to Business" at bounding box center [143, 7] width 33 height 5
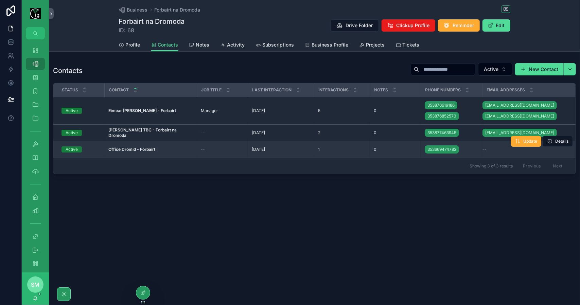
click at [212, 151] on div "--" at bounding box center [222, 149] width 43 height 5
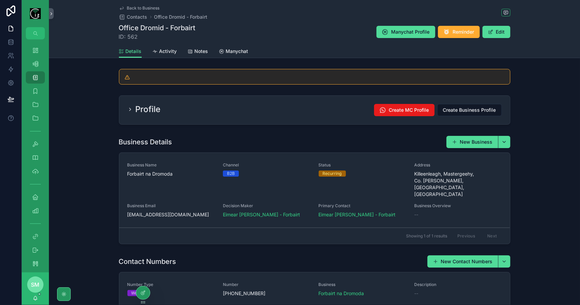
click at [139, 11] on div "Back to Business Contacts Office Dromid - Forbairt" at bounding box center [163, 12] width 89 height 15
click at [139, 8] on span "Back to Business" at bounding box center [143, 7] width 33 height 5
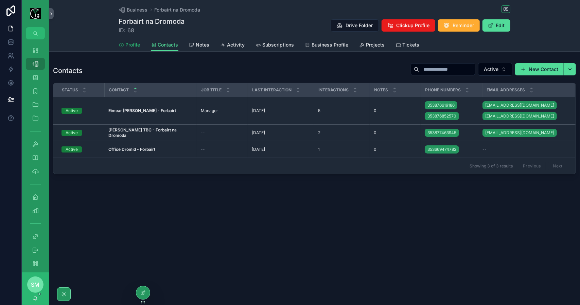
click at [133, 47] on span "Profile" at bounding box center [133, 44] width 15 height 7
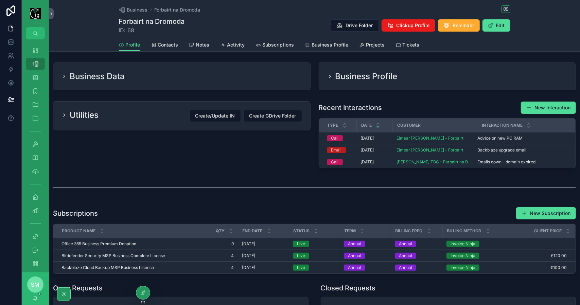
click at [147, 106] on div "Utilities Create/Update IN Create GDrive Folder" at bounding box center [181, 116] width 257 height 29
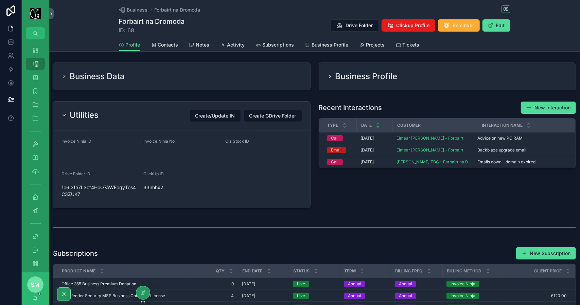
click at [148, 80] on div "Business Data" at bounding box center [182, 76] width 241 height 11
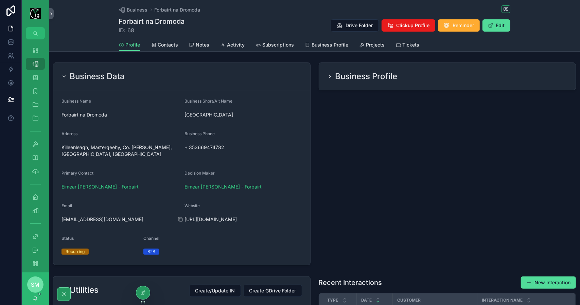
click at [225, 220] on span "[URL][DOMAIN_NAME]" at bounding box center [244, 219] width 118 height 7
click at [180, 220] on icon "scrollable content" at bounding box center [180, 219] width 5 height 5
drag, startPoint x: 257, startPoint y: 76, endPoint x: 288, endPoint y: 75, distance: 31.6
click at [257, 76] on div "Business Data" at bounding box center [182, 76] width 241 height 11
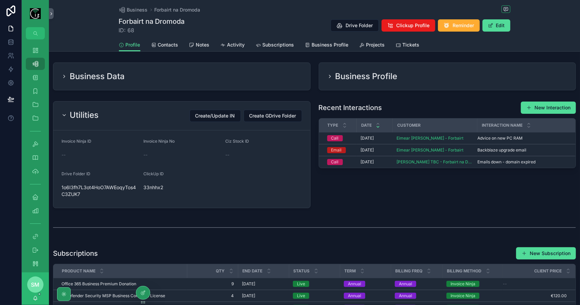
click at [331, 71] on div "Business Profile" at bounding box center [362, 76] width 70 height 11
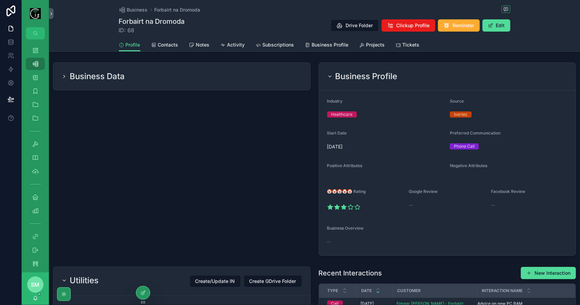
click at [331, 71] on div "Business Profile" at bounding box center [362, 76] width 70 height 11
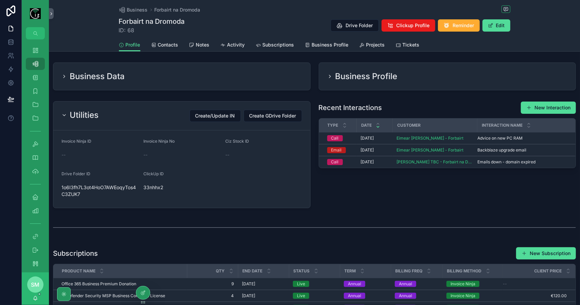
click at [178, 47] on div "Profile Contacts Notes Activity Subscriptions Business Profile Projects Tickets" at bounding box center [314, 44] width 391 height 13
click at [174, 47] on span "Contacts" at bounding box center [168, 44] width 20 height 7
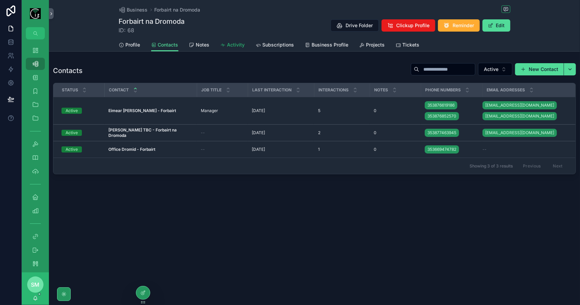
click at [235, 49] on link "Activity" at bounding box center [233, 46] width 24 height 14
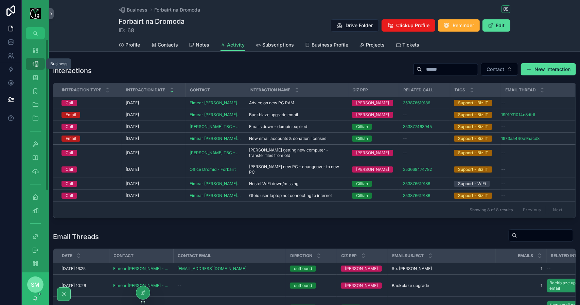
click at [35, 60] on div "Business 540" at bounding box center [35, 63] width 11 height 11
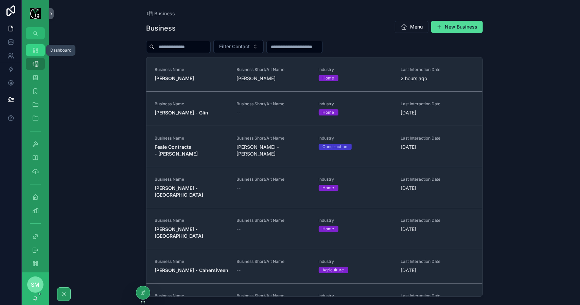
click at [35, 51] on icon "scrollable content" at bounding box center [35, 50] width 7 height 7
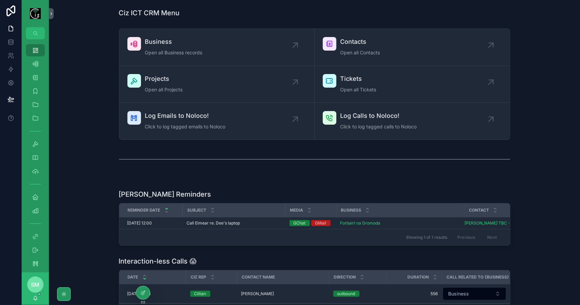
click at [179, 44] on span "Business" at bounding box center [173, 42] width 57 height 10
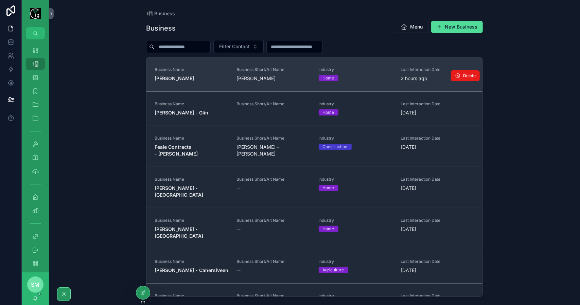
click at [194, 78] on strong "[PERSON_NAME]" at bounding box center [174, 78] width 39 height 6
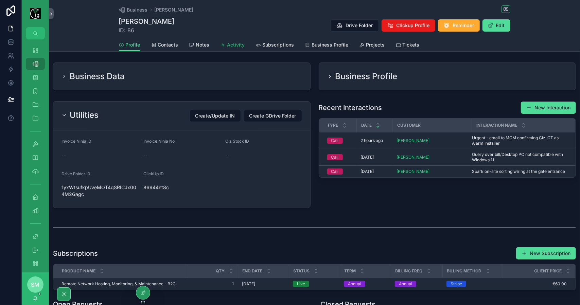
click at [236, 43] on span "Activity" at bounding box center [236, 44] width 18 height 7
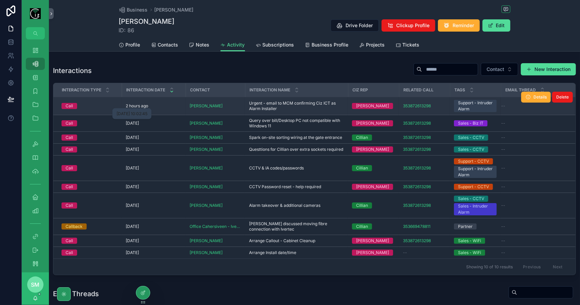
click at [146, 103] on p "2 hours ago" at bounding box center [137, 105] width 22 height 5
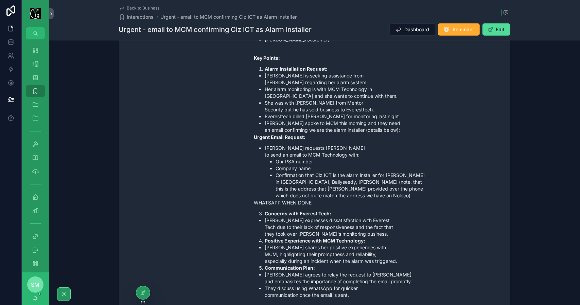
scroll to position [238, 0]
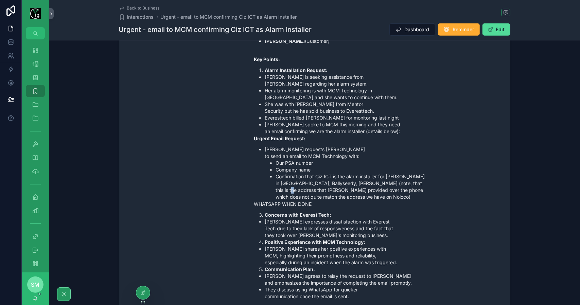
drag, startPoint x: 282, startPoint y: 157, endPoint x: 304, endPoint y: 182, distance: 33.7
click at [305, 182] on li "Confirmation that Ciz ICT is the alarm installer for [PERSON_NAME] in [GEOGRAPH…" at bounding box center [357, 186] width 163 height 27
drag, startPoint x: 294, startPoint y: 174, endPoint x: 345, endPoint y: 177, distance: 51.0
click at [345, 177] on li "Confirmation that Ciz ICT is the alarm installer for [PERSON_NAME] in [GEOGRAPH…" at bounding box center [357, 186] width 163 height 27
copy li "Cushcullen, Ballyseedy"
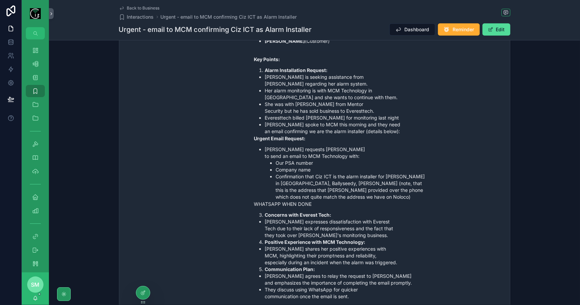
click at [261, 162] on ul "[PERSON_NAME] requests [PERSON_NAME] to send an email to MCM Technology with: O…" at bounding box center [346, 173] width 185 height 54
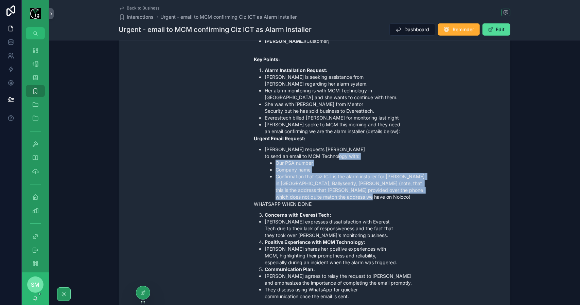
drag, startPoint x: 399, startPoint y: 190, endPoint x: 268, endPoint y: 152, distance: 136.6
click at [268, 152] on li "[PERSON_NAME] requests [PERSON_NAME] to send an email to MCM Technology with: O…" at bounding box center [352, 173] width 174 height 54
click at [328, 167] on li "Company name" at bounding box center [357, 170] width 163 height 7
drag, startPoint x: 401, startPoint y: 189, endPoint x: 274, endPoint y: 155, distance: 131.5
click at [274, 160] on ul "Our PSA number Company name Confirmation that Ciz ICT is the alarm installer fo…" at bounding box center [352, 180] width 174 height 41
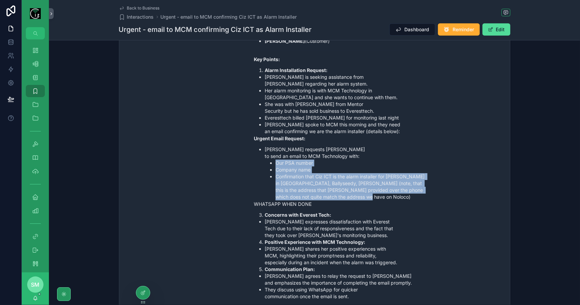
copy ul "Our PSA number Company name Confirmation that Ciz ICT is the alarm installer fo…"
click at [143, 7] on span "Back to Business" at bounding box center [143, 7] width 33 height 5
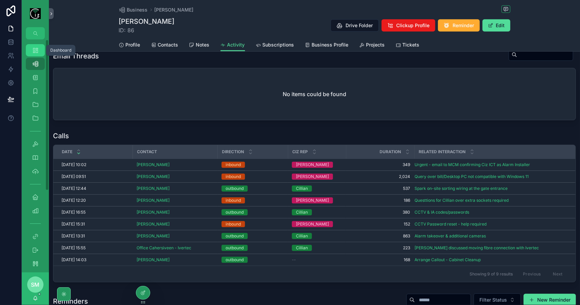
click at [35, 51] on icon "scrollable content" at bounding box center [35, 50] width 7 height 7
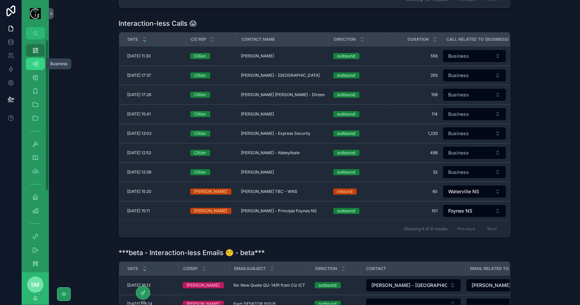
click at [37, 66] on icon "scrollable content" at bounding box center [35, 63] width 7 height 7
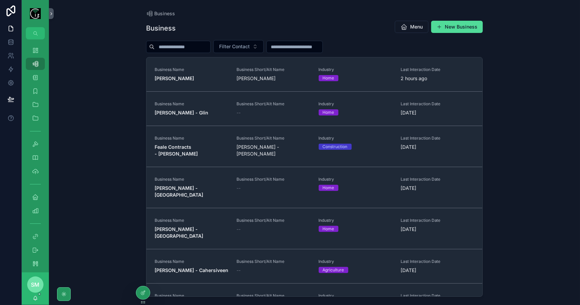
click at [172, 46] on input "scrollable content" at bounding box center [183, 47] width 56 height 10
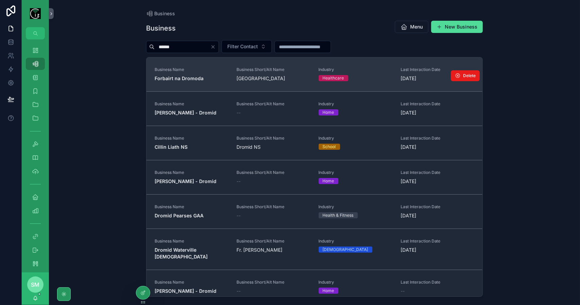
type input "******"
click at [192, 75] on strong "Forbairt na Dromoda" at bounding box center [179, 78] width 49 height 6
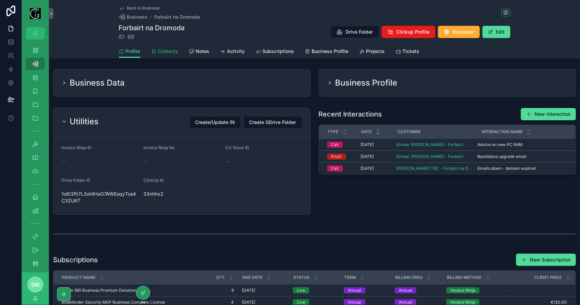
click at [172, 53] on span "Contacts" at bounding box center [168, 51] width 20 height 7
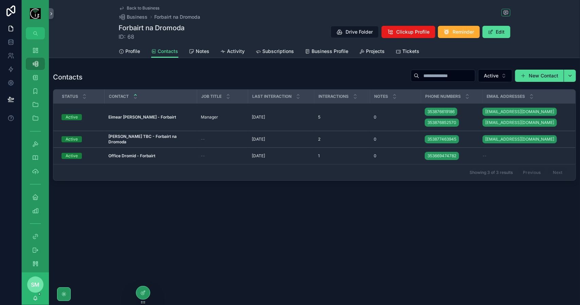
click at [139, 6] on span "Back to Business" at bounding box center [143, 7] width 33 height 5
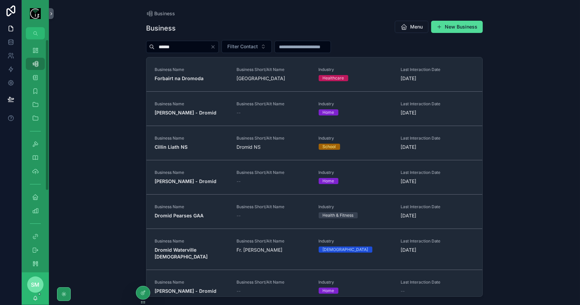
click at [25, 51] on div "Dashboard" at bounding box center [35, 50] width 27 height 14
click at [34, 52] on icon "scrollable content" at bounding box center [35, 50] width 7 height 7
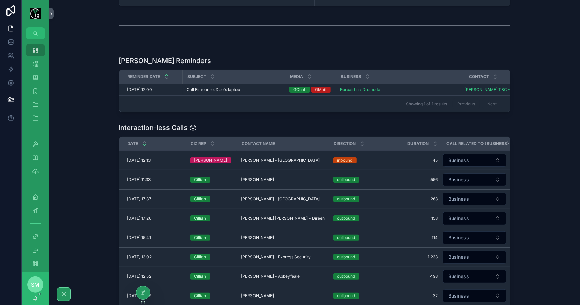
scroll to position [136, 0]
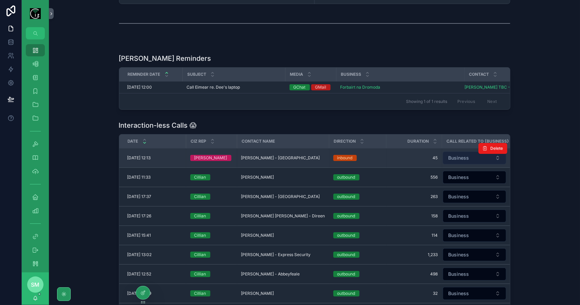
click at [463, 159] on span "Business" at bounding box center [459, 158] width 21 height 7
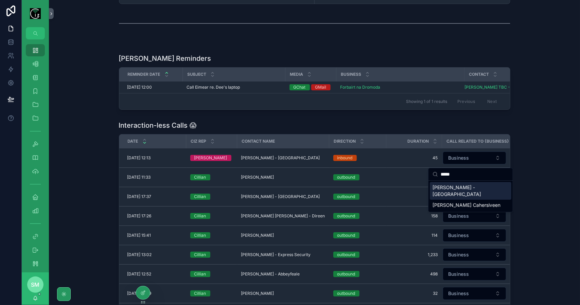
type input "*****"
click at [462, 185] on span "[PERSON_NAME] - [GEOGRAPHIC_DATA]" at bounding box center [467, 191] width 68 height 14
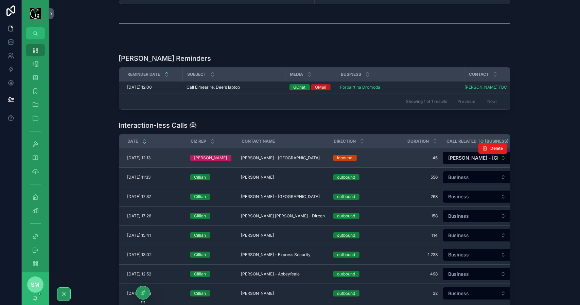
click at [282, 164] on td "[PERSON_NAME] - [GEOGRAPHIC_DATA] [PERSON_NAME] - [GEOGRAPHIC_DATA]" at bounding box center [283, 157] width 92 height 19
click at [280, 159] on span "[PERSON_NAME] - [GEOGRAPHIC_DATA]" at bounding box center [280, 157] width 79 height 5
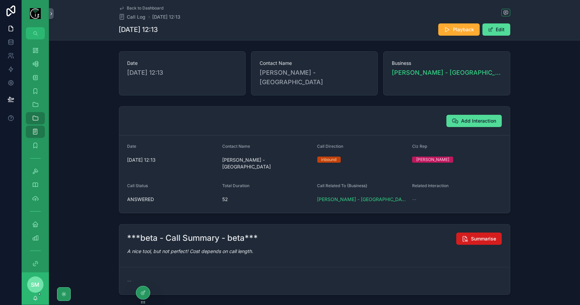
click at [479, 235] on span "Summarise" at bounding box center [483, 238] width 25 height 7
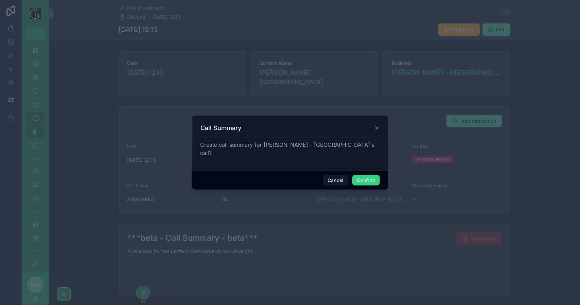
click at [371, 178] on button "Confirm" at bounding box center [365, 180] width 27 height 11
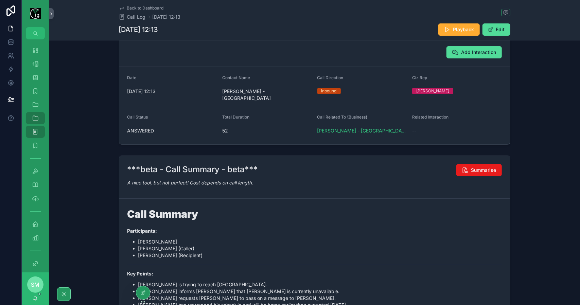
scroll to position [102, 0]
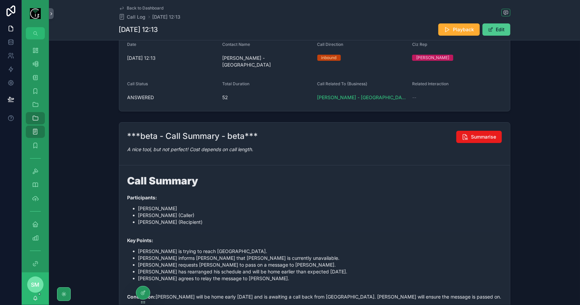
click at [498, 33] on button "Edit" at bounding box center [497, 29] width 28 height 12
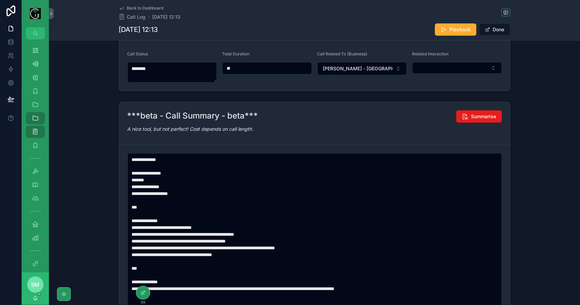
scroll to position [136, 0]
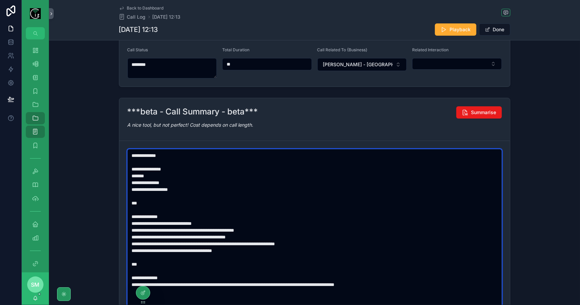
click at [303, 230] on textarea "**********" at bounding box center [314, 254] width 375 height 210
click at [333, 227] on textarea "**********" at bounding box center [314, 254] width 375 height 210
type textarea "**********"
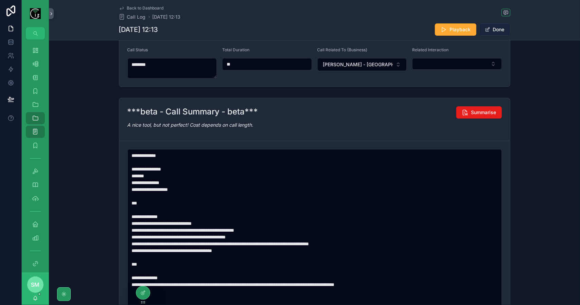
click at [498, 31] on button "Done" at bounding box center [494, 29] width 31 height 12
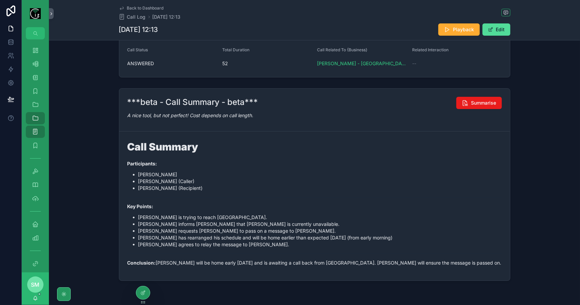
scroll to position [0, 0]
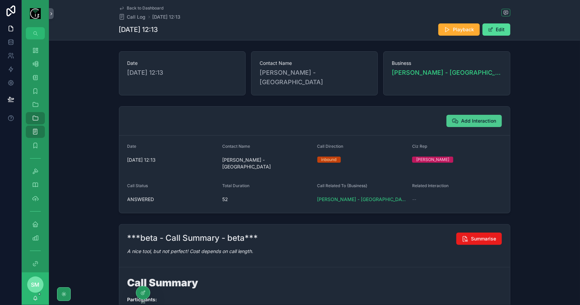
click at [470, 118] on span "Add Interaction" at bounding box center [478, 121] width 35 height 7
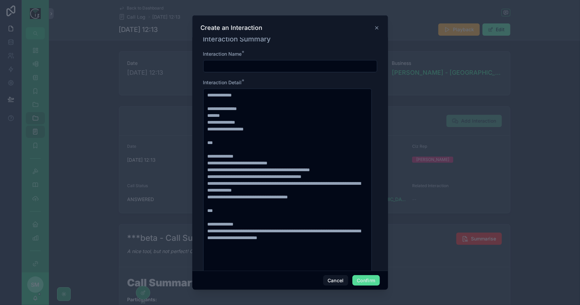
scroll to position [204, 0]
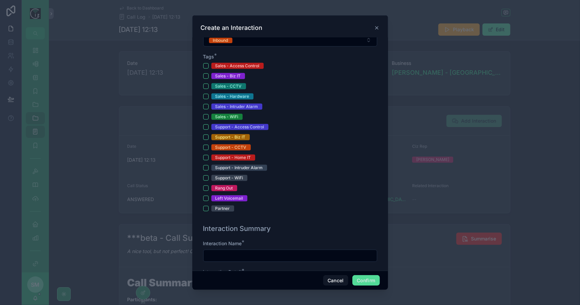
click at [376, 29] on icon at bounding box center [376, 28] width 3 height 3
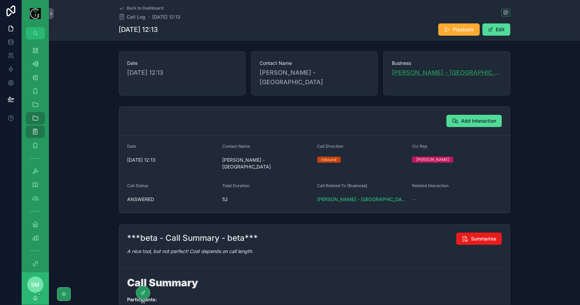
click at [416, 74] on span "[PERSON_NAME] - [GEOGRAPHIC_DATA]" at bounding box center [447, 73] width 110 height 10
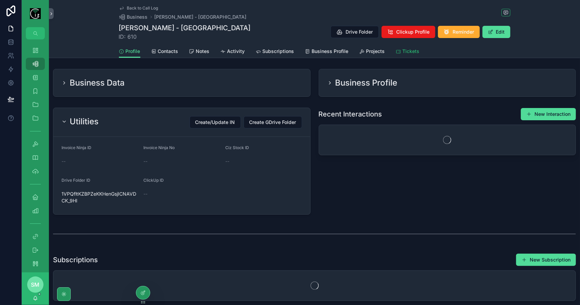
click at [396, 51] on icon "scrollable content" at bounding box center [398, 51] width 5 height 5
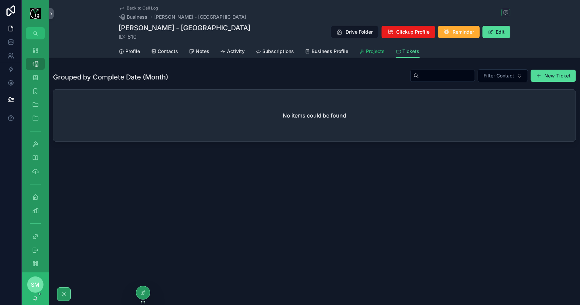
click at [372, 49] on span "Projects" at bounding box center [375, 51] width 19 height 7
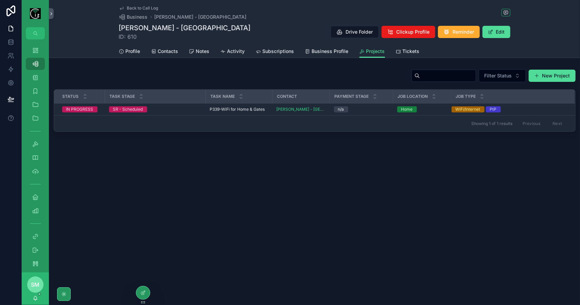
click at [147, 6] on span "Back to Call Log" at bounding box center [142, 7] width 31 height 5
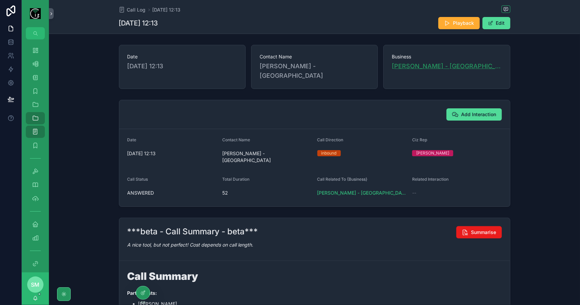
click at [424, 68] on span "[PERSON_NAME] - [GEOGRAPHIC_DATA]" at bounding box center [447, 67] width 110 height 10
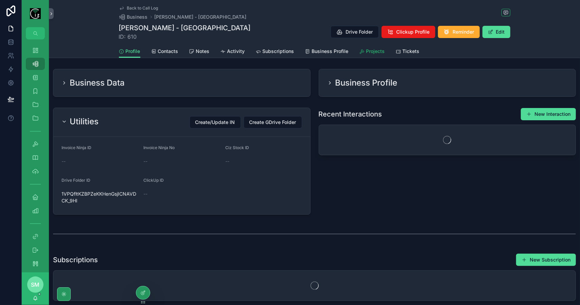
click at [366, 51] on span "Projects" at bounding box center [375, 51] width 19 height 7
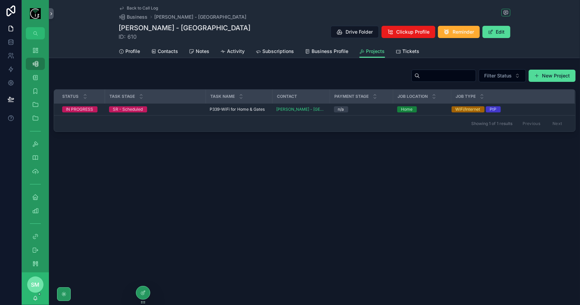
click at [146, 7] on span "Back to Call Log" at bounding box center [142, 7] width 31 height 5
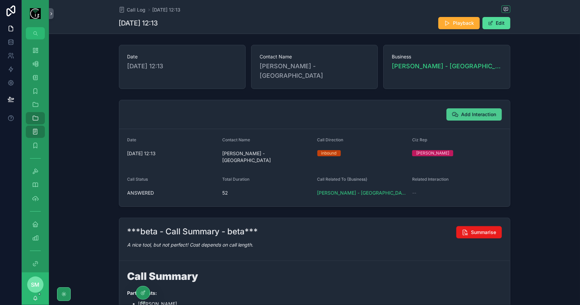
click at [468, 108] on button "Add Interaction" at bounding box center [473, 114] width 55 height 12
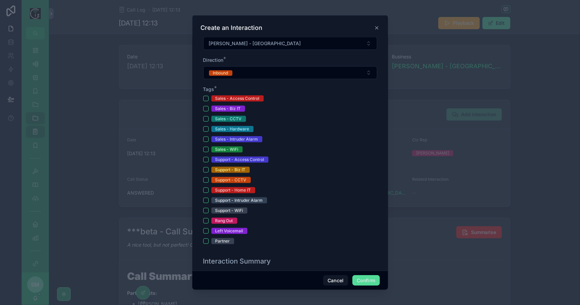
scroll to position [170, 0]
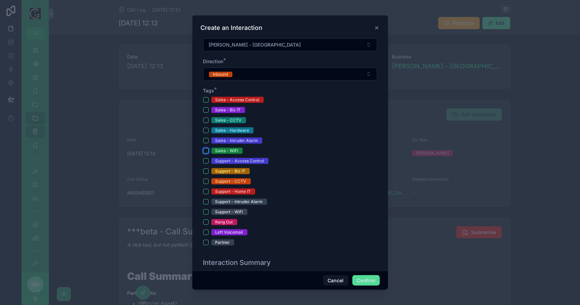
click at [206, 151] on button "Sales - WiFi" at bounding box center [205, 150] width 5 height 5
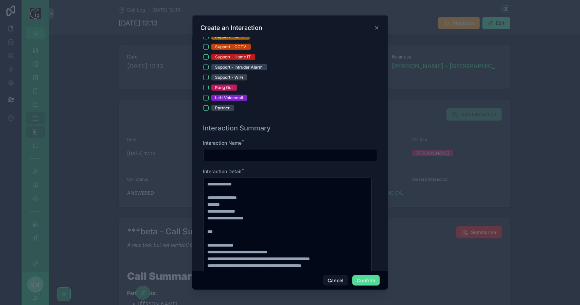
scroll to position [306, 0]
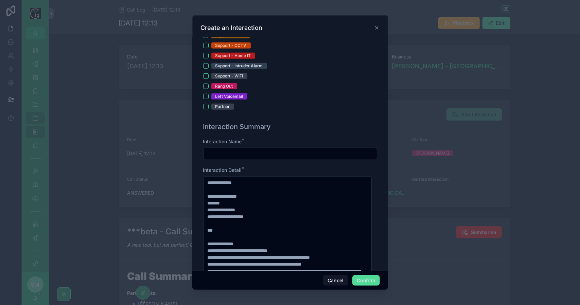
click at [217, 150] on input "text" at bounding box center [290, 154] width 173 height 10
type input "**********"
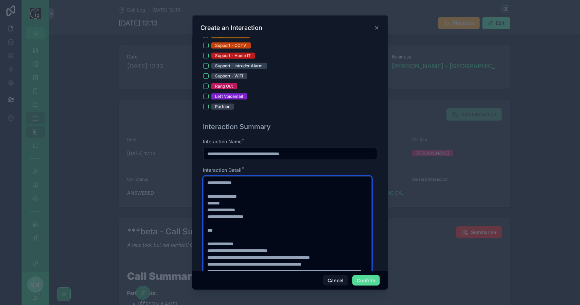
click at [292, 231] on textarea "**********" at bounding box center [287, 281] width 169 height 210
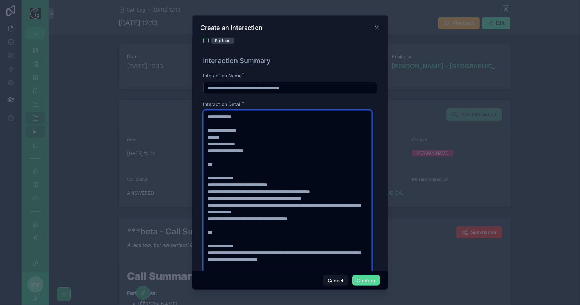
scroll to position [374, 0]
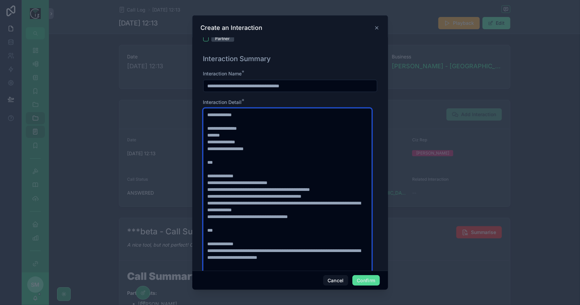
drag, startPoint x: 343, startPoint y: 189, endPoint x: 205, endPoint y: 180, distance: 138.3
click at [205, 180] on textarea "**********" at bounding box center [287, 213] width 169 height 210
click at [296, 197] on textarea "**********" at bounding box center [287, 213] width 169 height 210
drag, startPoint x: 337, startPoint y: 195, endPoint x: 206, endPoint y: 179, distance: 132.2
click at [206, 179] on textarea "**********" at bounding box center [287, 213] width 169 height 210
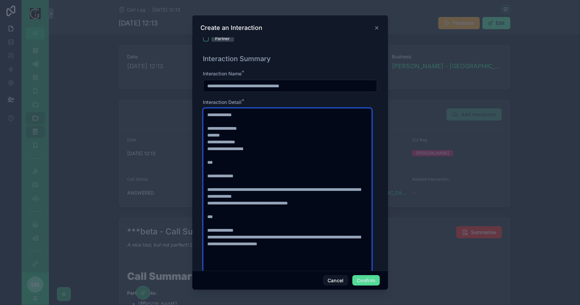
drag, startPoint x: 265, startPoint y: 149, endPoint x: 206, endPoint y: 151, distance: 59.5
click at [206, 151] on textarea "**********" at bounding box center [287, 213] width 169 height 210
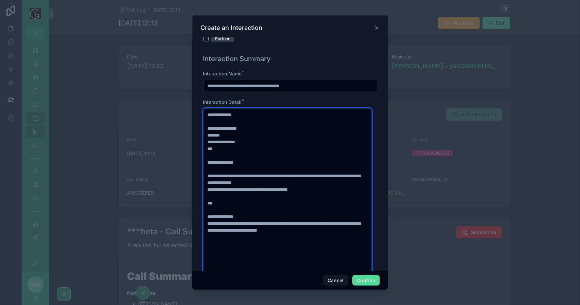
click at [238, 175] on textarea "**********" at bounding box center [287, 206] width 169 height 196
click at [303, 174] on textarea "**********" at bounding box center [287, 206] width 169 height 196
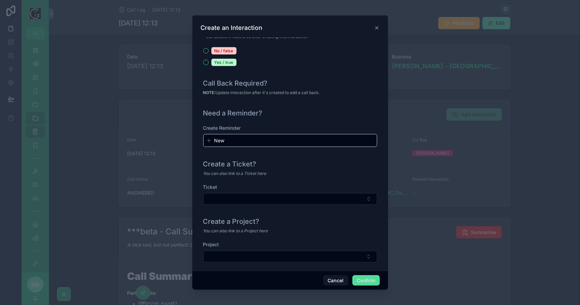
scroll to position [717, 0]
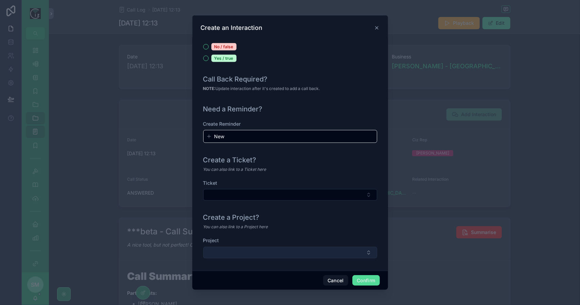
type textarea "**********"
click at [320, 251] on button "Select Button" at bounding box center [290, 253] width 174 height 12
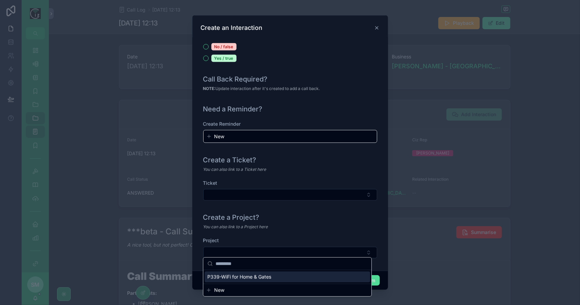
click at [306, 274] on div "P339-WiFi for Home & Gates" at bounding box center [287, 276] width 165 height 11
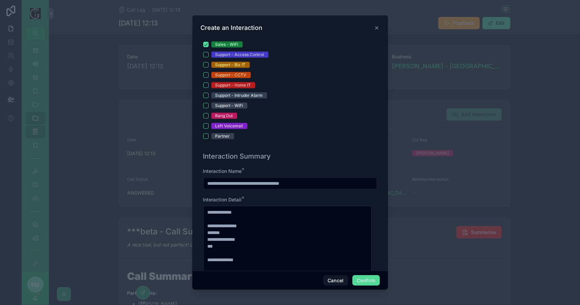
scroll to position [275, 0]
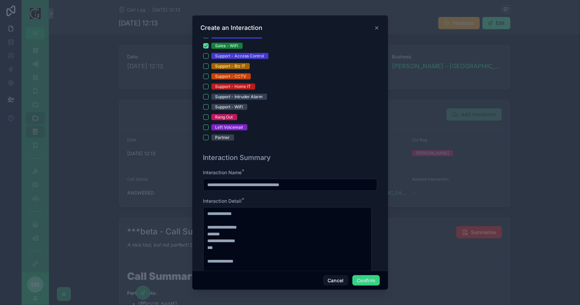
click at [362, 281] on button "Confirm" at bounding box center [365, 280] width 27 height 11
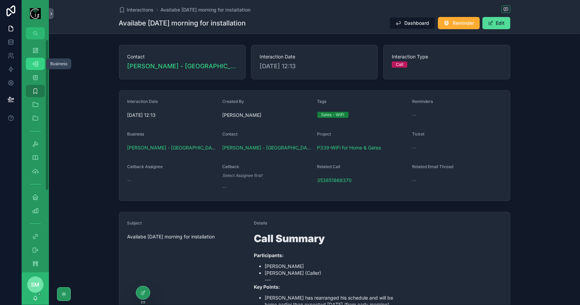
click at [36, 60] on div "Business 540" at bounding box center [35, 63] width 11 height 11
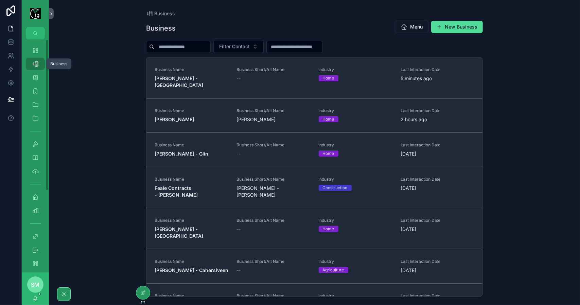
click at [174, 49] on input "scrollable content" at bounding box center [183, 47] width 56 height 10
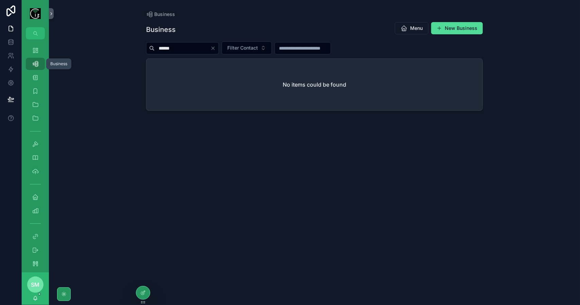
type input "******"
click at [216, 49] on icon "Clear" at bounding box center [212, 48] width 5 height 5
click at [36, 57] on div "Dashboard" at bounding box center [35, 50] width 27 height 14
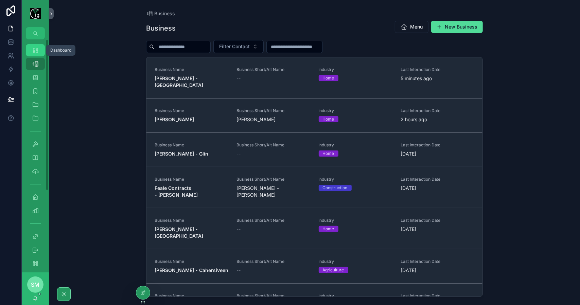
click at [36, 52] on icon "scrollable content" at bounding box center [35, 50] width 7 height 7
click at [35, 64] on icon "scrollable content" at bounding box center [35, 63] width 7 height 7
click at [38, 78] on icon "scrollable content" at bounding box center [35, 77] width 7 height 7
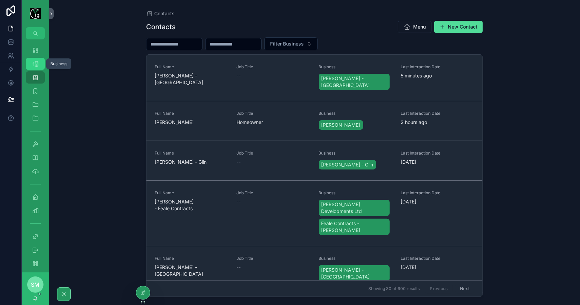
click at [39, 65] on div "Business 540" at bounding box center [35, 63] width 11 height 11
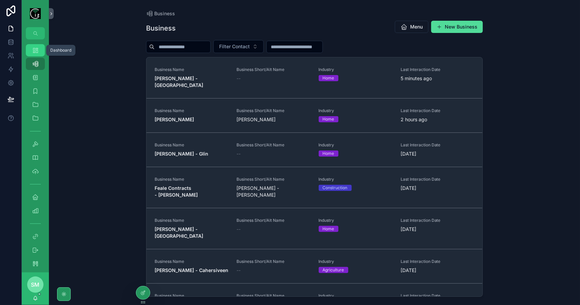
click at [39, 50] on div "Dashboard" at bounding box center [35, 50] width 11 height 11
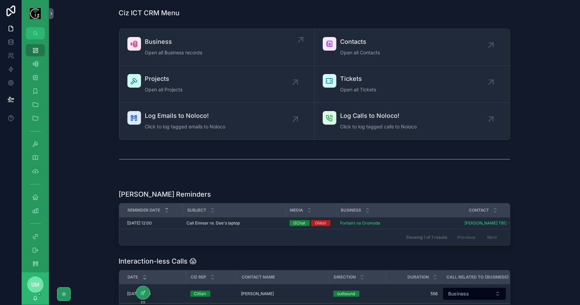
click at [165, 48] on div "Business Open all Business records" at bounding box center [173, 47] width 57 height 20
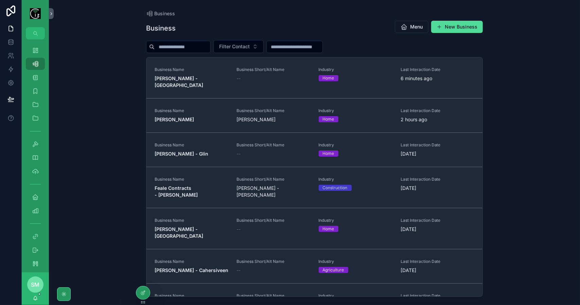
click at [181, 50] on input "scrollable content" at bounding box center [183, 47] width 56 height 10
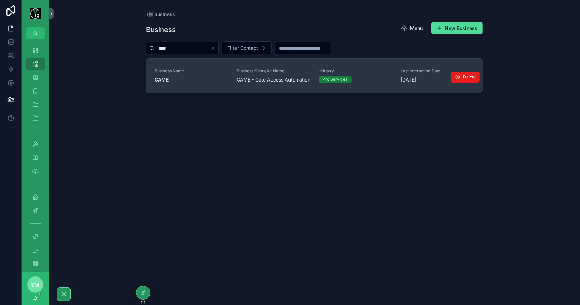
type input "****"
click at [197, 80] on span "CAME" at bounding box center [192, 79] width 74 height 7
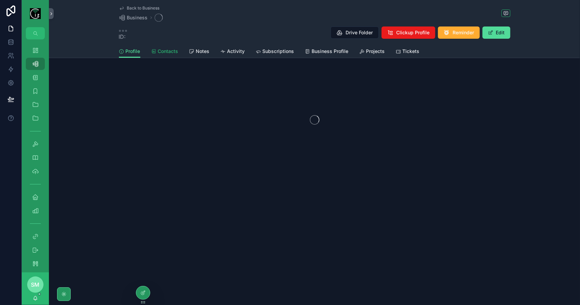
click at [170, 53] on span "Contacts" at bounding box center [168, 51] width 20 height 7
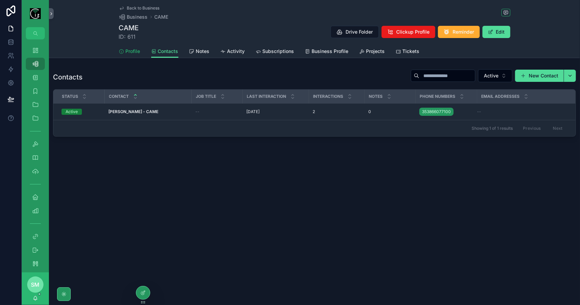
click at [124, 52] on icon "scrollable content" at bounding box center [121, 51] width 5 height 5
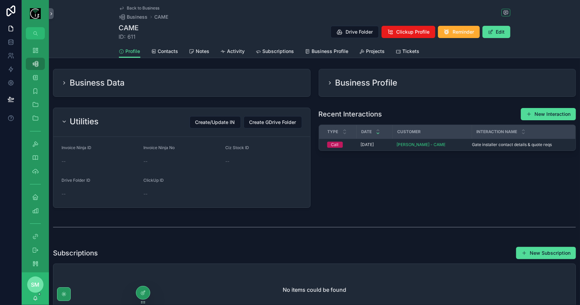
click at [196, 90] on div "Business Data" at bounding box center [181, 82] width 257 height 27
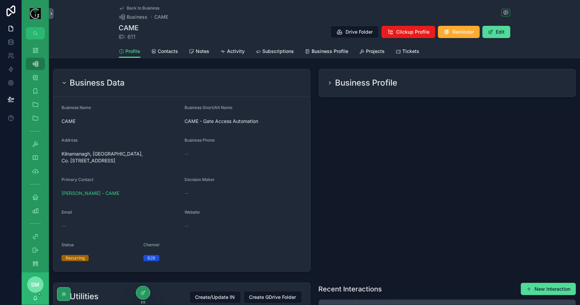
click at [196, 90] on div "Business Data" at bounding box center [181, 83] width 257 height 28
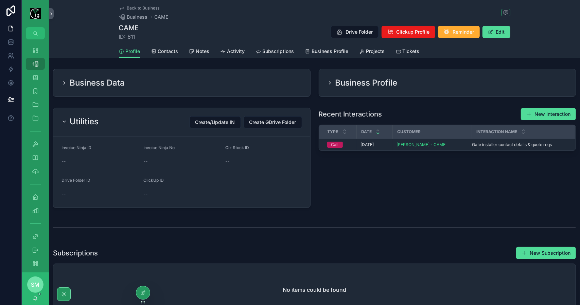
click at [346, 87] on h2 "Business Profile" at bounding box center [366, 82] width 62 height 11
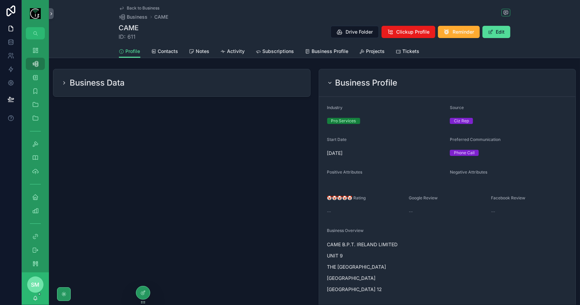
click at [346, 87] on h2 "Business Profile" at bounding box center [366, 82] width 62 height 11
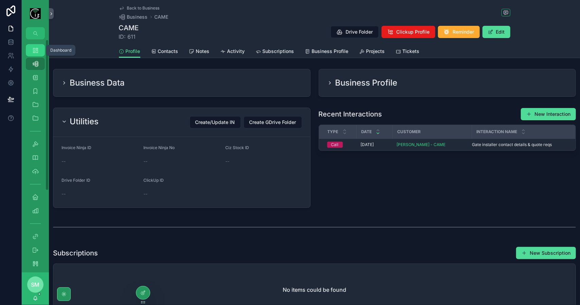
click at [37, 55] on div "Dashboard" at bounding box center [35, 50] width 11 height 11
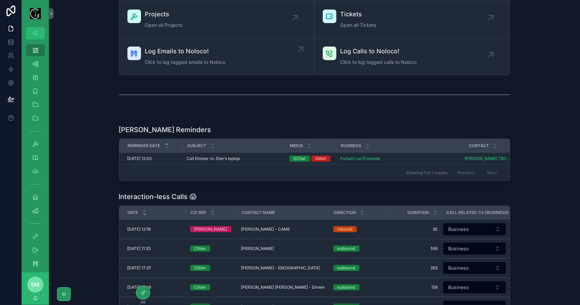
scroll to position [136, 0]
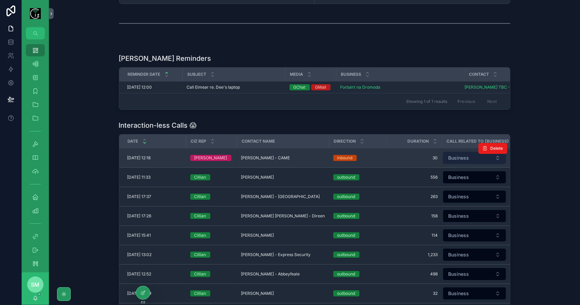
click at [462, 160] on span "Business" at bounding box center [459, 158] width 21 height 7
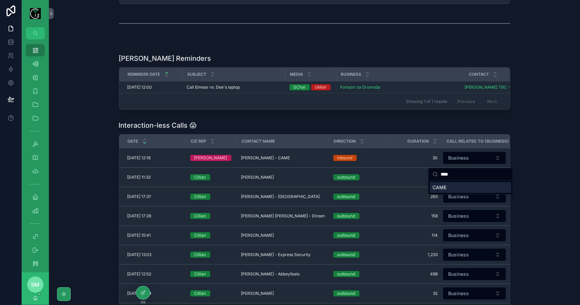
type input "****"
click at [451, 184] on div "CAME" at bounding box center [471, 187] width 82 height 11
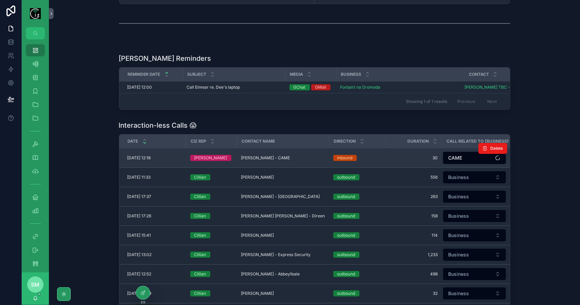
click at [292, 160] on div "Malcolm Hughes - CAME Malcolm Hughes - CAME" at bounding box center [283, 157] width 84 height 5
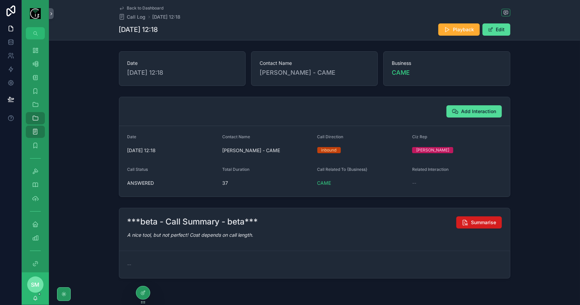
click at [492, 224] on span "Summarise" at bounding box center [483, 222] width 25 height 7
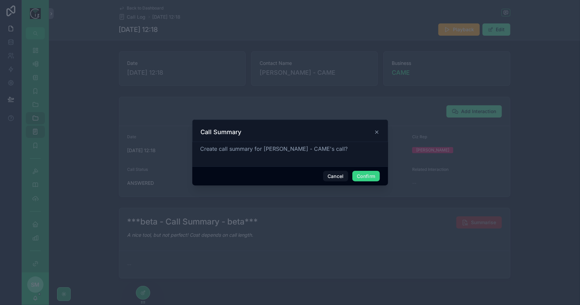
click at [363, 176] on button "Confirm" at bounding box center [365, 176] width 27 height 11
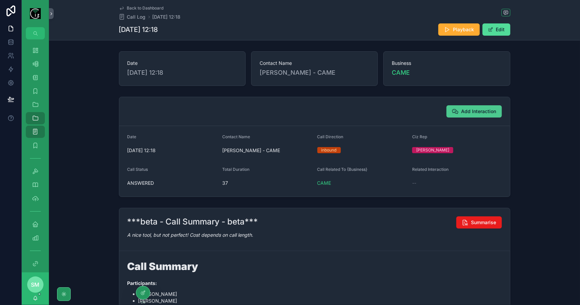
click at [466, 112] on span "Add Interaction" at bounding box center [478, 111] width 35 height 7
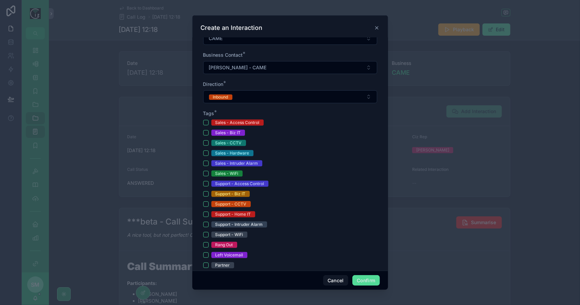
scroll to position [170, 0]
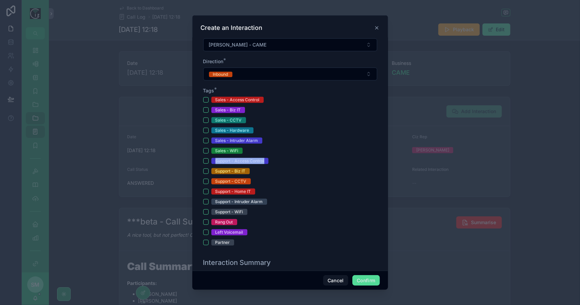
drag, startPoint x: 215, startPoint y: 163, endPoint x: 206, endPoint y: 159, distance: 10.7
click at [206, 159] on div "Sales - Access Control Sales - Biz IT Sales - CCTV Sales - Hardware Sales - Int…" at bounding box center [290, 171] width 174 height 149
click at [209, 160] on div "Support - Access Control" at bounding box center [290, 161] width 174 height 6
click at [208, 160] on button "Support - Access Control" at bounding box center [205, 160] width 5 height 5
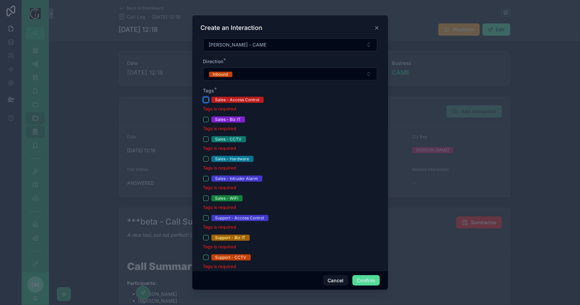
click at [206, 101] on button "Sales - Access Control" at bounding box center [205, 99] width 5 height 5
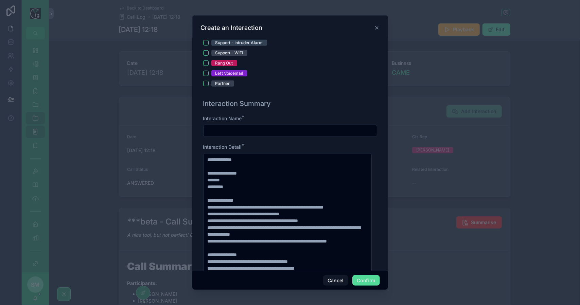
scroll to position [374, 0]
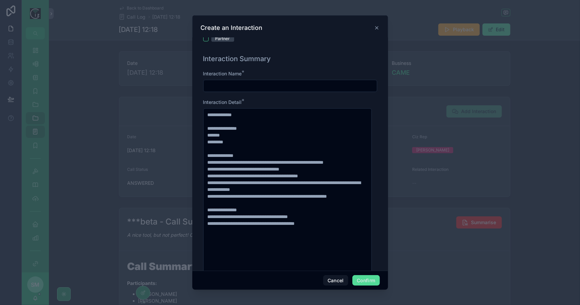
click at [250, 88] on input "text" at bounding box center [290, 86] width 173 height 10
type input "**********"
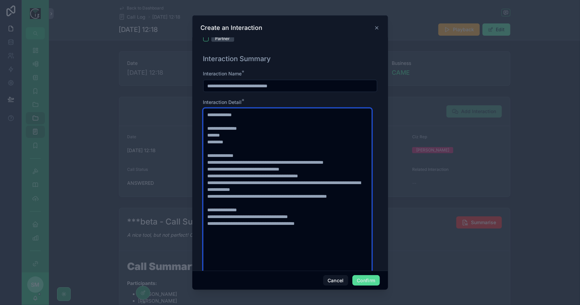
drag, startPoint x: 326, startPoint y: 168, endPoint x: 190, endPoint y: 161, distance: 136.1
click at [190, 161] on div "**********" at bounding box center [290, 152] width 580 height 305
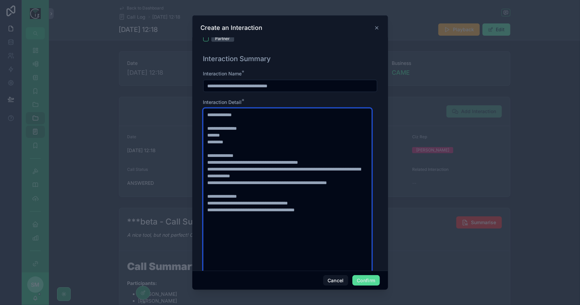
drag, startPoint x: 342, startPoint y: 160, endPoint x: 203, endPoint y: 162, distance: 138.7
click at [203, 162] on textarea "**********" at bounding box center [287, 206] width 169 height 196
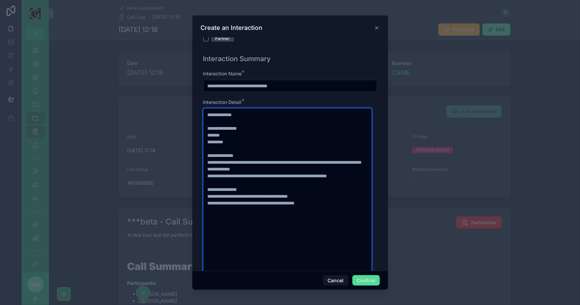
click at [312, 162] on textarea "**********" at bounding box center [287, 196] width 169 height 176
click at [274, 182] on textarea "**********" at bounding box center [287, 196] width 169 height 176
click at [334, 175] on textarea "**********" at bounding box center [287, 196] width 169 height 176
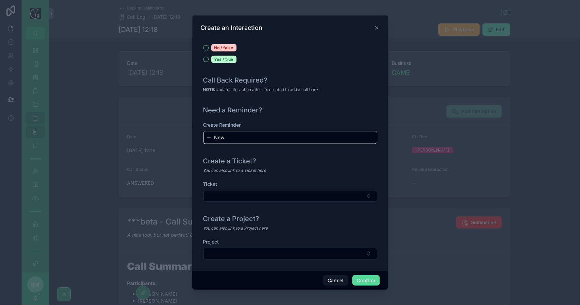
scroll to position [649, 0]
type textarea "**********"
click at [368, 282] on button "Confirm" at bounding box center [365, 280] width 27 height 11
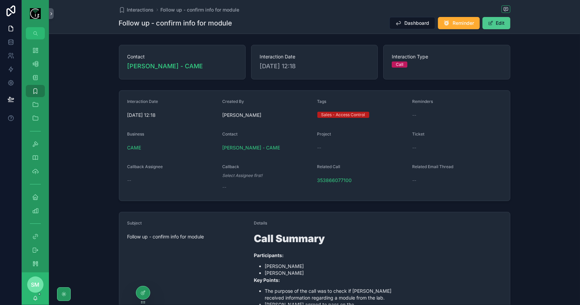
click at [506, 27] on button "Edit" at bounding box center [497, 23] width 28 height 12
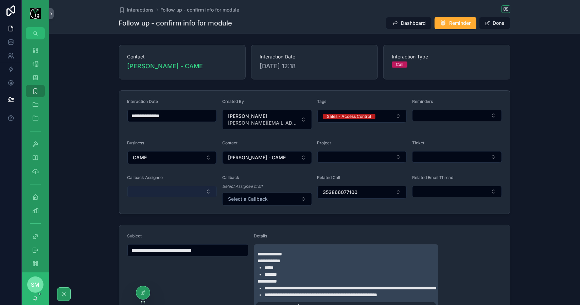
click at [184, 185] on div "Callback Assignee" at bounding box center [172, 190] width 90 height 31
click at [186, 188] on button "Select Button" at bounding box center [172, 192] width 90 height 12
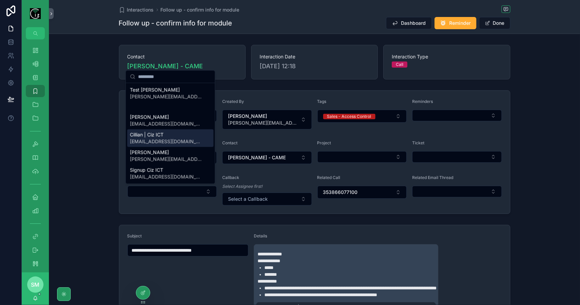
click at [178, 136] on div "Cillian | Ciz ICT cillian@cizict.com" at bounding box center [170, 138] width 86 height 18
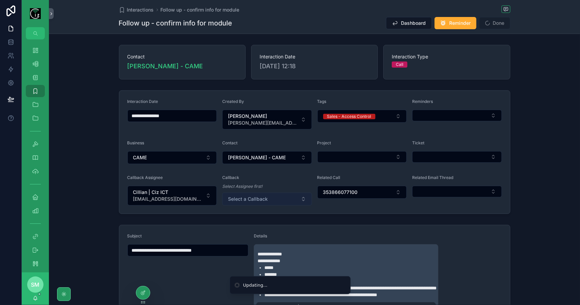
click at [279, 203] on button "Select a Callback" at bounding box center [267, 199] width 90 height 13
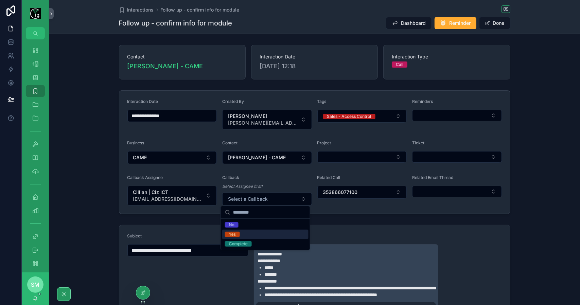
click at [264, 234] on div "Yes" at bounding box center [265, 235] width 86 height 10
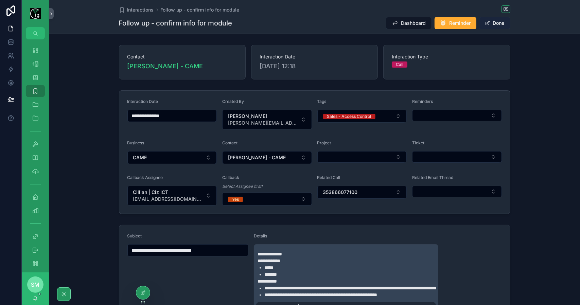
click at [495, 23] on button "Done" at bounding box center [494, 23] width 31 height 12
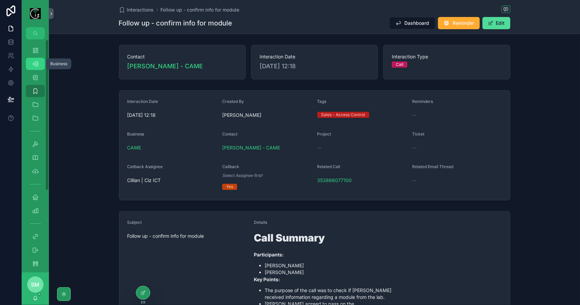
click at [43, 64] on link "Business 540" at bounding box center [35, 64] width 19 height 12
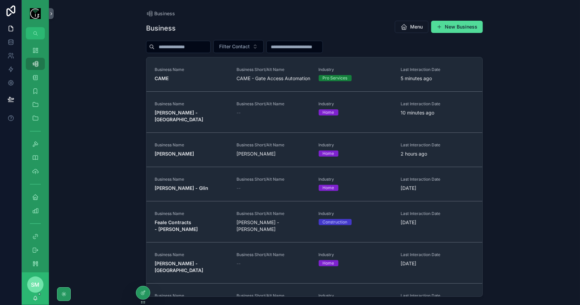
click at [181, 46] on input "scrollable content" at bounding box center [183, 47] width 56 height 10
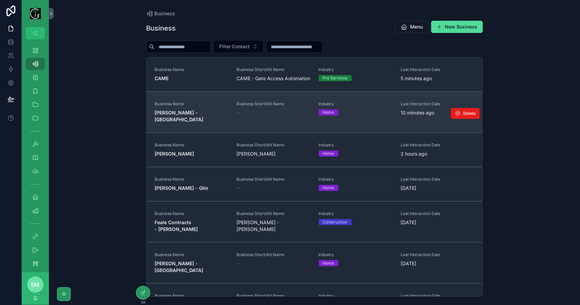
click at [169, 118] on strong "Shane Markham - Limerick" at bounding box center [179, 116] width 49 height 13
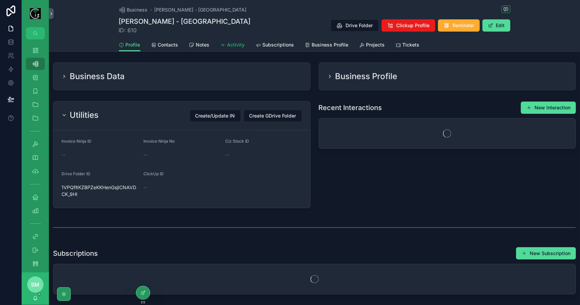
click at [233, 47] on span "Activity" at bounding box center [236, 44] width 18 height 7
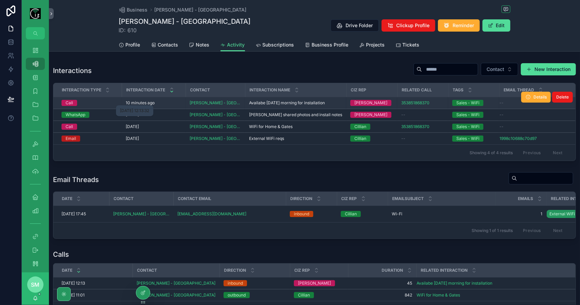
click at [153, 104] on p "10 minutes ago" at bounding box center [140, 102] width 29 height 5
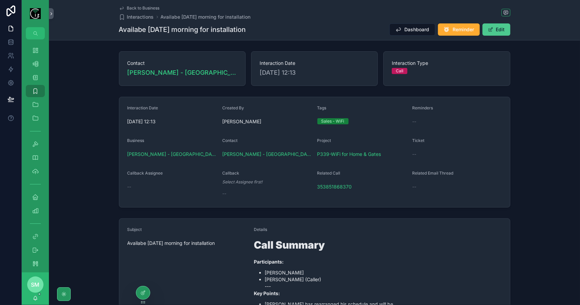
click at [501, 32] on button "Edit" at bounding box center [497, 29] width 28 height 12
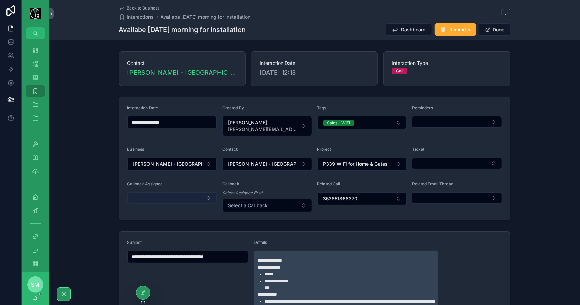
click at [183, 197] on button "Select Button" at bounding box center [172, 198] width 90 height 12
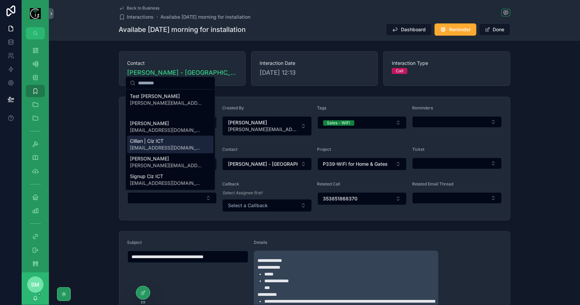
click at [173, 145] on div "Cillian | Ciz ICT cillian@cizict.com" at bounding box center [170, 145] width 86 height 18
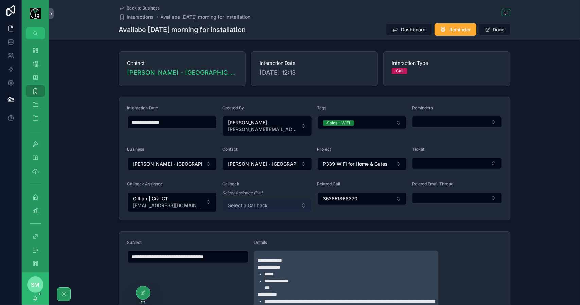
click at [271, 206] on button "Select a Callback" at bounding box center [267, 205] width 90 height 13
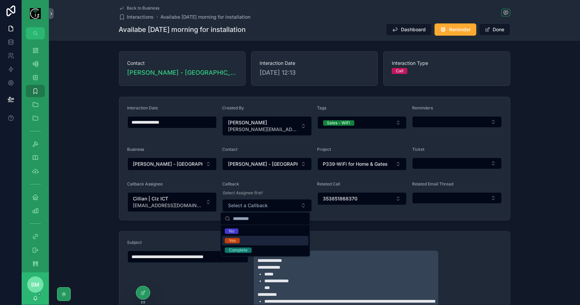
click at [252, 236] on div "Yes" at bounding box center [265, 241] width 86 height 10
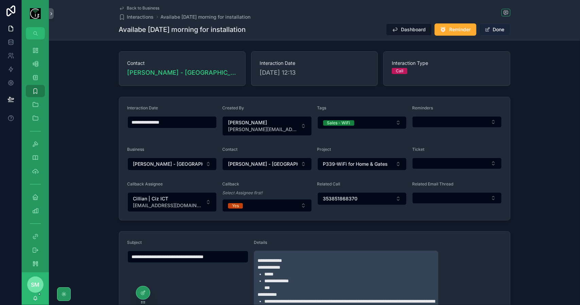
click at [494, 29] on button "Done" at bounding box center [494, 29] width 31 height 12
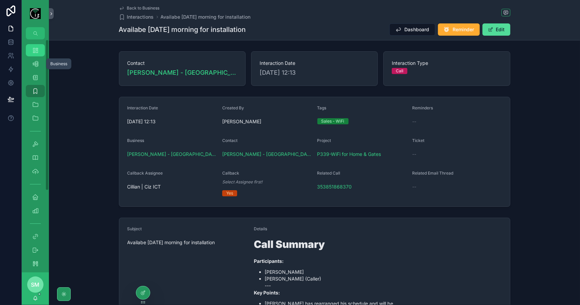
click at [38, 56] on link "Dashboard" at bounding box center [35, 50] width 19 height 12
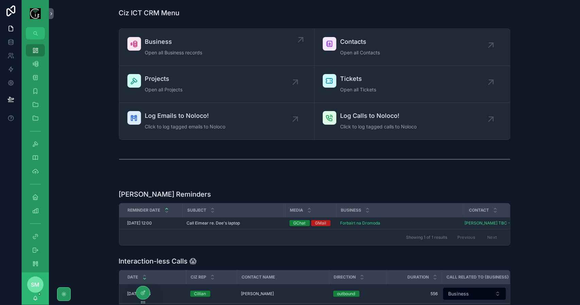
click at [182, 43] on span "Business" at bounding box center [173, 42] width 57 height 10
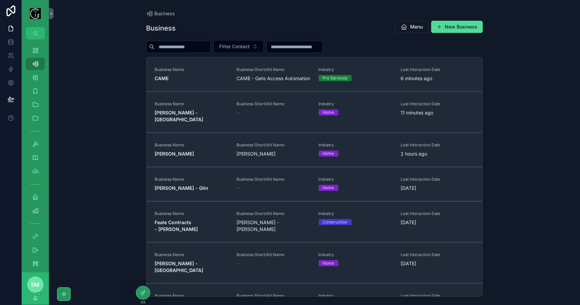
click at [195, 47] on input "scrollable content" at bounding box center [183, 47] width 56 height 10
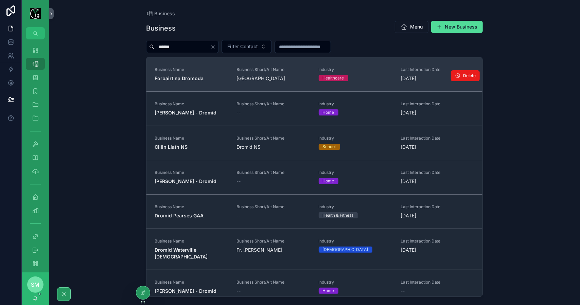
type input "******"
click at [201, 78] on strong "Forbairt na Dromoda" at bounding box center [179, 78] width 49 height 6
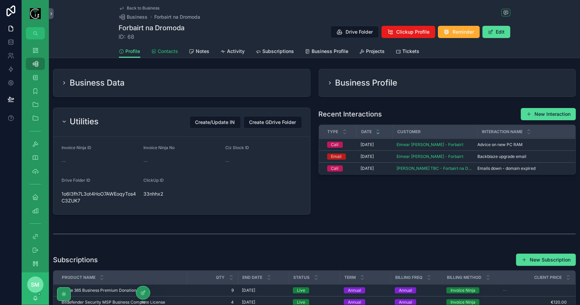
click at [171, 55] on link "Contacts" at bounding box center [164, 52] width 27 height 14
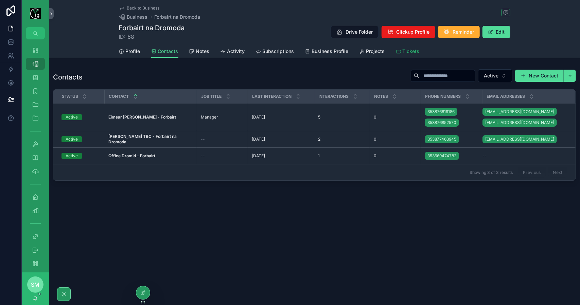
click at [403, 53] on span "Tickets" at bounding box center [411, 51] width 17 height 7
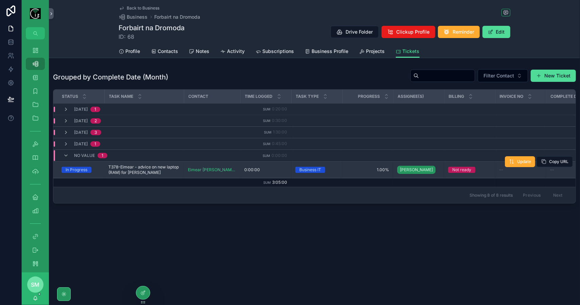
click at [133, 171] on span "T378-Eimear - advice on new laptop (RAM) for Dee" at bounding box center [143, 169] width 71 height 11
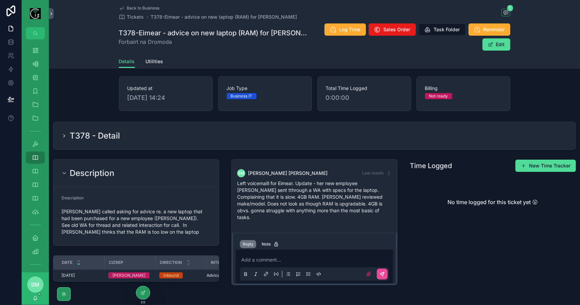
scroll to position [34, 0]
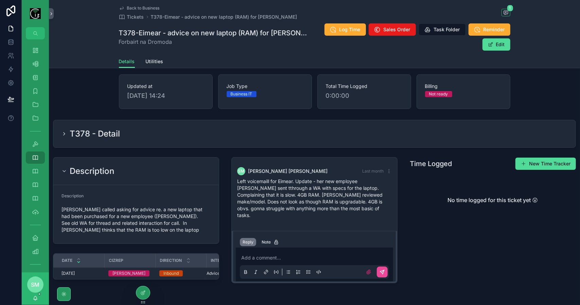
click at [263, 255] on p "scrollable content" at bounding box center [315, 258] width 149 height 7
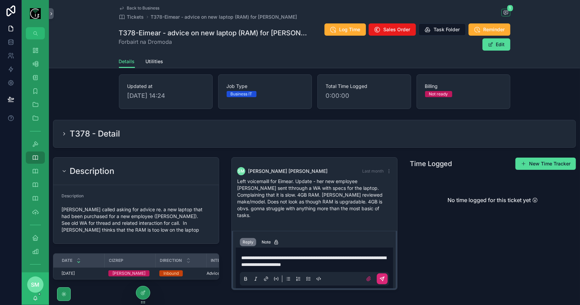
click at [380, 276] on icon "scrollable content" at bounding box center [382, 278] width 5 height 5
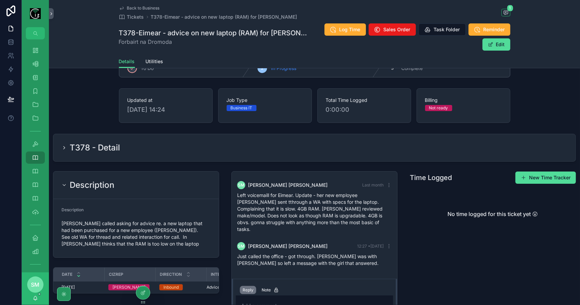
scroll to position [0, 0]
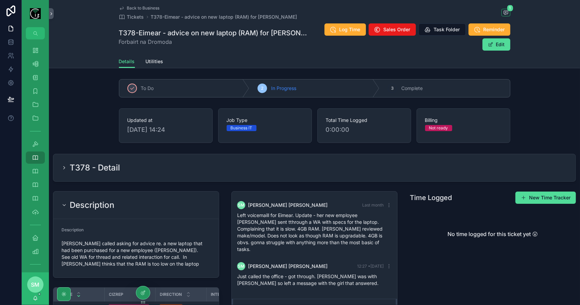
click at [147, 10] on span "Back to Business" at bounding box center [143, 7] width 33 height 5
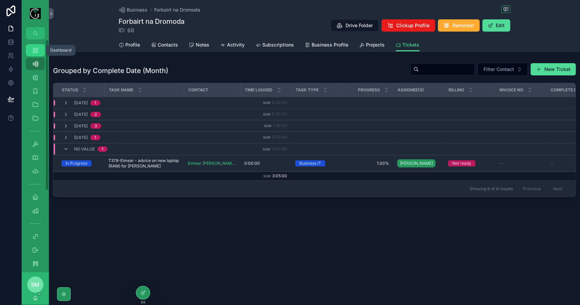
click at [34, 48] on icon "scrollable content" at bounding box center [35, 50] width 7 height 7
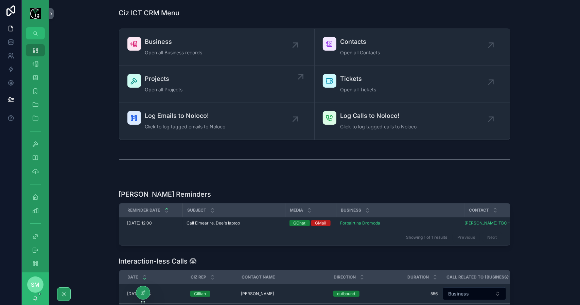
click at [208, 84] on div "Projects Open all Projects" at bounding box center [216, 84] width 179 height 20
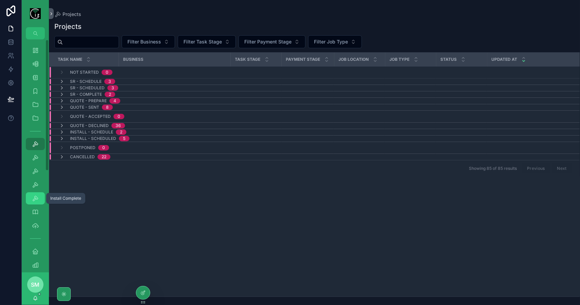
click at [35, 199] on icon "scrollable content" at bounding box center [35, 198] width 7 height 7
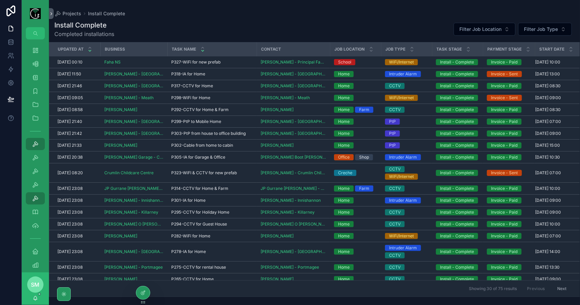
click at [202, 51] on icon "scrollable content" at bounding box center [203, 50] width 2 height 1
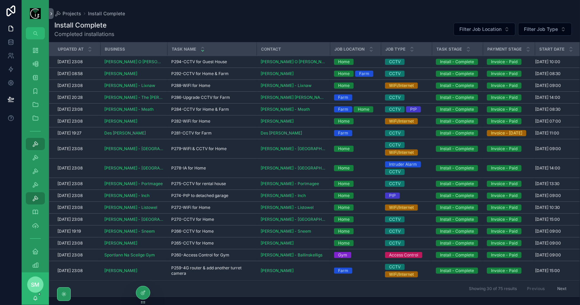
scroll to position [128, 0]
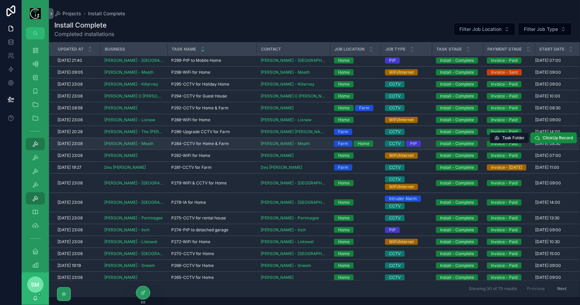
click at [203, 142] on span "P284-CCTV for Home & Farm" at bounding box center [200, 143] width 58 height 5
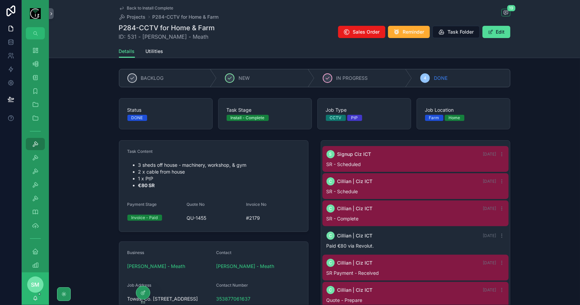
scroll to position [349, 0]
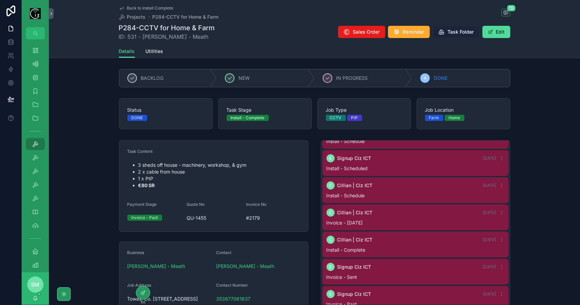
click at [454, 30] on span "Task Folder" at bounding box center [461, 32] width 26 height 7
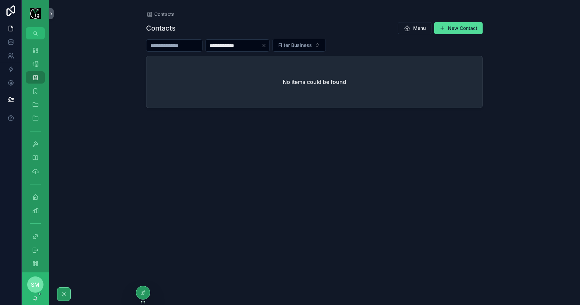
click at [226, 45] on input "**********" at bounding box center [234, 46] width 56 height 10
click at [228, 45] on input "**********" at bounding box center [234, 46] width 56 height 10
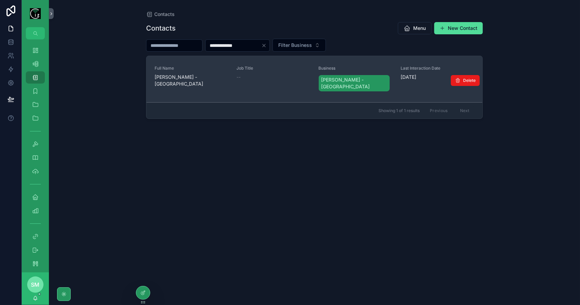
type input "**********"
click at [196, 76] on span "[PERSON_NAME] - [GEOGRAPHIC_DATA]" at bounding box center [192, 81] width 74 height 14
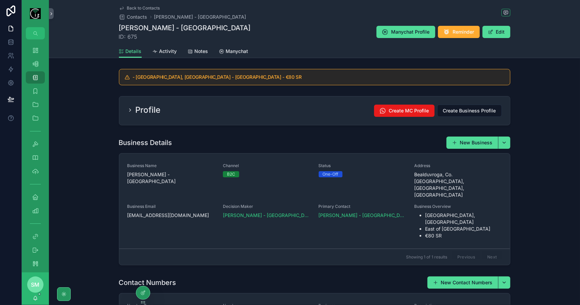
click at [236, 109] on div "Profile Create MC Profile Create Business Profile" at bounding box center [314, 111] width 374 height 12
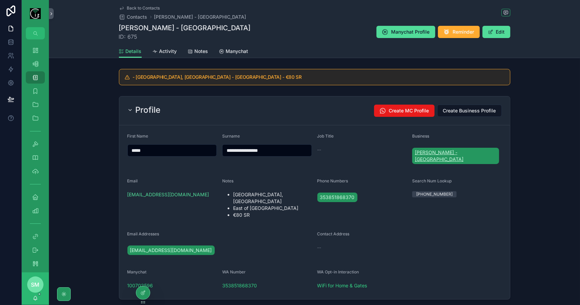
click at [444, 149] on span "[PERSON_NAME] - [GEOGRAPHIC_DATA]" at bounding box center [456, 156] width 82 height 14
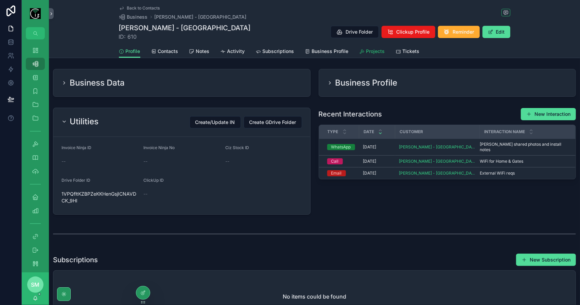
click at [367, 54] on span "Projects" at bounding box center [375, 51] width 19 height 7
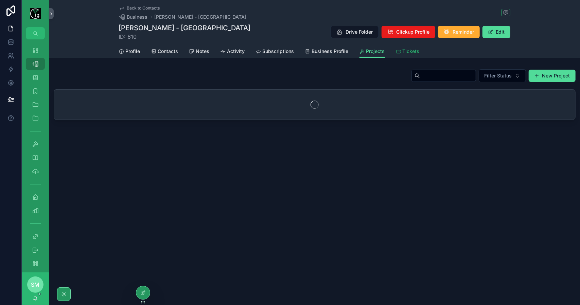
click at [409, 54] on span "Tickets" at bounding box center [411, 51] width 17 height 7
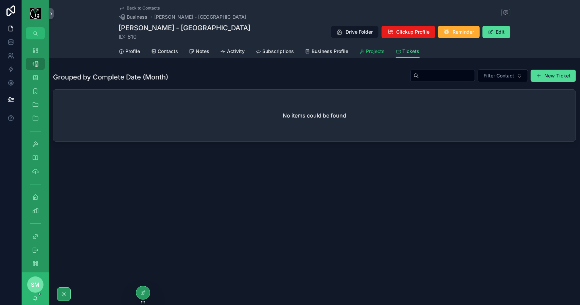
click at [368, 53] on span "Projects" at bounding box center [375, 51] width 19 height 7
